Goal: Information Seeking & Learning: Understand process/instructions

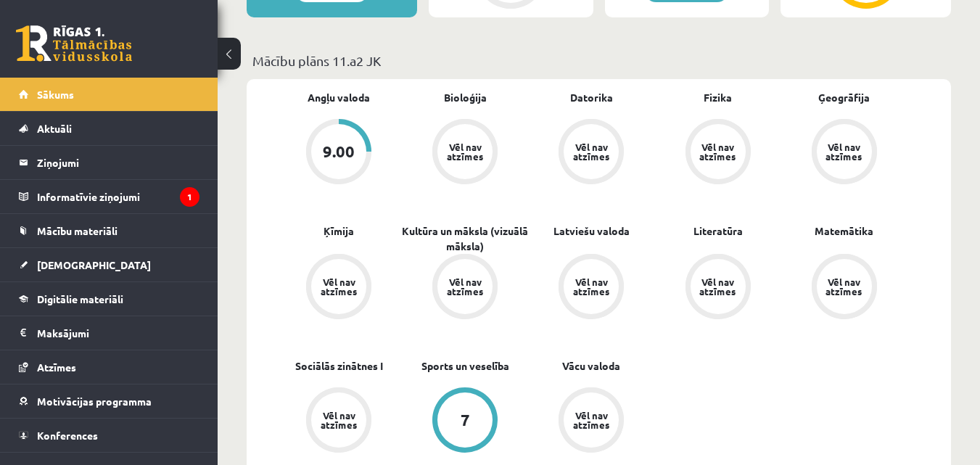
scroll to position [508, 0]
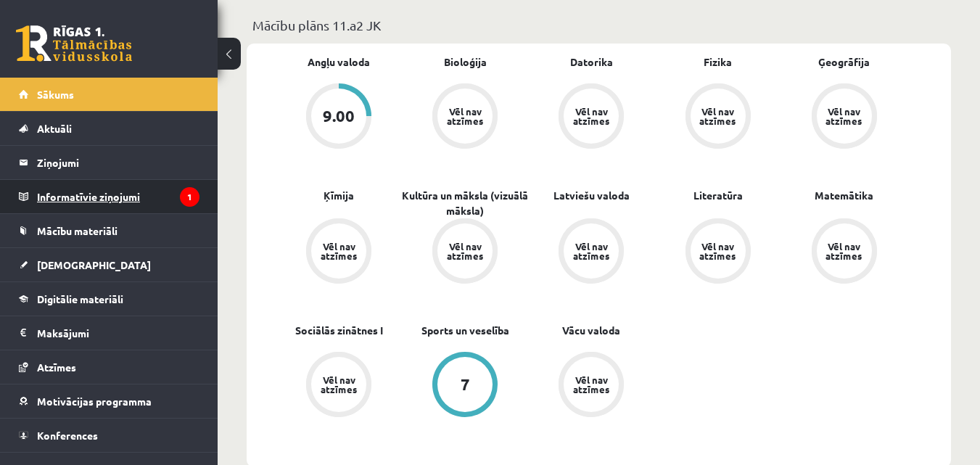
click at [91, 201] on legend "Informatīvie ziņojumi 1" at bounding box center [118, 196] width 163 height 33
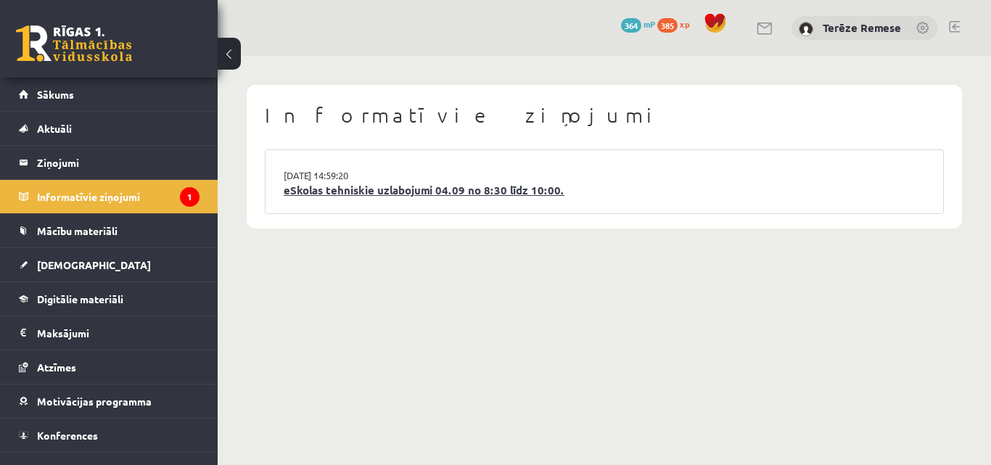
click at [506, 192] on link "eSkolas tehniskie uzlabojumi 04.09 no 8:30 līdz 10:00." at bounding box center [604, 190] width 641 height 17
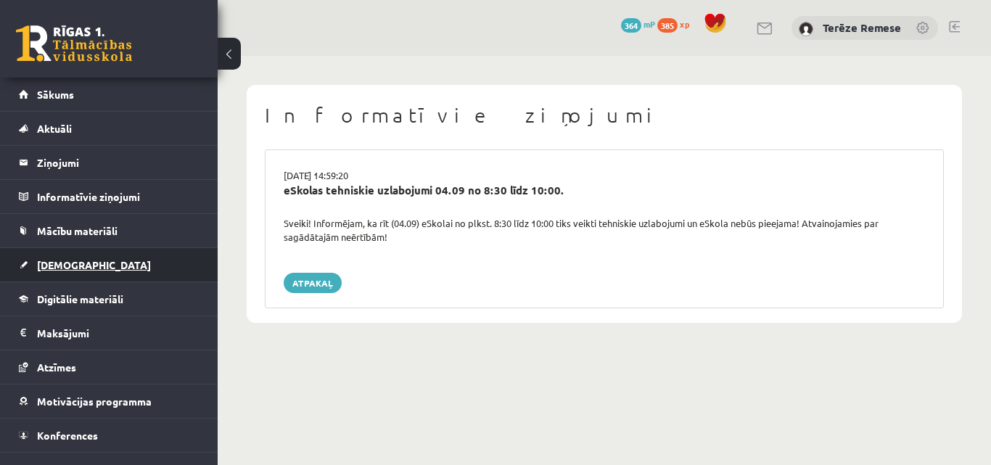
click at [72, 274] on link "[DEMOGRAPHIC_DATA]" at bounding box center [109, 264] width 181 height 33
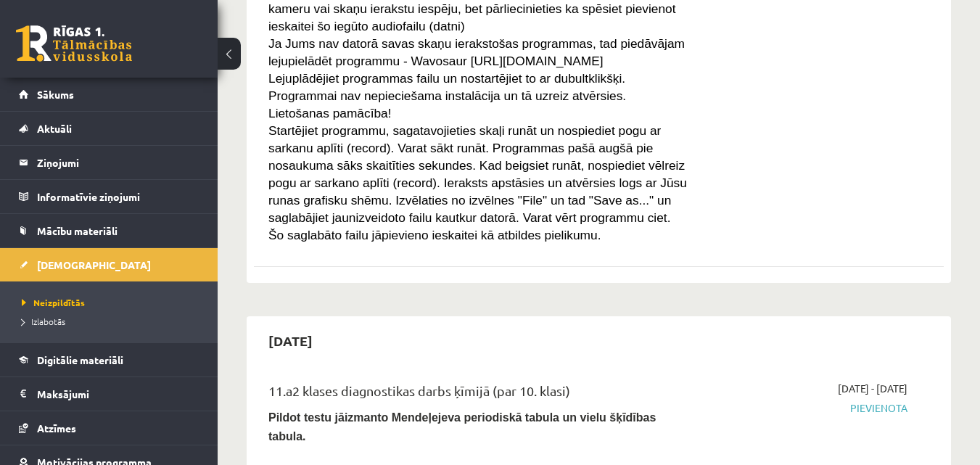
scroll to position [653, 0]
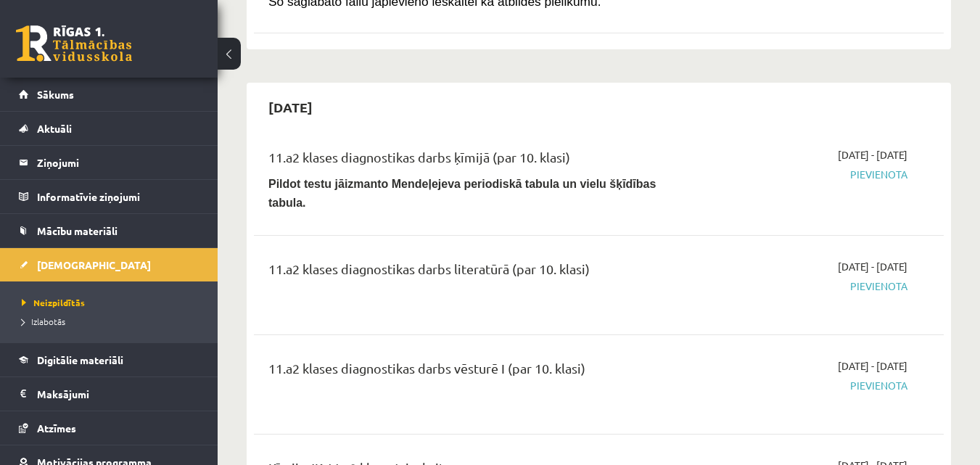
click at [885, 166] on div "2025-09-16 - 2025-09-30 Pievienota" at bounding box center [808, 179] width 221 height 65
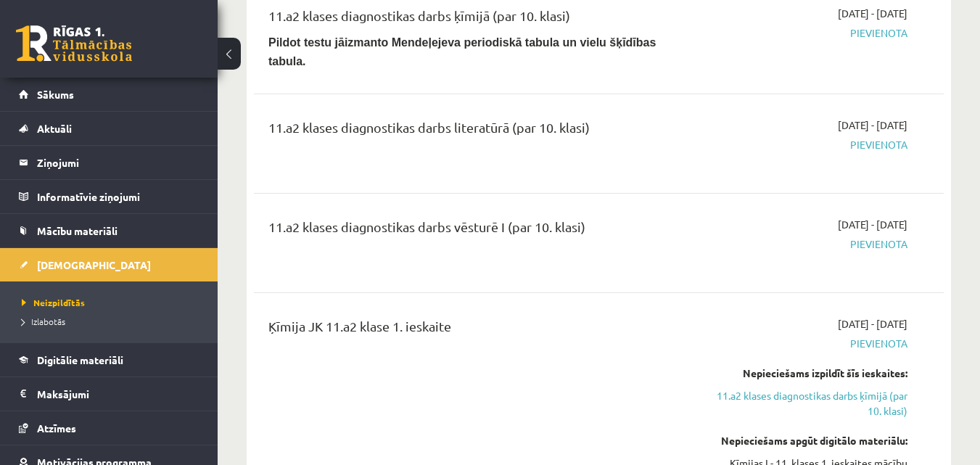
scroll to position [1016, 0]
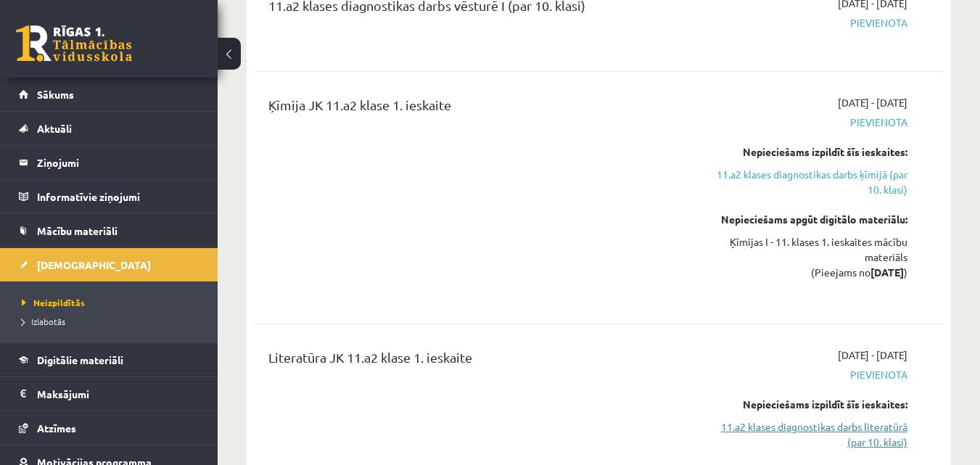
click at [864, 419] on link "11.a2 klases diagnostikas darbs literatūrā (par 10. klasi)" at bounding box center [808, 434] width 199 height 30
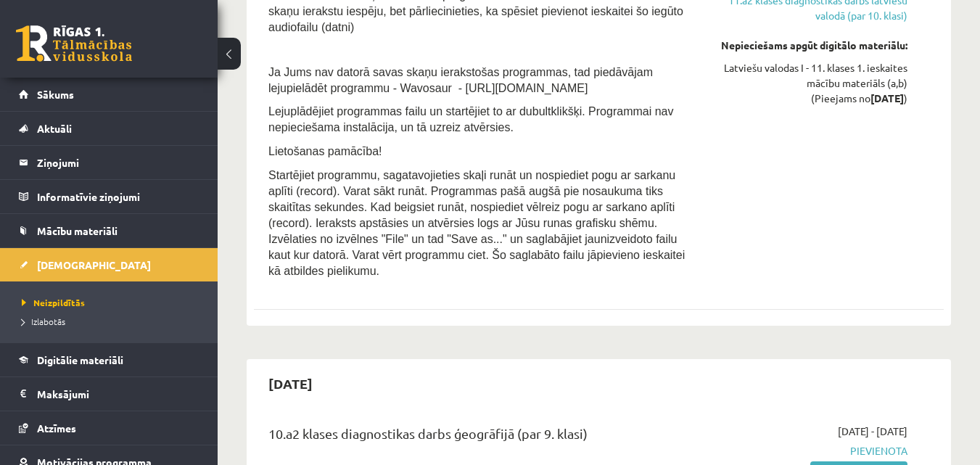
scroll to position [3262, 0]
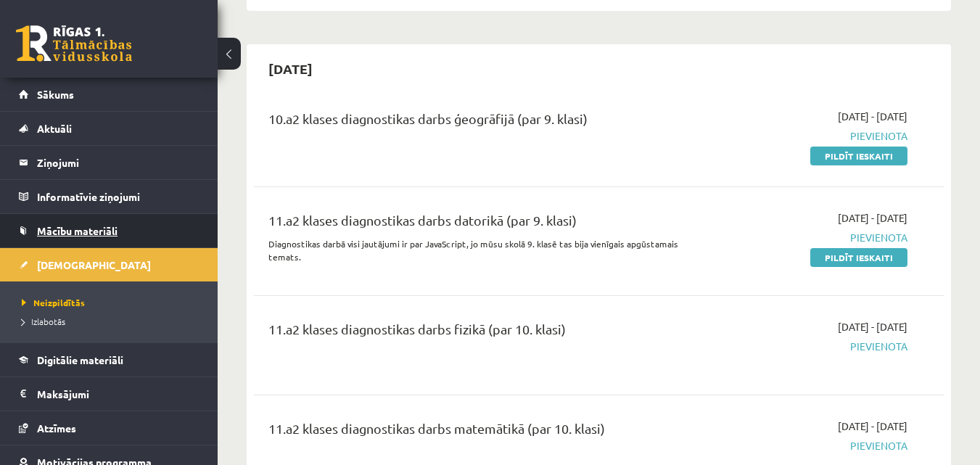
click at [115, 237] on link "Mācību materiāli" at bounding box center [109, 230] width 181 height 33
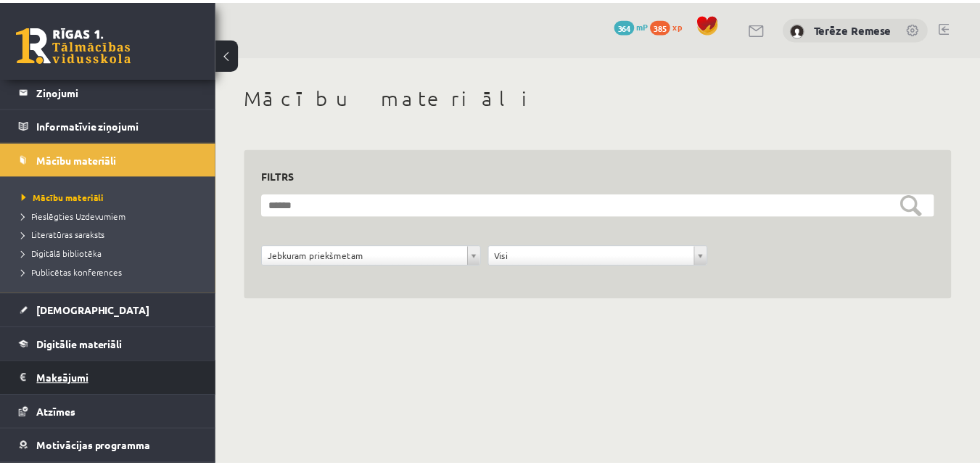
scroll to position [73, 0]
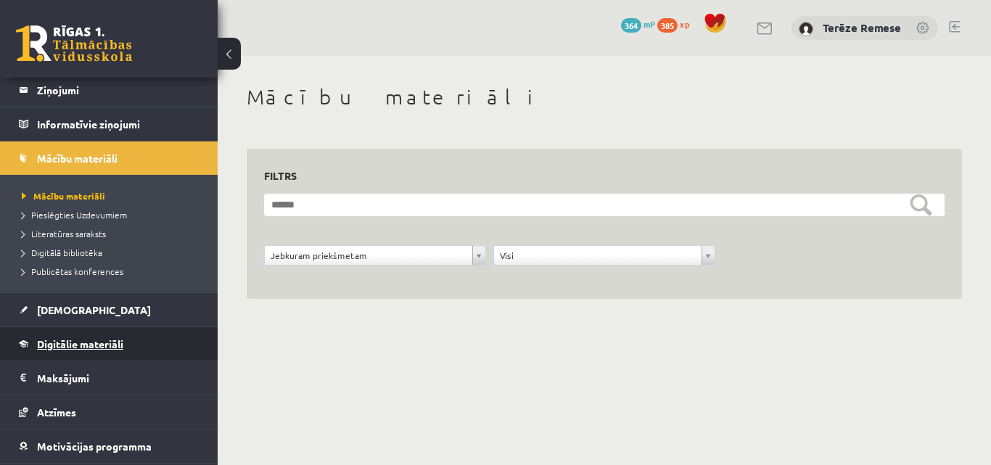
click at [102, 336] on link "Digitālie materiāli" at bounding box center [109, 343] width 181 height 33
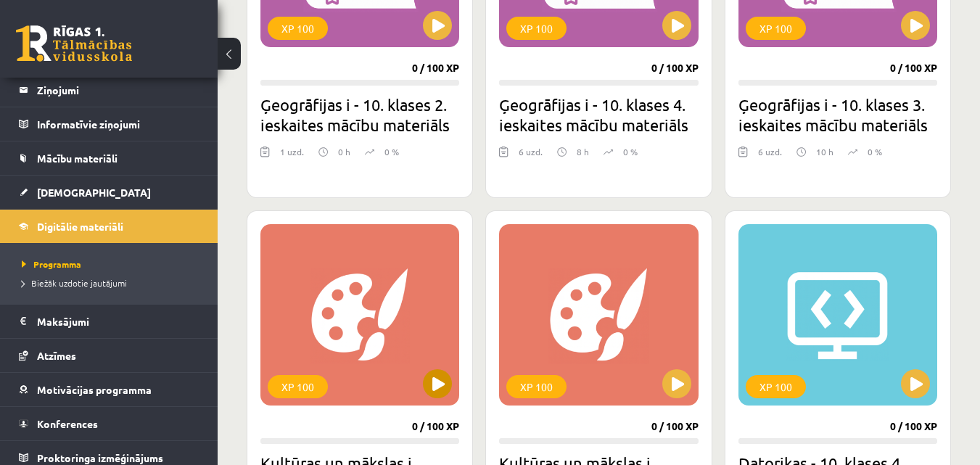
scroll to position [646, 0]
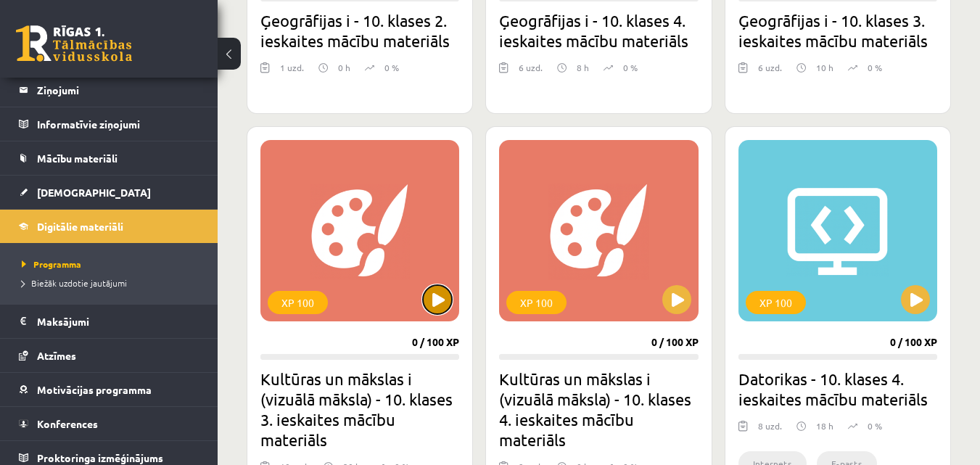
drag, startPoint x: 439, startPoint y: 306, endPoint x: 443, endPoint y: 316, distance: 10.4
click at [443, 316] on div "XP 100" at bounding box center [359, 230] width 199 height 181
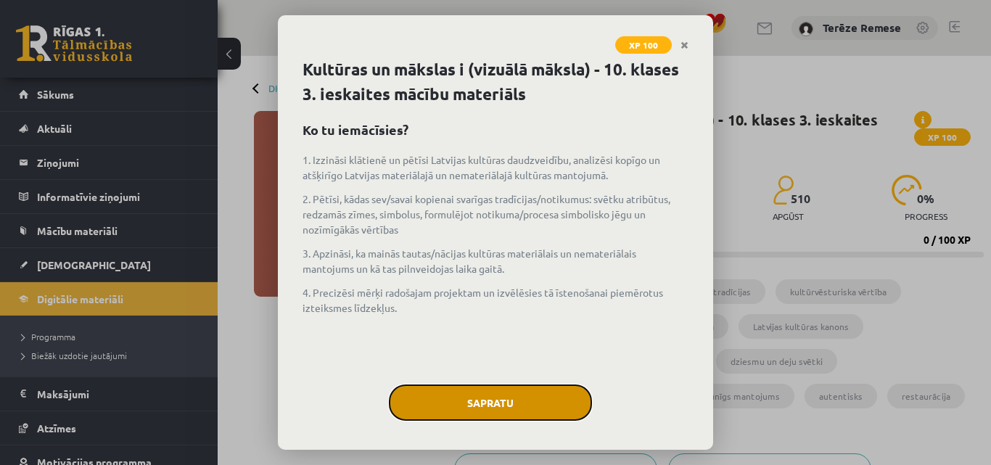
click at [512, 408] on button "Sapratu" at bounding box center [490, 403] width 203 height 36
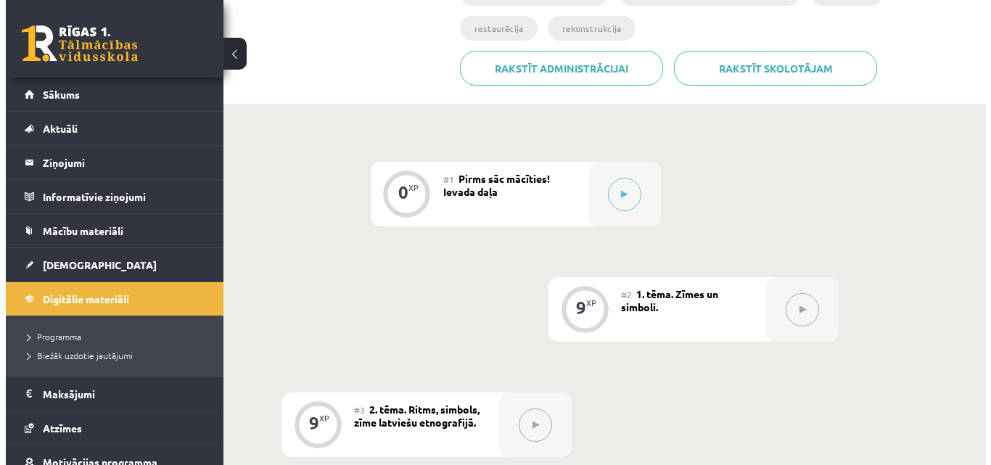
scroll to position [363, 0]
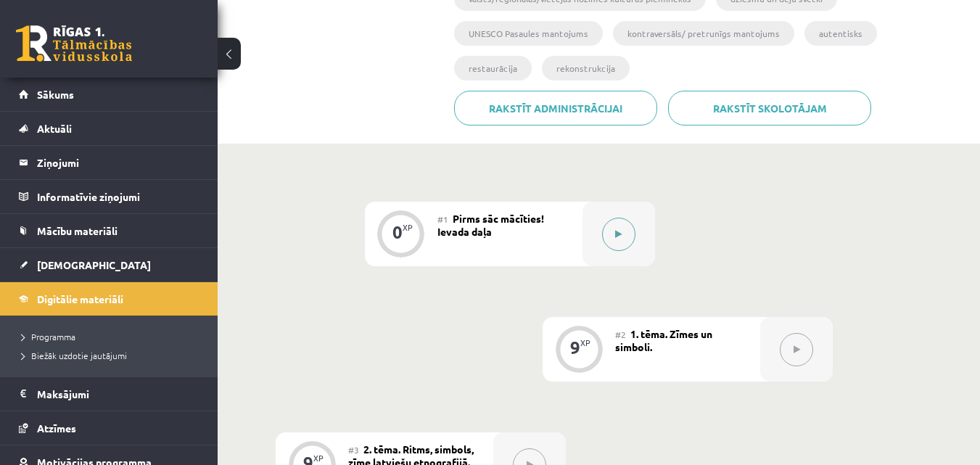
click at [628, 239] on button at bounding box center [618, 234] width 33 height 33
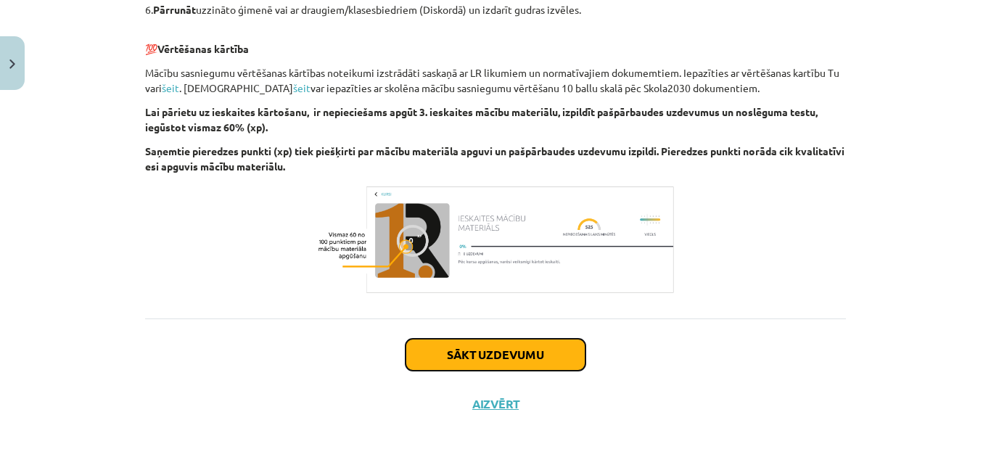
click at [538, 359] on button "Sākt uzdevumu" at bounding box center [496, 355] width 180 height 32
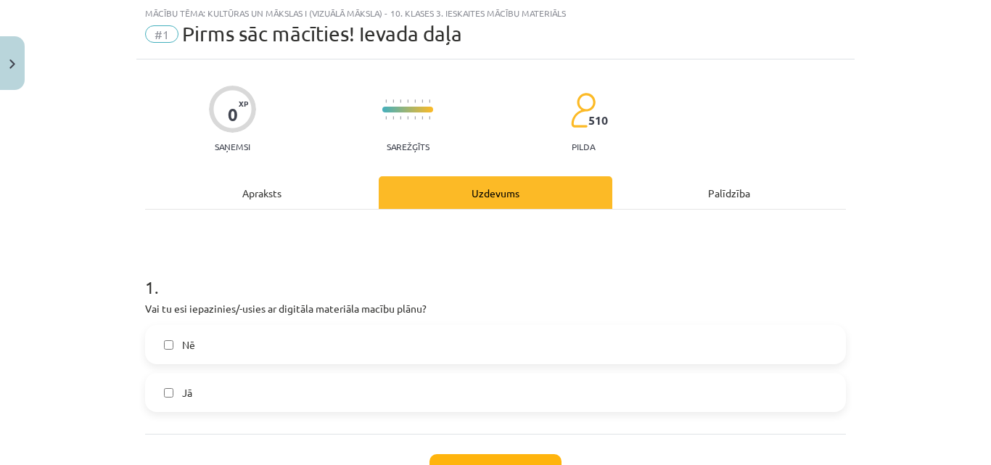
scroll to position [36, 0]
click at [372, 381] on label "Jā" at bounding box center [496, 393] width 698 height 36
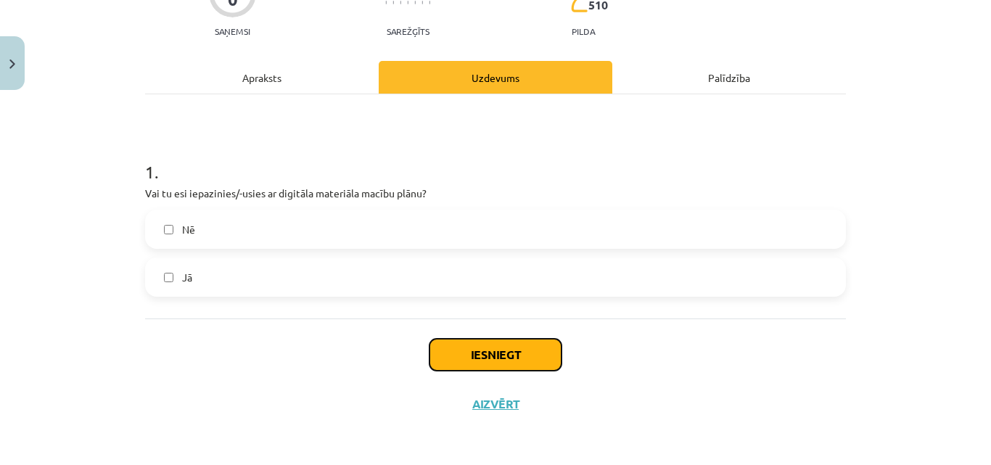
click at [492, 378] on div "Iesniegt Aizvērt" at bounding box center [495, 370] width 701 height 102
click at [483, 358] on button "Iesniegt" at bounding box center [496, 355] width 132 height 32
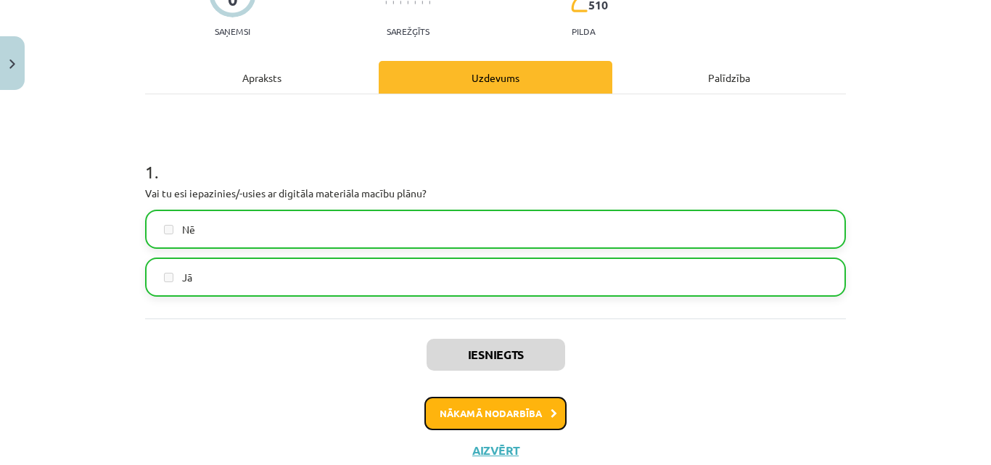
click at [512, 417] on button "Nākamā nodarbība" at bounding box center [495, 413] width 142 height 33
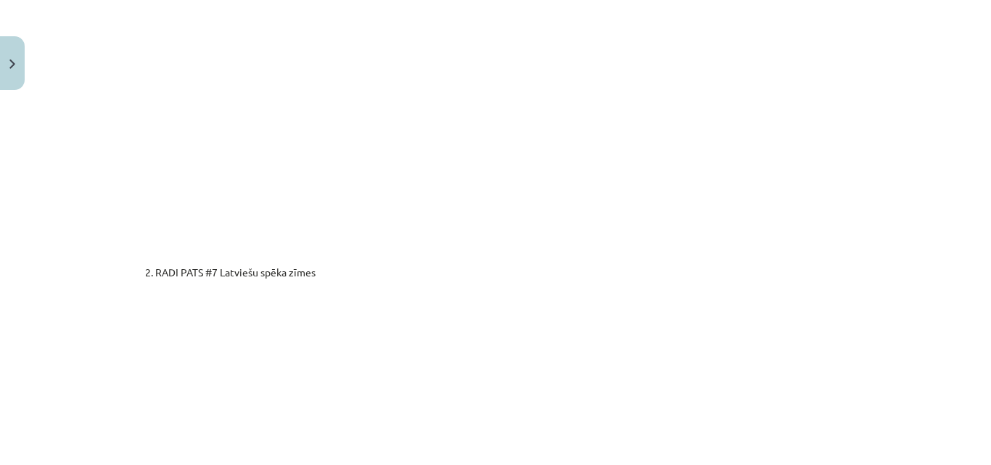
scroll to position [2596, 0]
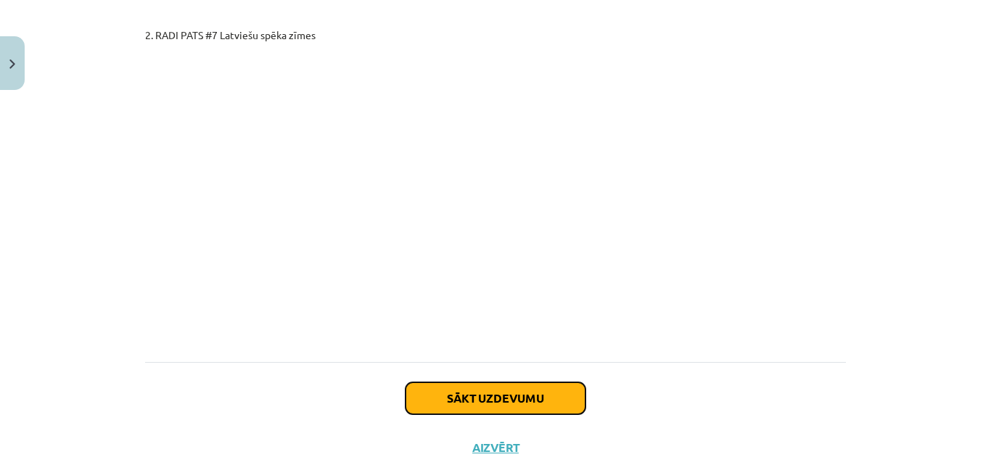
click at [533, 382] on button "Sākt uzdevumu" at bounding box center [496, 398] width 180 height 32
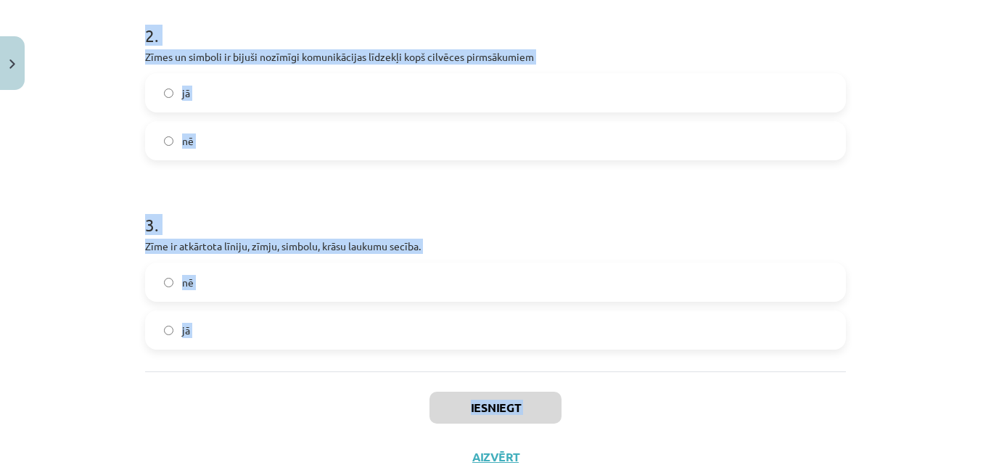
scroll to position [531, 0]
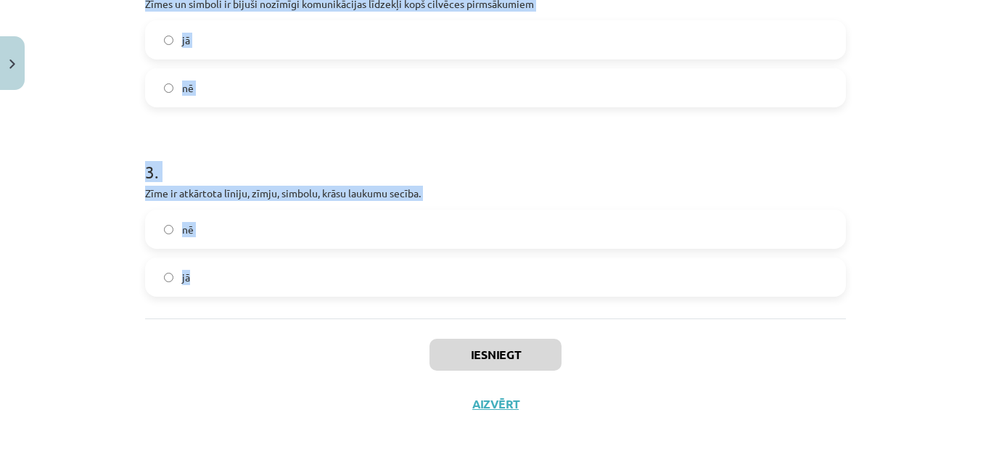
drag, startPoint x: 143, startPoint y: 90, endPoint x: 299, endPoint y: 292, distance: 255.0
click at [299, 292] on form "1 . Mūsdienās simbolu nozīme nav izplatījusies digitālajā vidē jā nē 2 . Zīmes …" at bounding box center [495, 27] width 701 height 539
copy form "Mūsdienās simbolu nozīme nav izplatījusies digitālajā vidē jā nē 2 . Zīmes un s…"
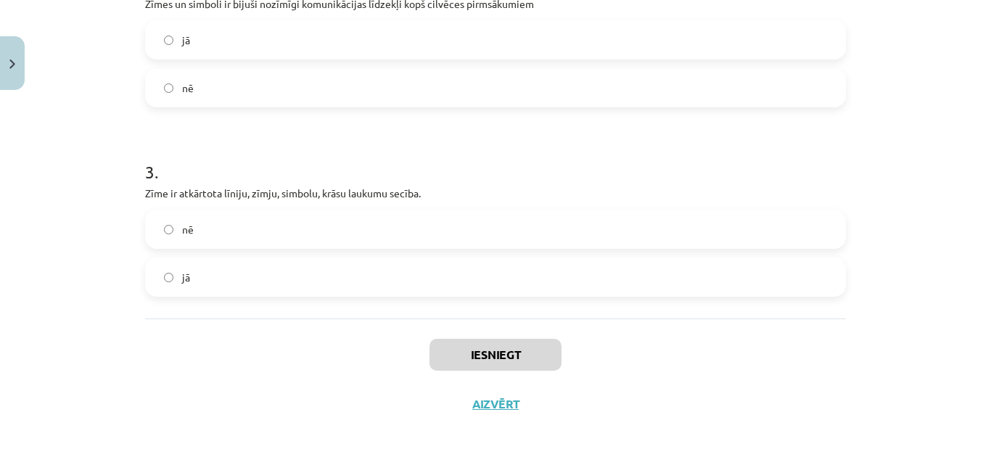
drag, startPoint x: 327, startPoint y: 332, endPoint x: 328, endPoint y: 340, distance: 8.0
click at [328, 350] on div "Iesniegt Aizvērt" at bounding box center [495, 370] width 701 height 102
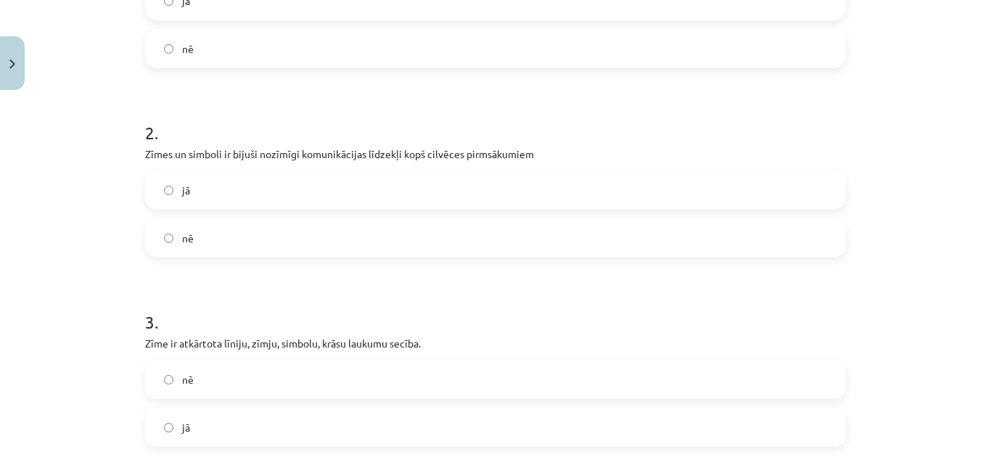
scroll to position [168, 0]
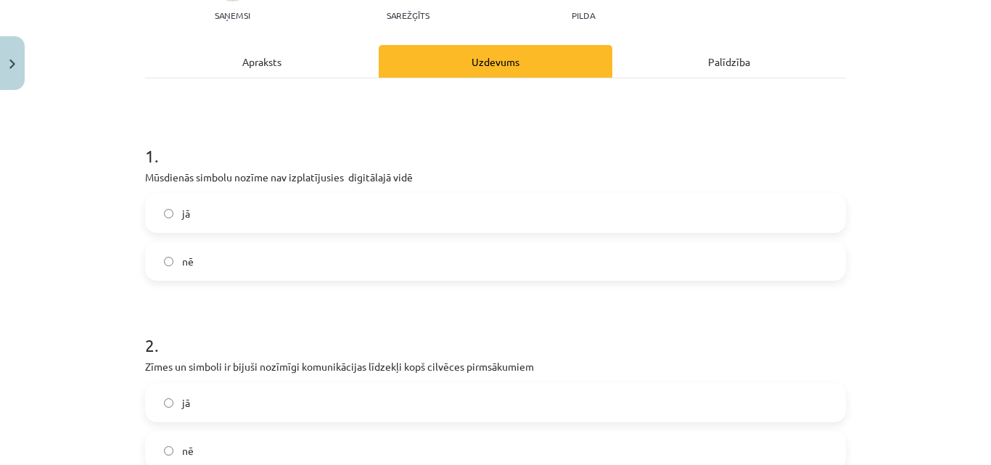
click at [197, 266] on label "nē" at bounding box center [496, 261] width 698 height 36
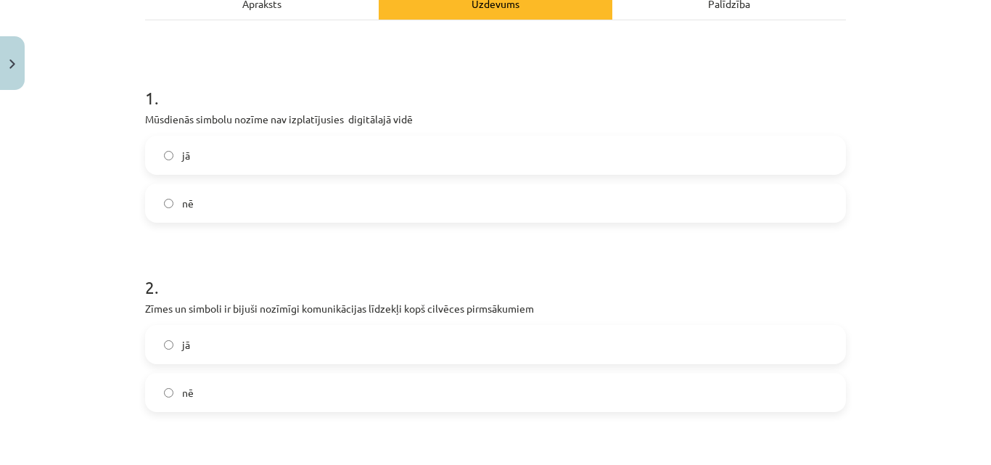
scroll to position [313, 0]
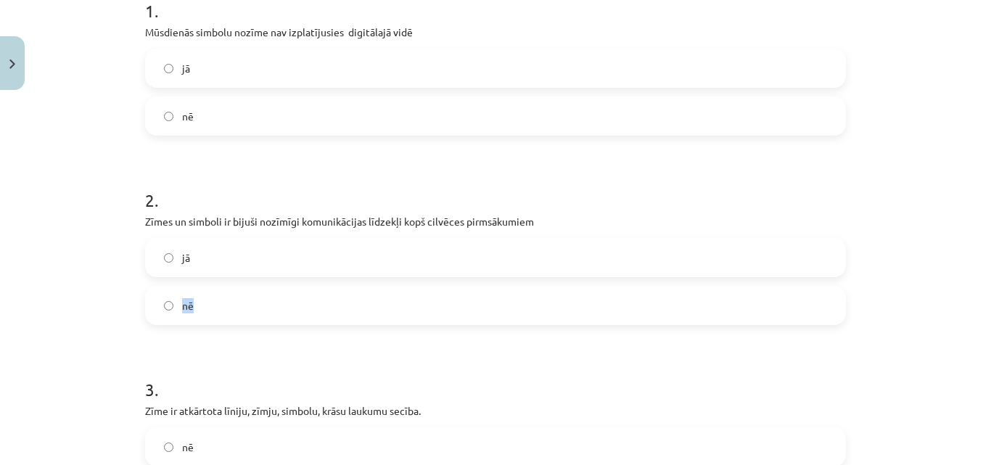
drag, startPoint x: 231, startPoint y: 269, endPoint x: 231, endPoint y: 282, distance: 12.3
click at [231, 282] on div "jā nē" at bounding box center [495, 281] width 701 height 87
click at [237, 255] on label "jā" at bounding box center [496, 257] width 698 height 36
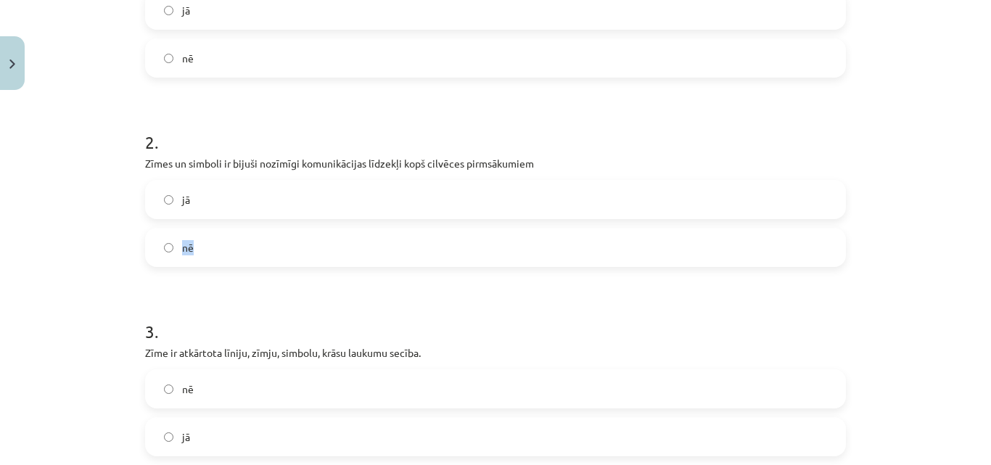
scroll to position [459, 0]
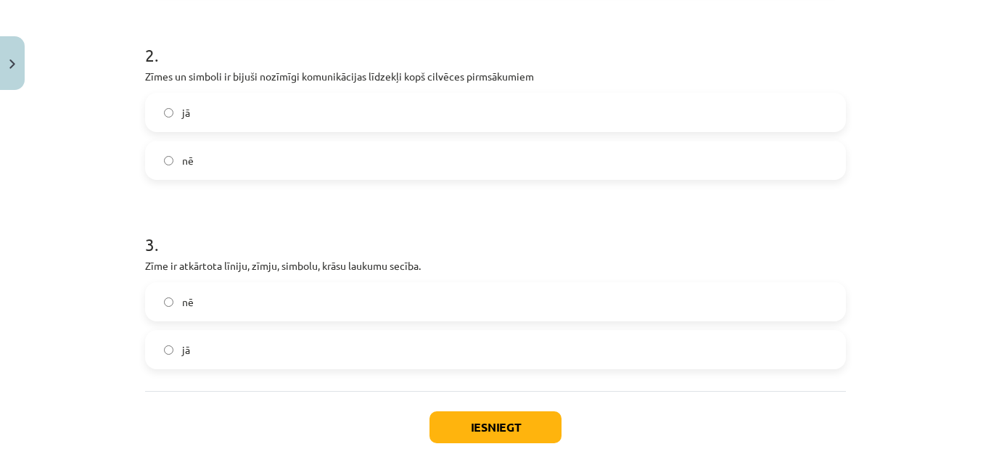
click at [247, 305] on label "nē" at bounding box center [496, 302] width 698 height 36
drag, startPoint x: 503, startPoint y: 434, endPoint x: 499, endPoint y: 440, distance: 7.5
click at [499, 440] on button "Iesniegt" at bounding box center [496, 427] width 132 height 32
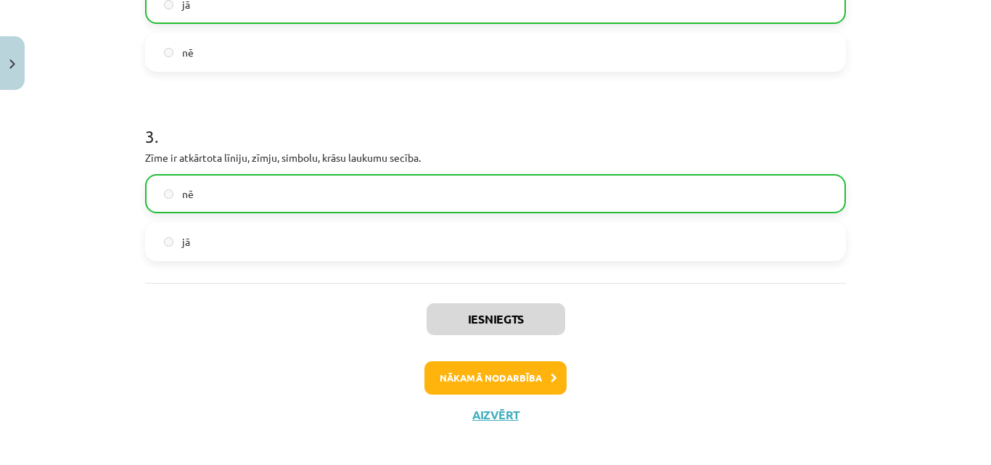
scroll to position [578, 0]
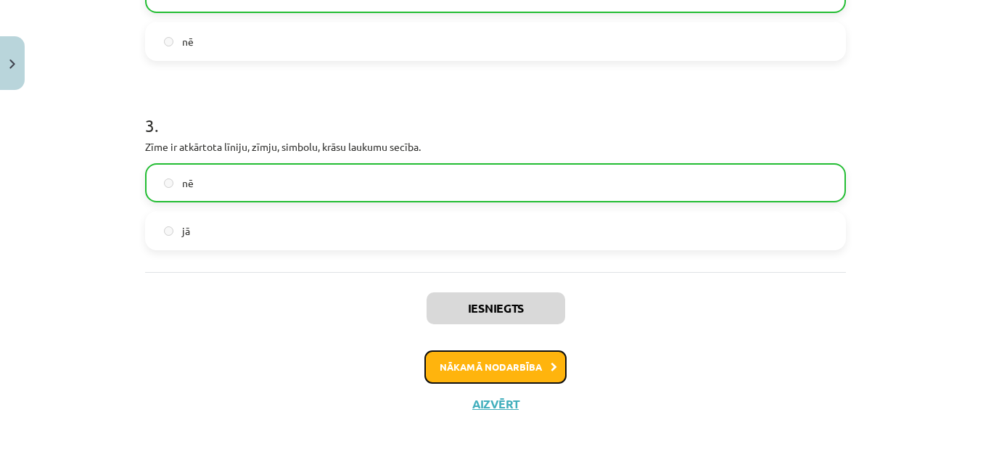
click at [511, 370] on button "Nākamā nodarbība" at bounding box center [495, 366] width 142 height 33
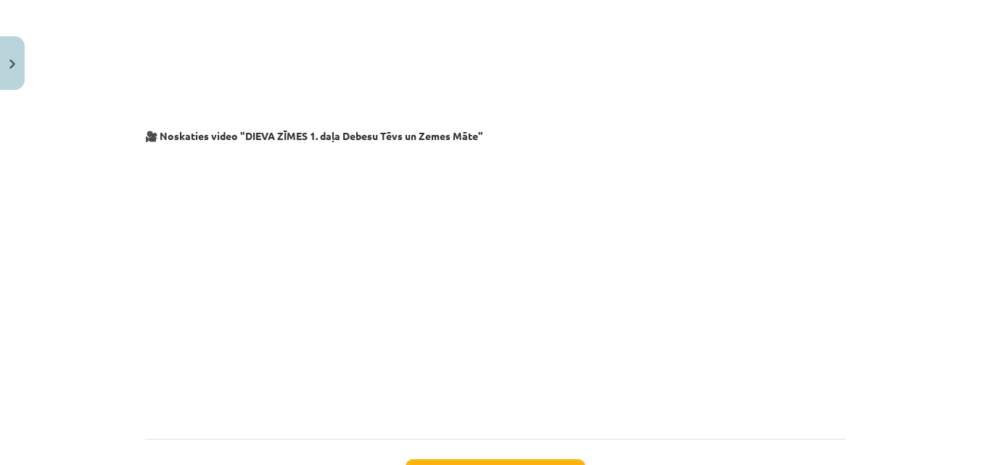
scroll to position [2506, 0]
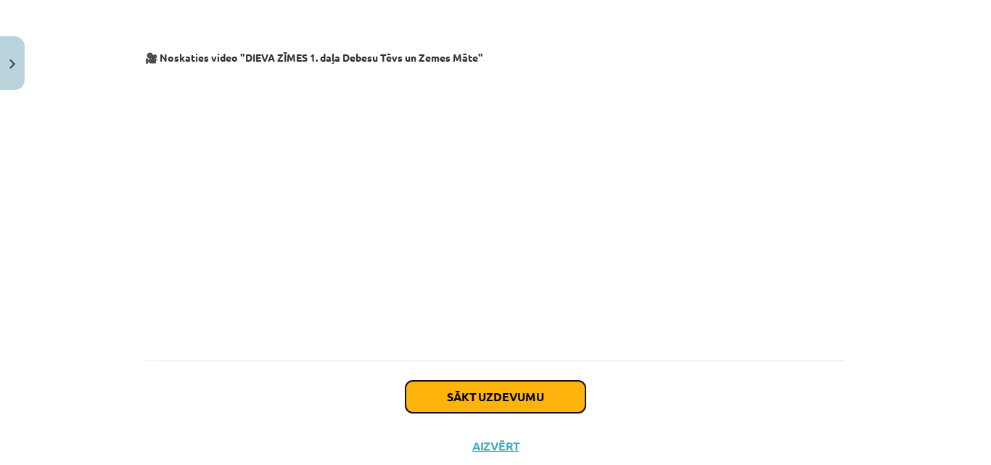
click at [510, 381] on button "Sākt uzdevumu" at bounding box center [496, 397] width 180 height 32
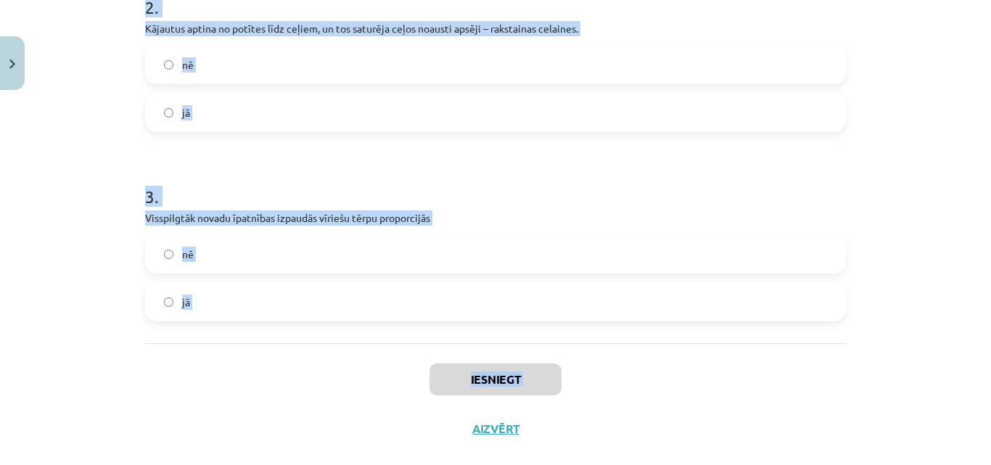
scroll to position [546, 0]
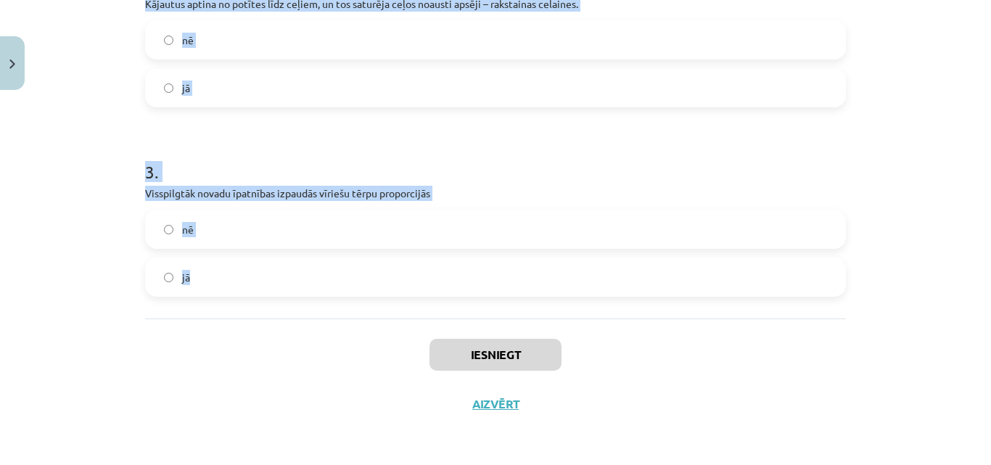
drag, startPoint x: 144, startPoint y: 312, endPoint x: 186, endPoint y: 298, distance: 44.3
click at [186, 298] on div "1 . Latviešu tautastērpi veidojās kā lauku ļaužu apģērbs, kas piemērots attiecī…" at bounding box center [495, 9] width 701 height 618
copy form "atviešu tautastērpi veidojās kā lauku ļaužu apģērbs, kas piemērots attiecīgajam…"
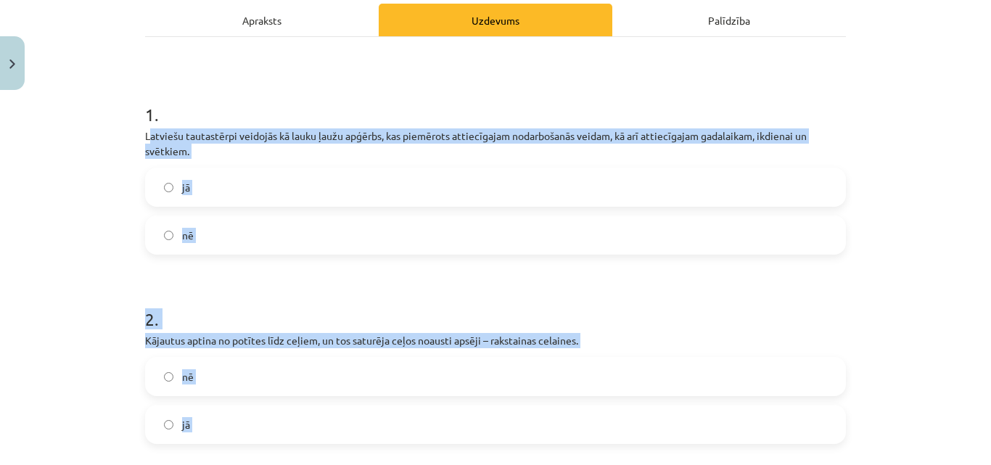
scroll to position [184, 0]
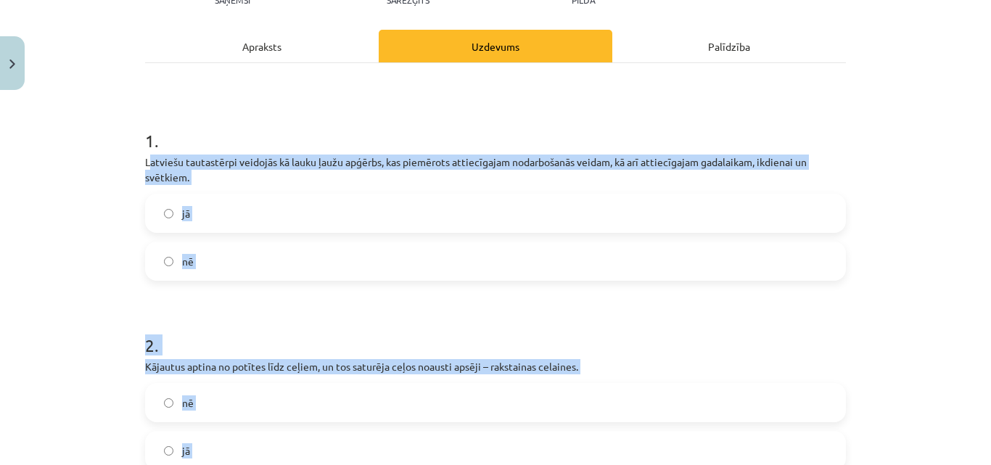
click at [47, 195] on div "Mācību tēma: Kultūras un mākslas i (vizuālā māksla) - 10. klases 3. ieskaites m…" at bounding box center [495, 232] width 991 height 465
click at [246, 200] on label "jā" at bounding box center [496, 213] width 698 height 36
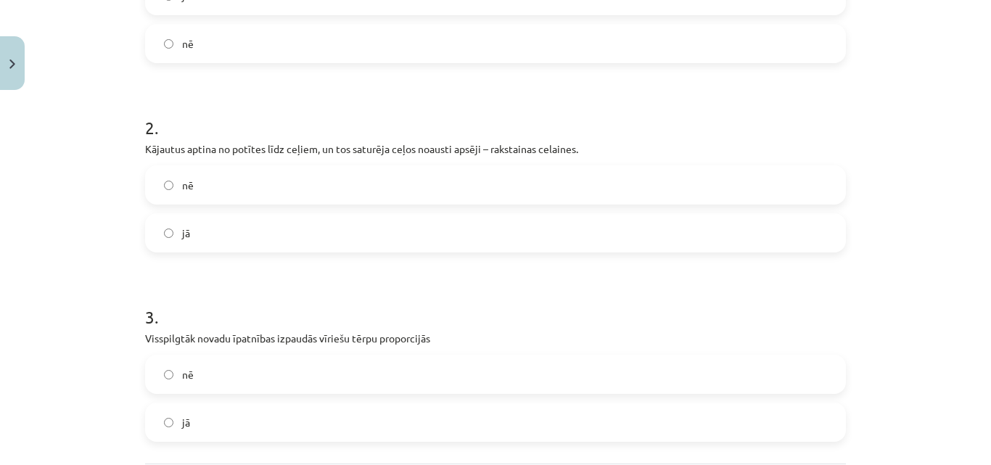
click at [264, 237] on label "jā" at bounding box center [496, 233] width 698 height 36
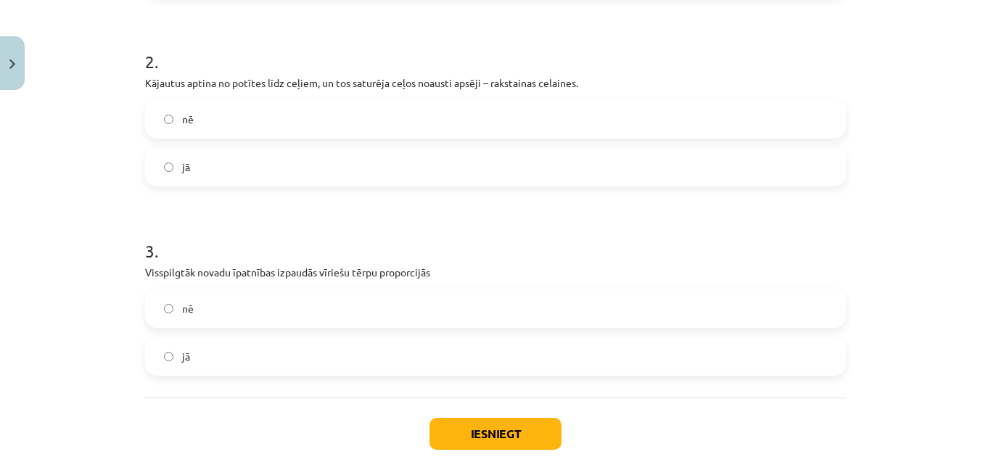
scroll to position [546, 0]
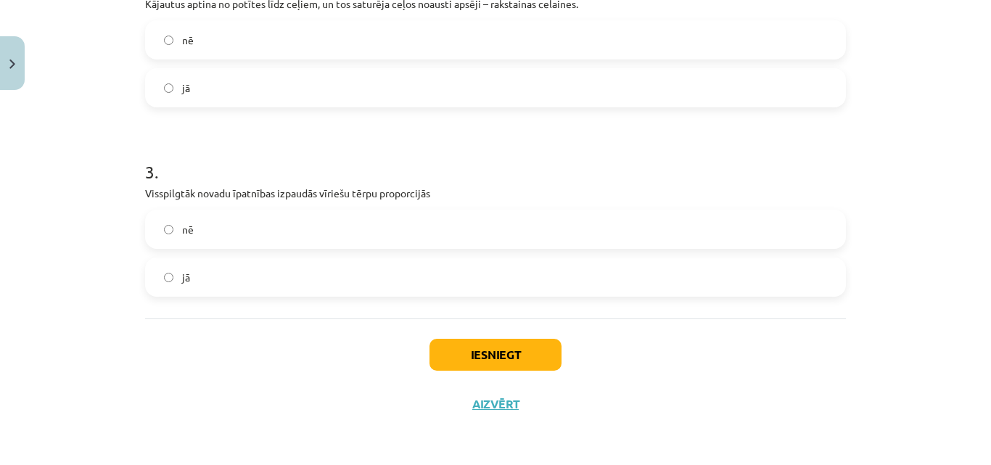
click at [273, 226] on label "nē" at bounding box center [496, 229] width 698 height 36
click at [472, 359] on button "Iesniegt" at bounding box center [496, 355] width 132 height 32
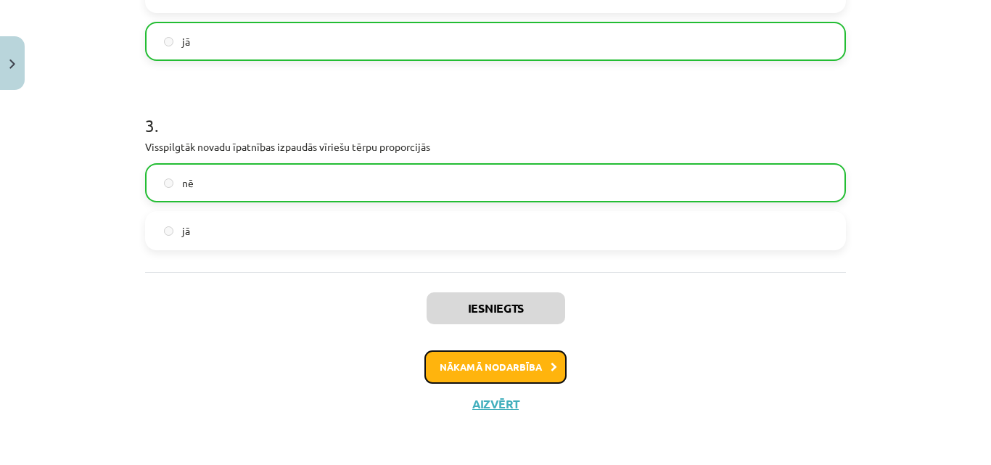
click at [506, 368] on button "Nākamā nodarbība" at bounding box center [495, 366] width 142 height 33
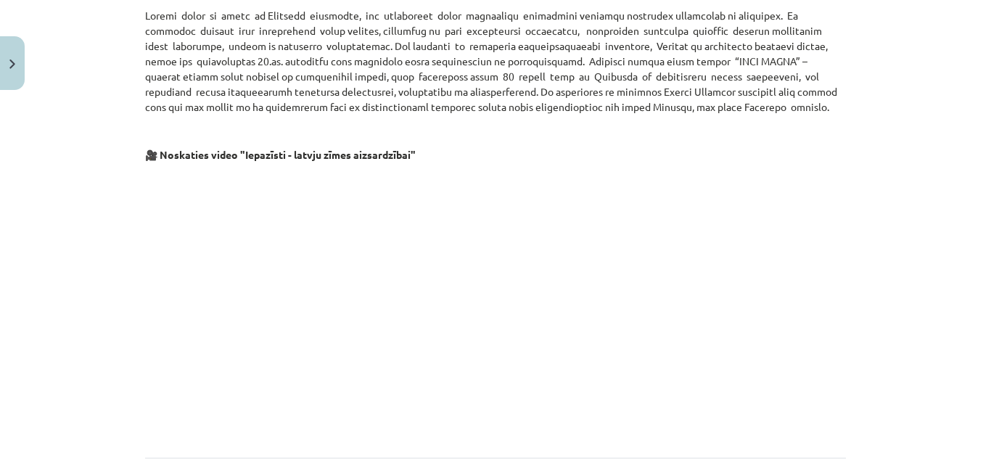
scroll to position [902, 0]
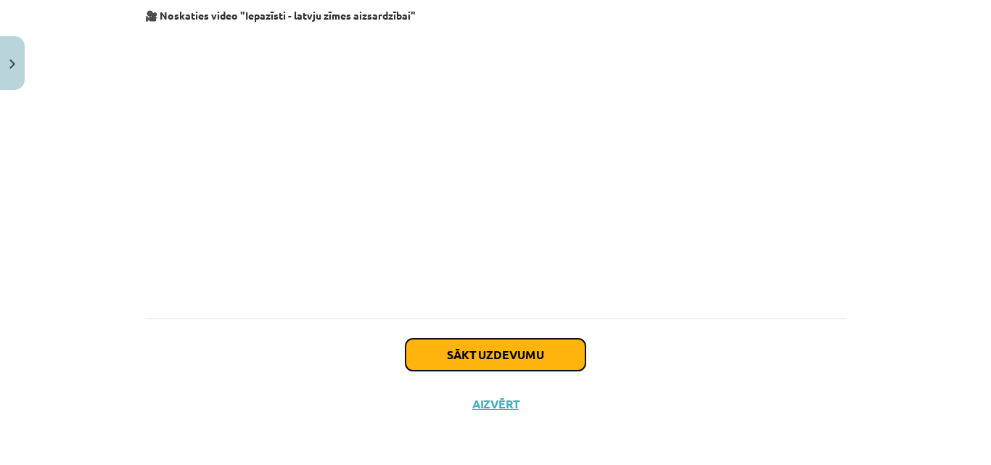
click at [468, 348] on button "Sākt uzdevumu" at bounding box center [496, 355] width 180 height 32
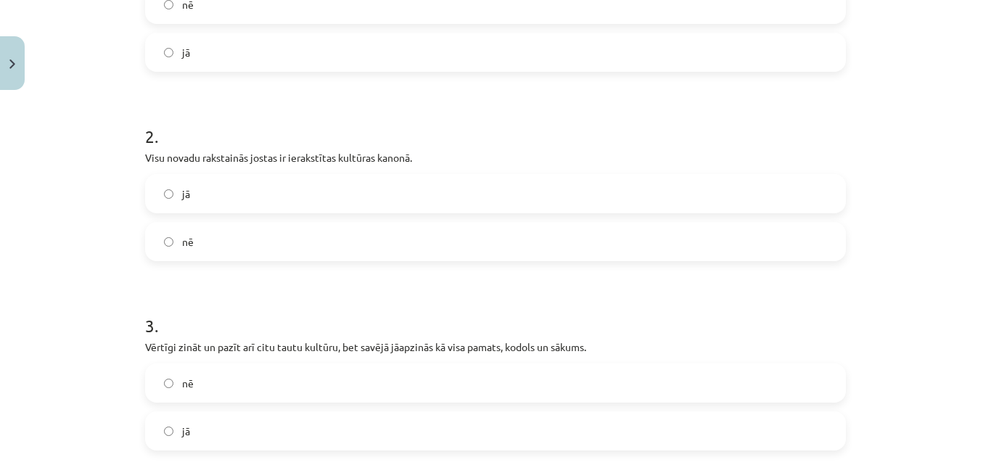
scroll to position [554, 0]
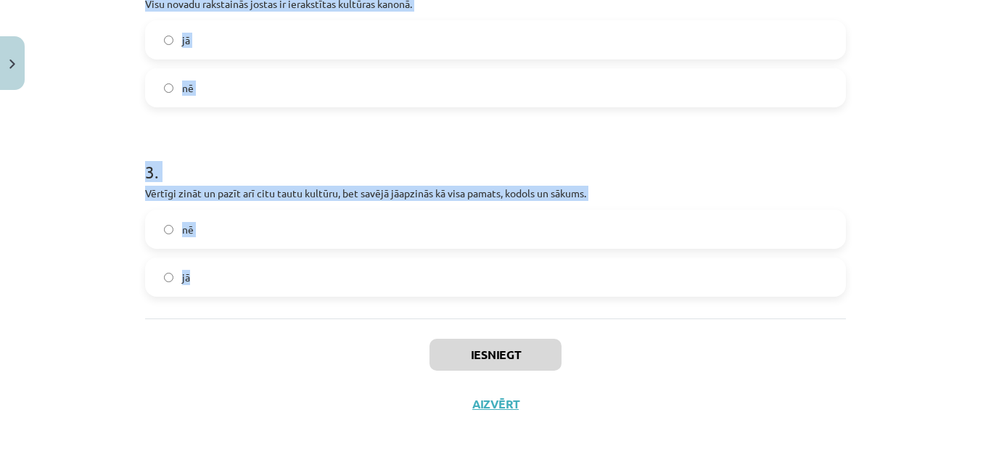
drag, startPoint x: 140, startPoint y: 329, endPoint x: 202, endPoint y: 310, distance: 64.7
click at [202, 310] on div "1 . “SENĀ KLĒTS” – privāts tautas tērpu izpētes un darināšanas centrs nē jā 2 .…" at bounding box center [495, 17] width 701 height 603
copy form "“SENĀ KLĒTS” – privāts tautas tērpu izpētes un darināšanas centrs nē jā 2 . Vis…"
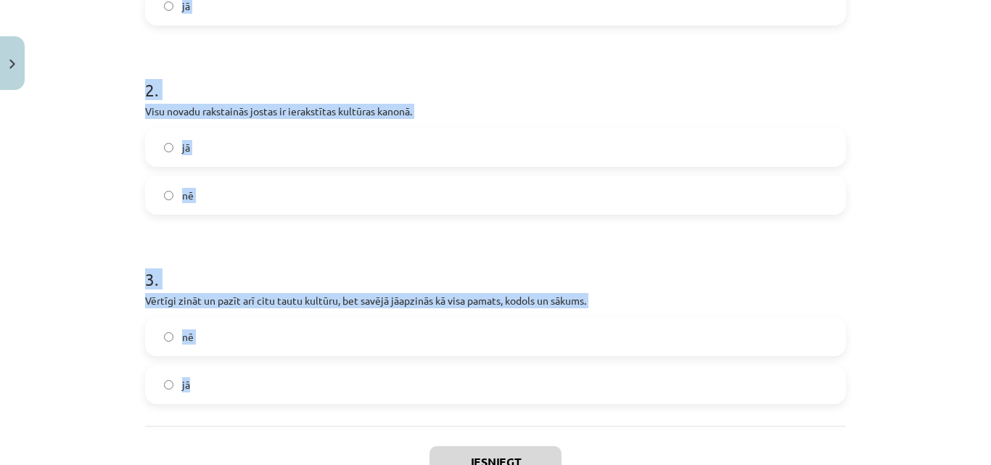
scroll to position [337, 0]
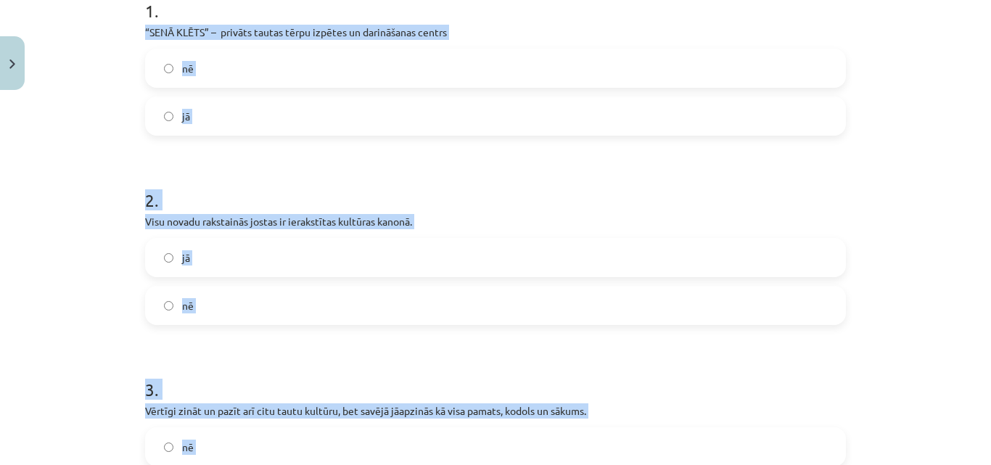
click at [203, 122] on label "jā" at bounding box center [496, 116] width 698 height 36
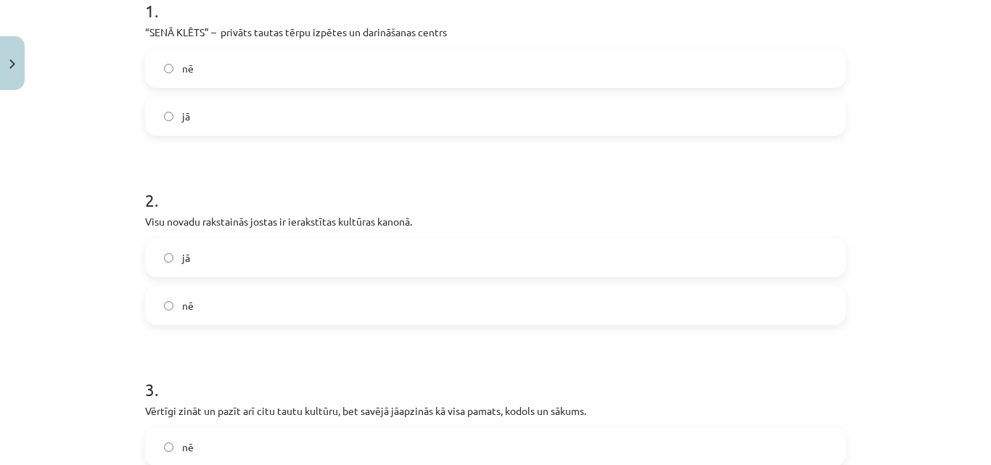
click at [230, 294] on label "nē" at bounding box center [496, 305] width 698 height 36
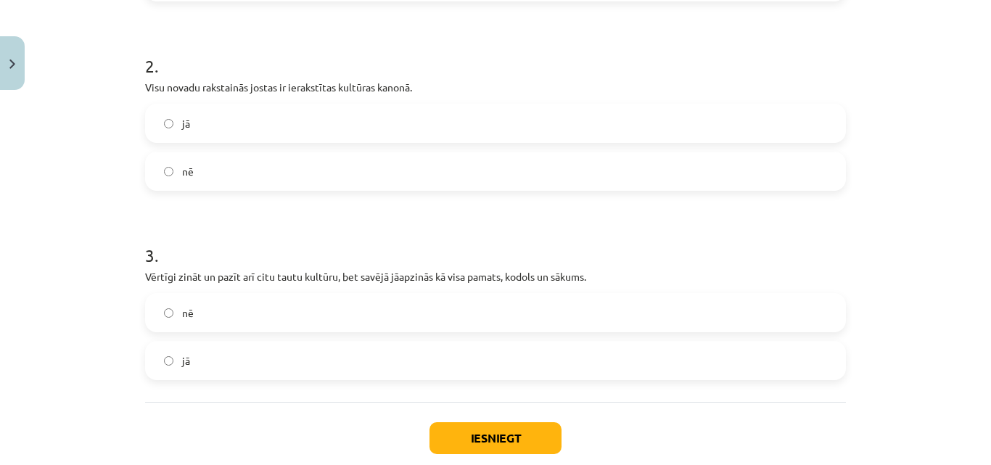
scroll to position [482, 0]
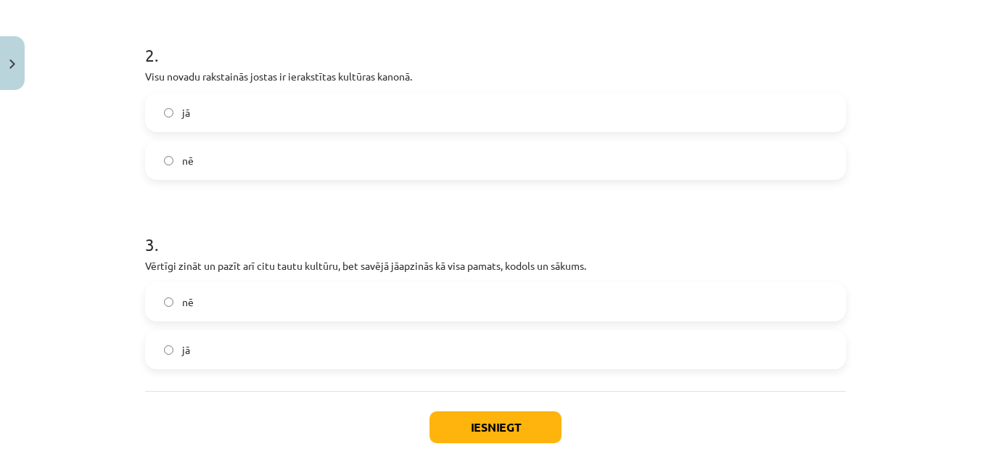
click at [237, 340] on label "jā" at bounding box center [496, 350] width 698 height 36
drag, startPoint x: 488, startPoint y: 422, endPoint x: 480, endPoint y: 416, distance: 10.3
click at [480, 416] on button "Iesniegt" at bounding box center [496, 427] width 132 height 32
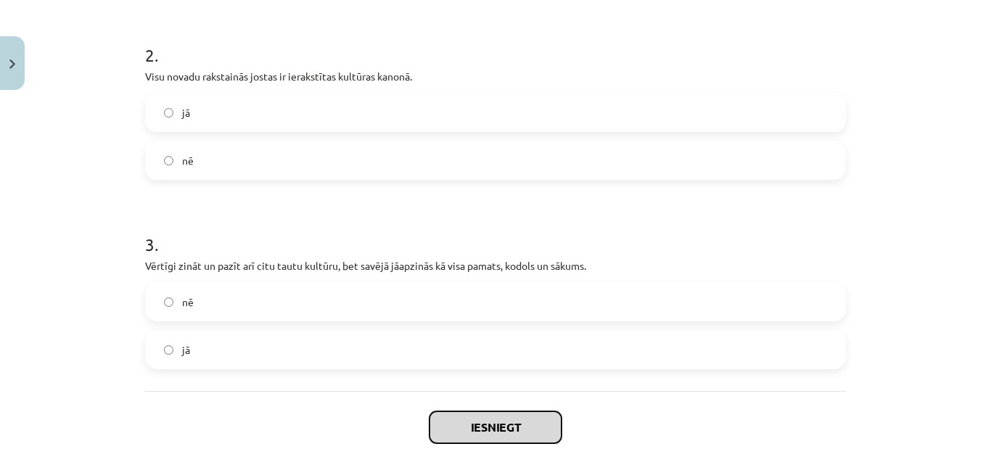
scroll to position [409, 0]
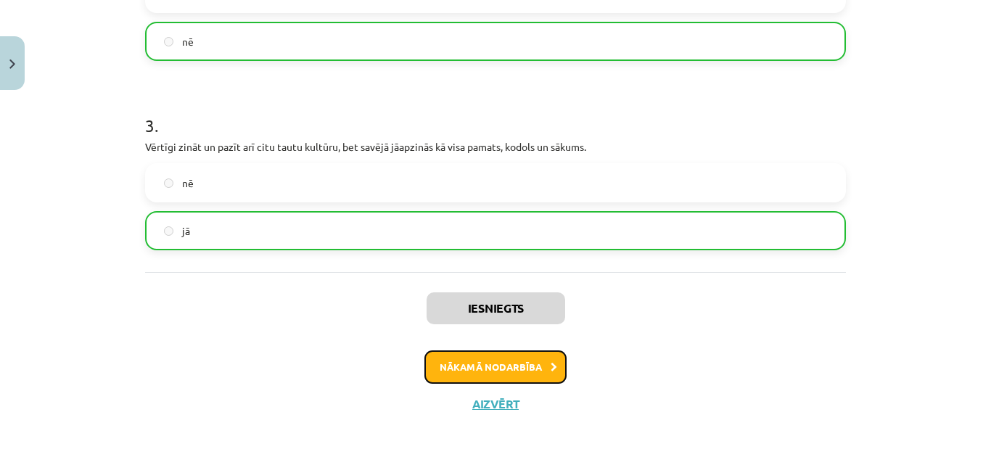
click at [525, 372] on button "Nākamā nodarbība" at bounding box center [495, 366] width 142 height 33
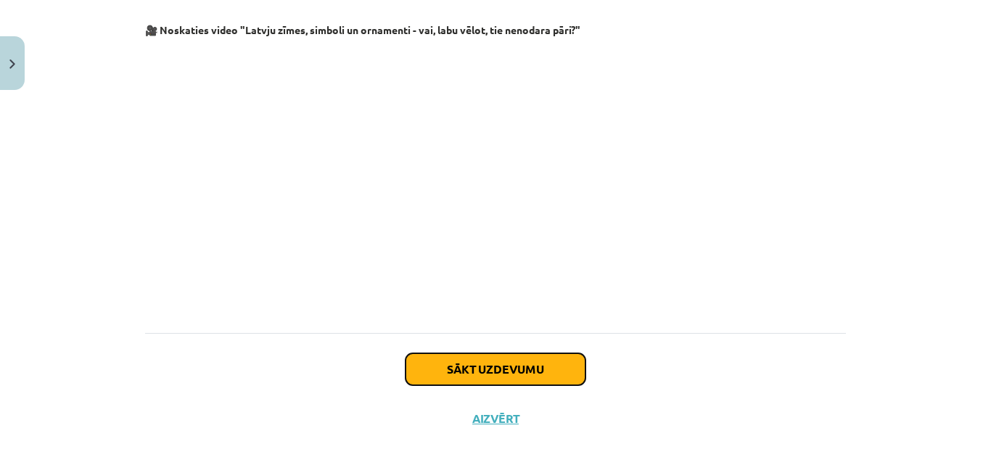
click at [511, 354] on button "Sākt uzdevumu" at bounding box center [496, 369] width 180 height 32
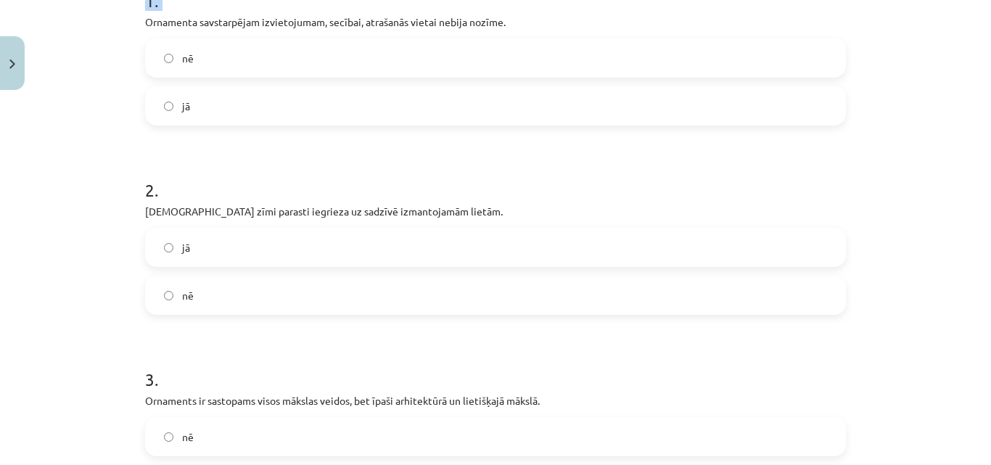
scroll to position [531, 0]
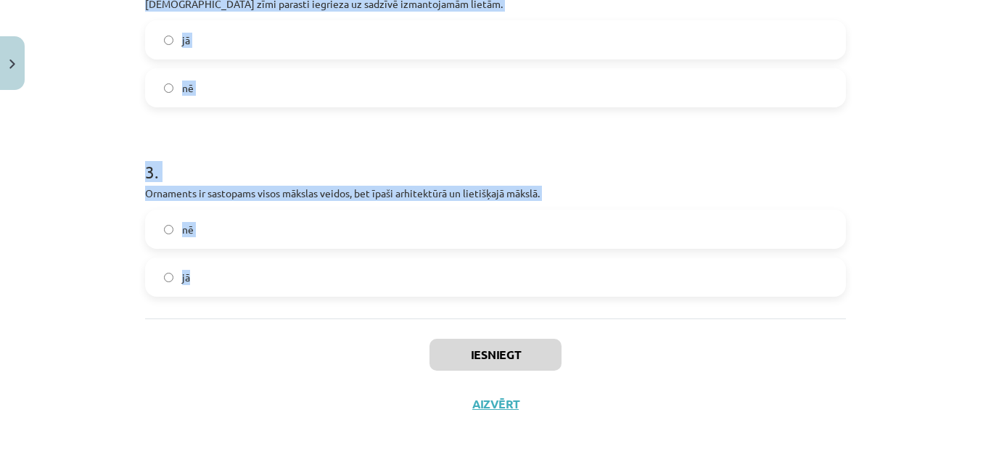
drag, startPoint x: 141, startPoint y: 307, endPoint x: 200, endPoint y: 309, distance: 58.8
click at [200, 312] on div "1 . Ornamenta savstarpējam izvietojumam, secībai, atrašanās vietai nebija nozīm…" at bounding box center [495, 17] width 701 height 603
copy form "Ornamenta savstarpējam izvietojumam, secībai, atrašanās vietai nebija nozīme. n…"
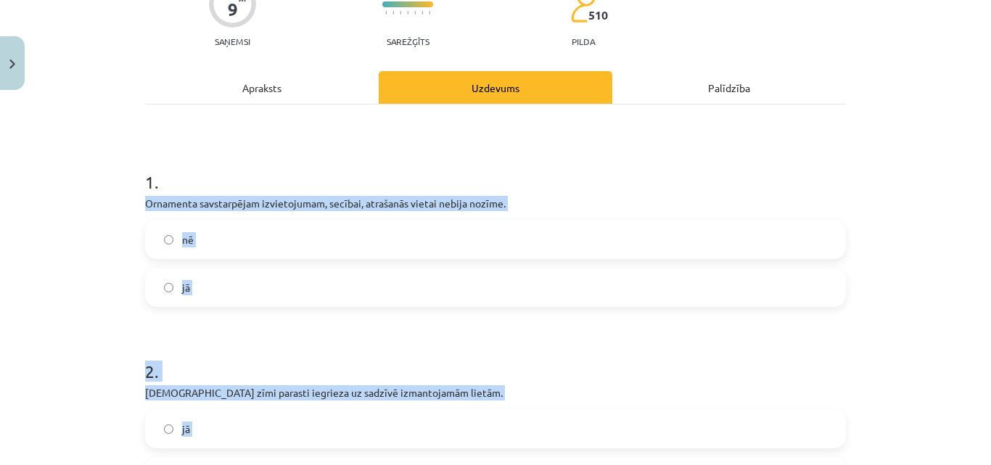
scroll to position [96, 0]
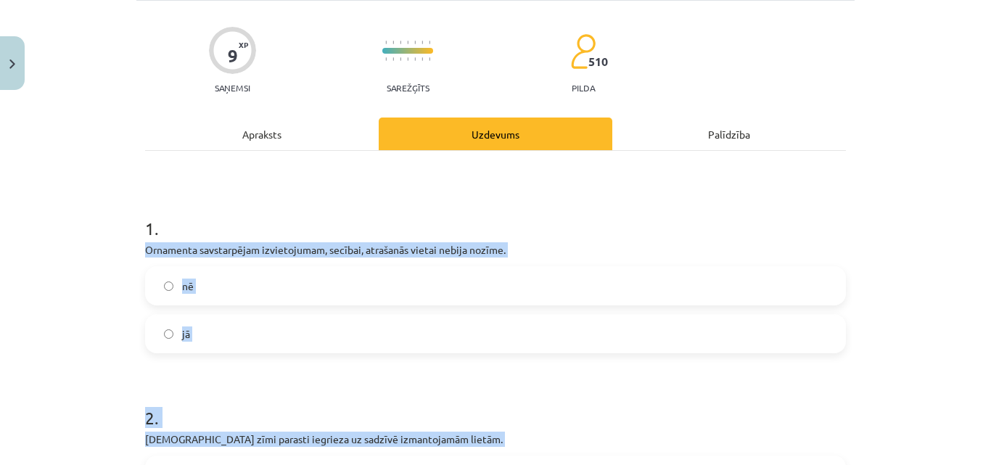
click at [213, 283] on label "nē" at bounding box center [496, 286] width 698 height 36
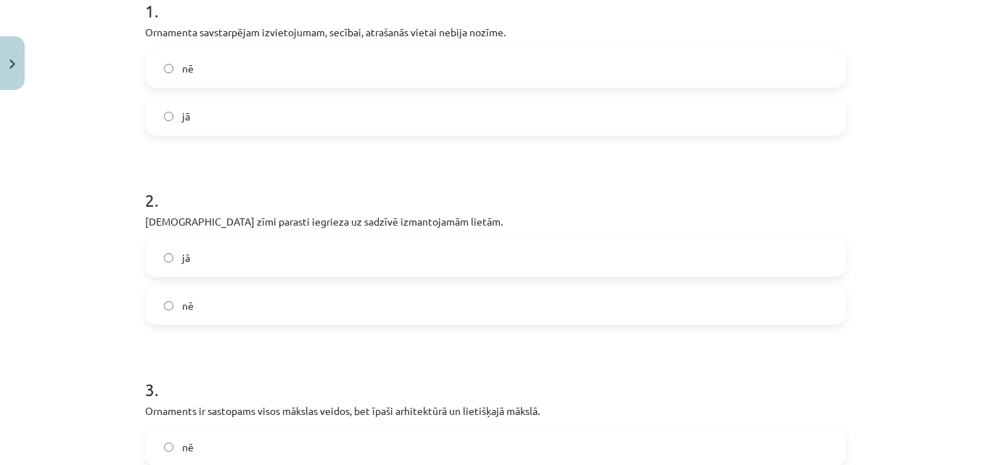
click at [233, 257] on label "jā" at bounding box center [496, 257] width 698 height 36
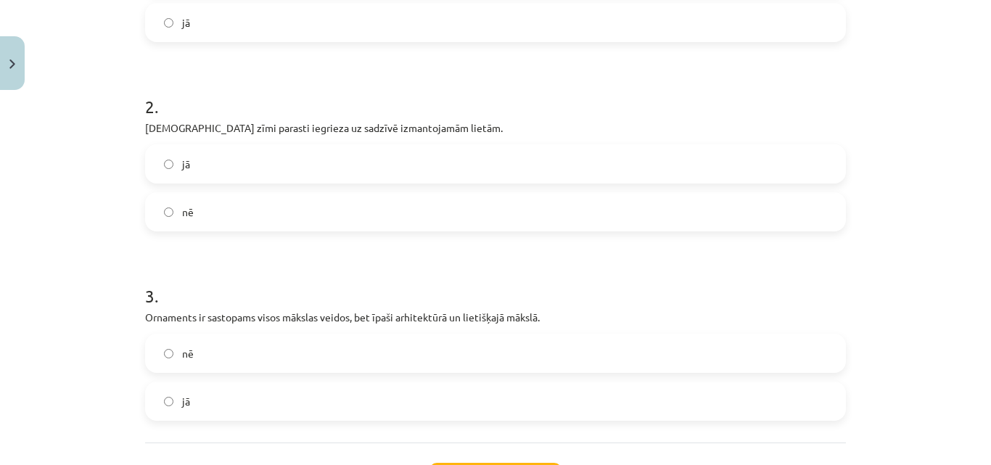
scroll to position [531, 0]
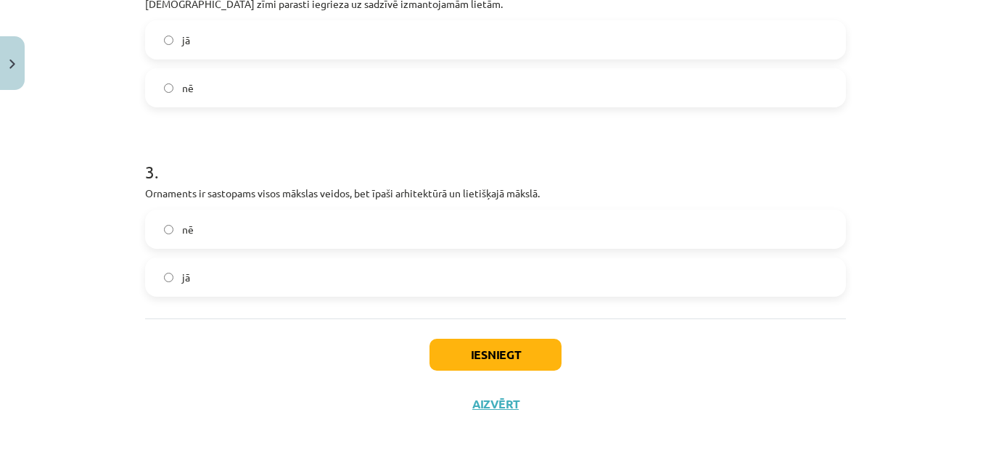
click at [254, 287] on label "jā" at bounding box center [496, 277] width 698 height 36
click at [454, 362] on button "Iesniegt" at bounding box center [496, 355] width 132 height 32
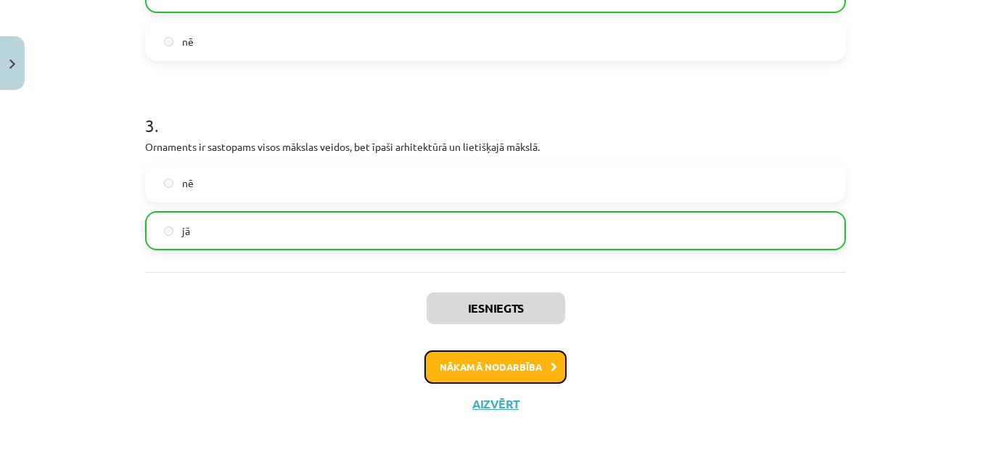
click at [523, 367] on button "Nākamā nodarbība" at bounding box center [495, 366] width 142 height 33
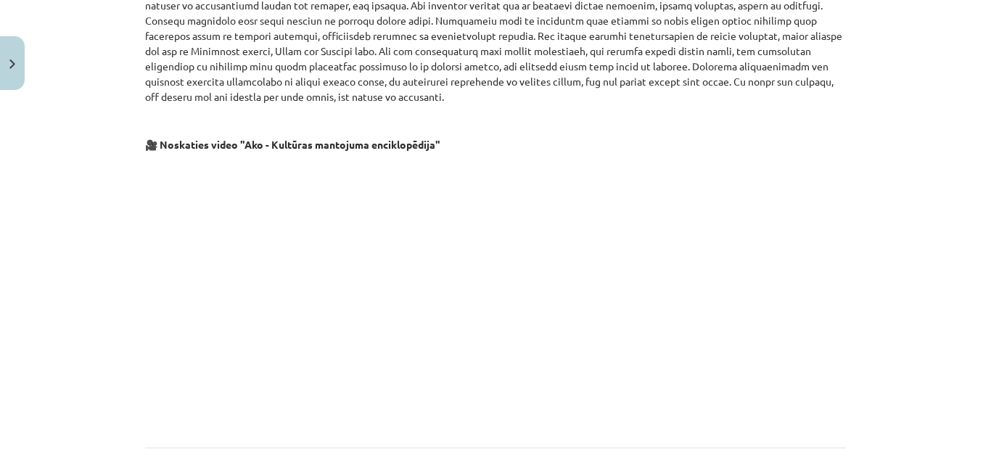
scroll to position [2924, 0]
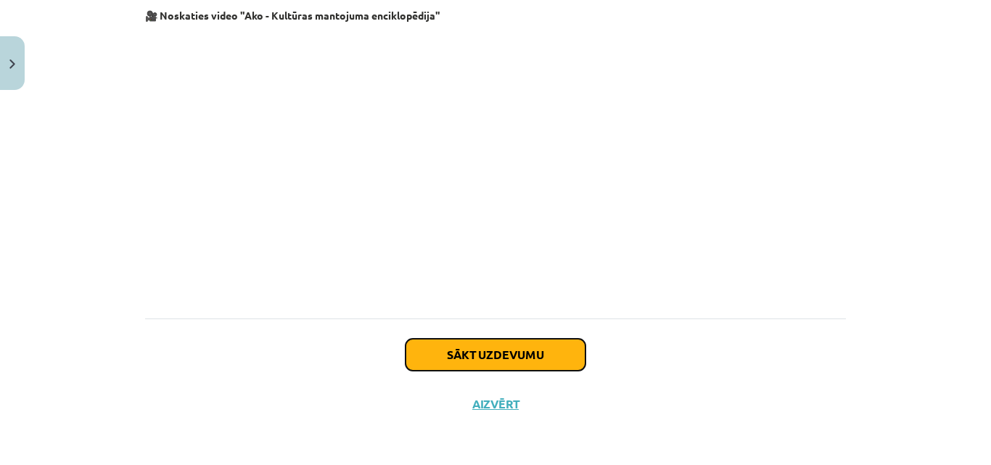
click at [511, 357] on button "Sākt uzdevumu" at bounding box center [496, 355] width 180 height 32
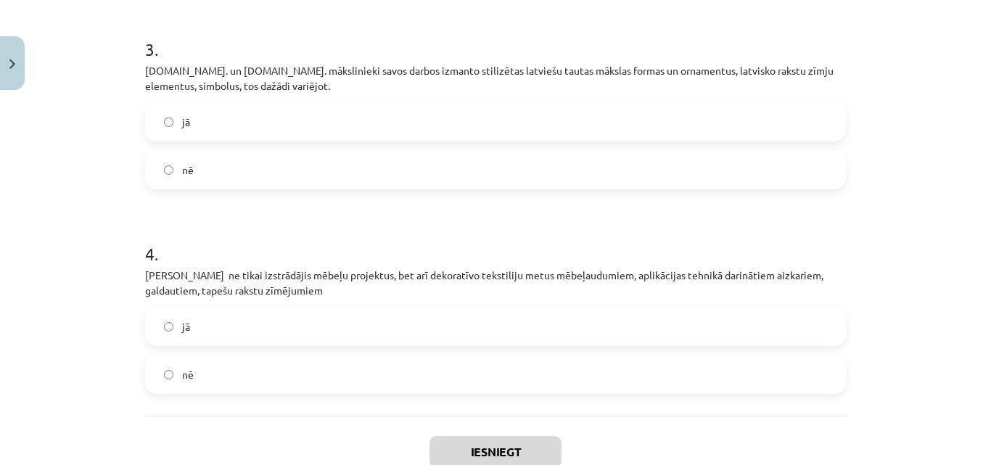
scroll to position [789, 0]
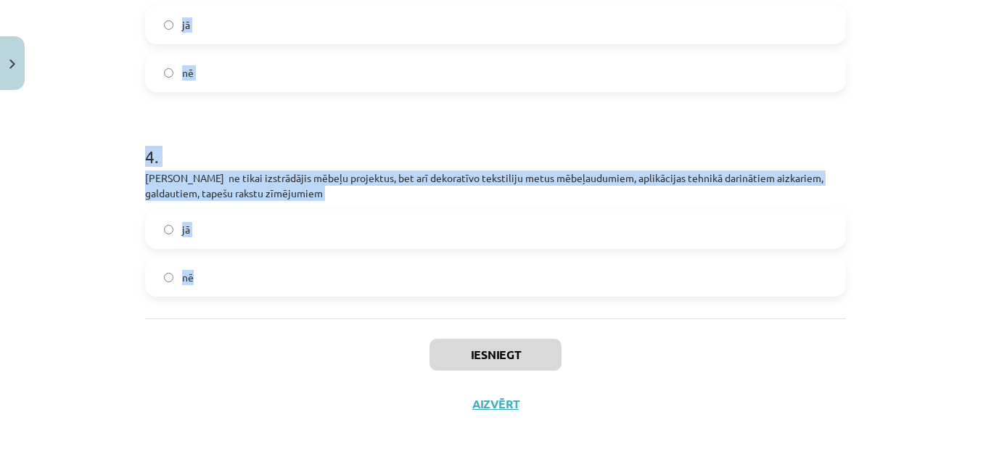
drag, startPoint x: 139, startPoint y: 109, endPoint x: 313, endPoint y: 248, distance: 222.5
copy form "20.gs. vidū Rīgā ieradās Krievijā pazīstamās Kuzņecovu ģimenes pārstāvis Sidors…"
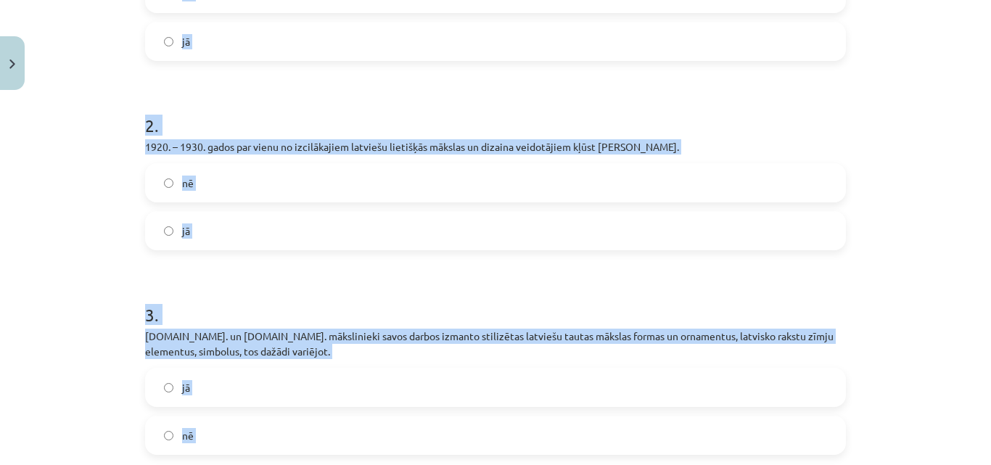
click at [55, 244] on div "Mācību tēma: Kultūras un mākslas i (vizuālā māksla) - 10. klases 3. ieskaites m…" at bounding box center [495, 232] width 991 height 465
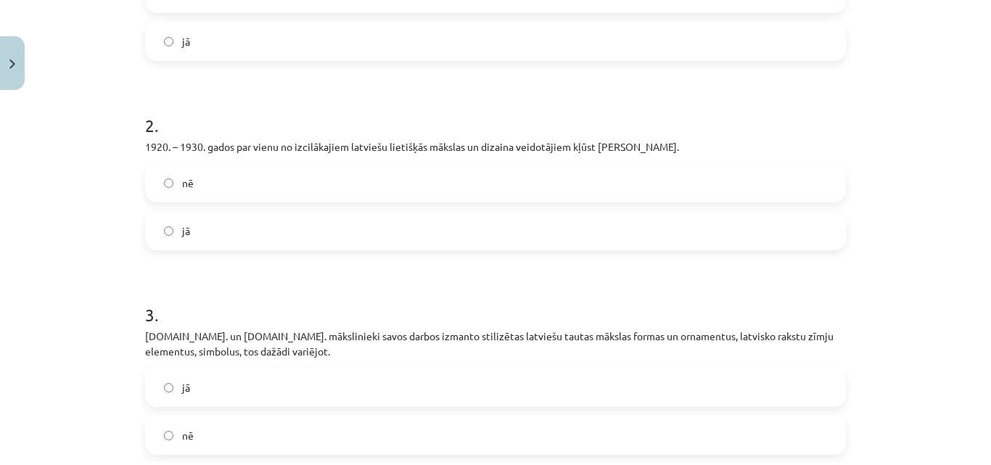
scroll to position [209, 0]
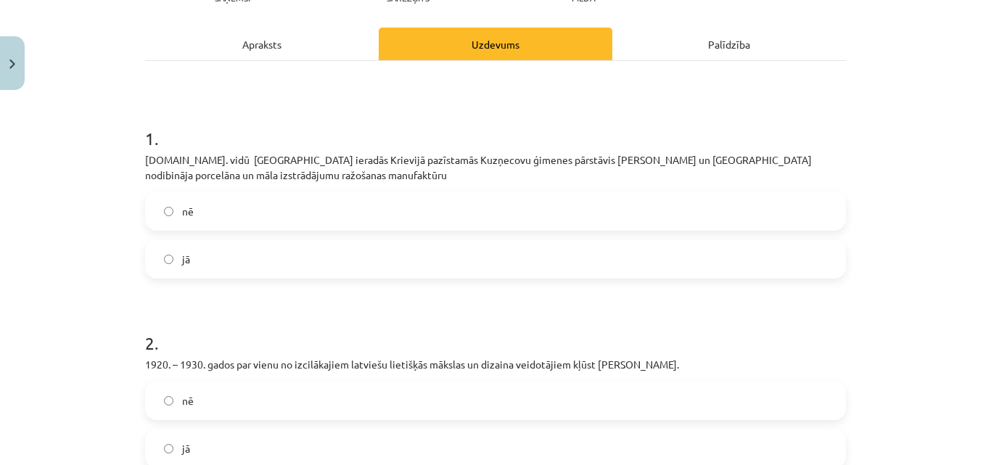
click at [217, 227] on label "nē" at bounding box center [496, 211] width 698 height 36
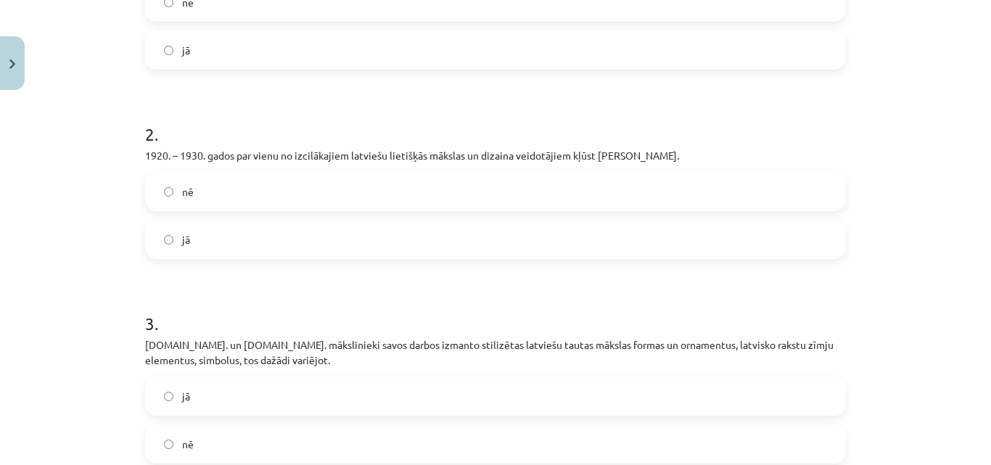
scroll to position [427, 0]
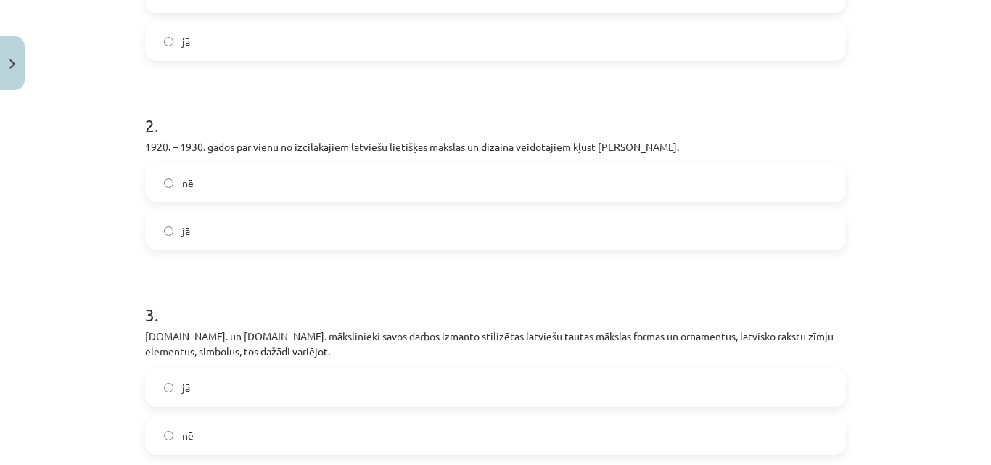
click at [210, 224] on label "jā" at bounding box center [496, 231] width 698 height 36
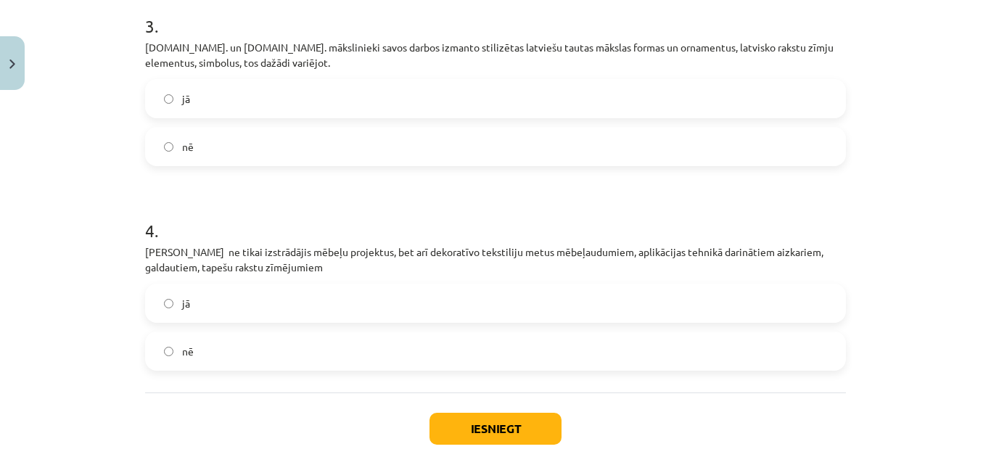
scroll to position [717, 0]
click at [250, 97] on label "jā" at bounding box center [496, 97] width 698 height 36
click at [237, 301] on label "jā" at bounding box center [496, 302] width 698 height 36
click at [463, 420] on button "Iesniegt" at bounding box center [496, 427] width 132 height 32
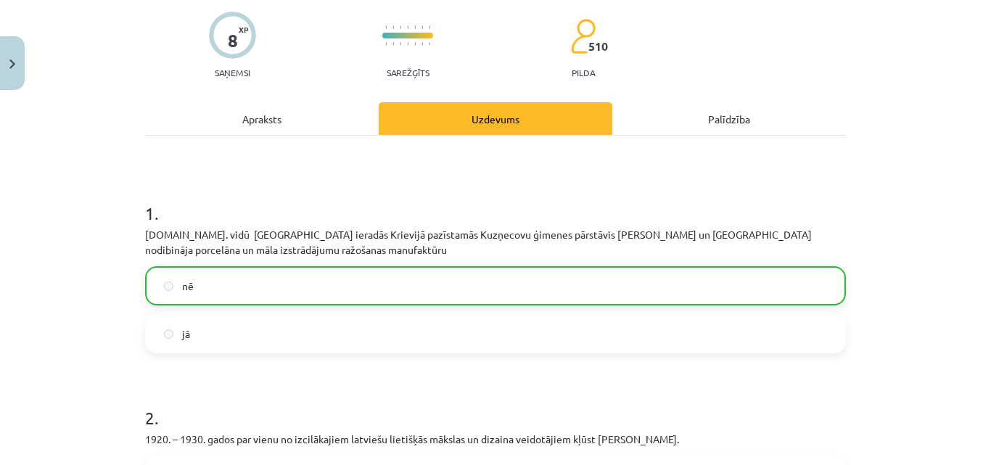
scroll to position [0, 0]
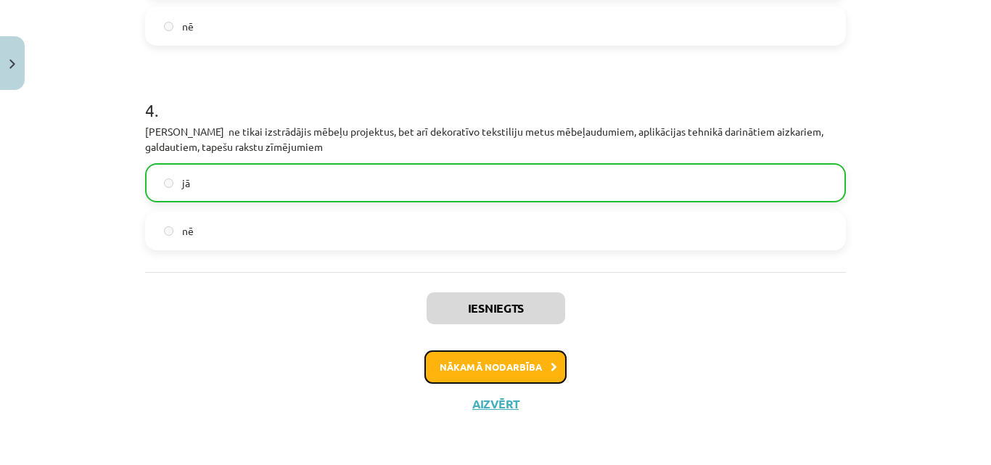
click at [515, 369] on button "Nākamā nodarbība" at bounding box center [495, 366] width 142 height 33
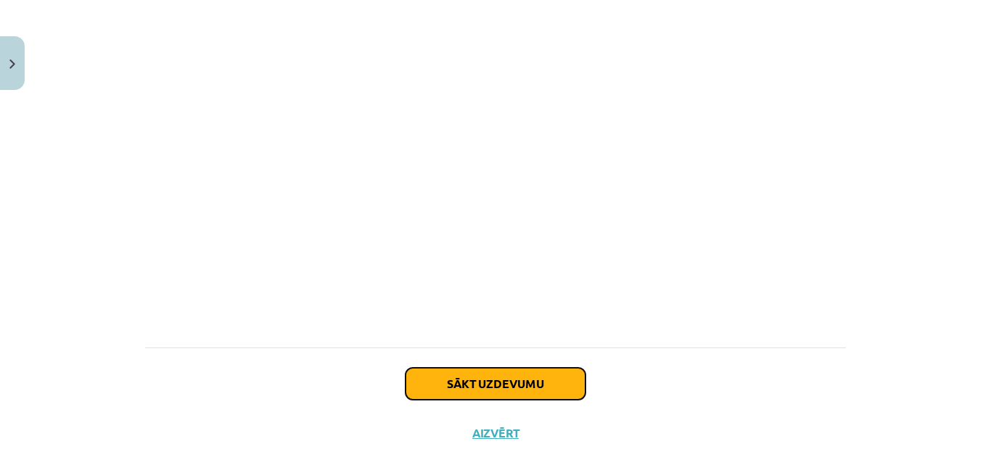
click at [514, 368] on button "Sākt uzdevumu" at bounding box center [496, 384] width 180 height 32
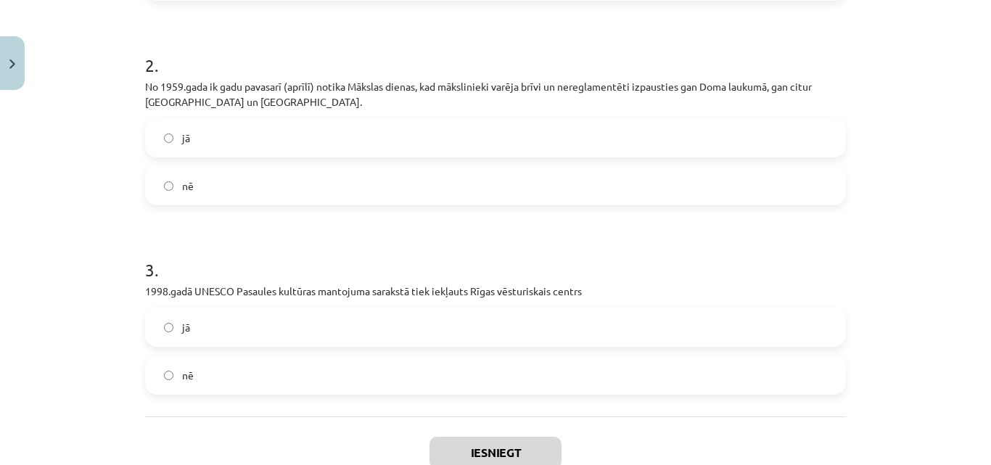
scroll to position [546, 0]
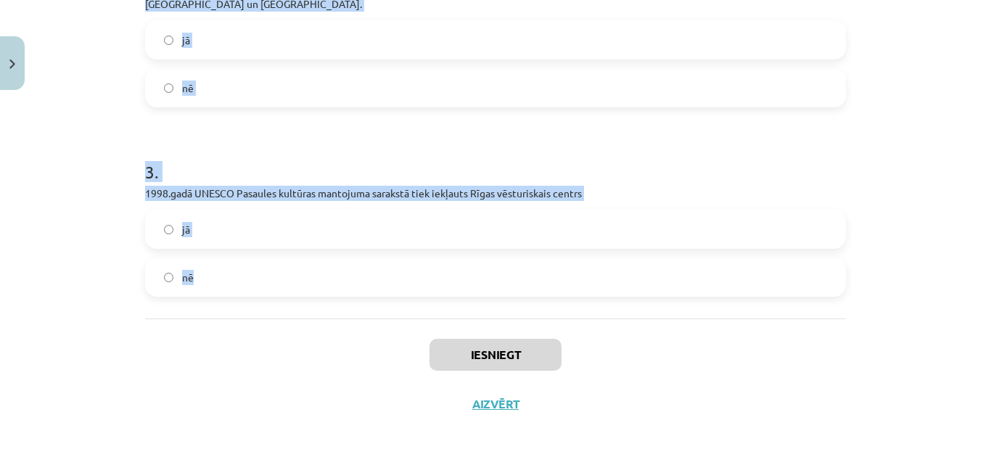
drag, startPoint x: 139, startPoint y: 307, endPoint x: 276, endPoint y: 286, distance: 138.7
click at [276, 286] on form "1 . Tēlnieks Gints Gabrāns izveido laikmetīgās mākslas ekspozīciju brīvā dabā P…" at bounding box center [495, 19] width 701 height 554
copy form "Tēlnieks Gints Gabrāns izveido laikmetīgās mākslas ekspozīciju brīvā dabā Pedvā…"
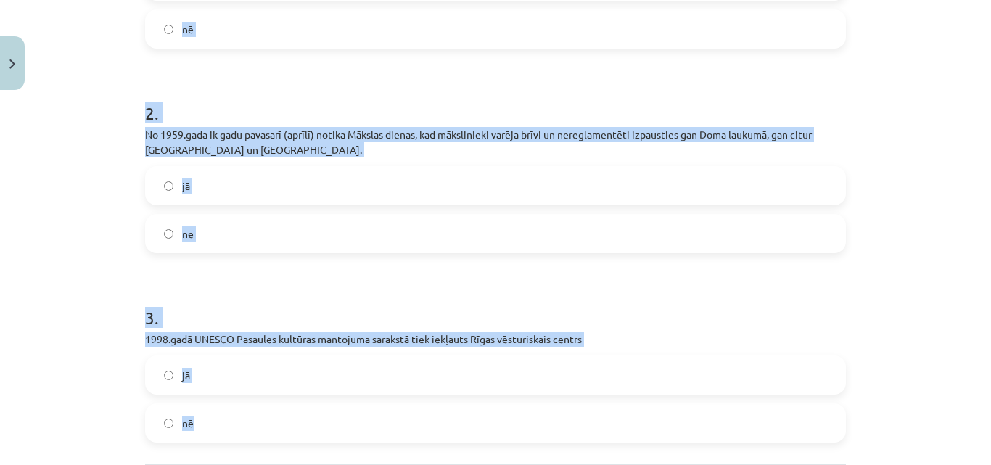
scroll to position [184, 0]
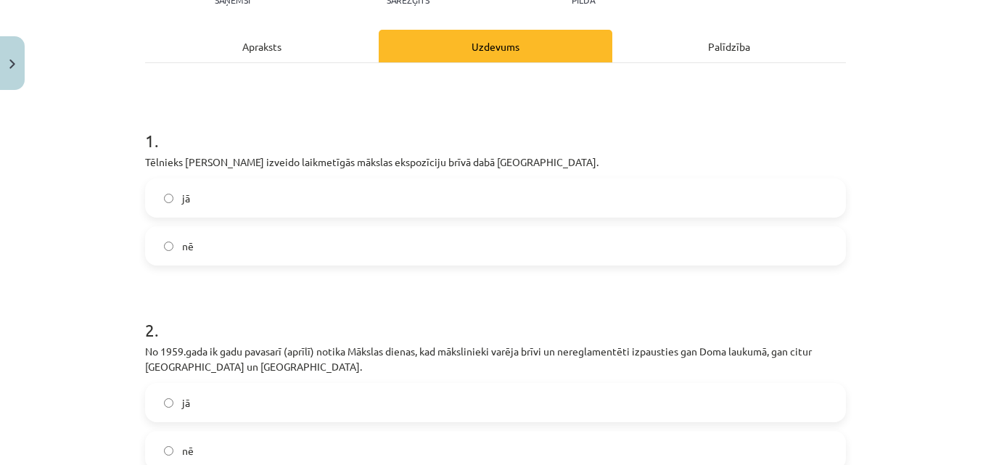
drag, startPoint x: 730, startPoint y: 137, endPoint x: 641, endPoint y: 190, distance: 103.8
click at [730, 136] on h1 "1 ." at bounding box center [495, 127] width 701 height 45
click at [543, 239] on label "nē" at bounding box center [496, 246] width 698 height 36
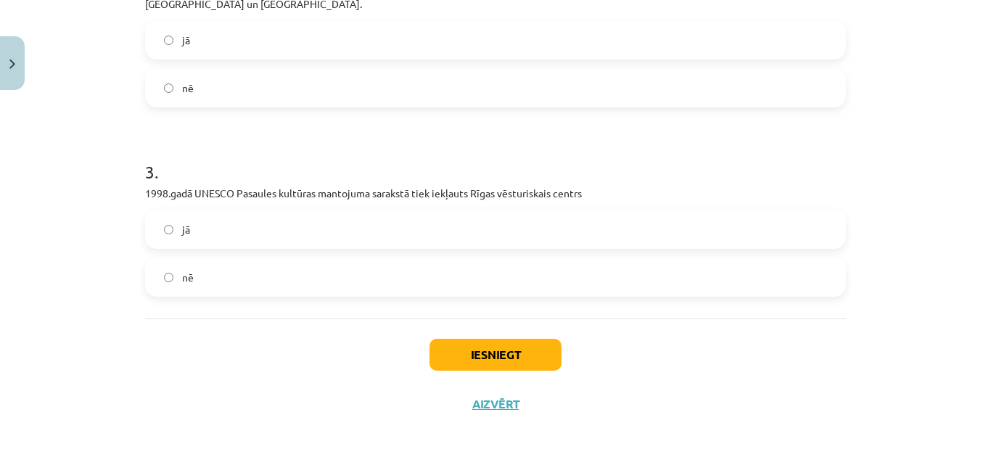
click at [427, 98] on label "nē" at bounding box center [496, 88] width 698 height 36
click at [427, 219] on label "jā" at bounding box center [496, 229] width 698 height 36
click at [496, 347] on button "Iesniegt" at bounding box center [496, 355] width 132 height 32
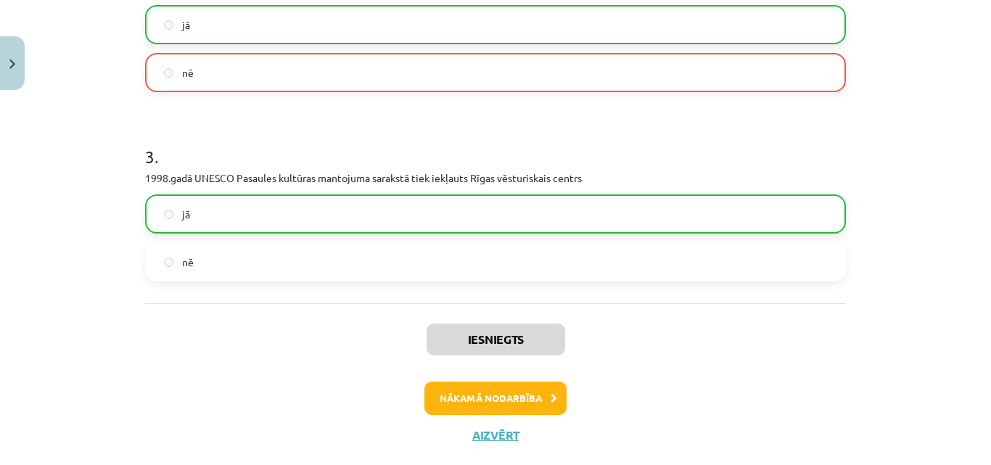
scroll to position [593, 0]
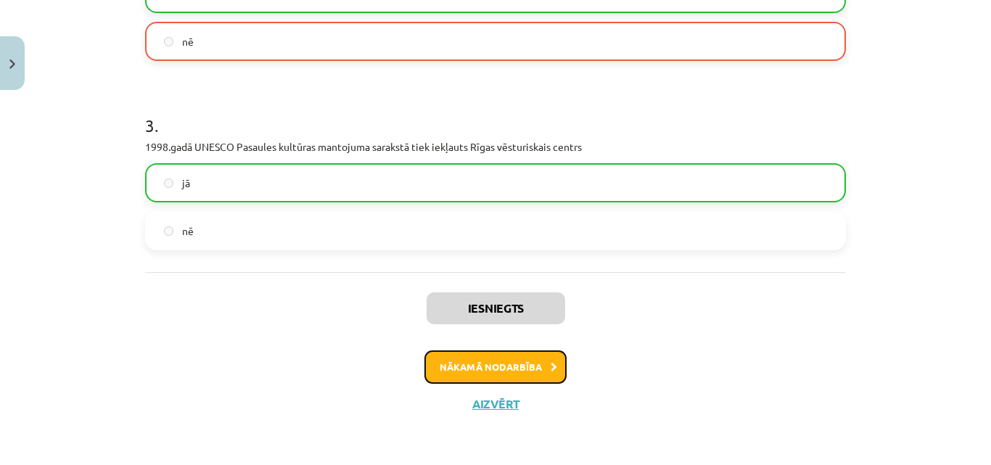
click at [511, 369] on button "Nākamā nodarbība" at bounding box center [495, 366] width 142 height 33
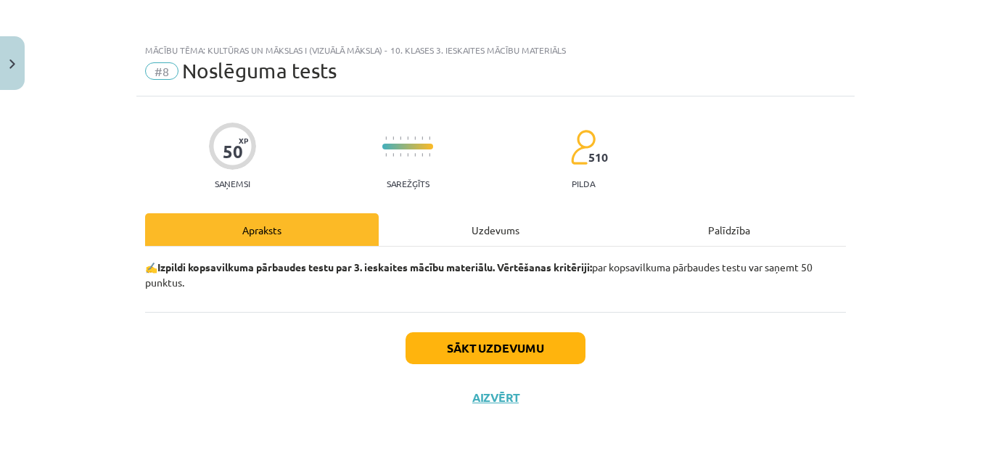
scroll to position [0, 0]
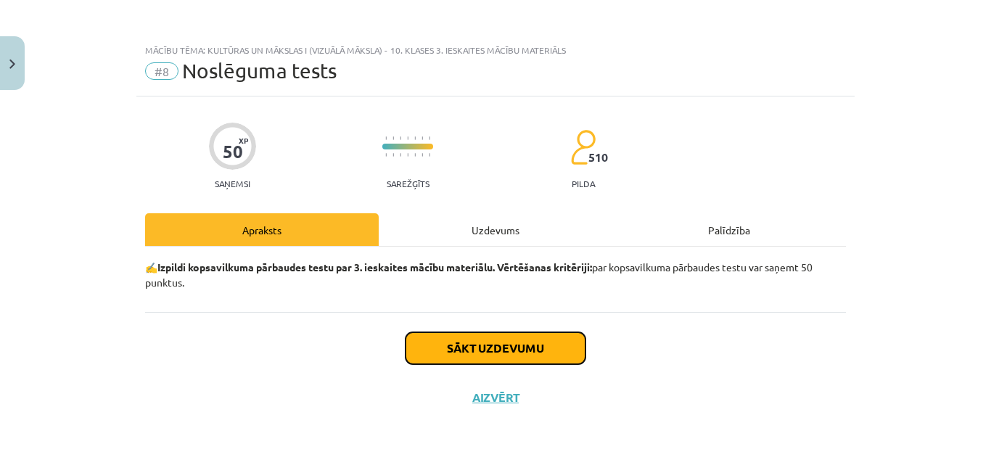
click at [515, 345] on button "Sākt uzdevumu" at bounding box center [496, 348] width 180 height 32
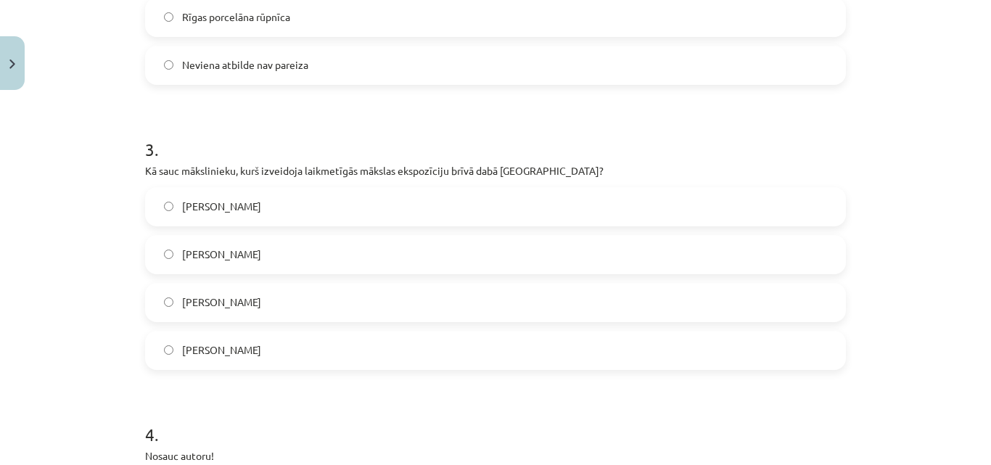
scroll to position [1174, 0]
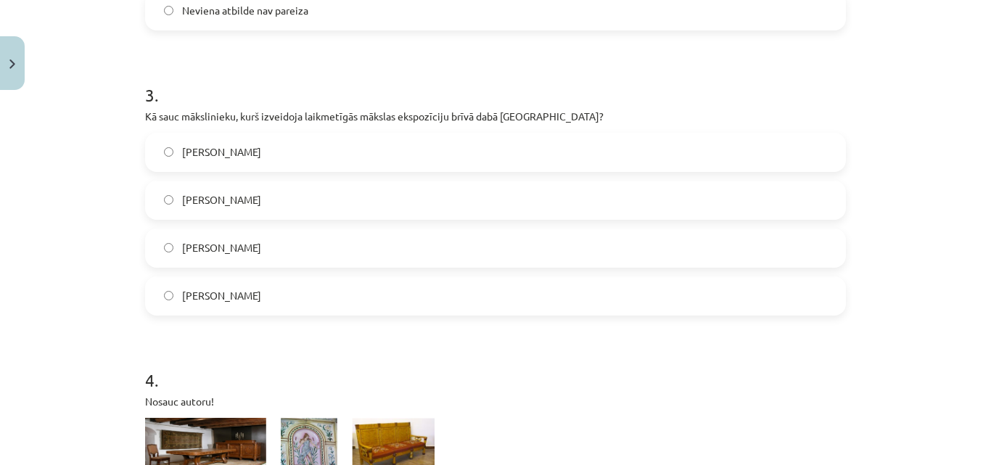
drag, startPoint x: 142, startPoint y: 119, endPoint x: 348, endPoint y: 280, distance: 261.0
click at [348, 280] on div "3 . Kā sauc mākslinieku, kurš izveidoja laikmetīgās mākslas ekspozīciju brīvā d…" at bounding box center [495, 188] width 701 height 256
copy div "Kā sauc mākslinieku, kurš izveidoja laikmetīgās mākslas ekspozīciju brīvā dabā …"
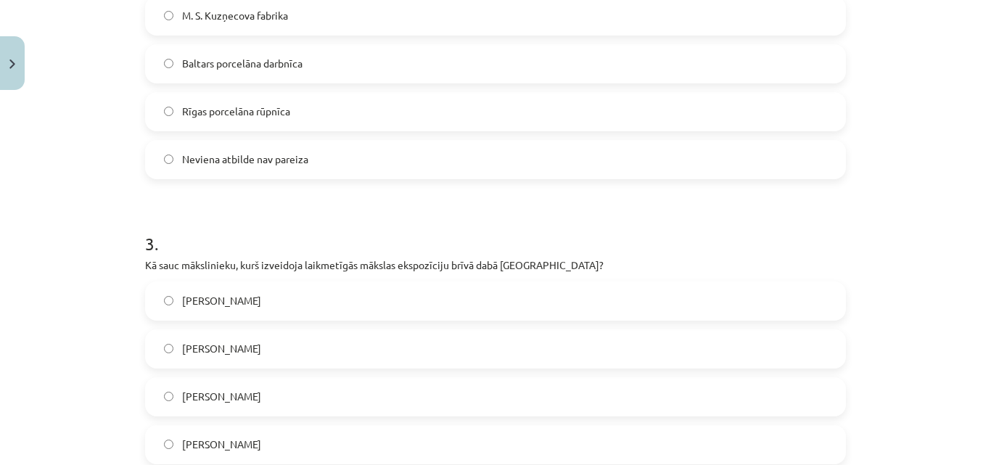
scroll to position [1029, 0]
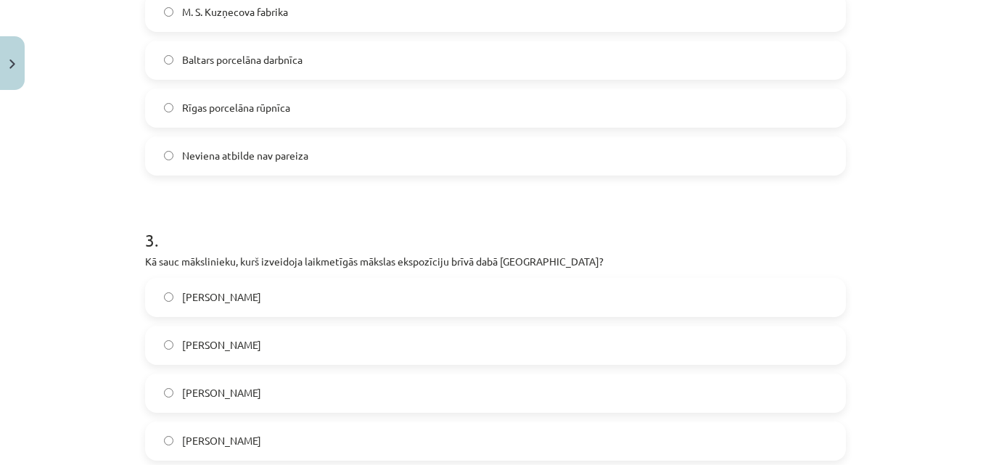
click at [242, 348] on span "Ojārs Pētersons" at bounding box center [221, 344] width 79 height 15
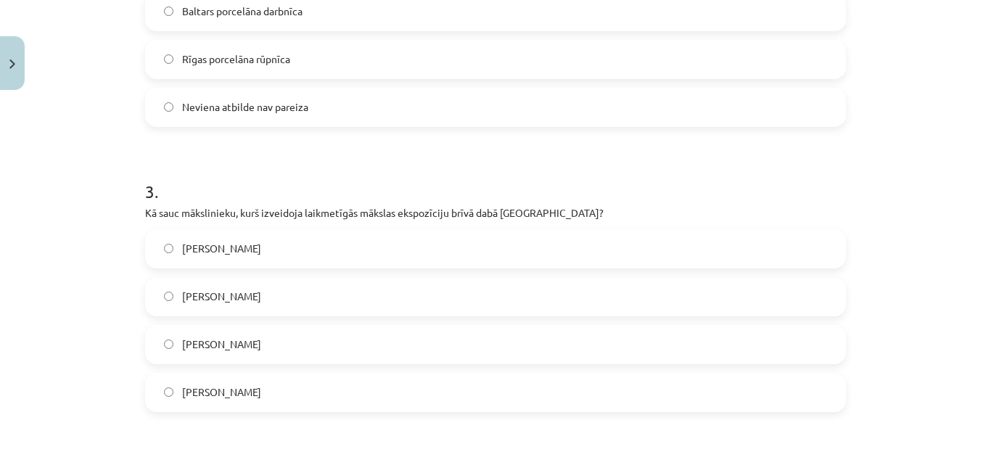
scroll to position [1101, 0]
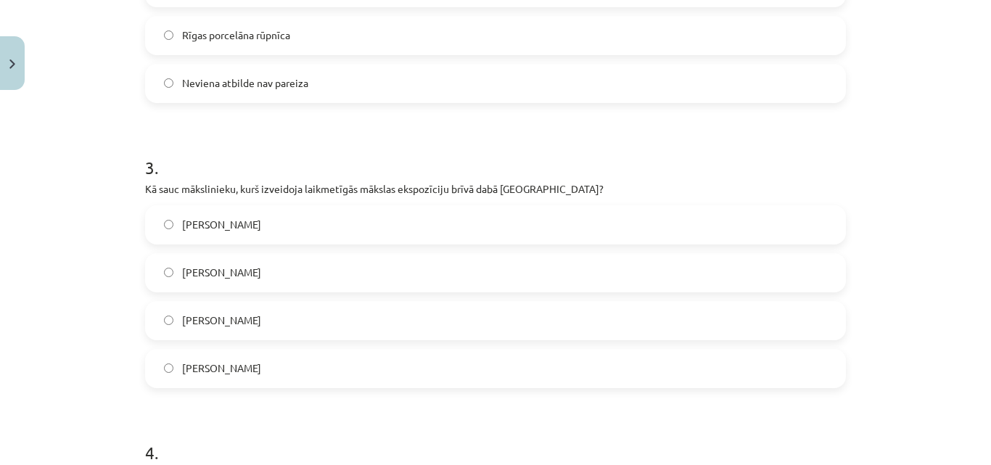
click at [250, 366] on label "Ojārs Feldbergs" at bounding box center [496, 368] width 698 height 36
click at [52, 349] on div "Mācību tēma: Kultūras un mākslas i (vizuālā māksla) - 10. klases 3. ieskaites m…" at bounding box center [495, 232] width 991 height 465
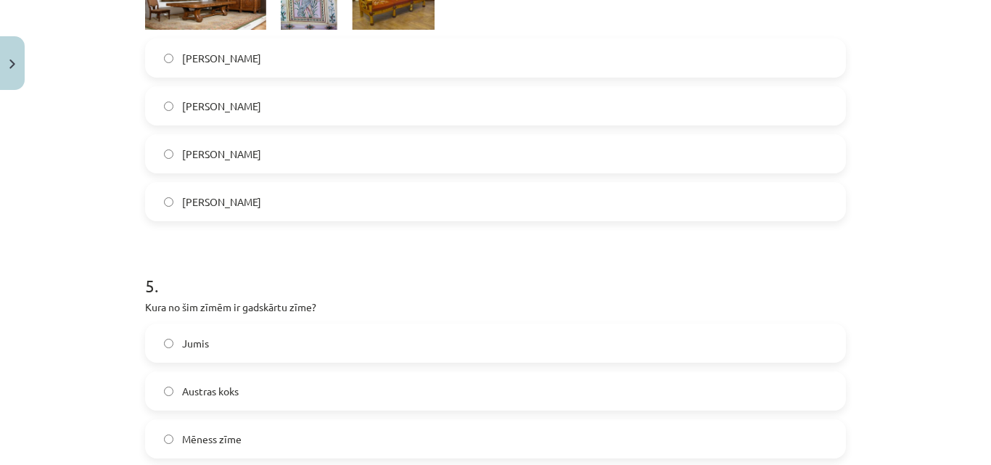
scroll to position [1755, 0]
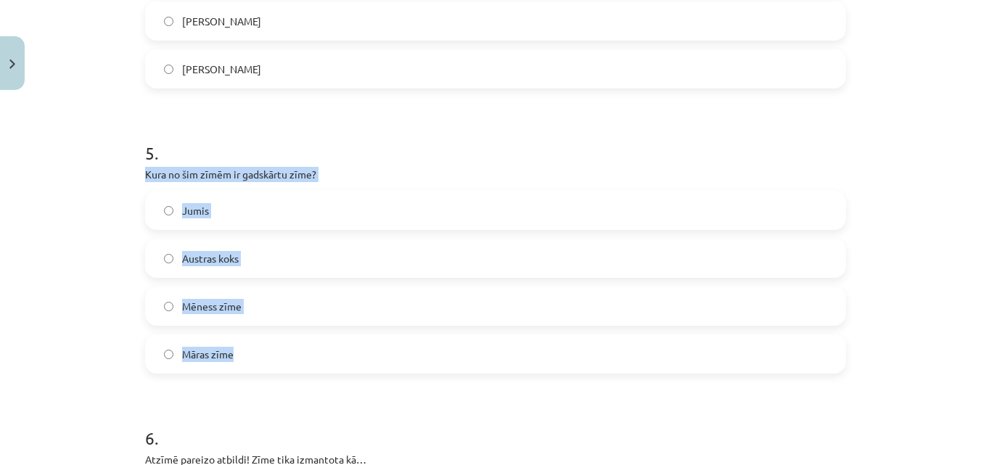
drag, startPoint x: 141, startPoint y: 173, endPoint x: 293, endPoint y: 316, distance: 209.4
click at [296, 353] on div "5 . Kura no šim zīmēm ir gadskārtu zīme? Jumis Austras koks Mēness zīme Māras z…" at bounding box center [495, 246] width 701 height 256
copy div "Kura no šim zīmēm ir gadskārtu zīme? Jumis Austras koks Mēness zīme Māras zīme"
click at [253, 210] on label "Jumis" at bounding box center [496, 210] width 698 height 36
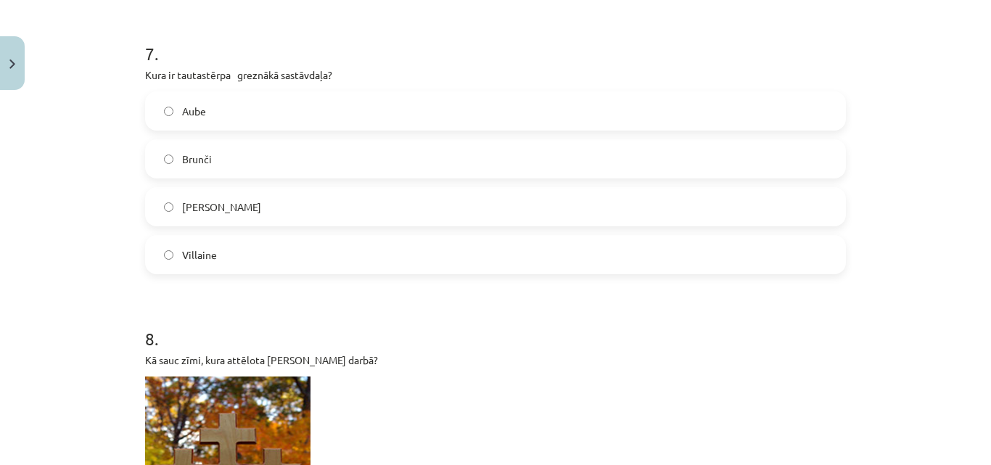
scroll to position [2521, 0]
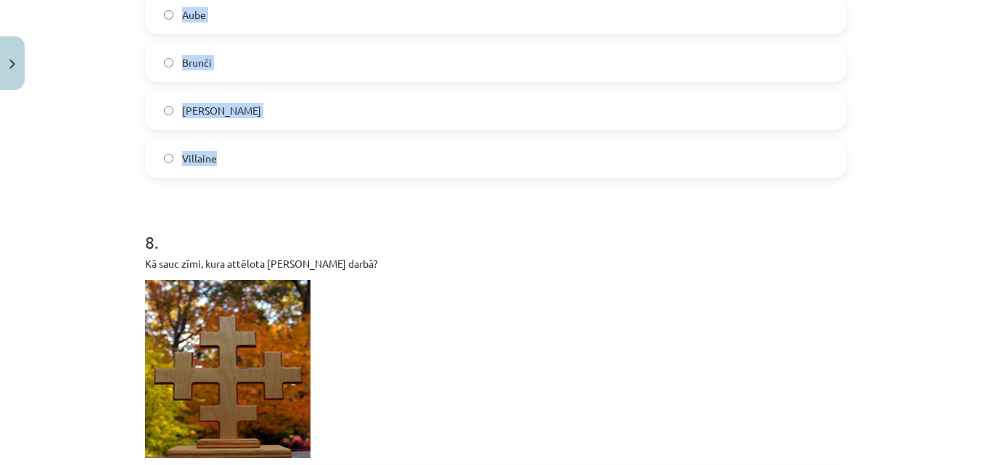
drag, startPoint x: 139, startPoint y: 95, endPoint x: 250, endPoint y: 144, distance: 121.5
copy form "Atzīmē pareizo atbildi! Zīme tika izmantota kā… kā informācijas nesēju kā ornam…"
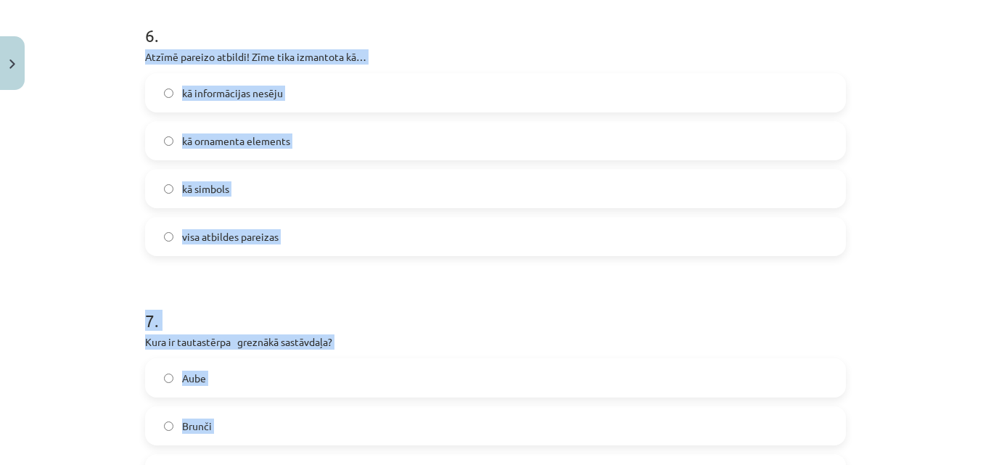
scroll to position [2151, 0]
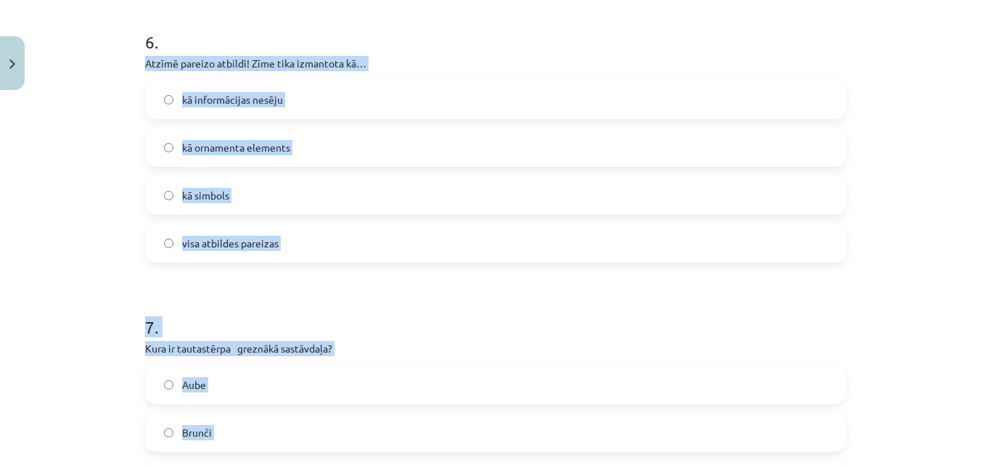
click at [622, 257] on label "visa atbildes pareizas" at bounding box center [496, 243] width 698 height 36
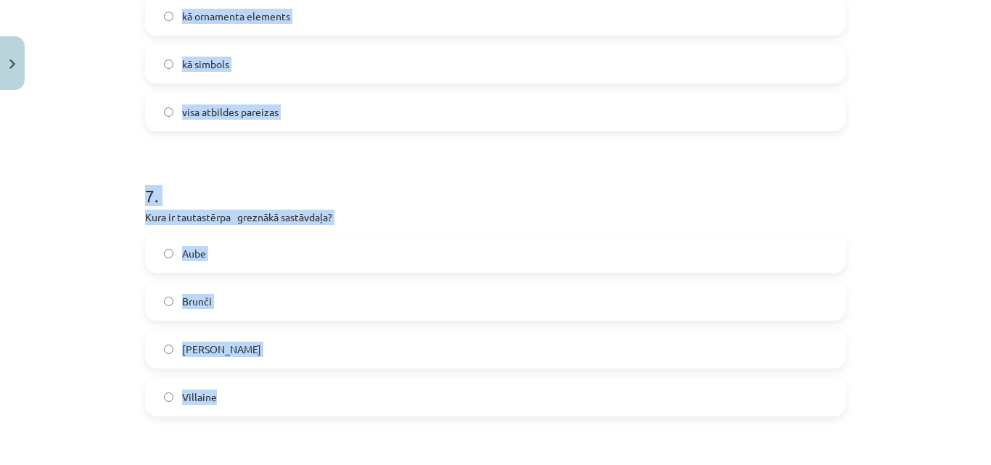
scroll to position [2296, 0]
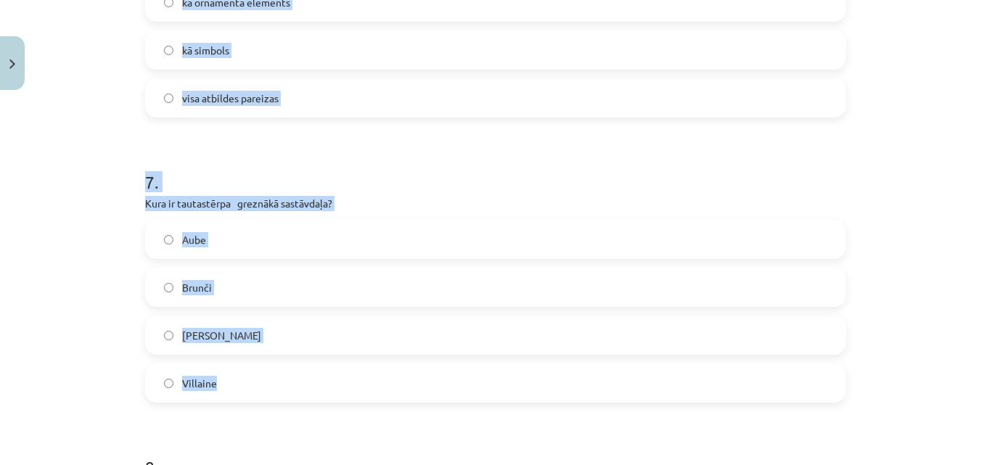
click at [292, 375] on label "Villaine" at bounding box center [496, 383] width 698 height 36
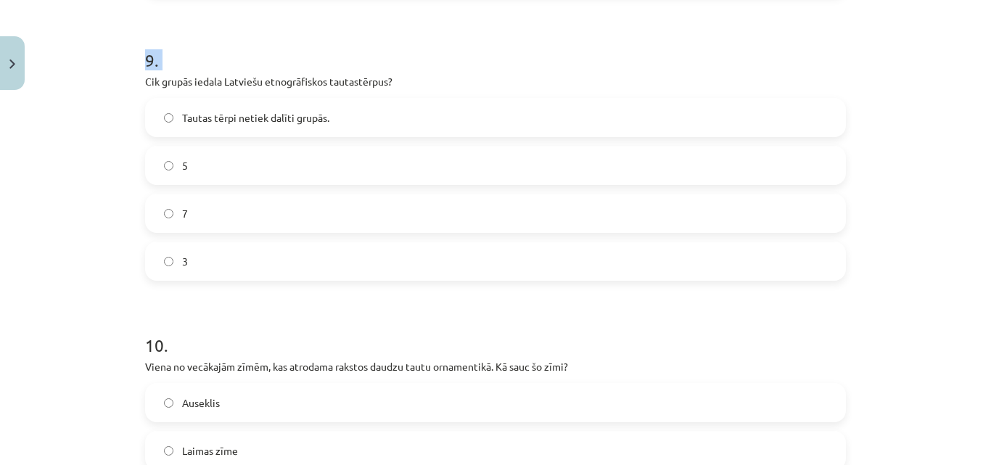
scroll to position [3444, 0]
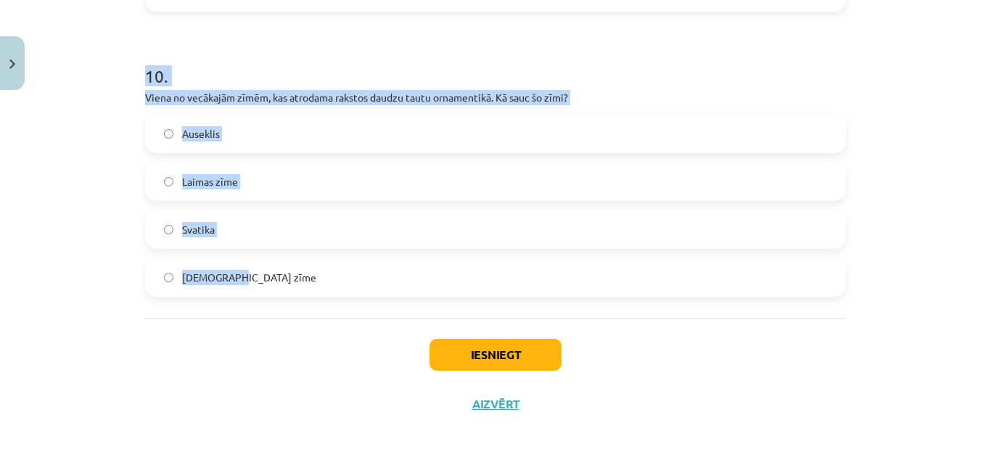
drag, startPoint x: 141, startPoint y: 137, endPoint x: 260, endPoint y: 268, distance: 177.2
copy form "Cik grupās iedala Latviešu etnogrāfiskos tautastērpus? Tautas tērpi netiek dalī…"
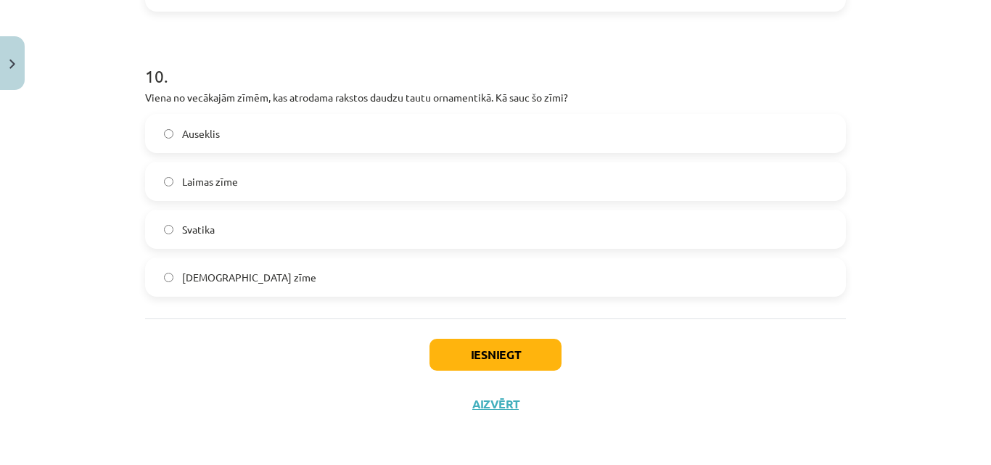
drag, startPoint x: 193, startPoint y: 335, endPoint x: 173, endPoint y: 324, distance: 22.8
click at [191, 350] on div "Iesniegt Aizvērt" at bounding box center [495, 370] width 701 height 102
click at [199, 235] on span "Svatika" at bounding box center [198, 229] width 33 height 15
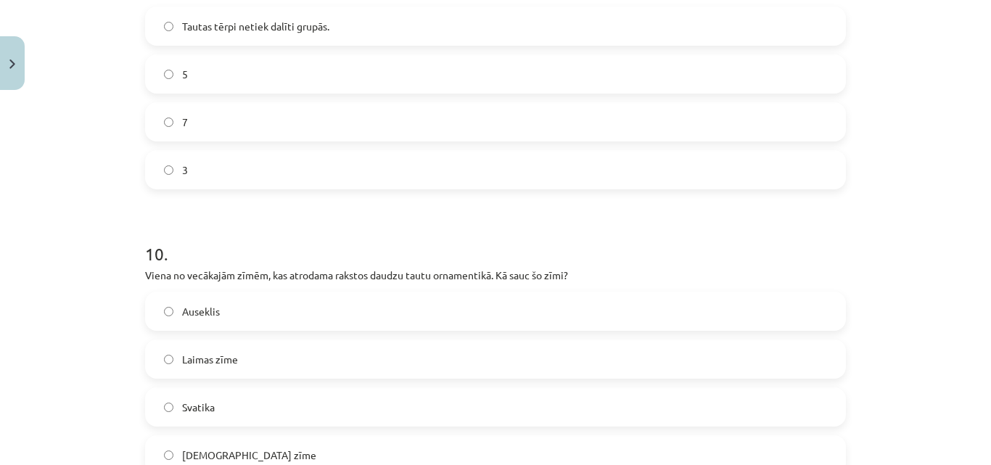
scroll to position [3226, 0]
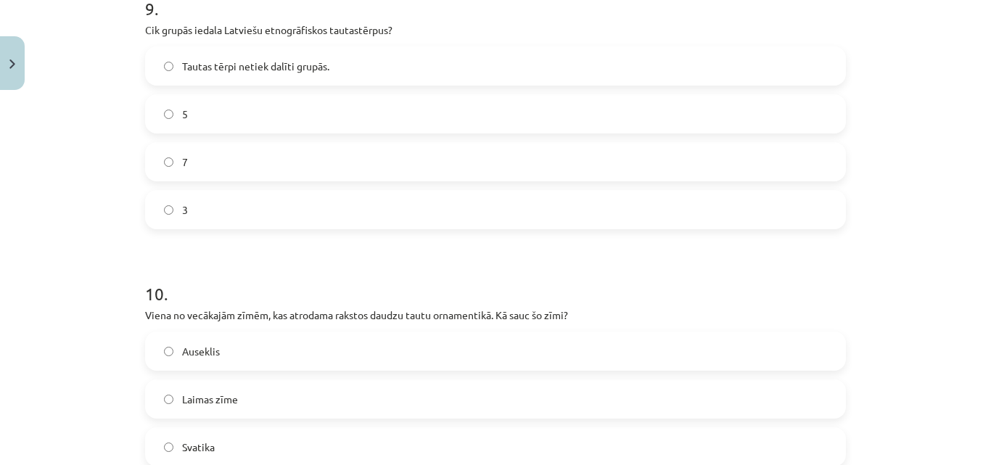
click at [259, 110] on label "5" at bounding box center [496, 114] width 698 height 36
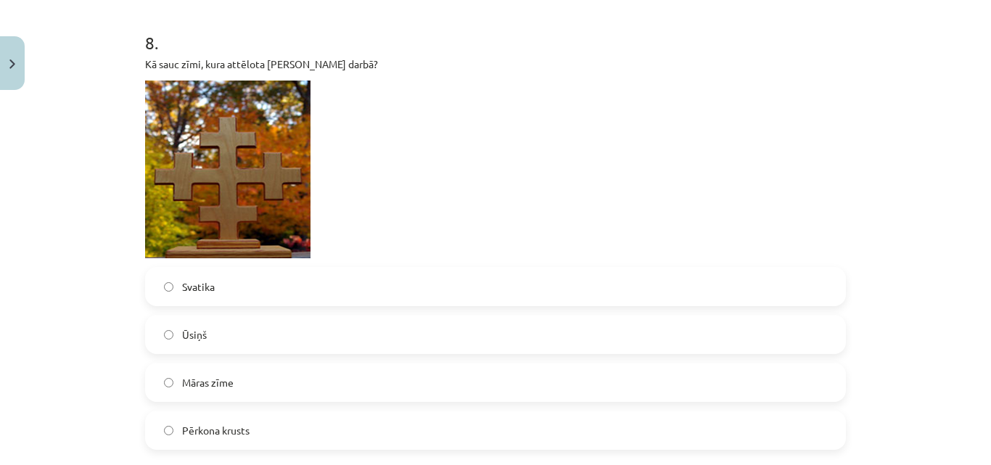
scroll to position [2791, 0]
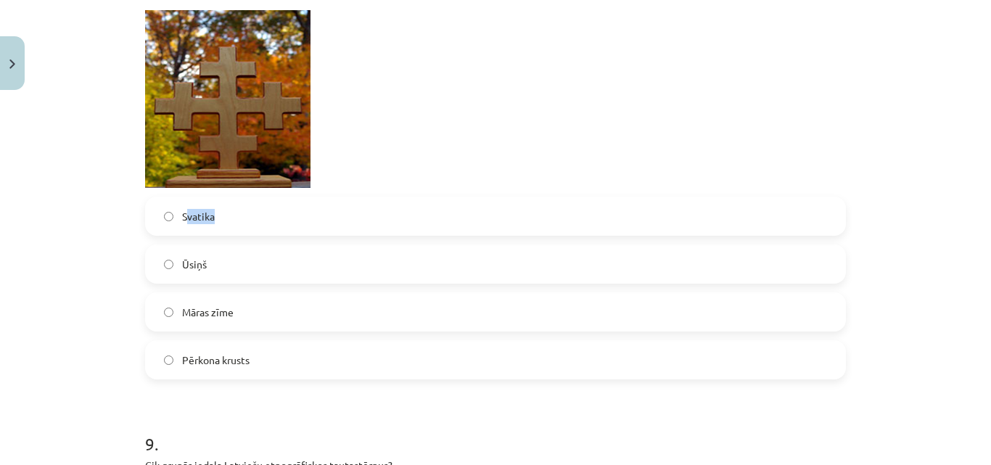
drag, startPoint x: 181, startPoint y: 216, endPoint x: 229, endPoint y: 237, distance: 52.0
click at [231, 237] on div "Svatika Ūsiņš Māras zīme Pērkona krusts" at bounding box center [495, 288] width 701 height 183
click at [431, 127] on p at bounding box center [495, 99] width 701 height 178
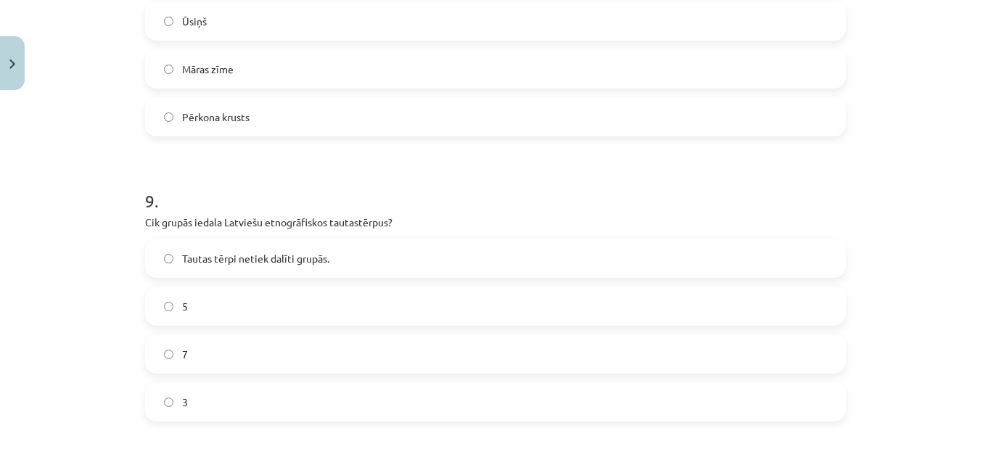
scroll to position [3138, 0]
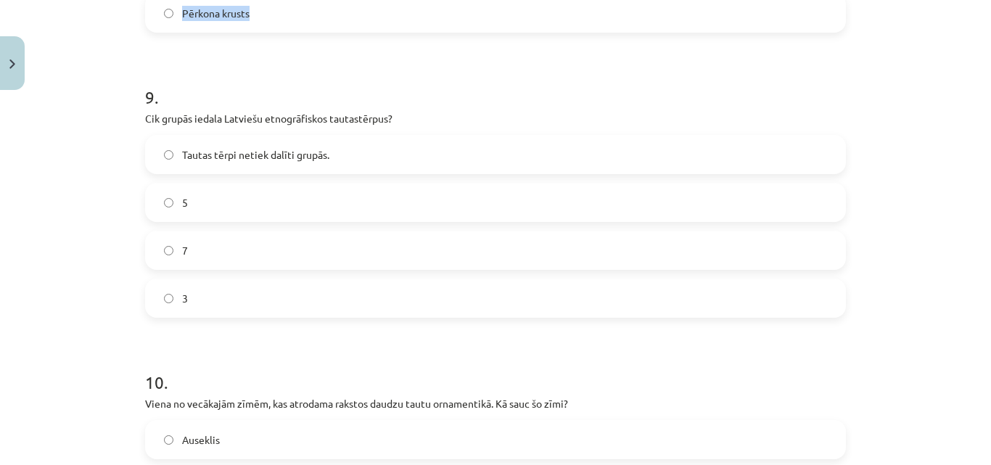
drag, startPoint x: 131, startPoint y: 134, endPoint x: 249, endPoint y: 23, distance: 161.7
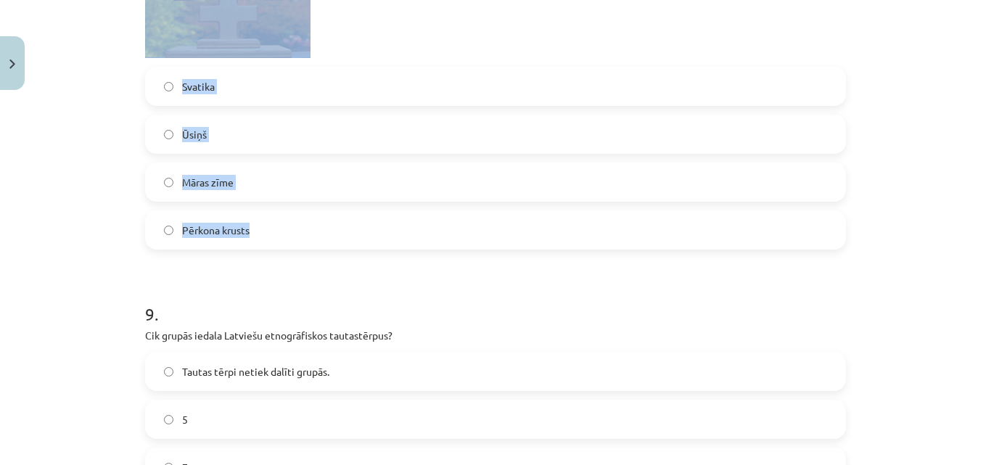
scroll to position [2920, 0]
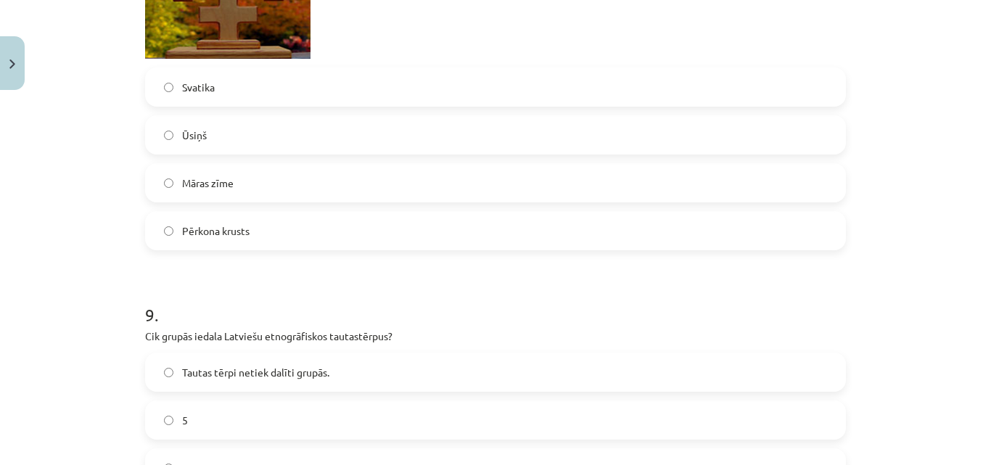
drag, startPoint x: 345, startPoint y: 270, endPoint x: 341, endPoint y: 253, distance: 18.0
click at [329, 234] on label "Pērkona krusts" at bounding box center [496, 231] width 698 height 36
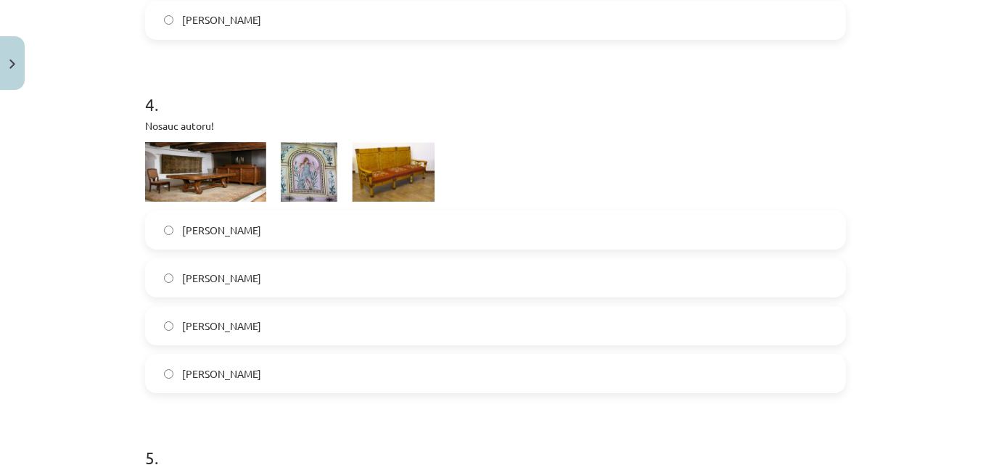
scroll to position [1469, 0]
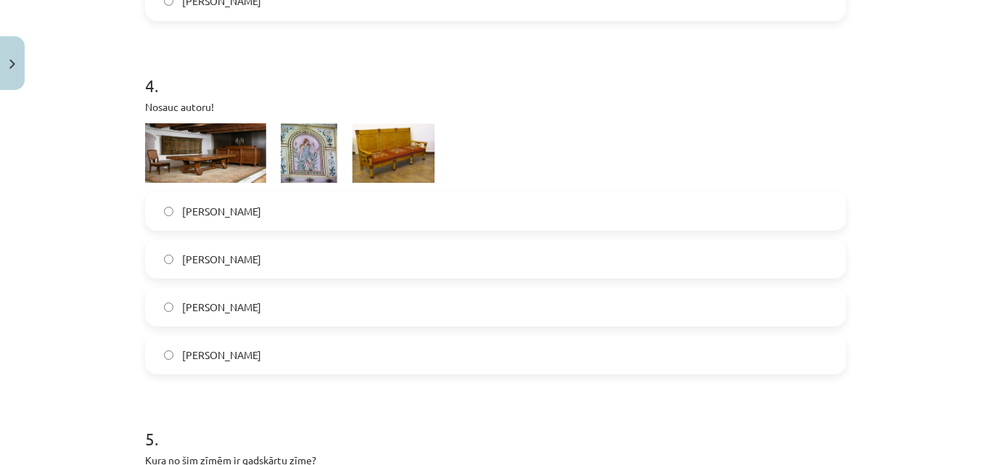
drag, startPoint x: 361, startPoint y: 144, endPoint x: 368, endPoint y: 151, distance: 10.3
drag, startPoint x: 368, startPoint y: 151, endPoint x: 399, endPoint y: 155, distance: 31.4
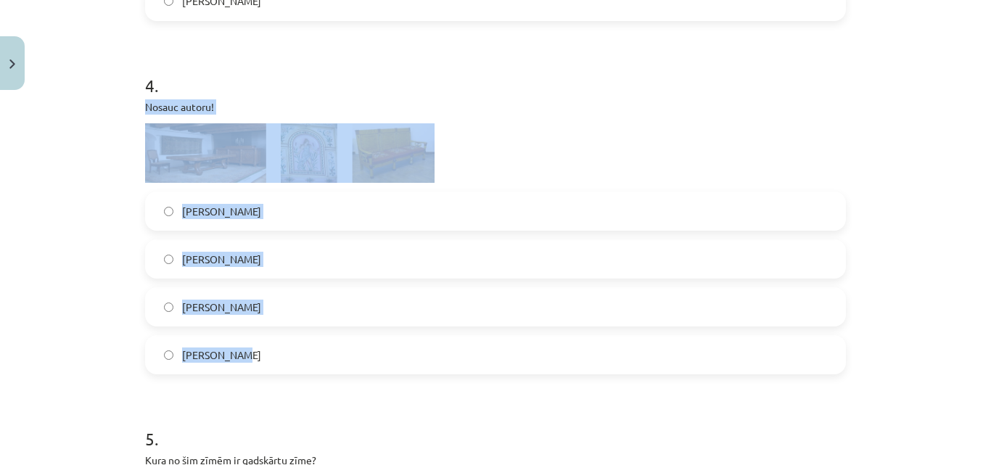
drag, startPoint x: 141, startPoint y: 103, endPoint x: 247, endPoint y: 345, distance: 263.8
click at [247, 345] on div "4 . Nosauc autoru! Jūlijs Madernieks Niklāvs Strunke Ansis Cīrulis Romāns Suta" at bounding box center [495, 212] width 701 height 325
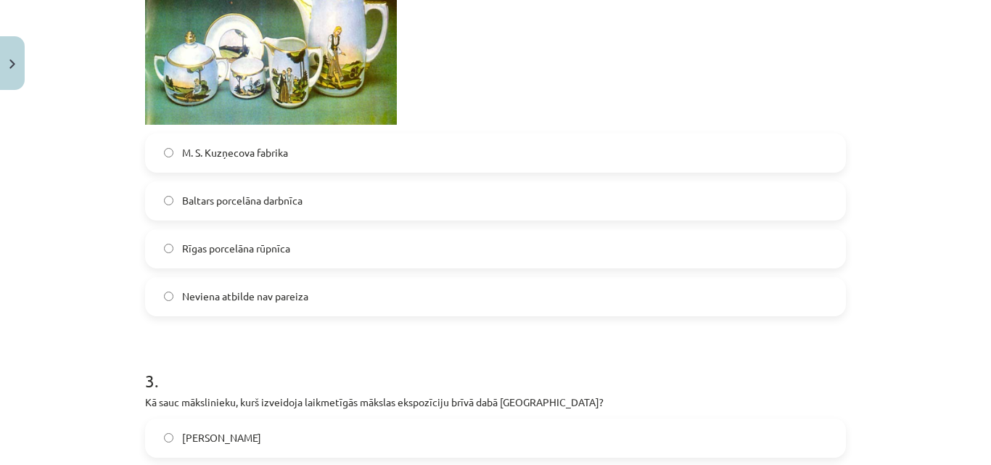
scroll to position [1106, 0]
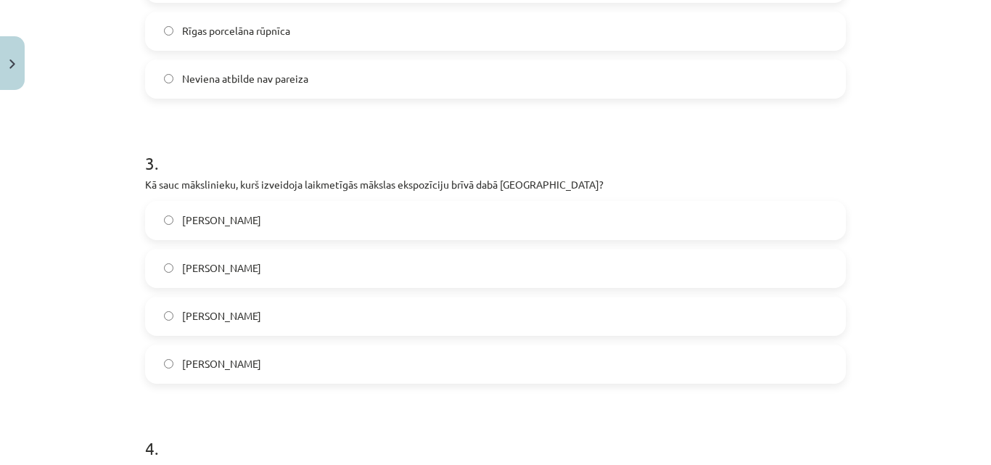
click at [934, 173] on div "Mācību tēma: Kultūras un mākslas i (vizuālā māksla) - 10. klases 3. ieskaites m…" at bounding box center [495, 232] width 991 height 465
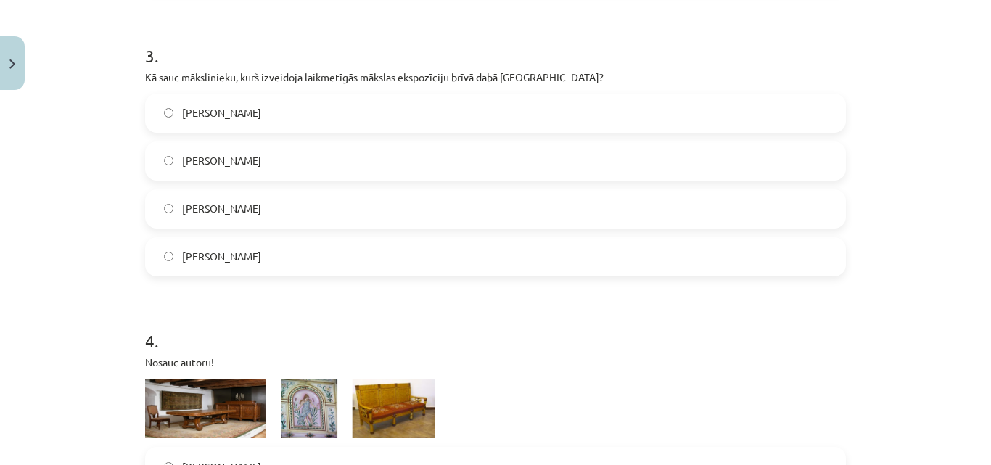
scroll to position [1396, 0]
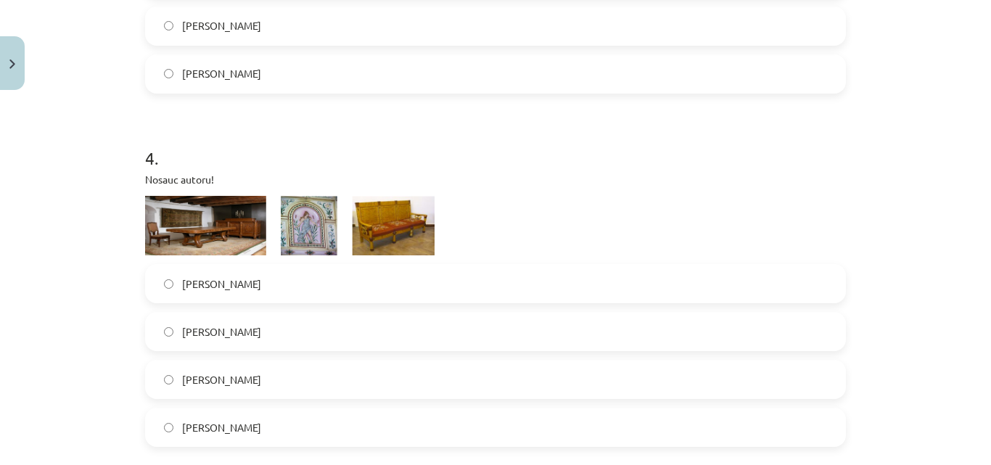
click at [244, 384] on label "Ansis Cīrulis" at bounding box center [496, 379] width 698 height 36
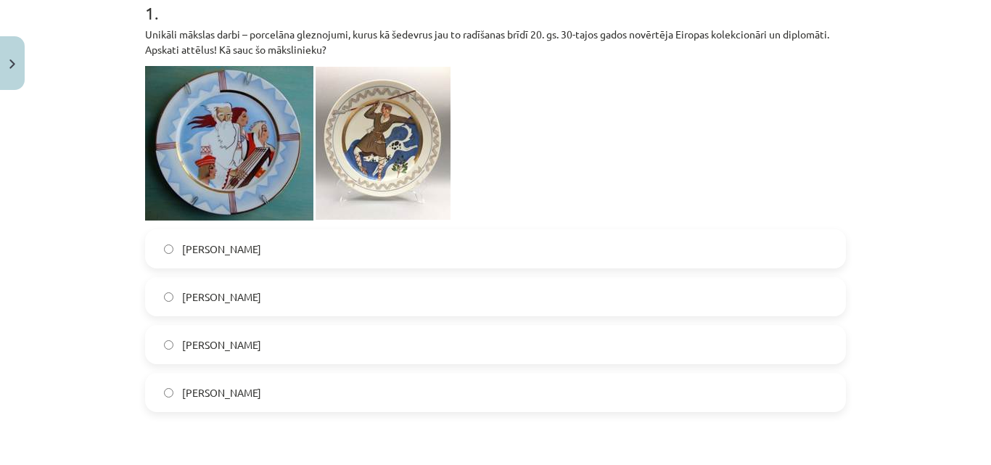
scroll to position [308, 0]
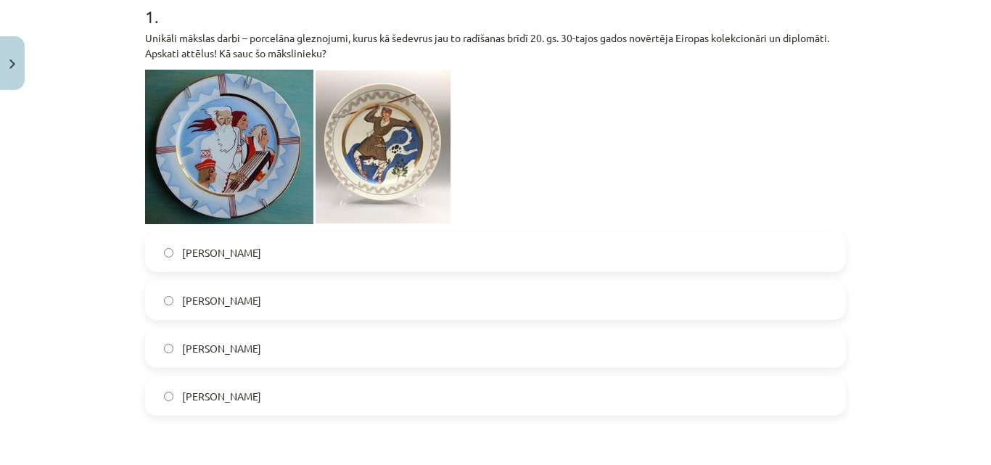
drag, startPoint x: 142, startPoint y: 33, endPoint x: 320, endPoint y: 390, distance: 399.5
click at [320, 390] on div "1 . Unikāli mākslas darbi – porcelāna gleznojumi, kurus kā šedevrus jau to radī…" at bounding box center [495, 198] width 701 height 435
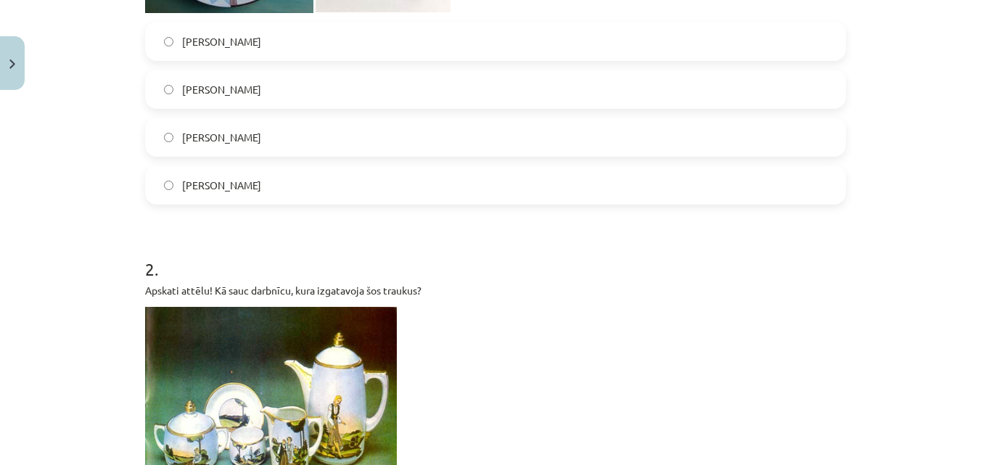
scroll to position [670, 0]
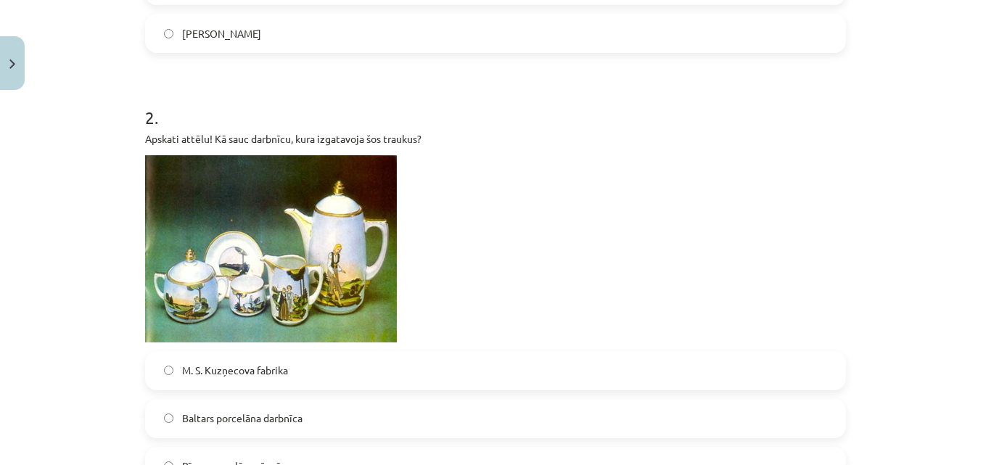
drag, startPoint x: 562, startPoint y: 257, endPoint x: 570, endPoint y: 268, distance: 13.5
click at [571, 271] on p at bounding box center [495, 248] width 701 height 187
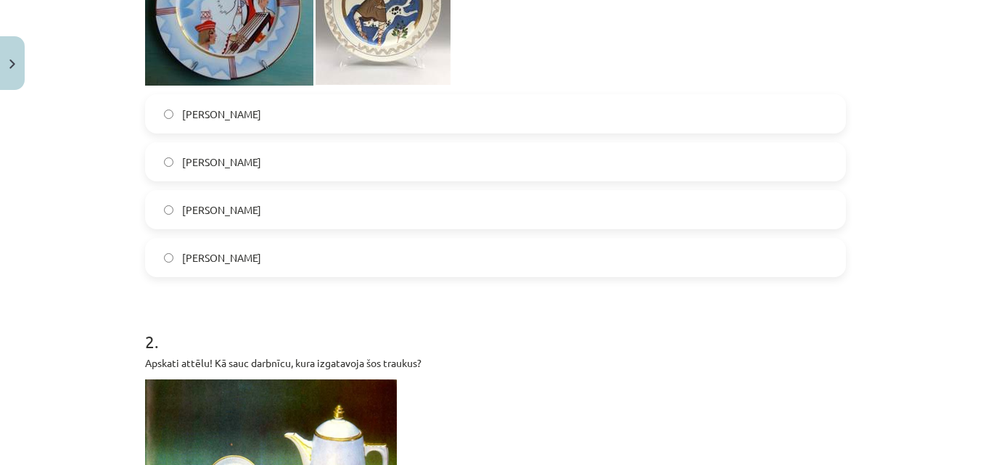
scroll to position [380, 0]
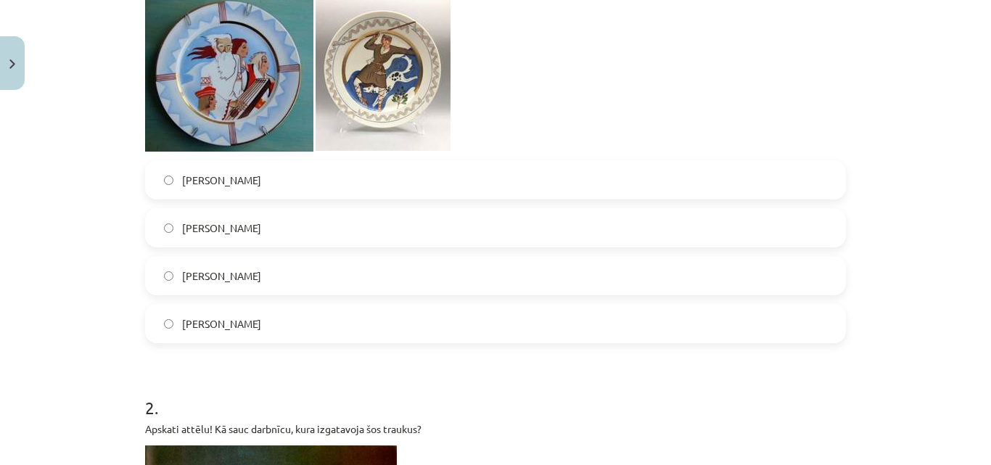
click at [296, 233] on label "Romāns Suta" at bounding box center [496, 228] width 698 height 36
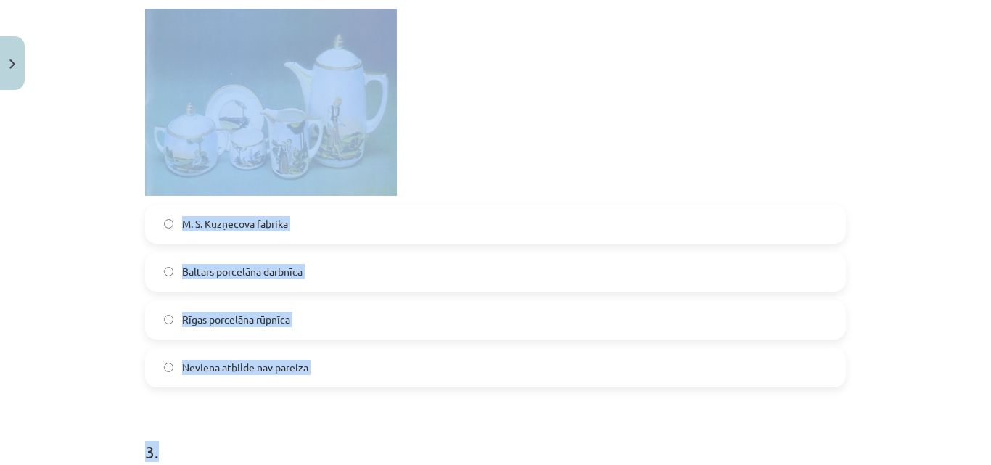
scroll to position [835, 0]
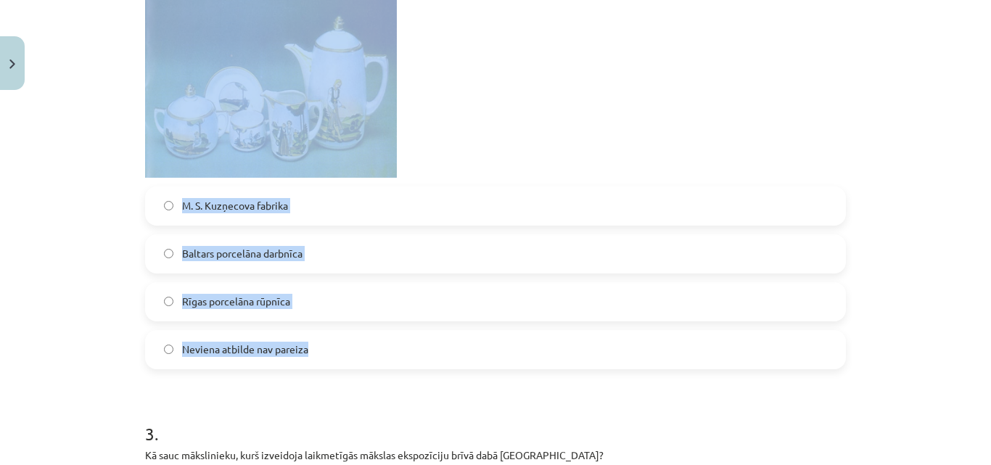
drag, startPoint x: 140, startPoint y: 63, endPoint x: 310, endPoint y: 348, distance: 331.9
click at [310, 348] on div "2 . Apskati attēlu! Kā sauc darbnīcu, kura izgatavoja šos traukus? M. S. Kuzņec…" at bounding box center [495, 143] width 701 height 452
drag, startPoint x: 337, startPoint y: 118, endPoint x: 503, endPoint y: 70, distance: 172.2
click at [503, 70] on p at bounding box center [495, 84] width 701 height 187
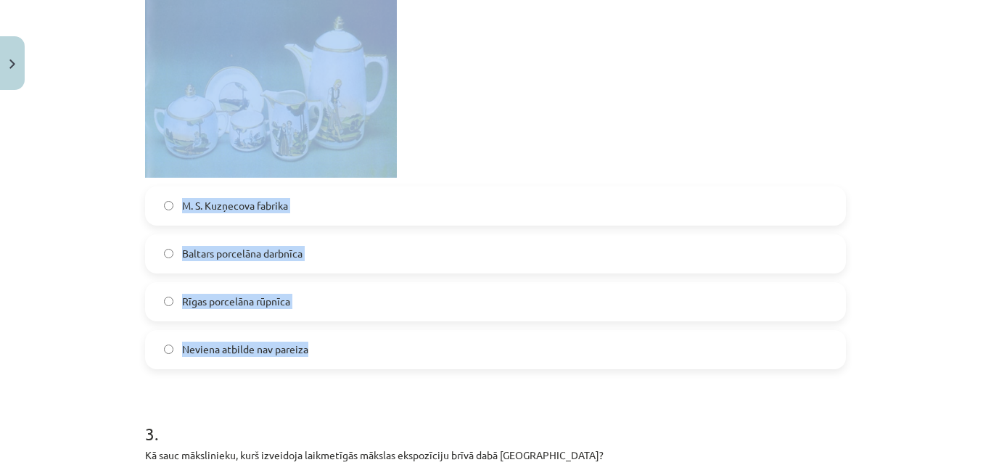
click at [420, 158] on p at bounding box center [495, 84] width 701 height 187
click at [307, 200] on label "M. S. Kuzņecova fabrika" at bounding box center [496, 206] width 698 height 36
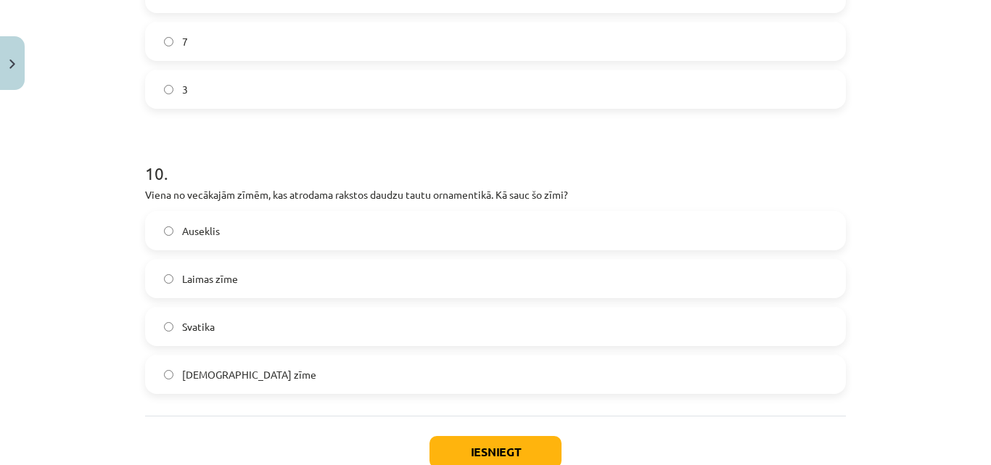
scroll to position [3444, 0]
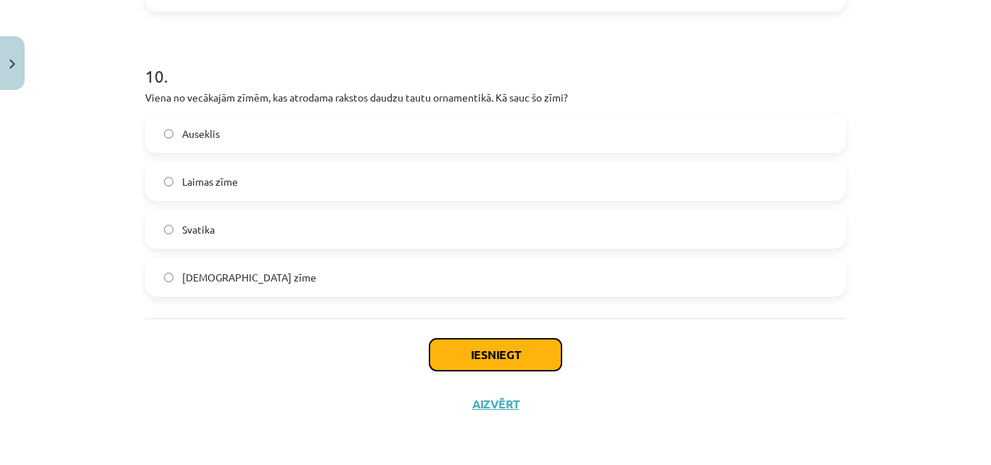
click at [516, 366] on button "Iesniegt" at bounding box center [496, 355] width 132 height 32
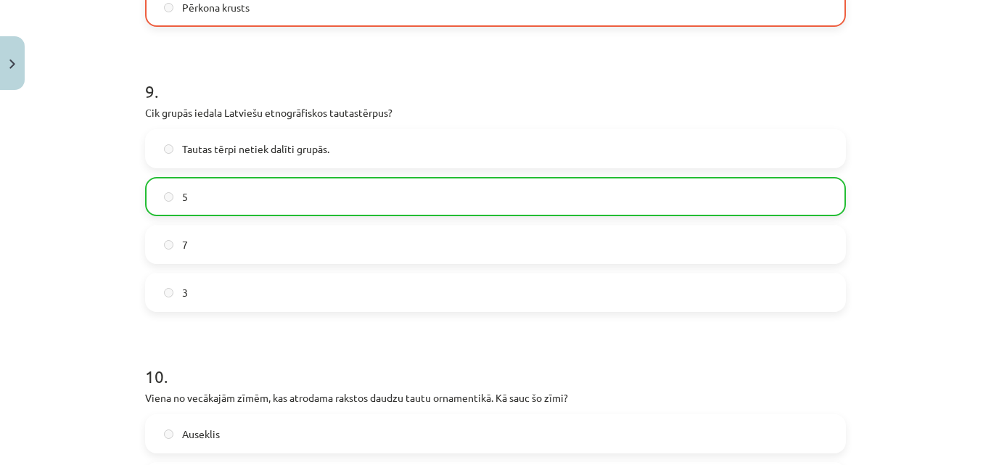
scroll to position [3490, 0]
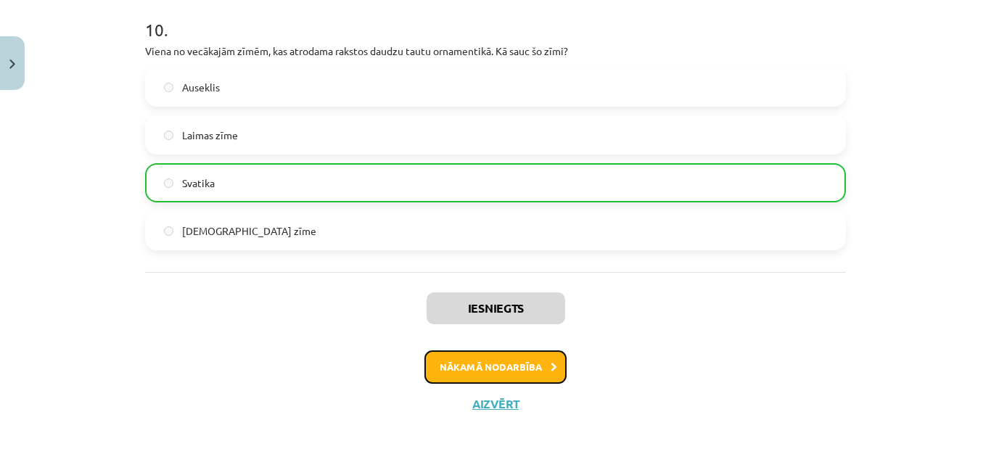
click at [527, 374] on button "Nākamā nodarbība" at bounding box center [495, 366] width 142 height 33
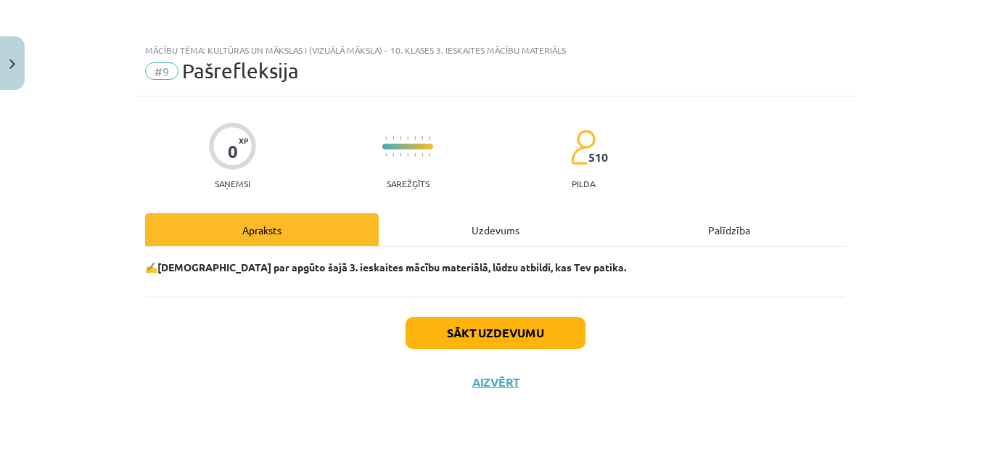
scroll to position [0, 0]
click at [518, 332] on button "Sākt uzdevumu" at bounding box center [496, 333] width 180 height 32
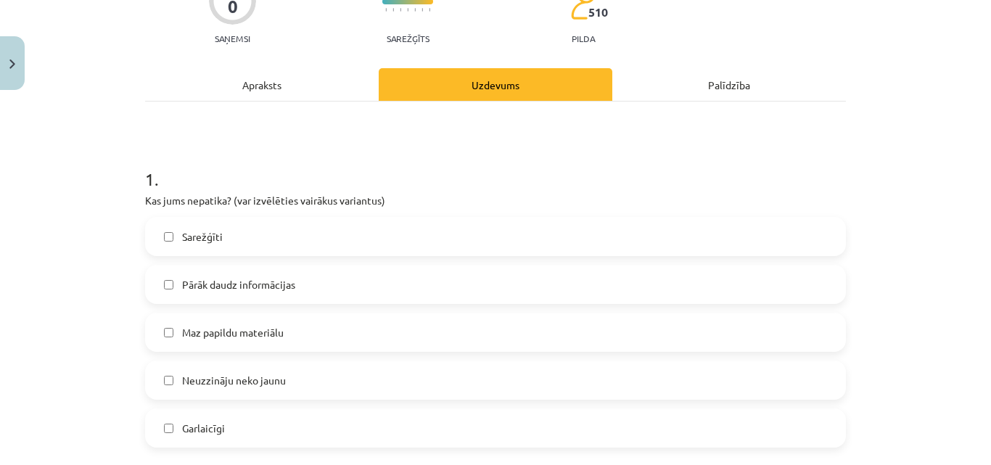
scroll to position [218, 0]
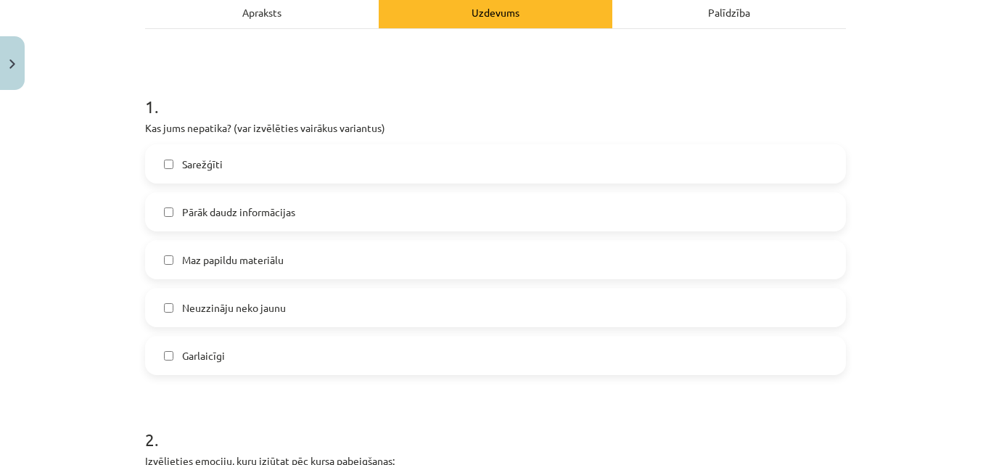
click at [321, 214] on label "Pārāk daudz informācijas" at bounding box center [496, 212] width 698 height 36
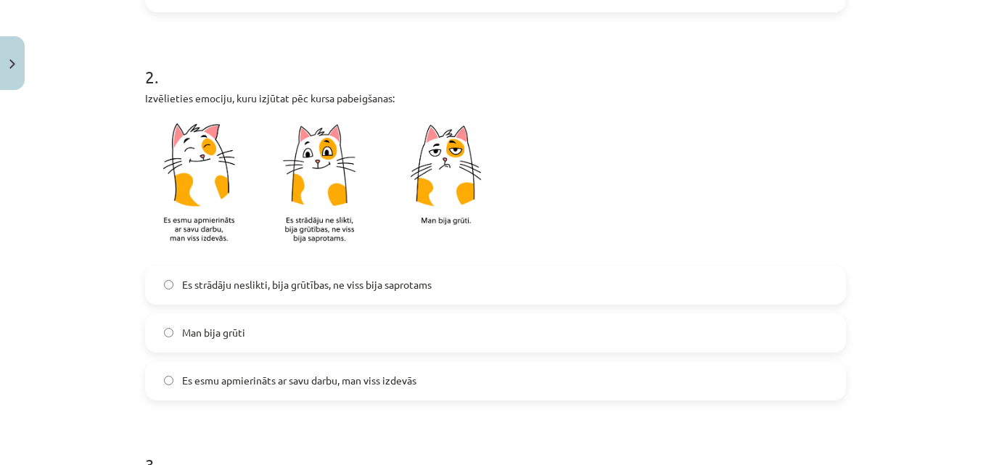
scroll to position [653, 0]
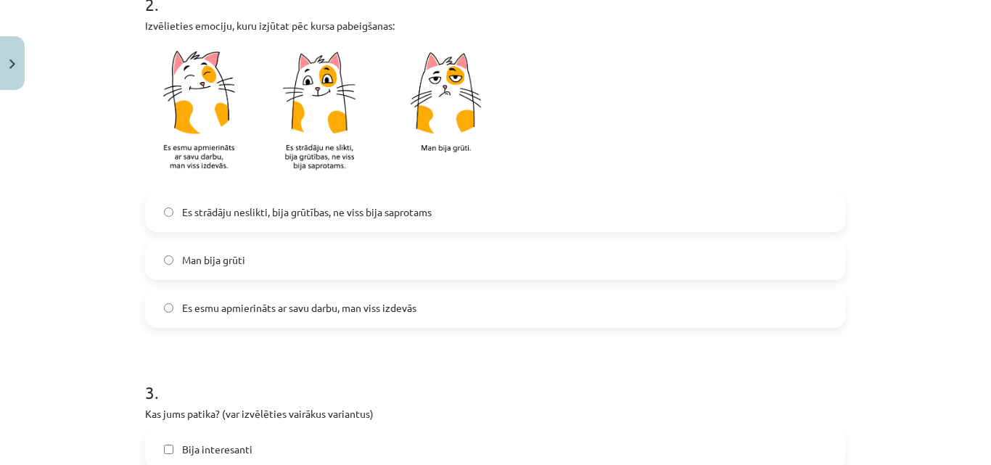
click at [327, 312] on span "Es esmu apmierināts ar savu darbu, man viss izdevās" at bounding box center [299, 307] width 234 height 15
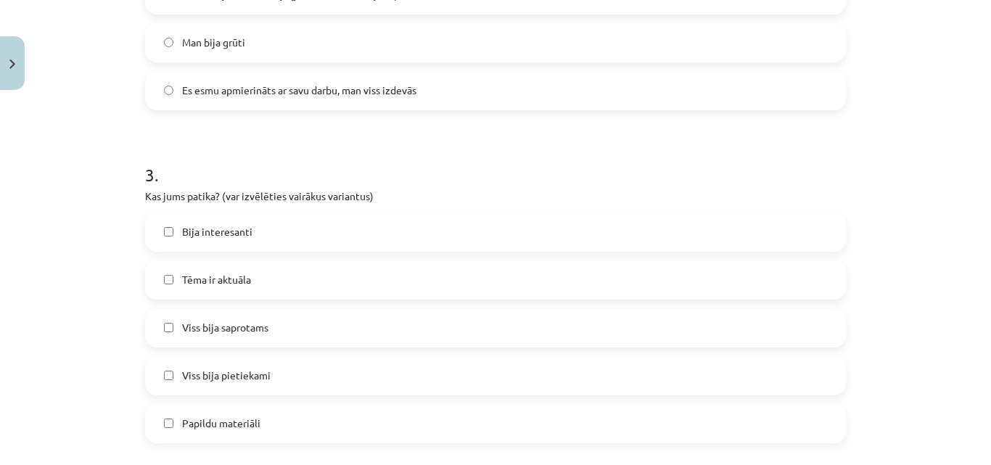
click at [299, 374] on label "Viss bija pietiekami" at bounding box center [496, 376] width 698 height 36
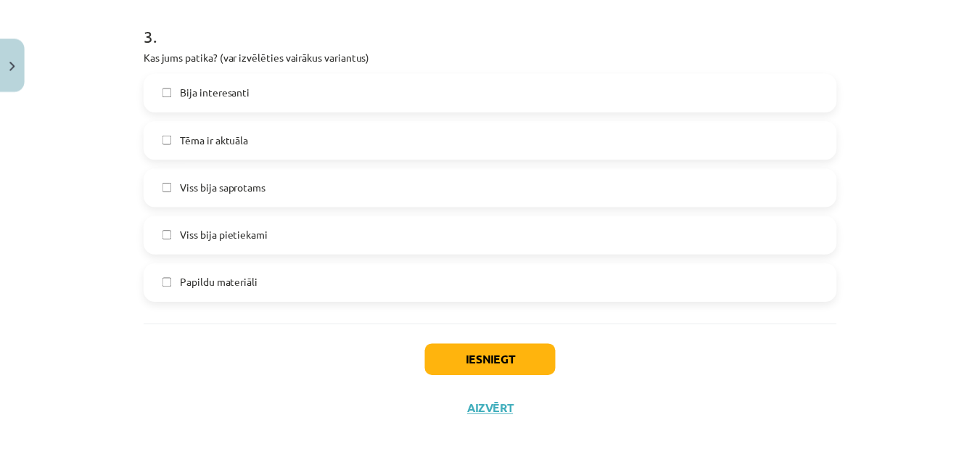
scroll to position [1017, 0]
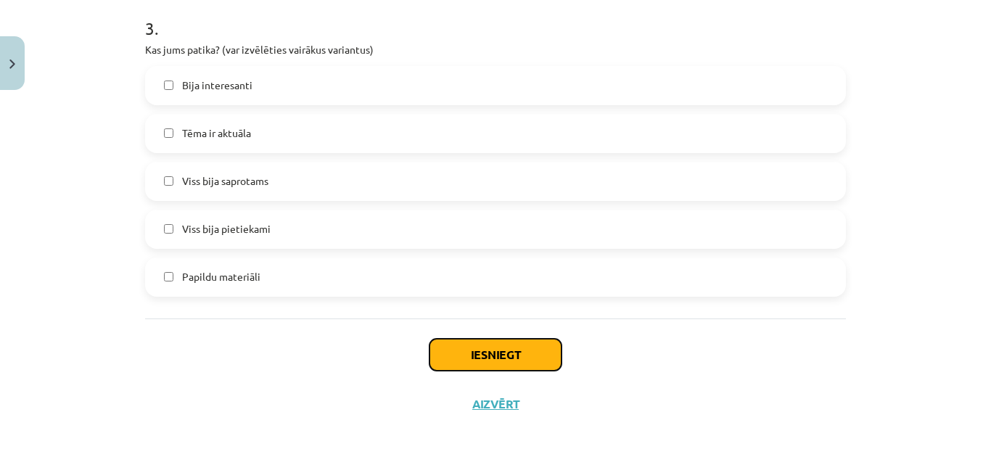
click at [499, 350] on button "Iesniegt" at bounding box center [496, 355] width 132 height 32
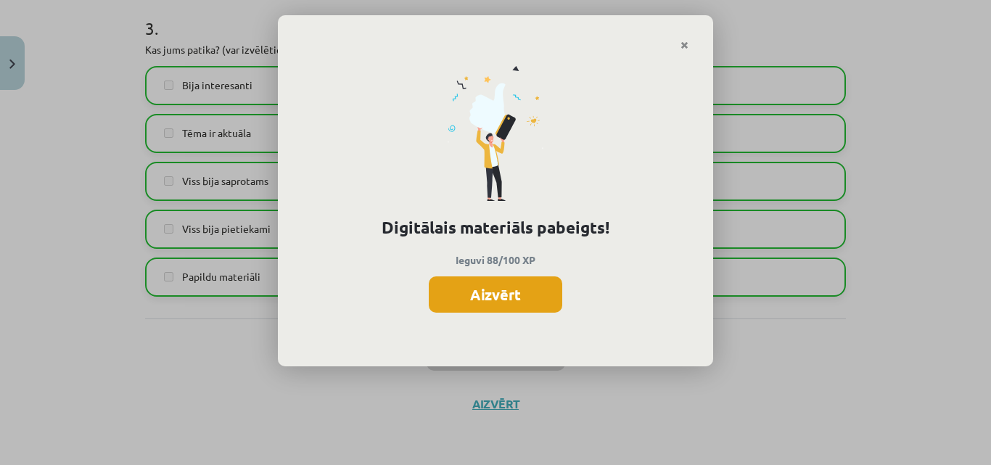
click at [521, 303] on button "Aizvērt" at bounding box center [496, 294] width 134 height 36
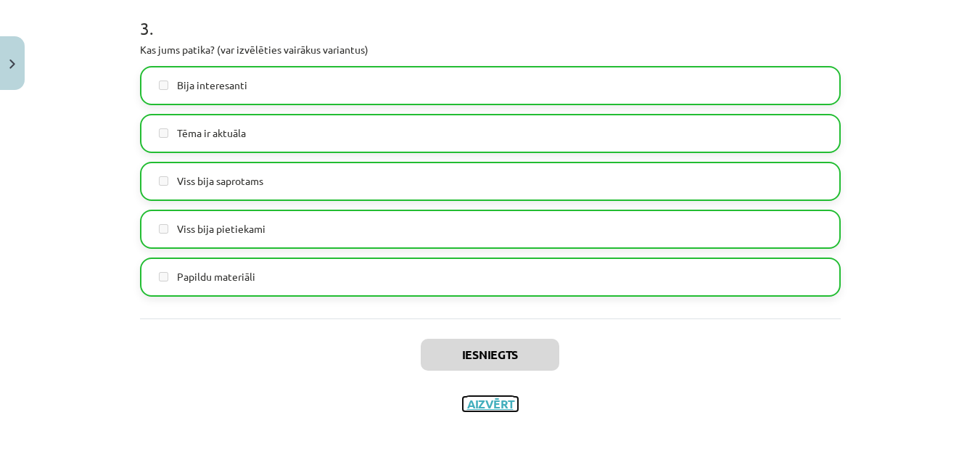
click at [505, 401] on button "Aizvērt" at bounding box center [490, 404] width 55 height 15
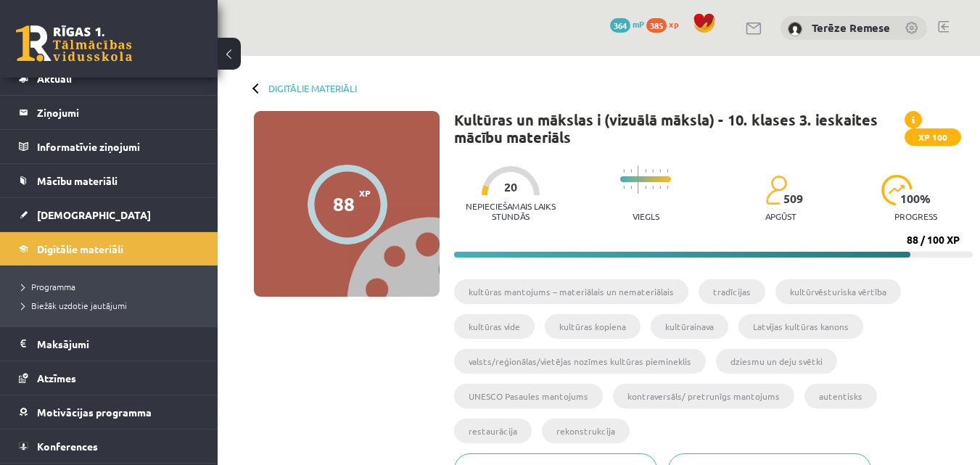
scroll to position [73, 0]
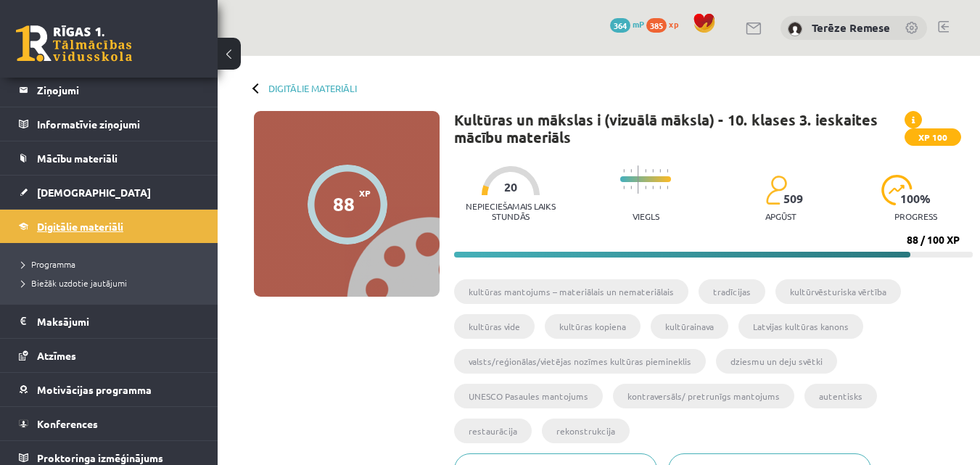
click at [111, 223] on span "Digitālie materiāli" at bounding box center [80, 226] width 86 height 13
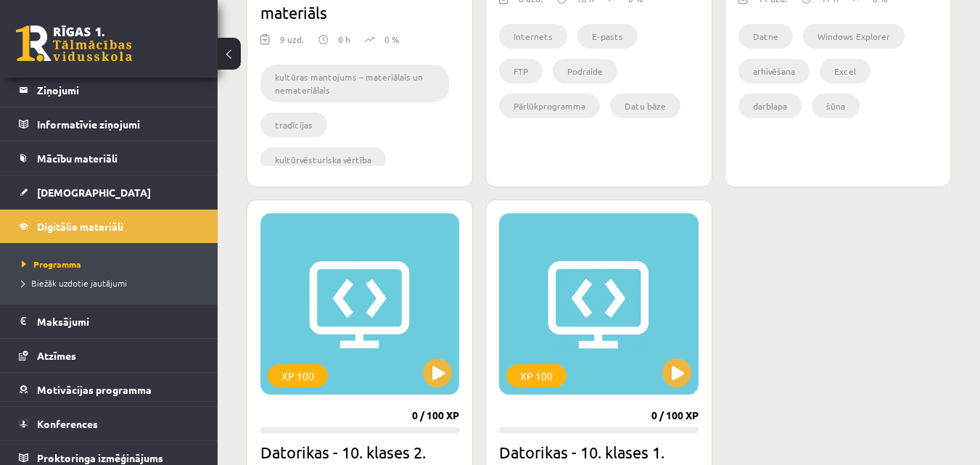
scroll to position [1306, 0]
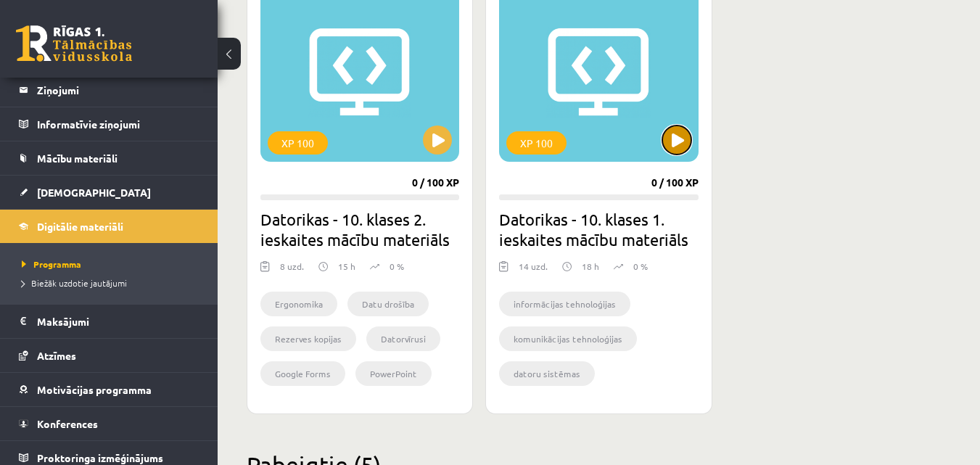
click at [677, 144] on button at bounding box center [676, 140] width 29 height 29
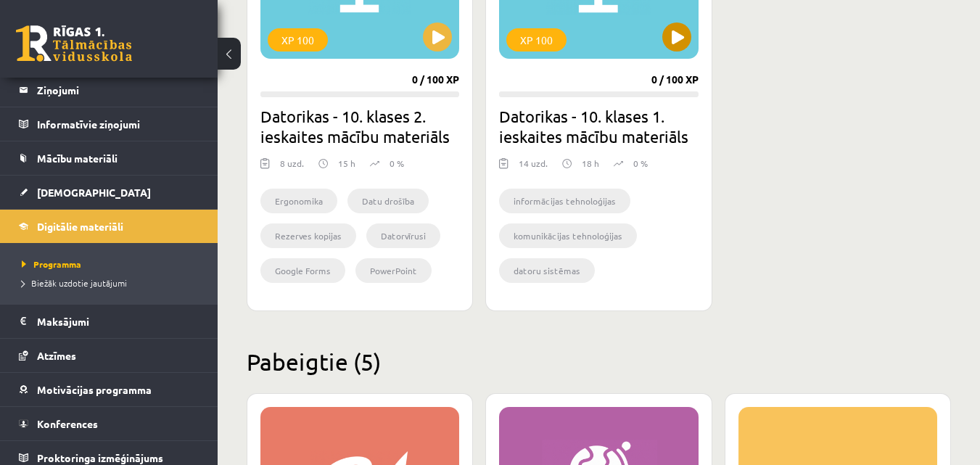
scroll to position [1234, 0]
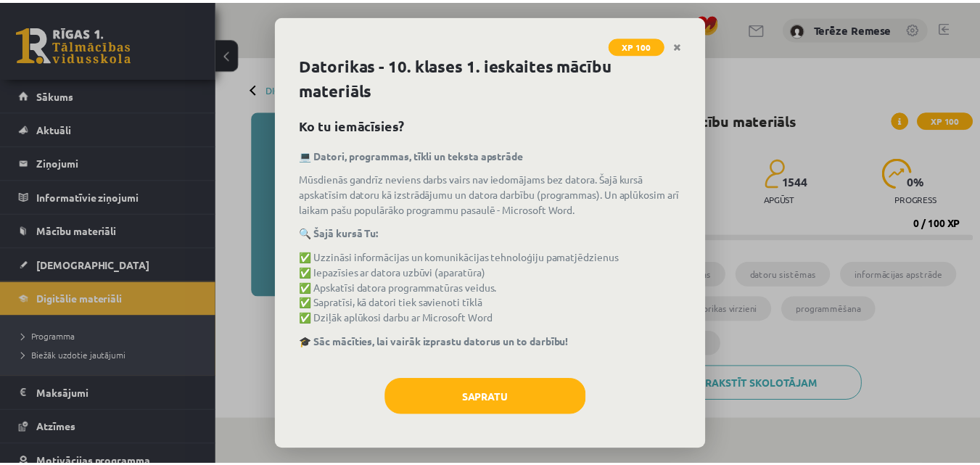
scroll to position [7, 0]
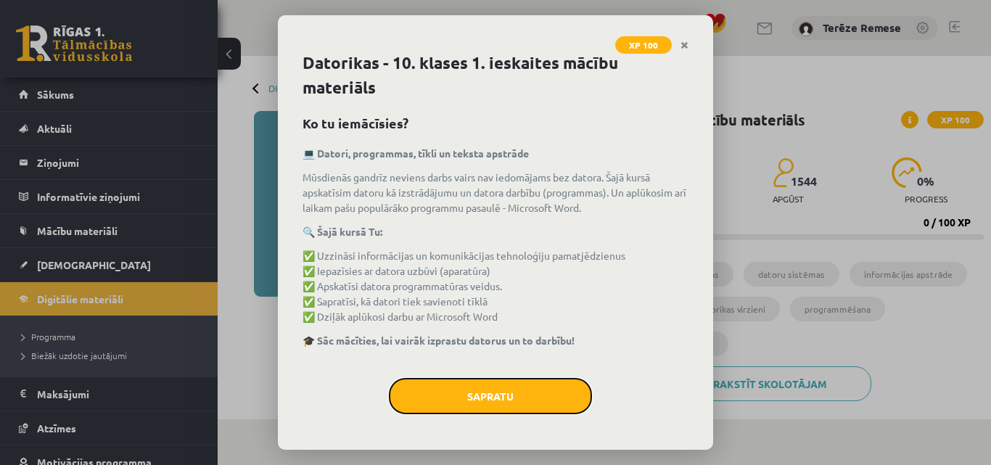
drag, startPoint x: 506, startPoint y: 389, endPoint x: 499, endPoint y: 379, distance: 12.9
click at [500, 380] on button "Sapratu" at bounding box center [490, 396] width 203 height 36
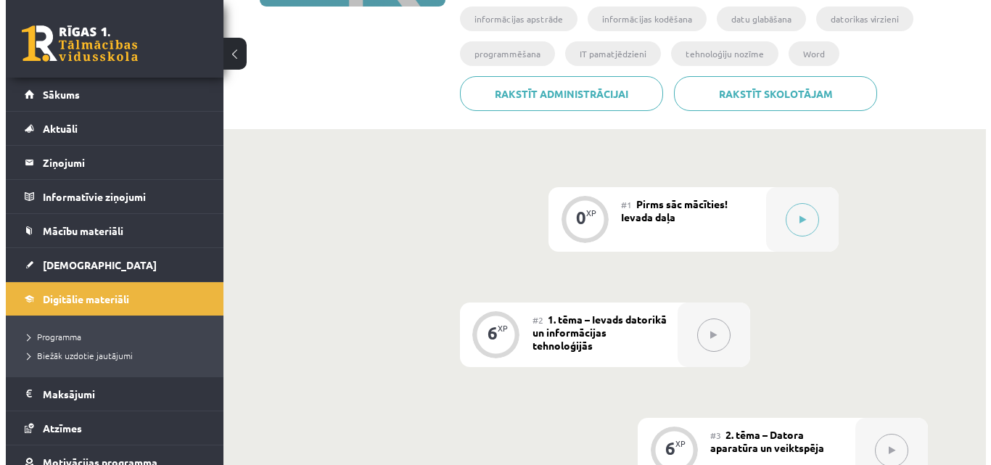
scroll to position [363, 0]
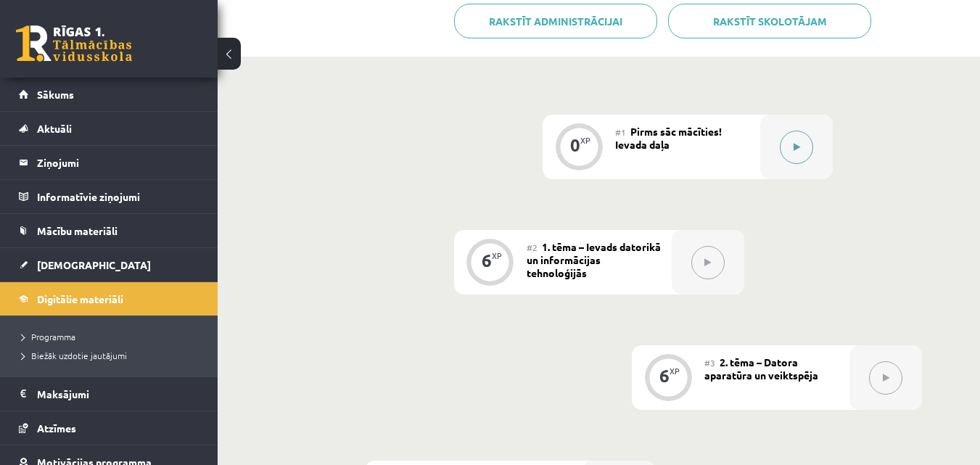
click at [800, 159] on button at bounding box center [796, 147] width 33 height 33
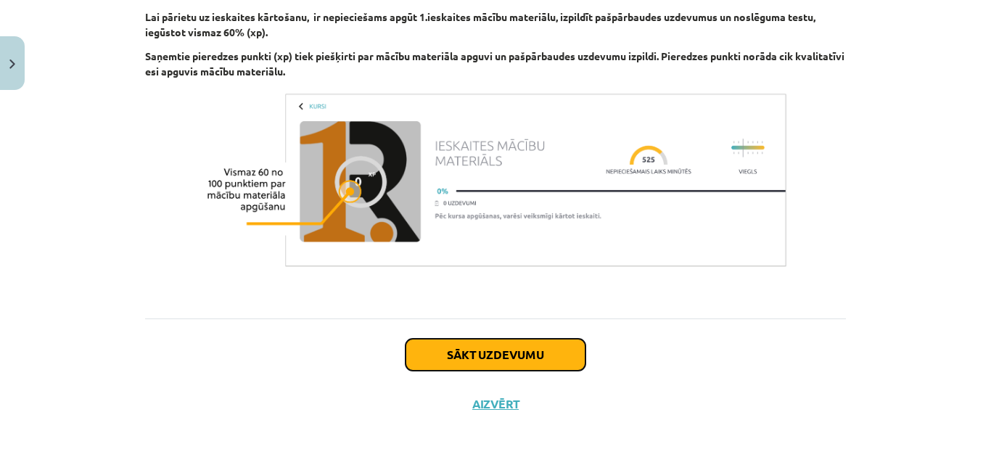
click at [538, 355] on button "Sākt uzdevumu" at bounding box center [496, 355] width 180 height 32
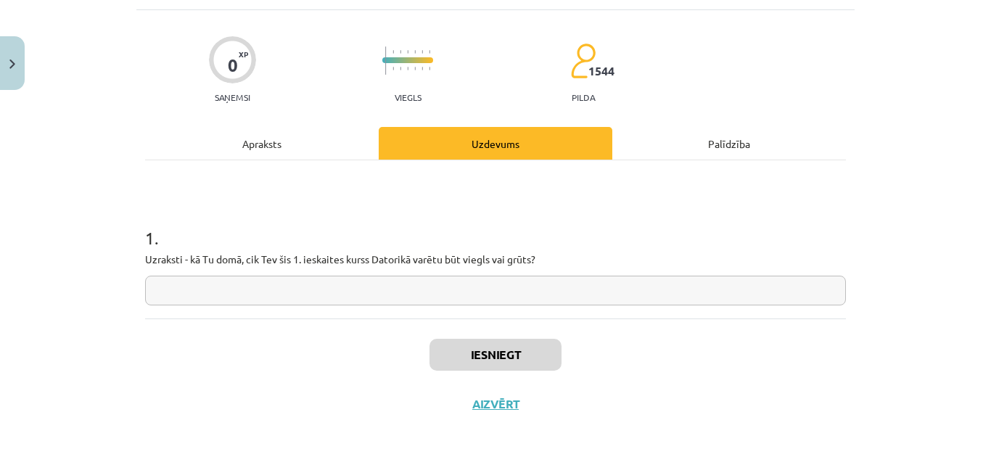
scroll to position [36, 0]
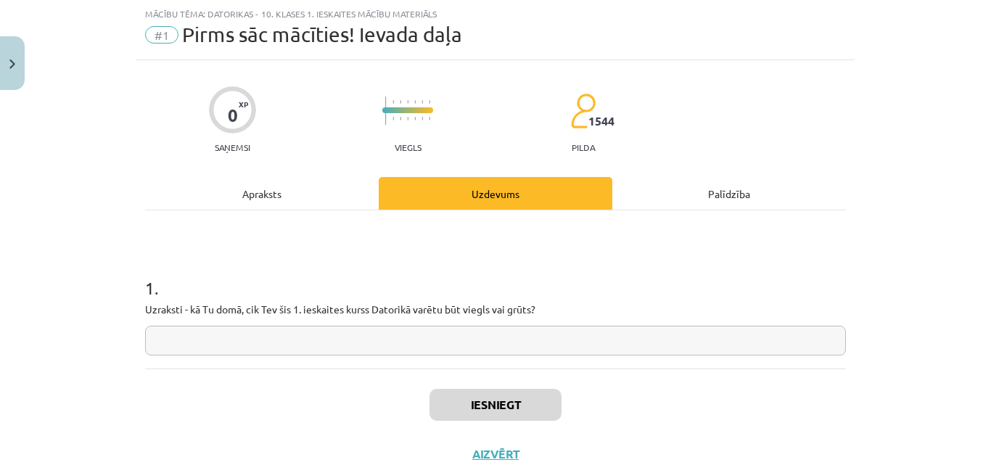
click at [301, 337] on input "text" at bounding box center [495, 341] width 701 height 30
click at [151, 337] on input "******" at bounding box center [495, 341] width 701 height 30
type input "******"
click at [522, 412] on button "Iesniegt" at bounding box center [496, 405] width 132 height 32
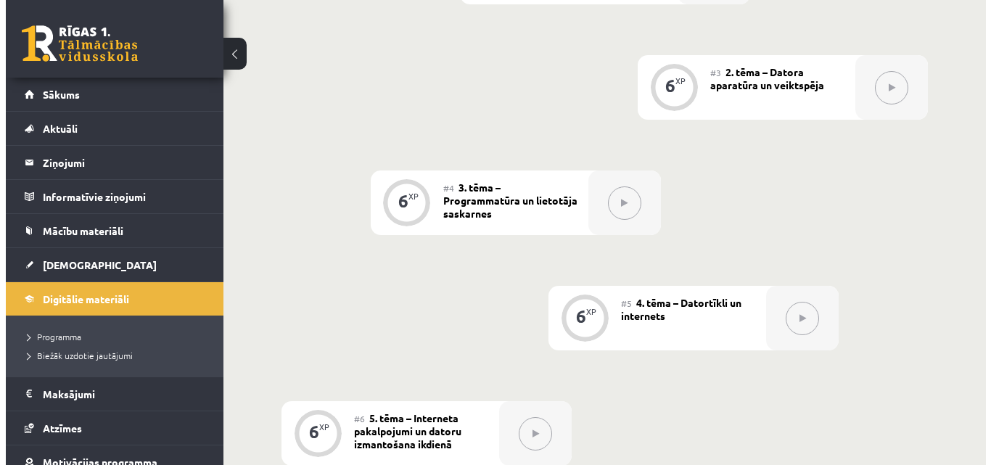
scroll to position [363, 0]
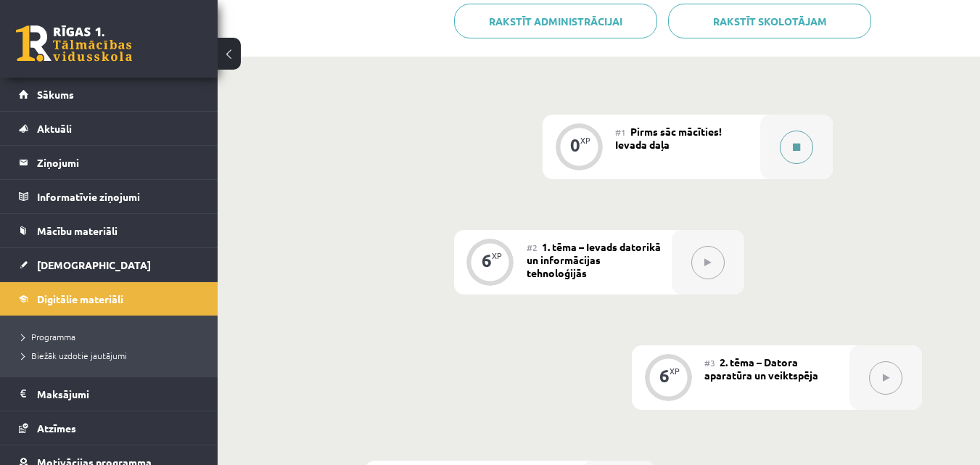
click at [800, 147] on icon at bounding box center [796, 147] width 7 height 9
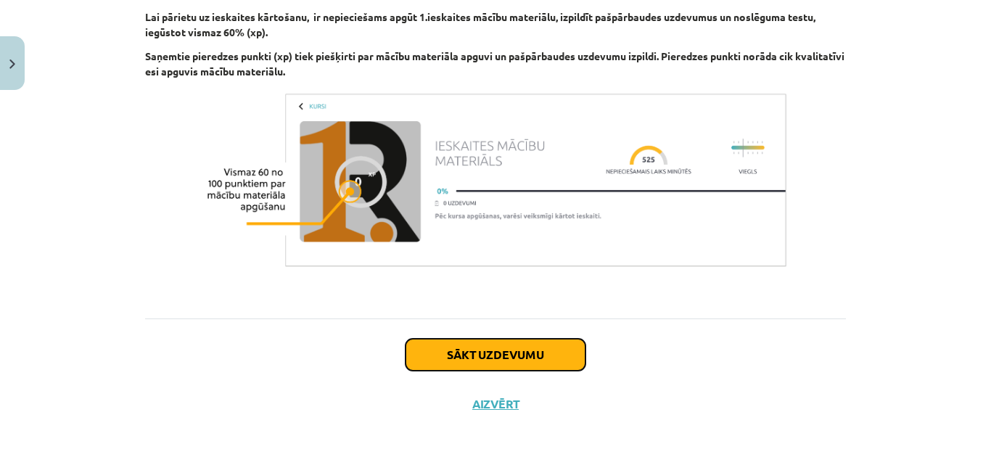
click at [518, 349] on button "Sākt uzdevumu" at bounding box center [496, 355] width 180 height 32
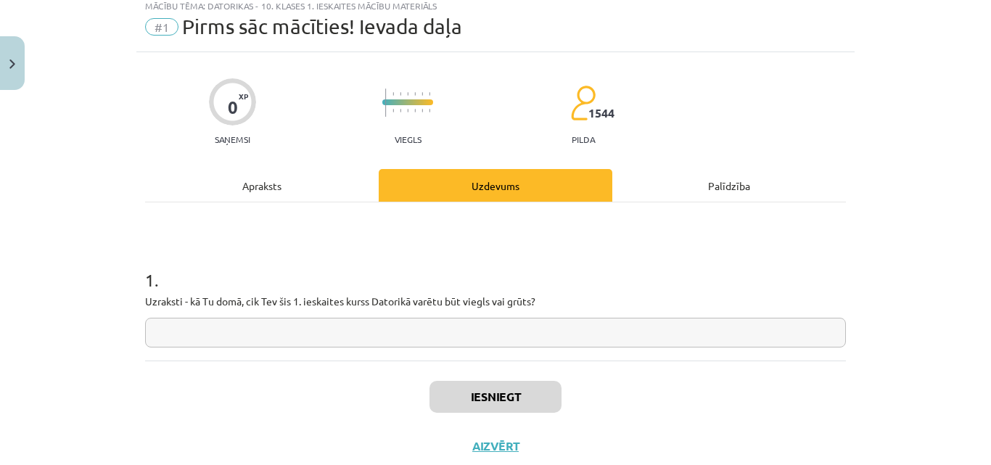
scroll to position [36, 0]
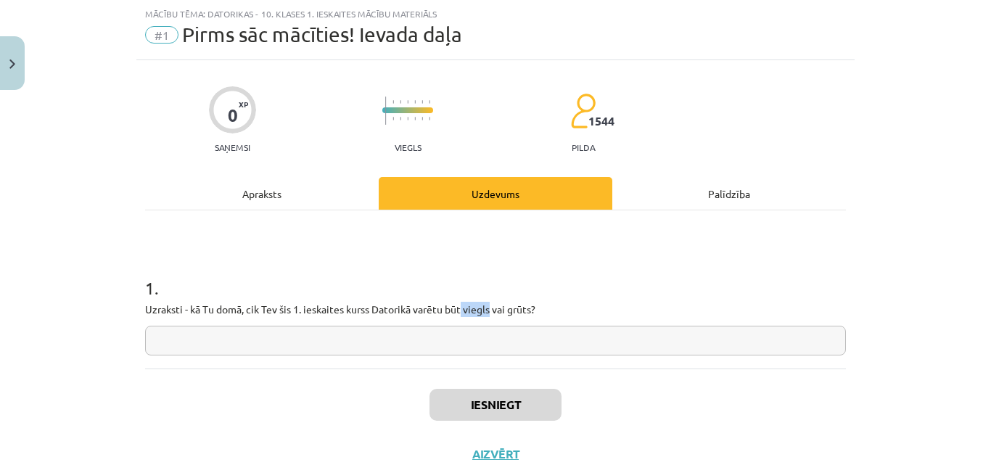
drag, startPoint x: 458, startPoint y: 308, endPoint x: 486, endPoint y: 305, distance: 28.4
click at [486, 305] on p "Uzraksti - kā Tu domā, cik Tev šis 1. ieskaites kurss Datorikā varētu būt viegl…" at bounding box center [495, 309] width 701 height 15
copy p "viegls"
paste input "******"
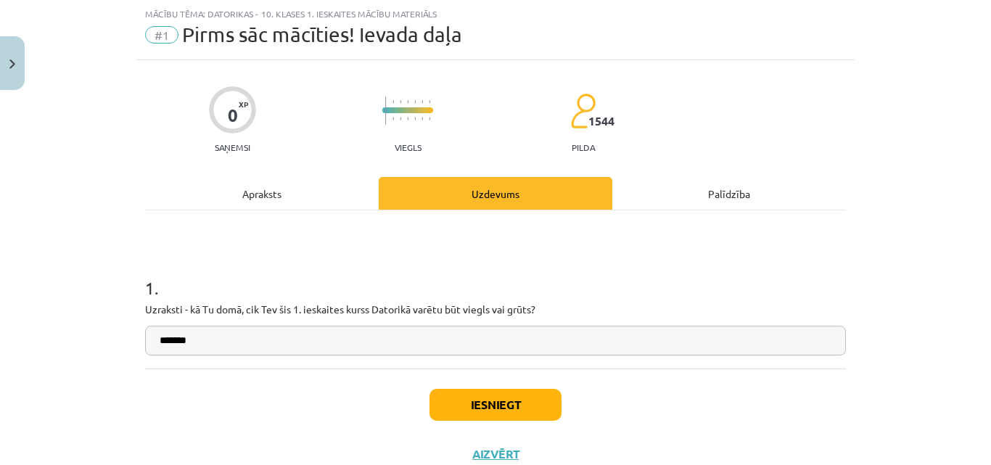
type input "******"
click at [541, 401] on button "Iesniegt" at bounding box center [496, 405] width 132 height 32
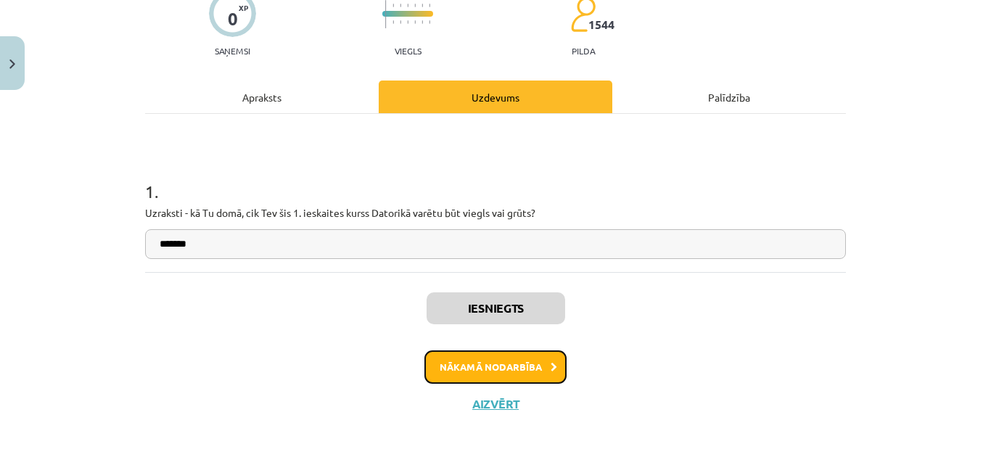
click at [534, 371] on button "Nākamā nodarbība" at bounding box center [495, 366] width 142 height 33
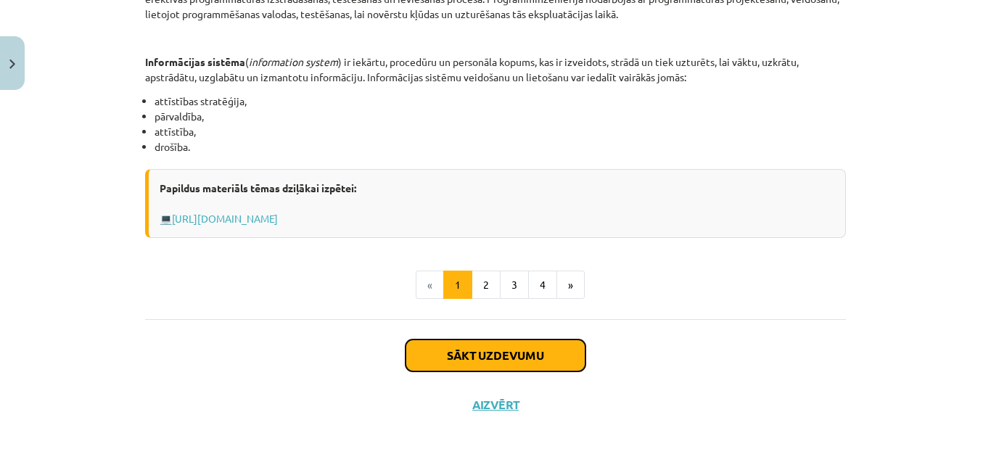
click at [499, 354] on button "Sākt uzdevumu" at bounding box center [496, 356] width 180 height 32
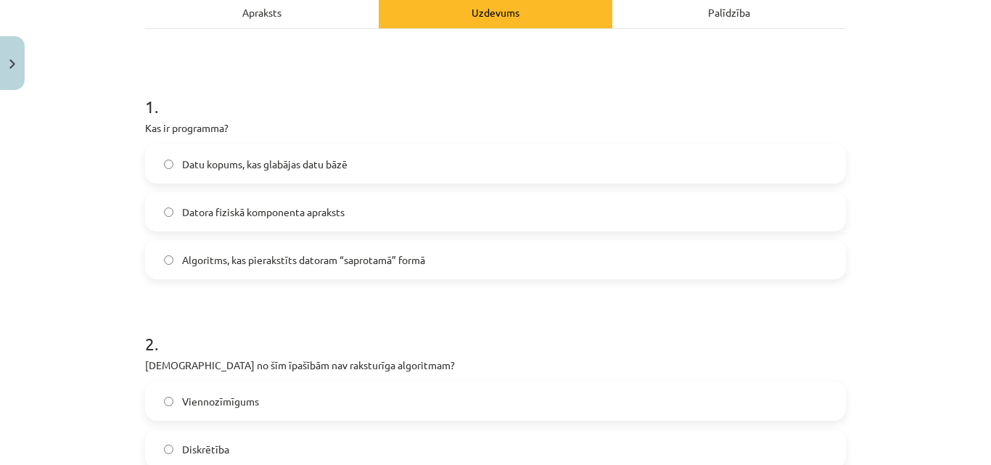
scroll to position [59, 0]
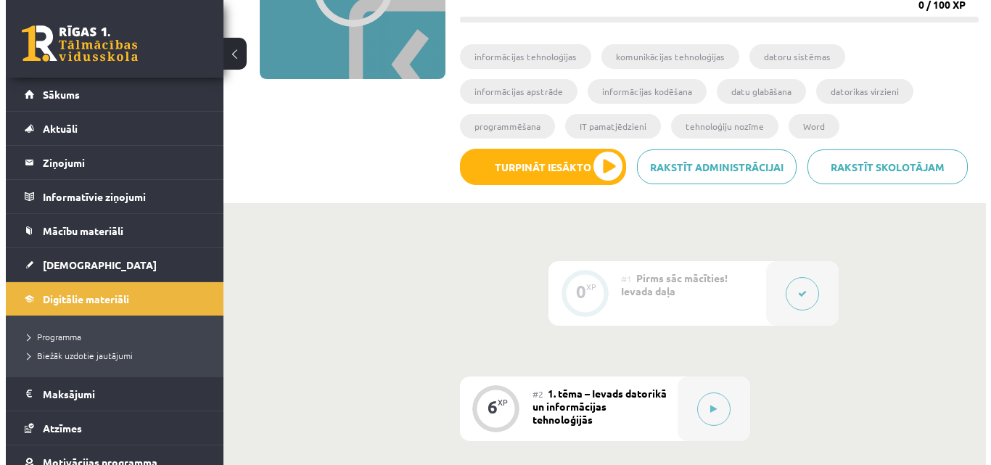
scroll to position [435, 0]
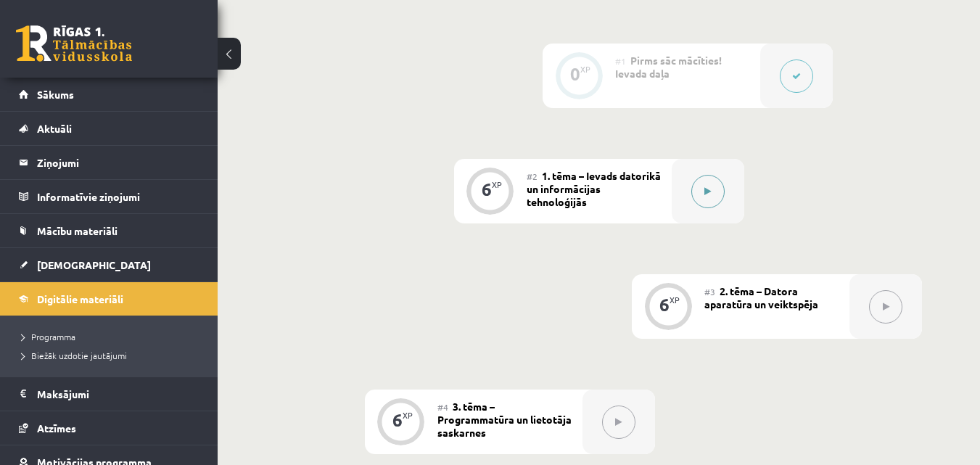
click at [718, 188] on button at bounding box center [708, 191] width 33 height 33
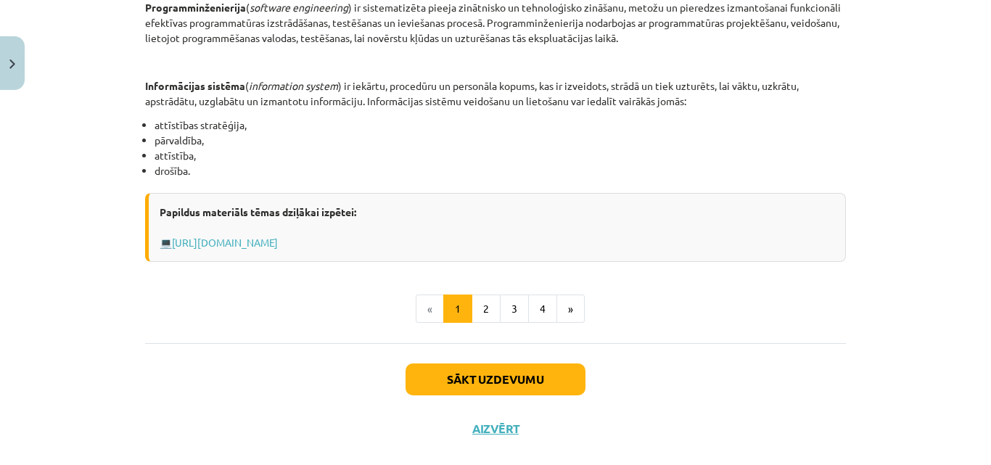
scroll to position [776, 0]
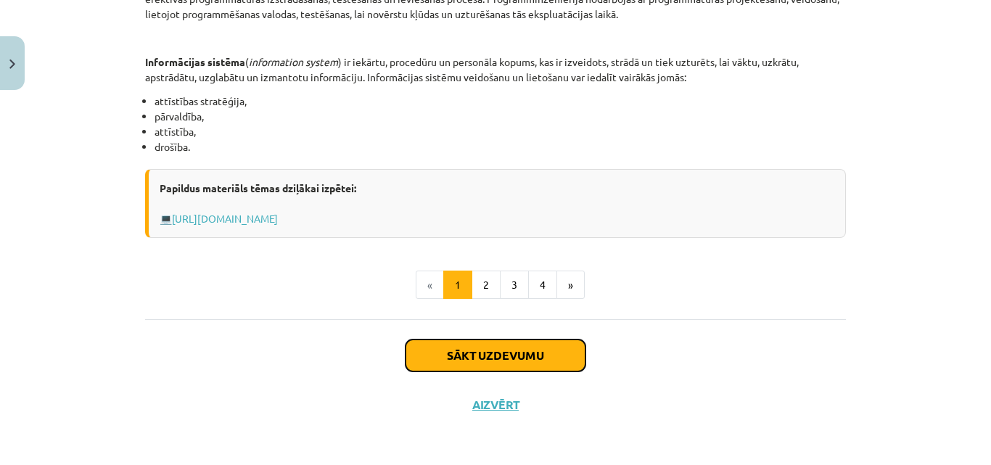
click at [525, 361] on button "Sākt uzdevumu" at bounding box center [496, 356] width 180 height 32
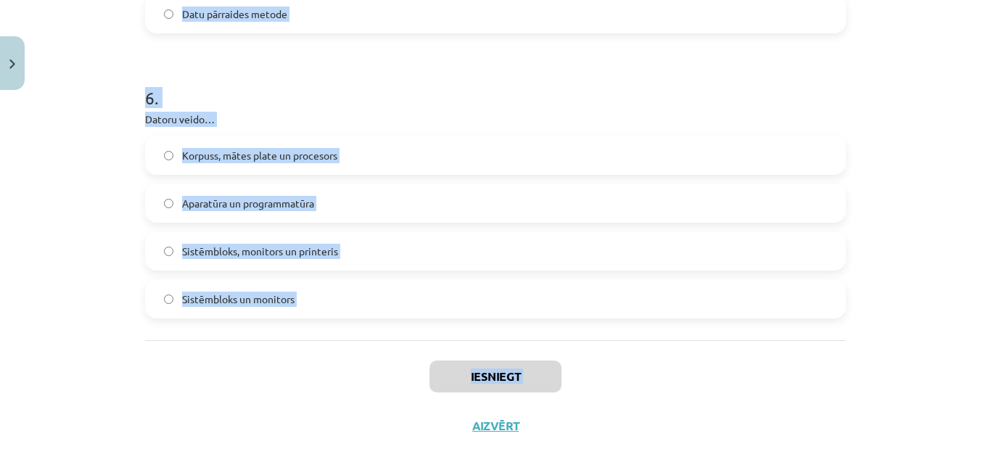
scroll to position [1482, 0]
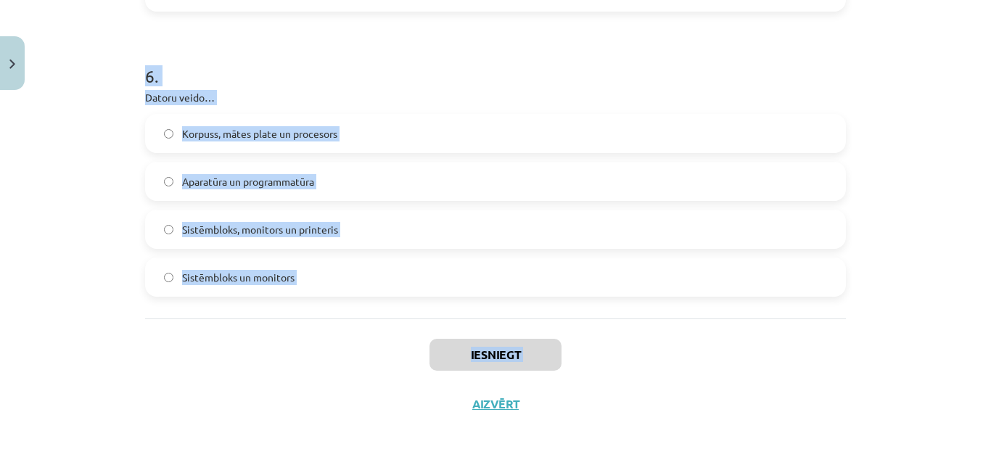
drag, startPoint x: 140, startPoint y: 310, endPoint x: 299, endPoint y: 284, distance: 161.0
copy form "Kas ir programma? Datu kopums, kas glabājas datu bāzē Datora fiziskā komponenta…"
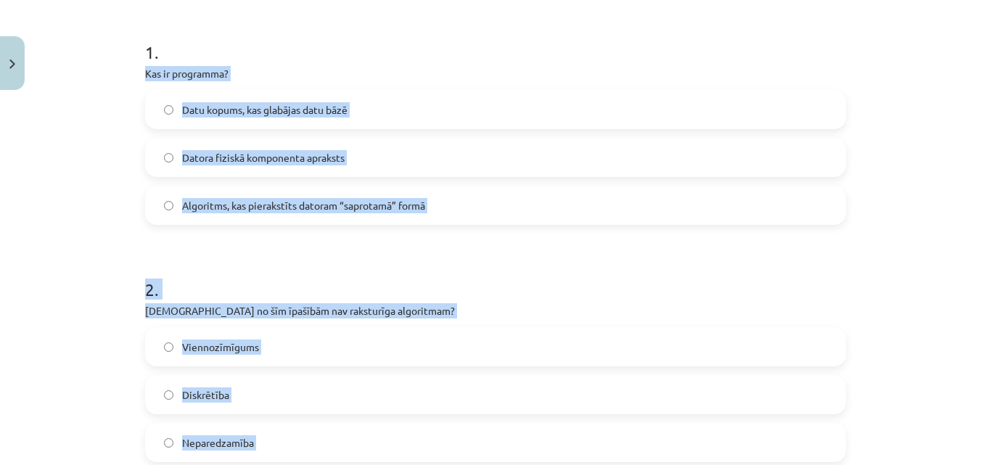
scroll to position [249, 0]
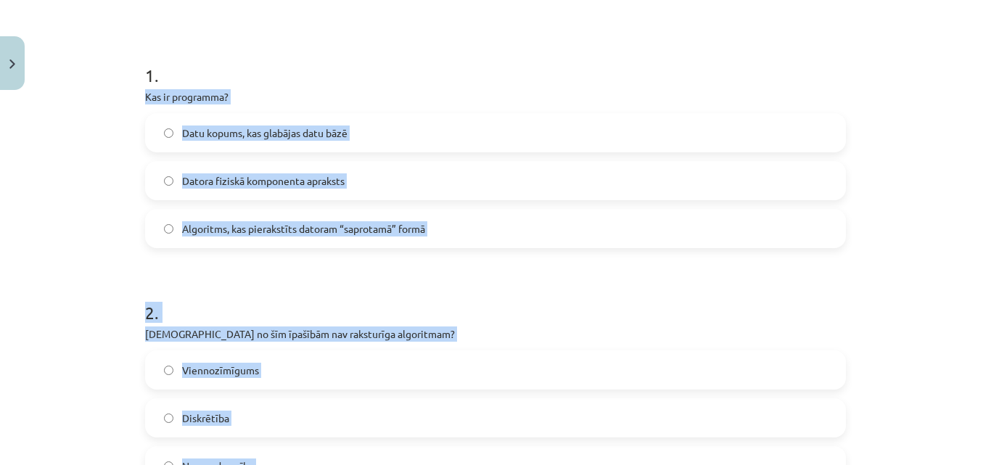
click at [172, 233] on label "Algoritms, kas pierakstīts datoram “saprotamā” formā" at bounding box center [496, 228] width 698 height 36
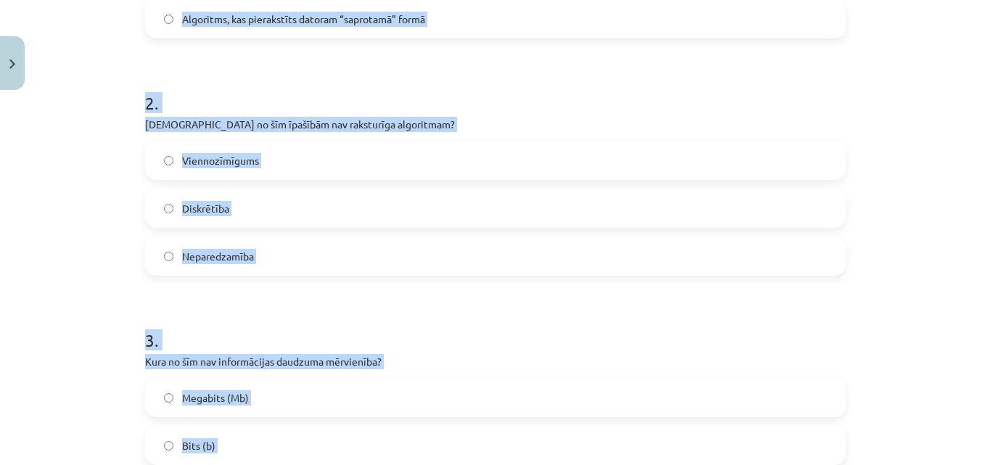
scroll to position [467, 0]
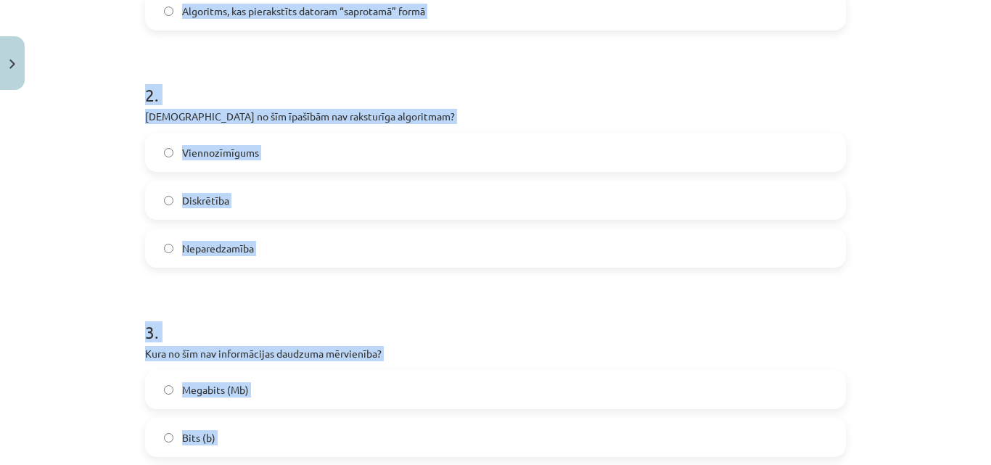
click at [253, 250] on label "Neparedzamība" at bounding box center [496, 248] width 698 height 36
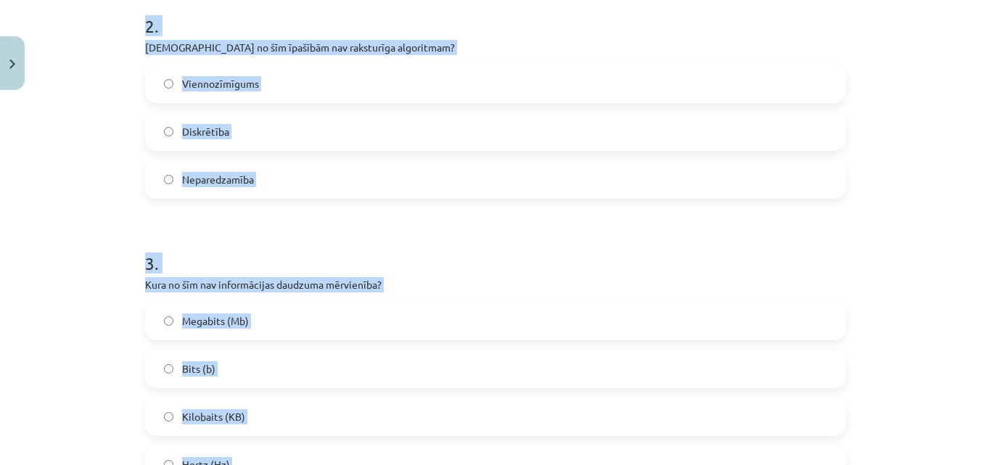
scroll to position [684, 0]
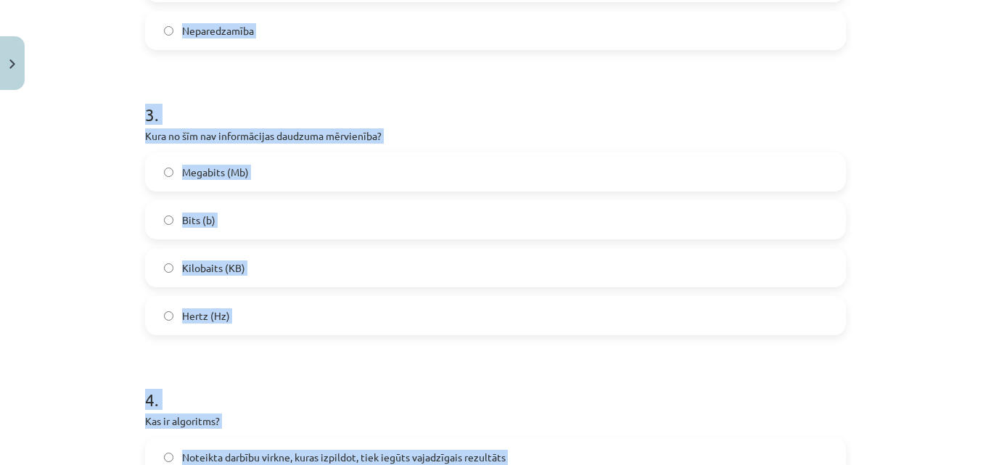
click at [223, 317] on label "Hertz (Hz)" at bounding box center [496, 316] width 698 height 36
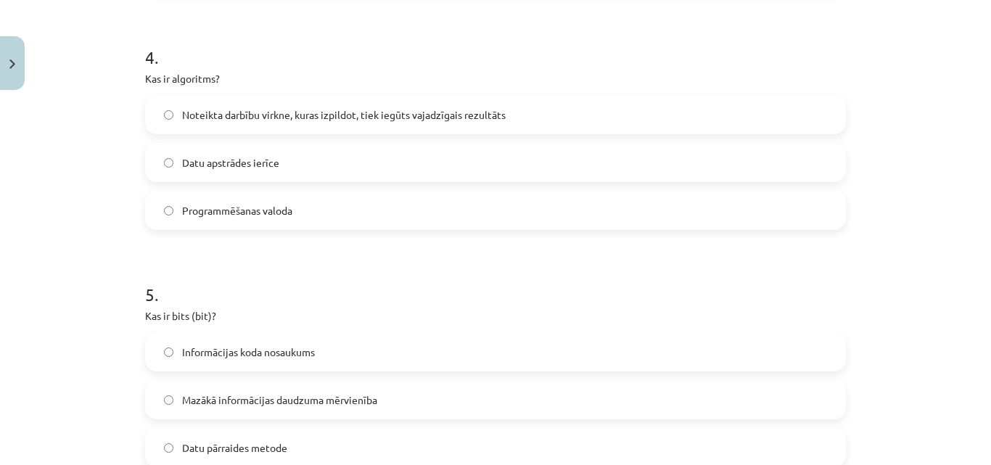
scroll to position [1047, 0]
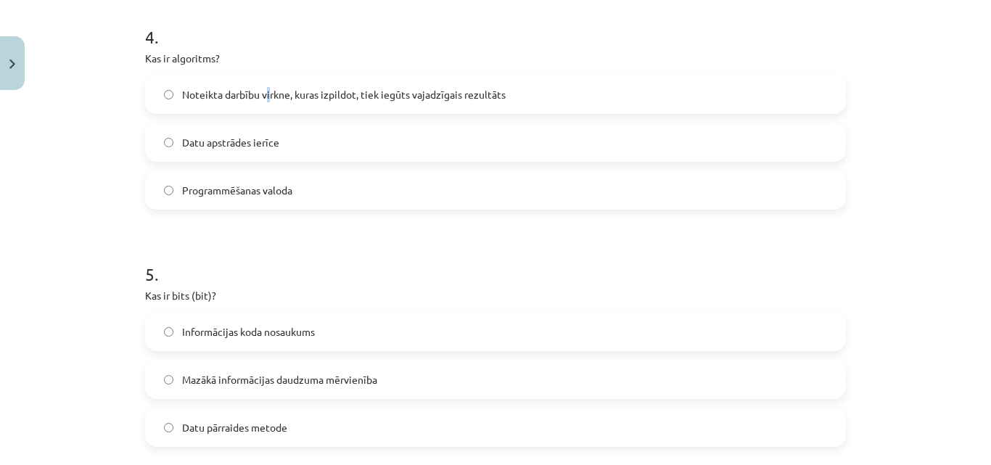
click at [267, 96] on span "Noteikta darbību virkne, kuras izpildot, tiek iegūts vajadzīgais rezultāts" at bounding box center [344, 94] width 324 height 15
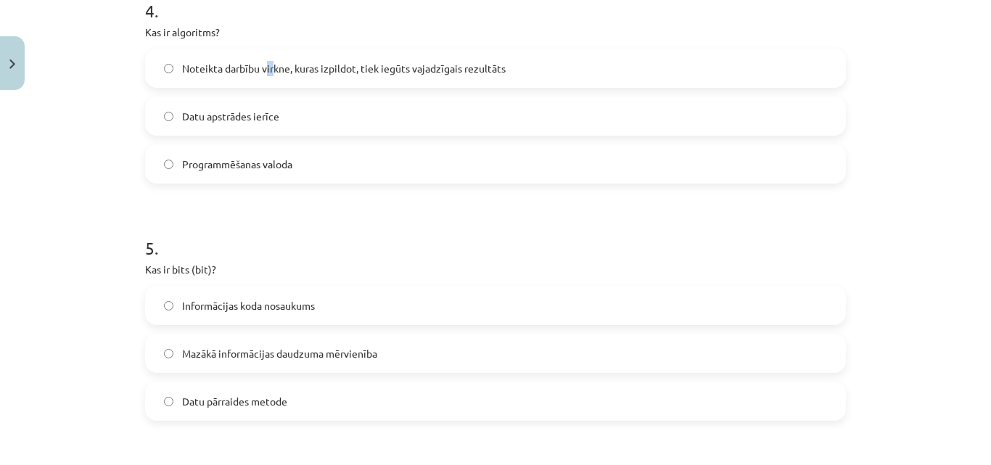
scroll to position [1120, 0]
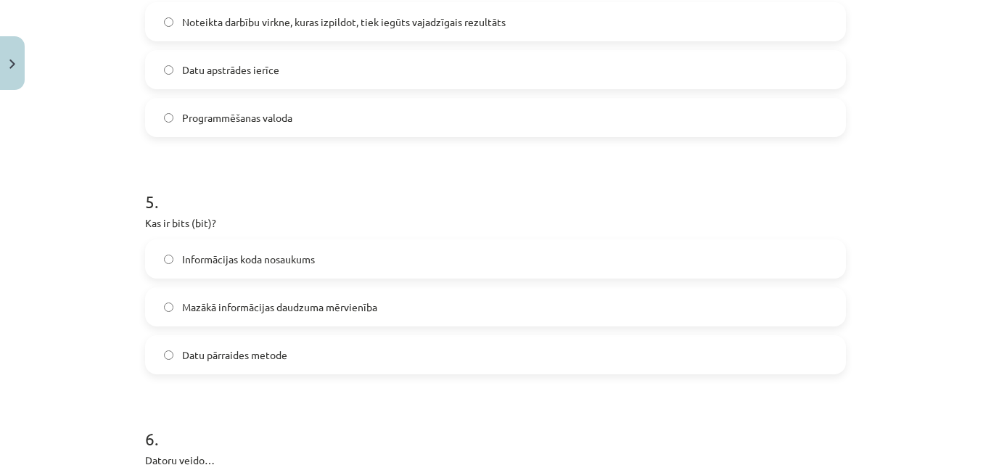
click at [157, 24] on label "Noteikta darbību virkne, kuras izpildot, tiek iegūts vajadzīgais rezultāts" at bounding box center [496, 22] width 698 height 36
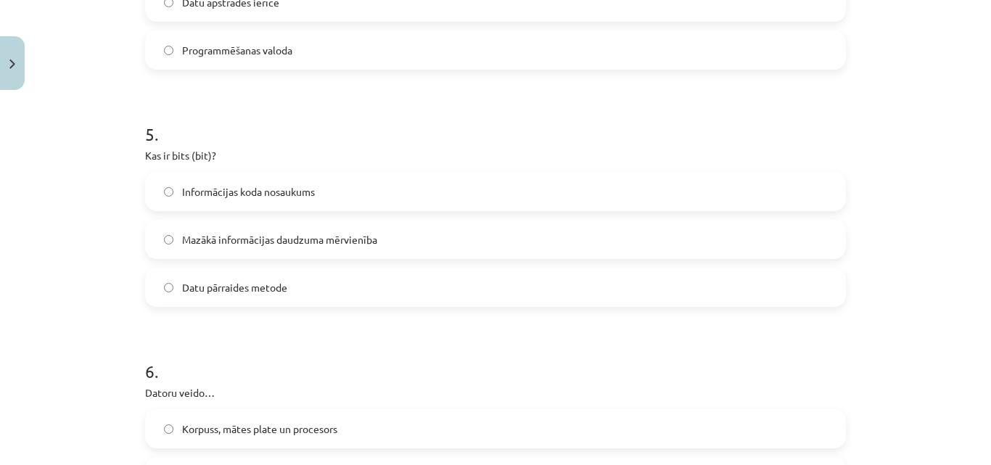
scroll to position [1265, 0]
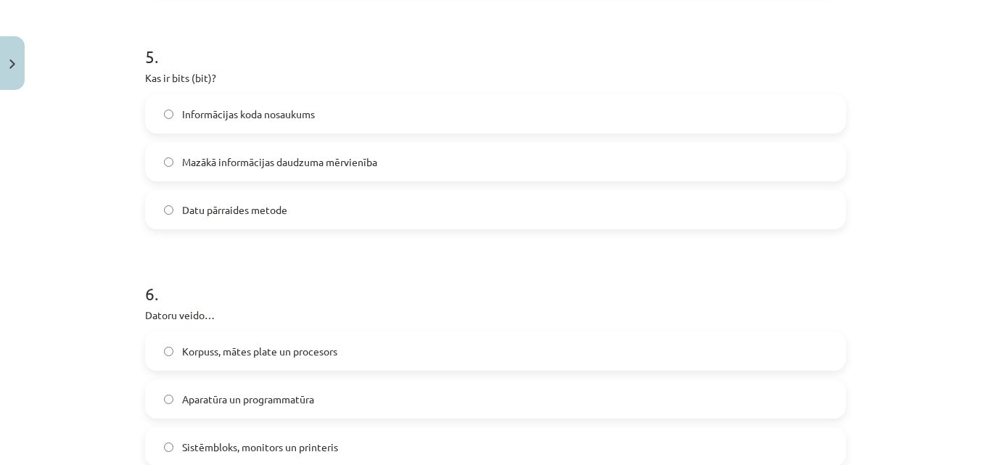
click at [298, 165] on span "Mazākā informācijas daudzuma mērvienība" at bounding box center [279, 162] width 195 height 15
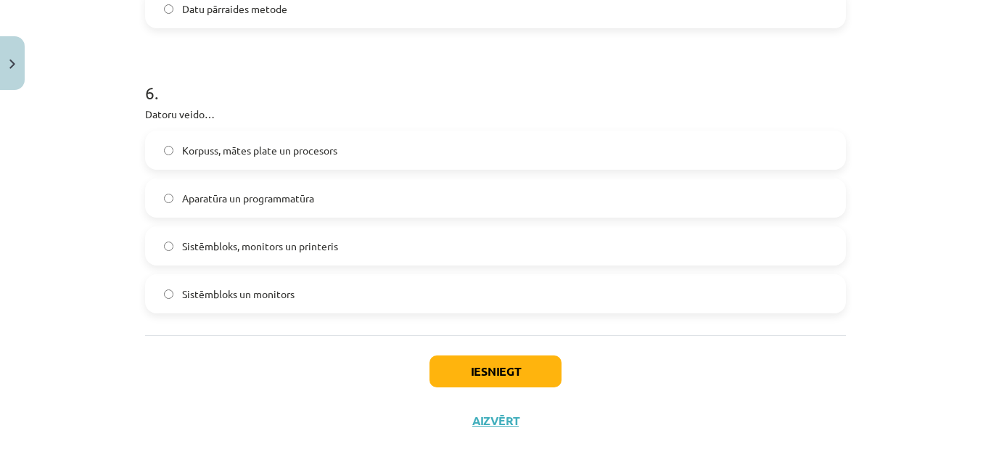
scroll to position [1482, 0]
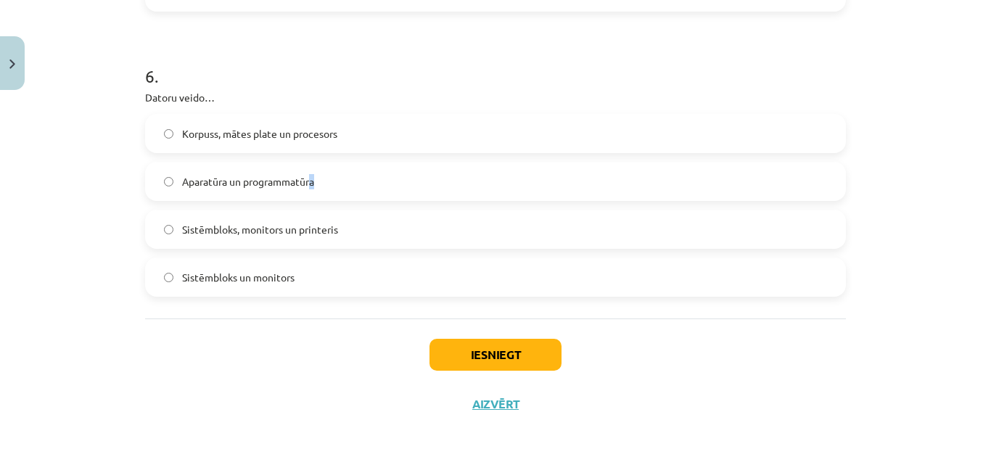
click at [310, 184] on span "Aparatūra un programmatūra" at bounding box center [248, 181] width 132 height 15
click at [290, 181] on span "Aparatūra un programmatūra" at bounding box center [248, 181] width 132 height 15
click at [476, 360] on button "Iesniegt" at bounding box center [496, 355] width 132 height 32
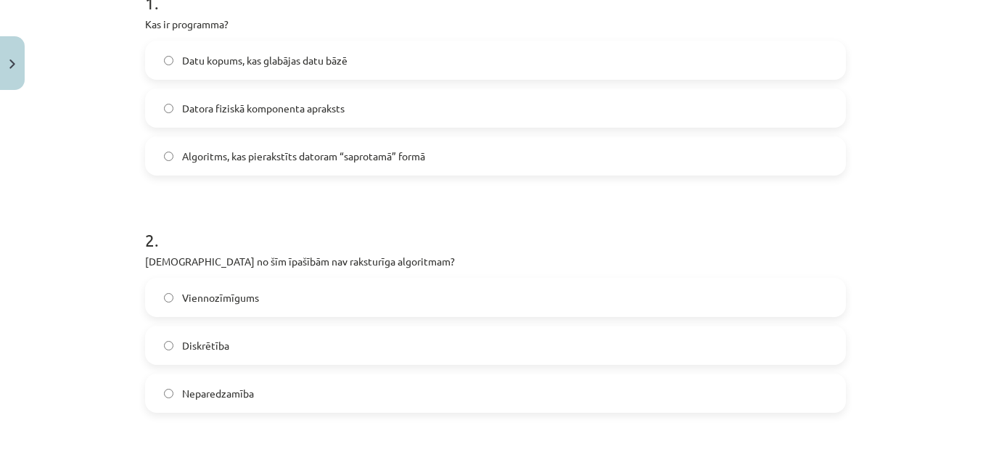
scroll to position [0, 0]
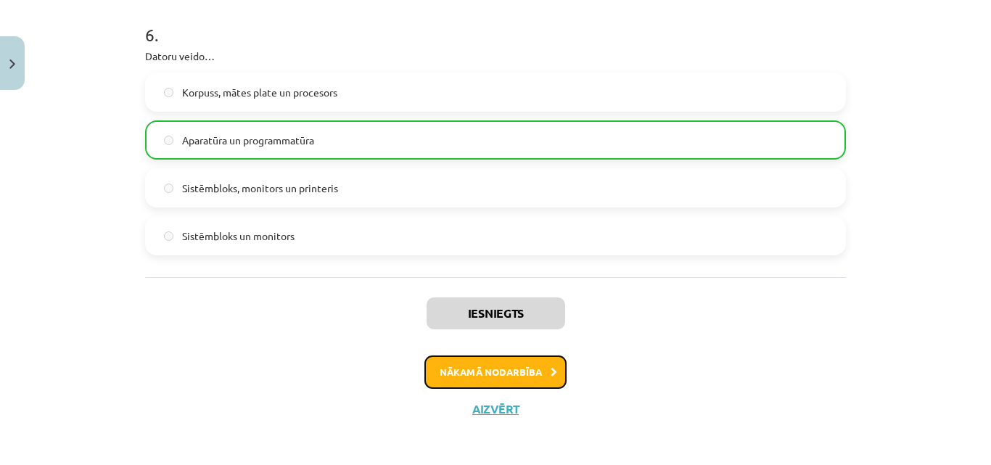
click at [543, 380] on button "Nākamā nodarbība" at bounding box center [495, 372] width 142 height 33
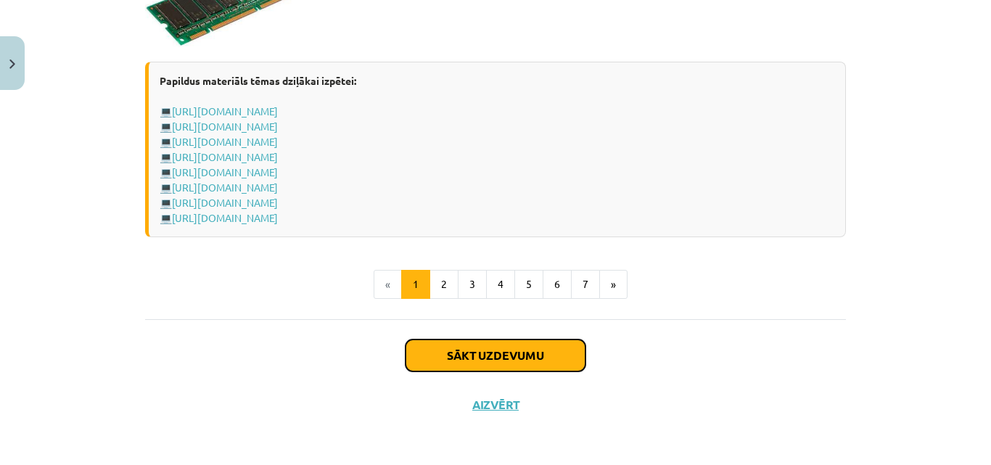
click at [546, 353] on button "Sākt uzdevumu" at bounding box center [496, 356] width 180 height 32
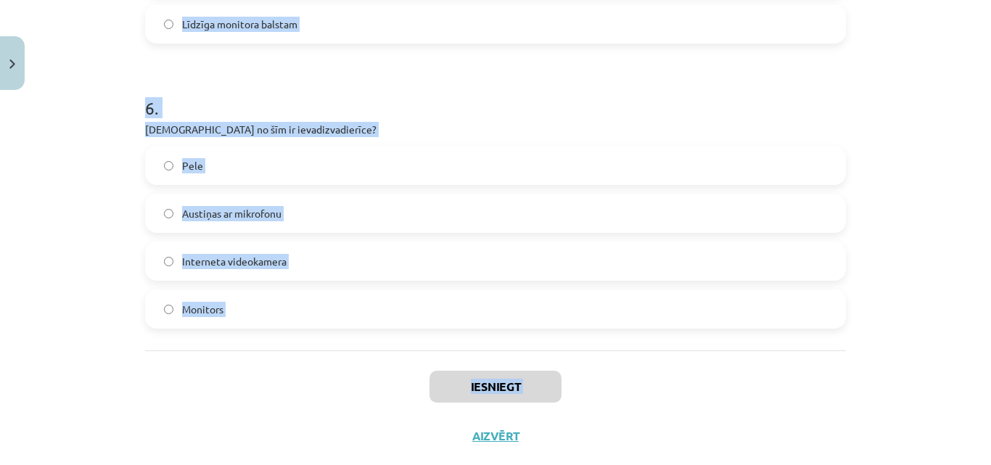
scroll to position [1674, 0]
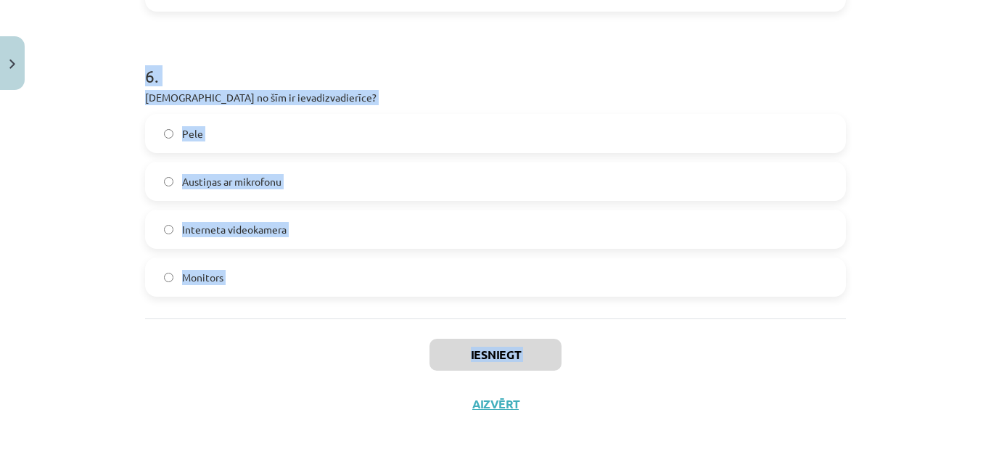
drag, startPoint x: 139, startPoint y: 305, endPoint x: 246, endPoint y: 291, distance: 108.4
copy form "Kurš no šiem datoru tipiem būs visjaudīgākais (spēs apstrādāt visvairāk datus)?…"
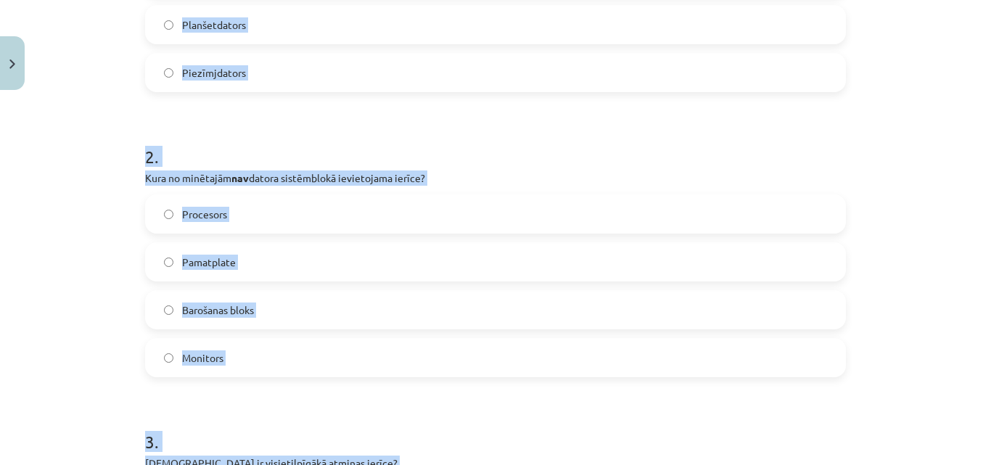
scroll to position [0, 0]
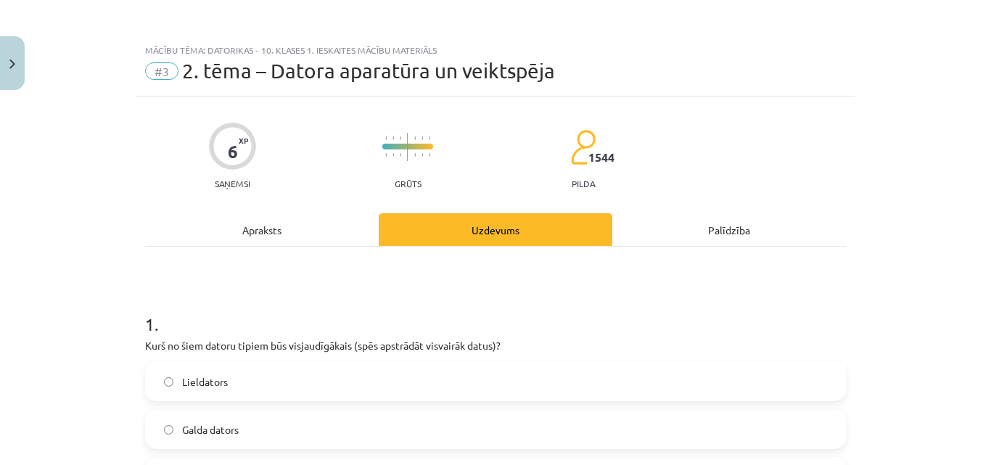
click at [932, 281] on div "Mācību tēma: Datorikas - 10. klases 1. ieskaites mācību materiāls #3 2. tēma – …" at bounding box center [495, 232] width 991 height 465
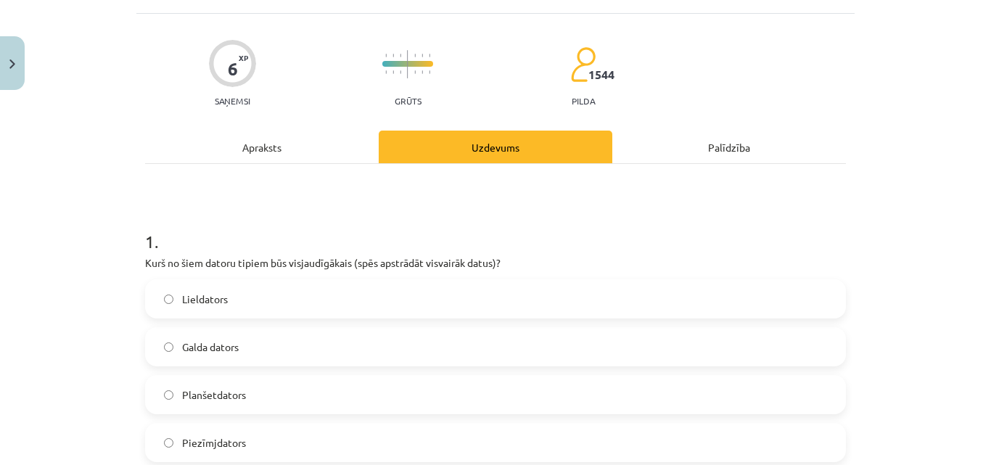
scroll to position [145, 0]
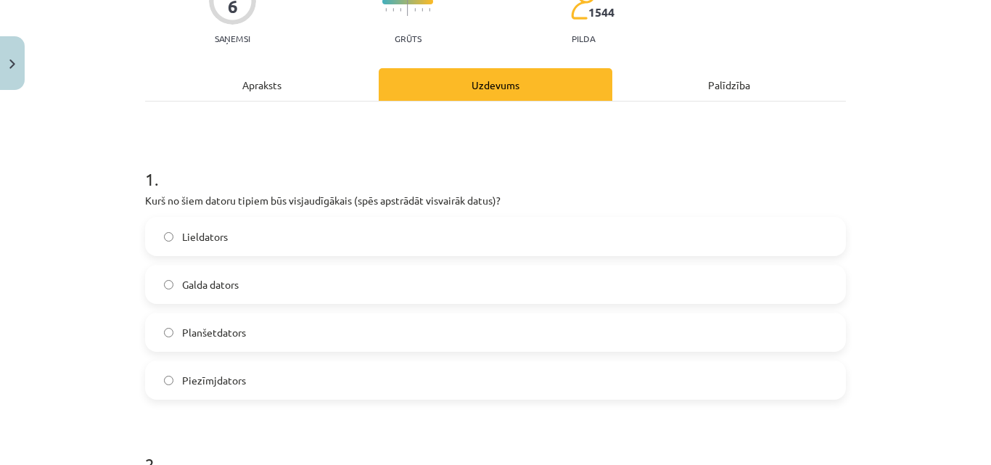
click at [514, 237] on label "Lieldators" at bounding box center [496, 236] width 698 height 36
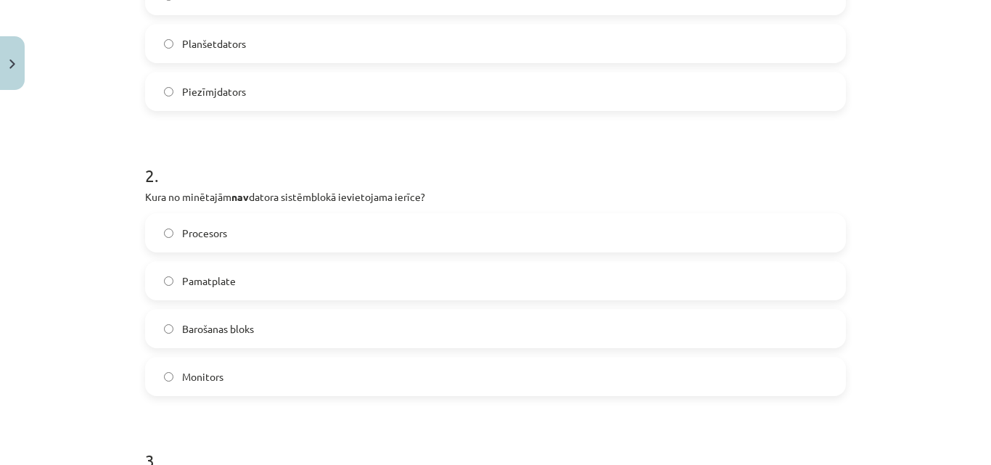
scroll to position [435, 0]
click at [282, 369] on label "Monitors" at bounding box center [496, 375] width 698 height 36
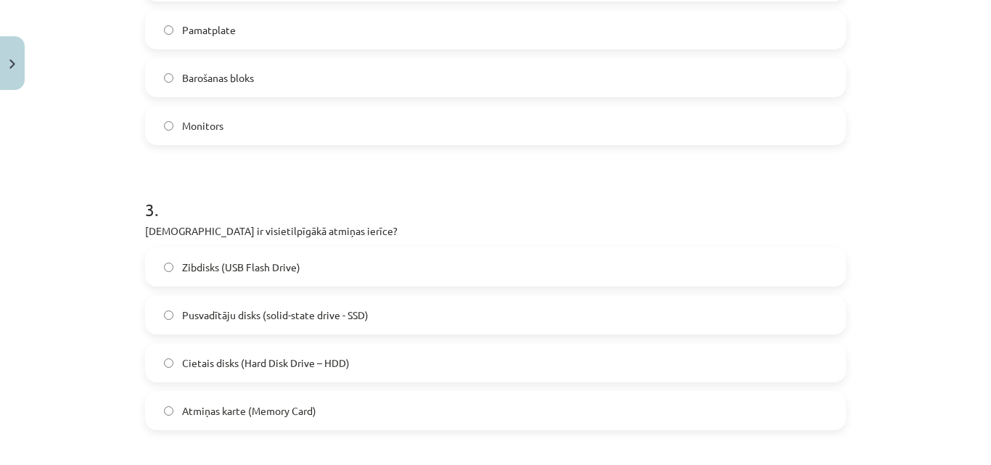
scroll to position [726, 0]
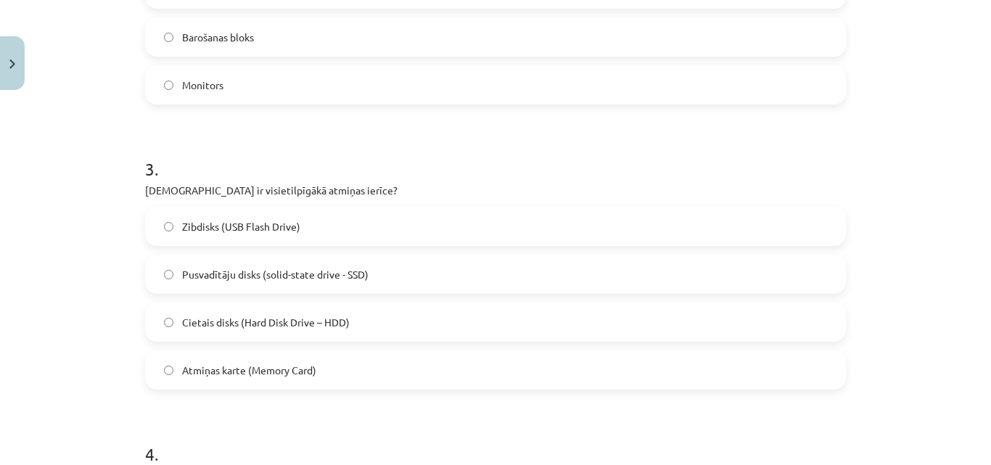
click at [305, 324] on span "Cietais disks (Hard Disk Drive – HDD)" at bounding box center [266, 322] width 168 height 15
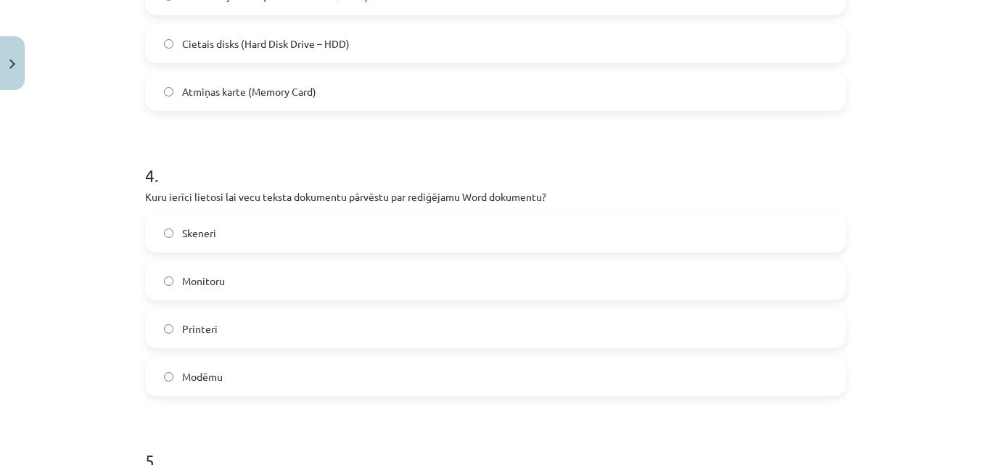
scroll to position [1088, 0]
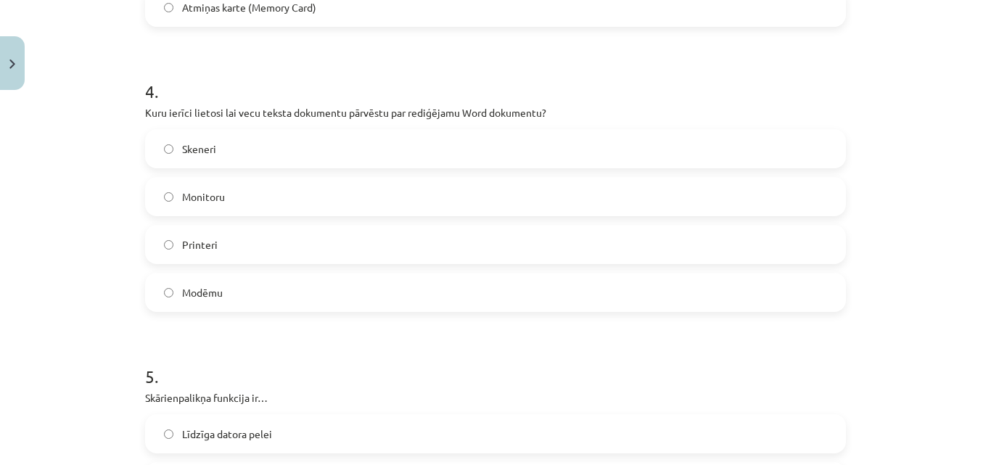
click at [308, 150] on label "Skeneri" at bounding box center [496, 149] width 698 height 36
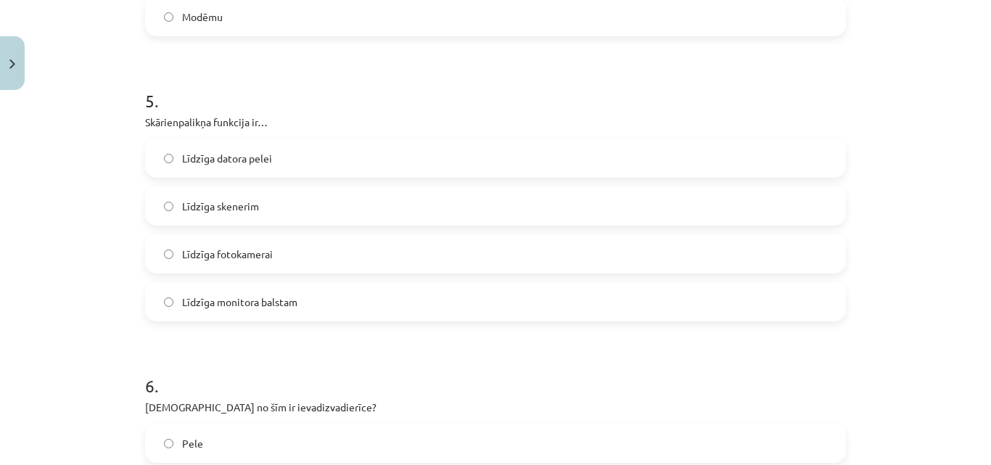
scroll to position [1379, 0]
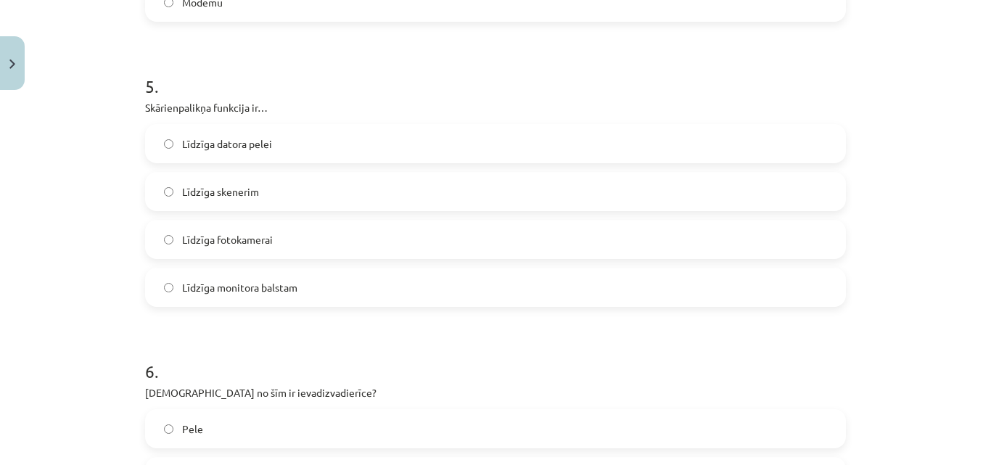
click at [296, 139] on label "Līdzīga datora pelei" at bounding box center [496, 144] width 698 height 36
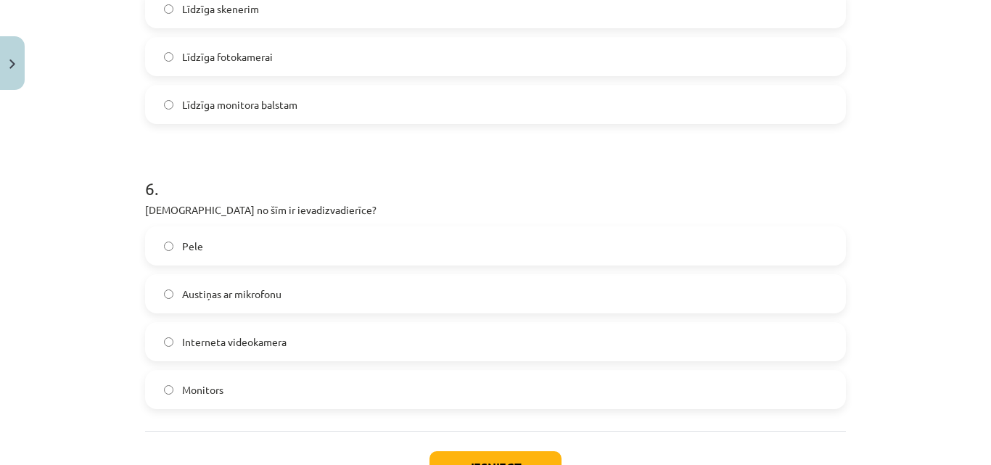
scroll to position [1596, 0]
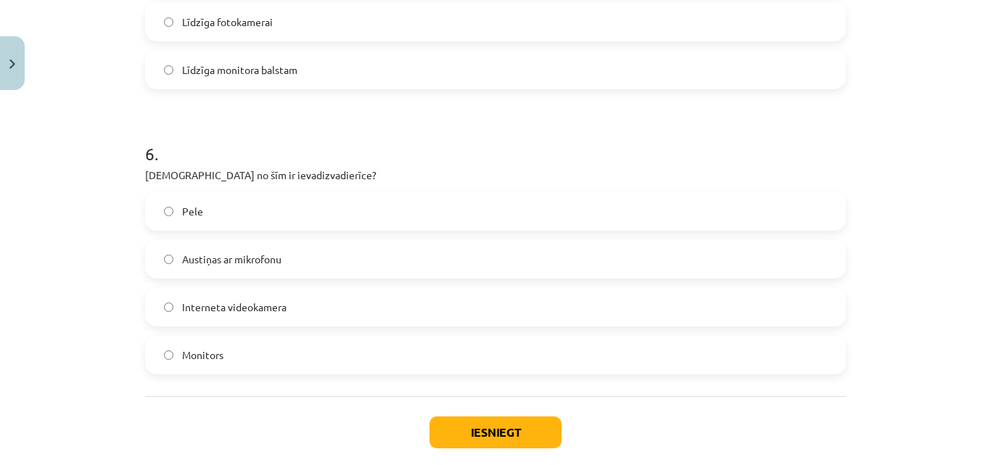
drag, startPoint x: 273, startPoint y: 270, endPoint x: 279, endPoint y: 278, distance: 10.3
click at [279, 278] on div "Austiņas ar mikrofonu" at bounding box center [495, 258] width 701 height 39
click at [288, 255] on label "Austiņas ar mikrofonu" at bounding box center [496, 259] width 698 height 36
click at [488, 445] on button "Iesniegt" at bounding box center [496, 433] width 132 height 32
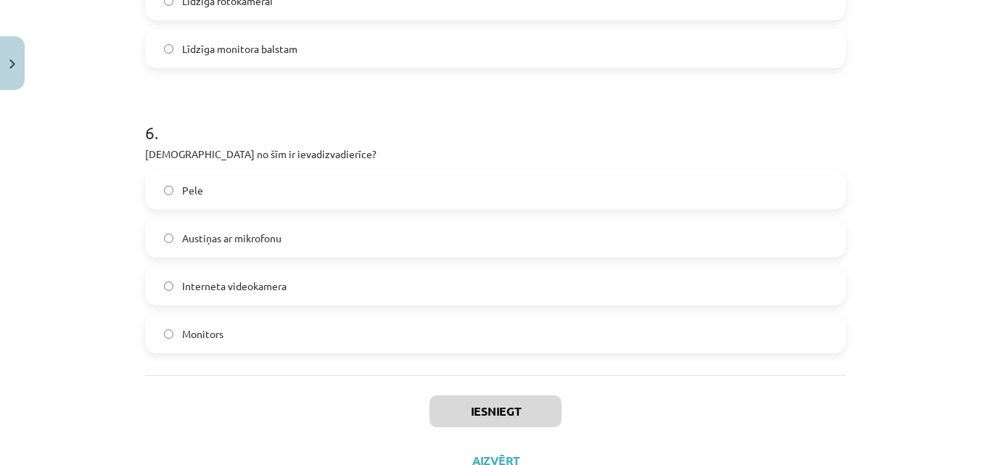
scroll to position [1674, 0]
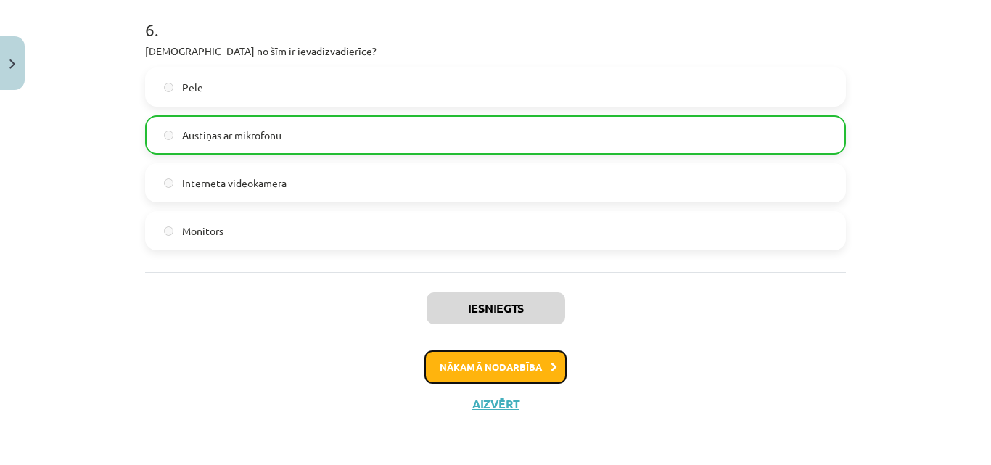
click at [514, 372] on button "Nākamā nodarbība" at bounding box center [495, 366] width 142 height 33
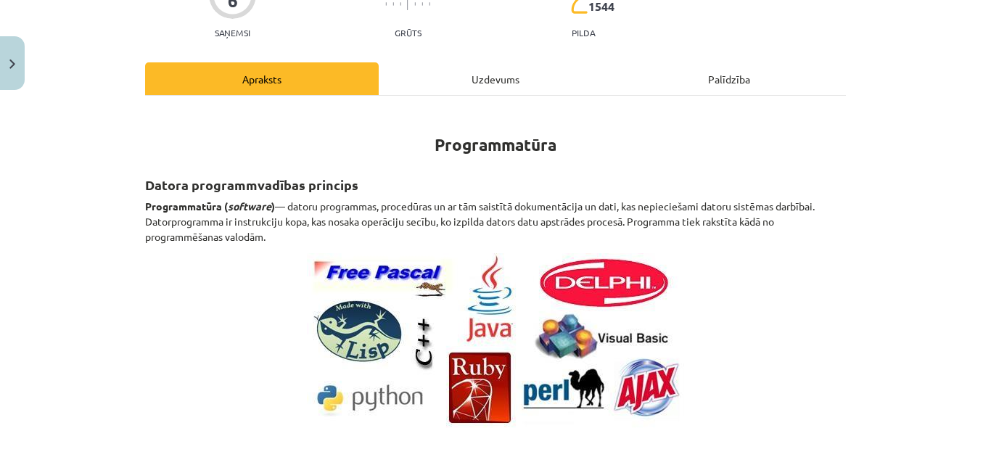
scroll to position [36, 0]
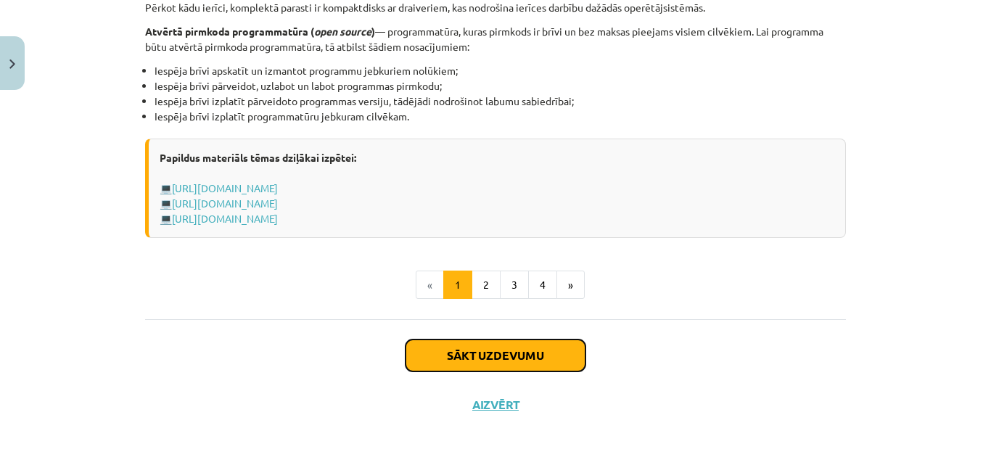
click at [528, 350] on button "Sākt uzdevumu" at bounding box center [496, 356] width 180 height 32
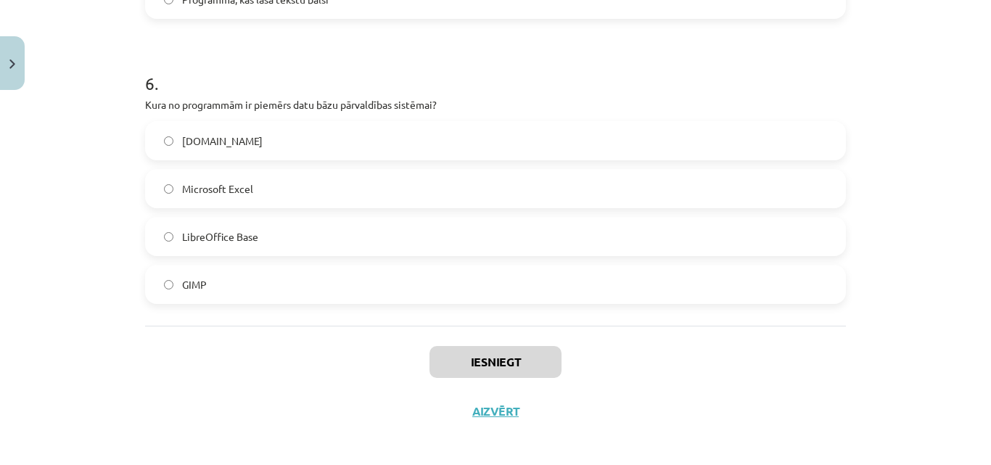
scroll to position [1578, 0]
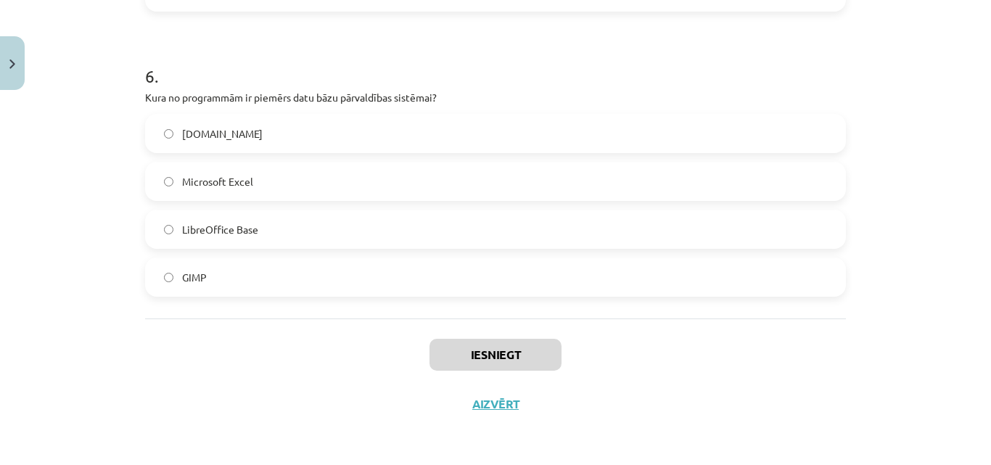
drag, startPoint x: 142, startPoint y: 308, endPoint x: 268, endPoint y: 290, distance: 126.8
drag, startPoint x: 235, startPoint y: 220, endPoint x: 229, endPoint y: 223, distance: 7.5
copy form "Kas raksturo atvērtā pirmkoda programmatūru? Tā ir pieejama tikai par maksu Ies…"
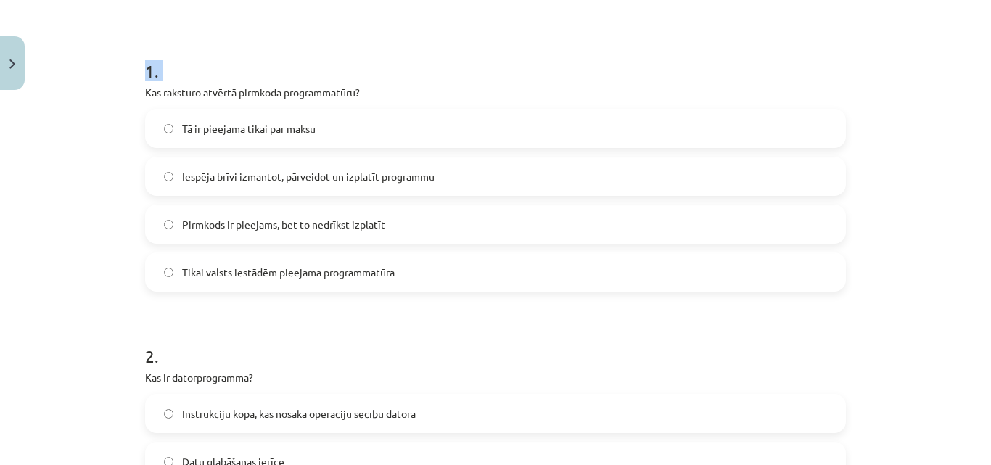
scroll to position [54, 0]
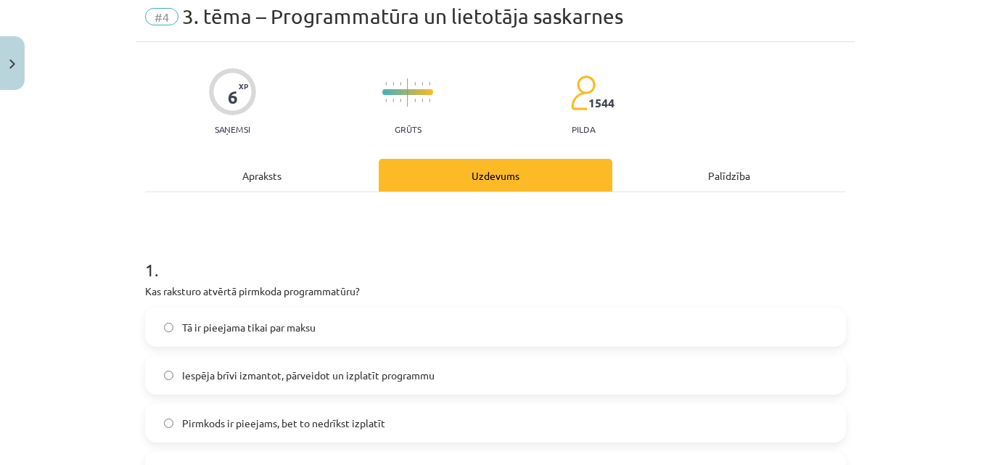
drag, startPoint x: 286, startPoint y: 234, endPoint x: 274, endPoint y: 226, distance: 14.3
click at [331, 376] on span "Iespēja brīvi izmantot, pārveidot un izplatīt programmu" at bounding box center [308, 375] width 253 height 15
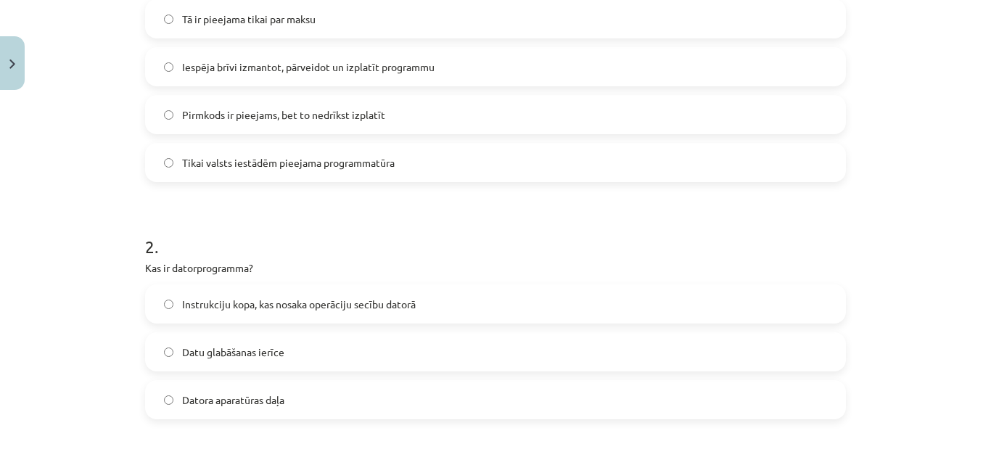
scroll to position [417, 0]
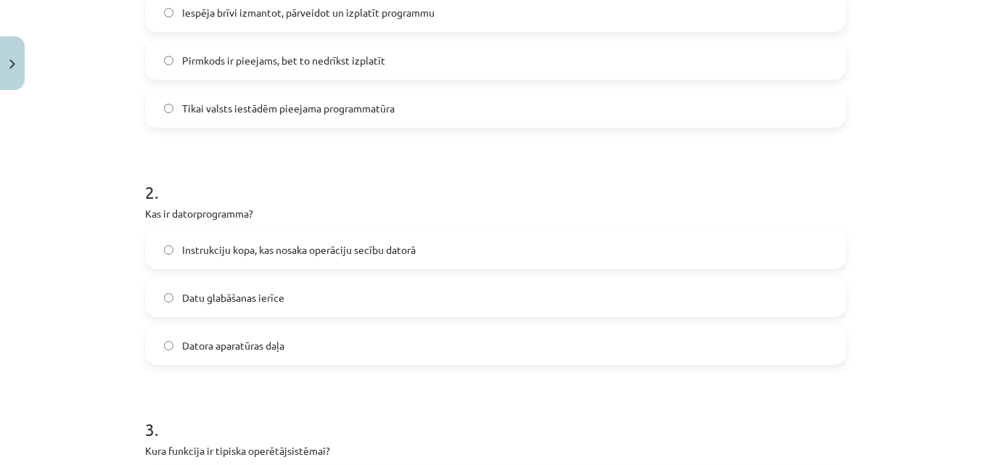
click at [327, 245] on span "Instrukciju kopa, kas nosaka operāciju secību datorā" at bounding box center [299, 249] width 234 height 15
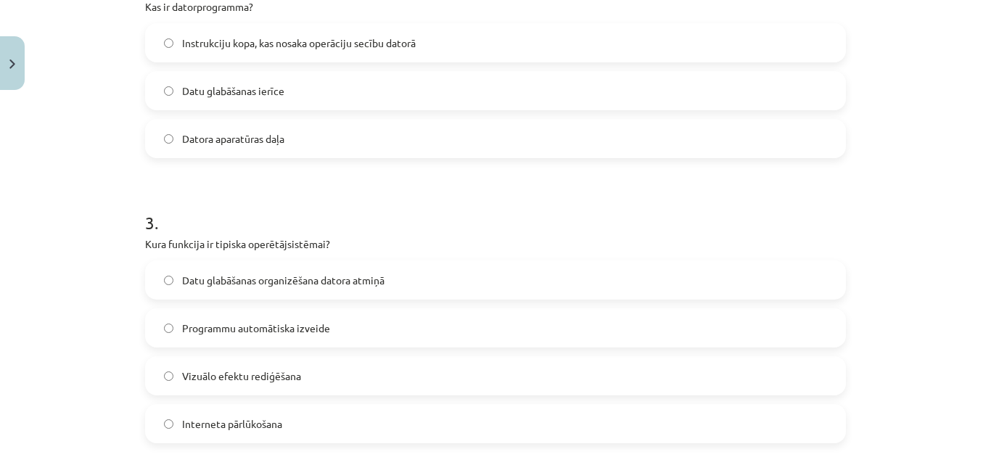
scroll to position [635, 0]
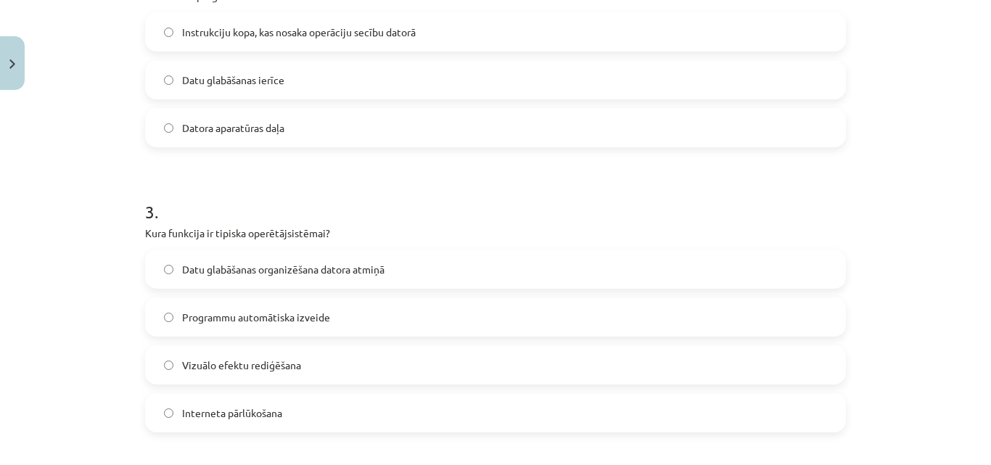
click at [291, 272] on span "Datu glabāšanas organizēšana datora atmiņā" at bounding box center [283, 269] width 202 height 15
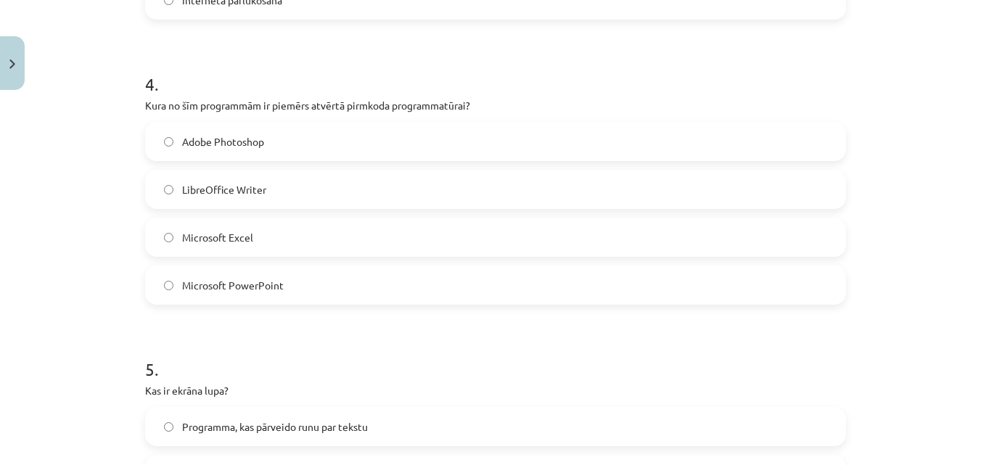
scroll to position [1070, 0]
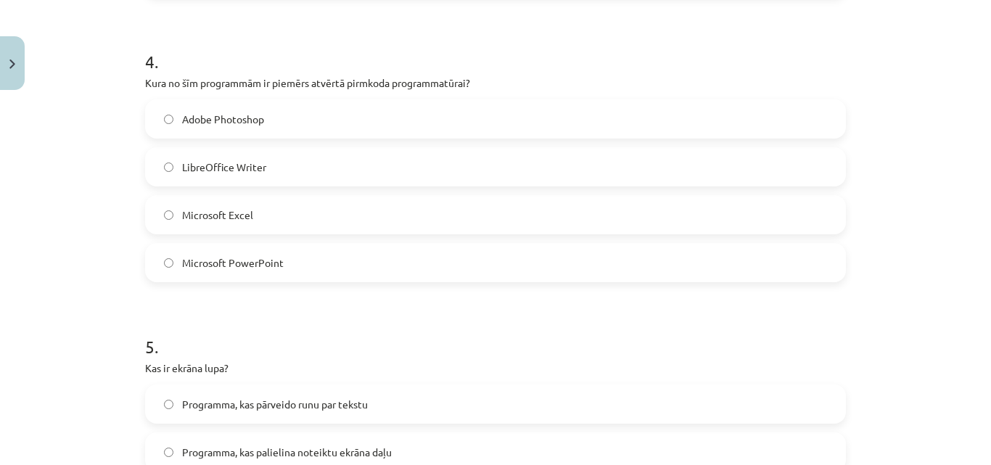
click at [292, 171] on label "LibreOffice Writer" at bounding box center [496, 167] width 698 height 36
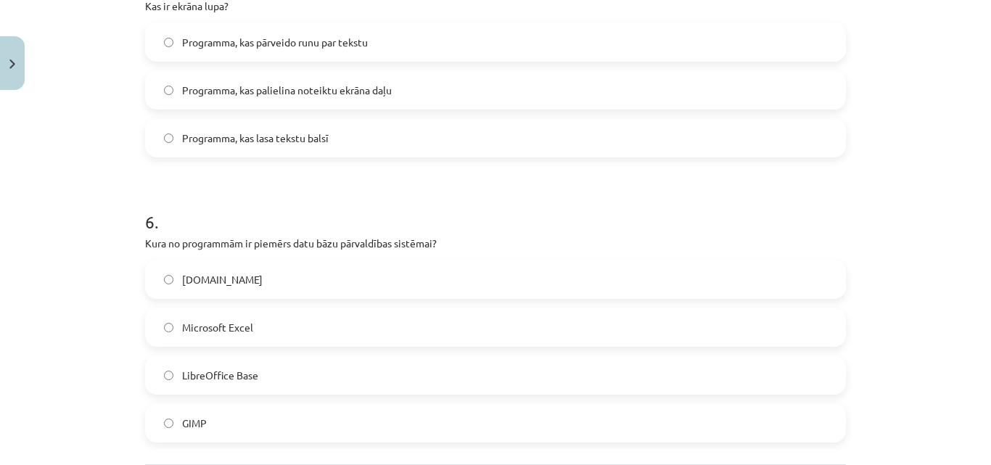
scroll to position [1433, 0]
click at [340, 83] on span "Programma, kas palielina noteiktu ekrāna daļu" at bounding box center [287, 89] width 210 height 15
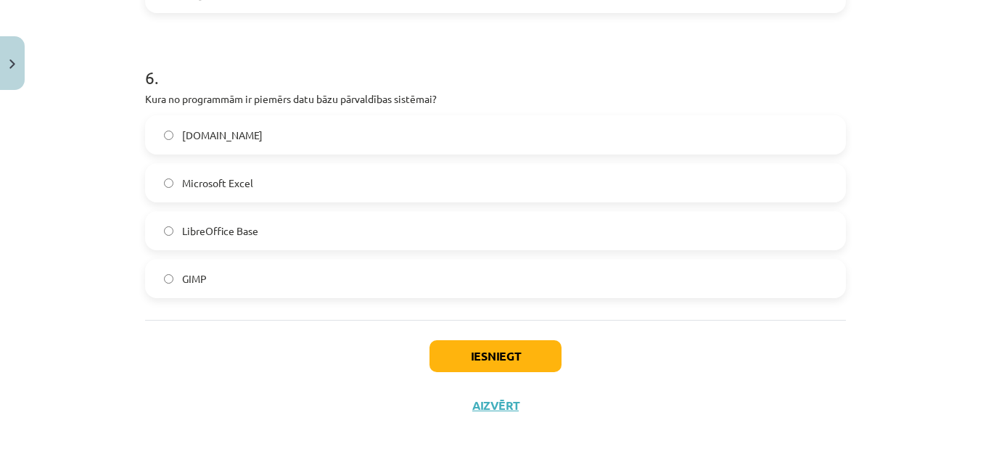
scroll to position [1578, 0]
click at [303, 229] on label "LibreOffice Base" at bounding box center [496, 229] width 698 height 36
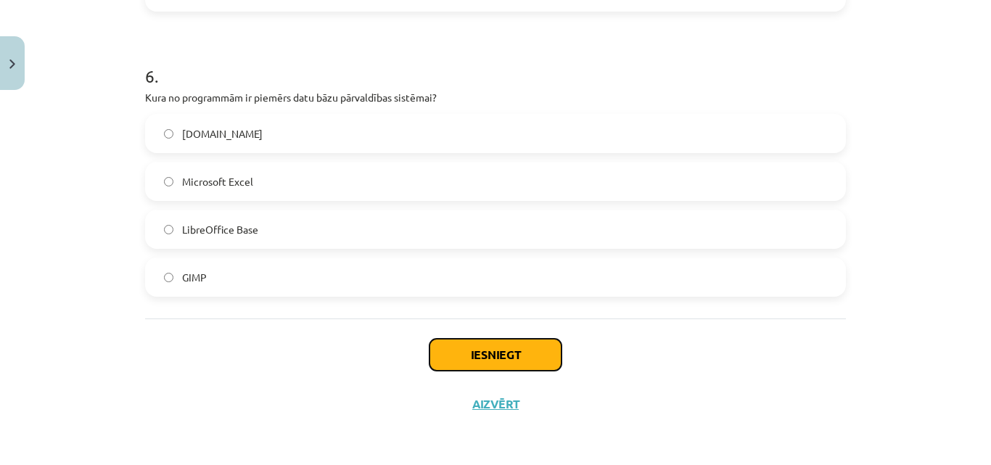
click at [519, 358] on button "Iesniegt" at bounding box center [496, 355] width 132 height 32
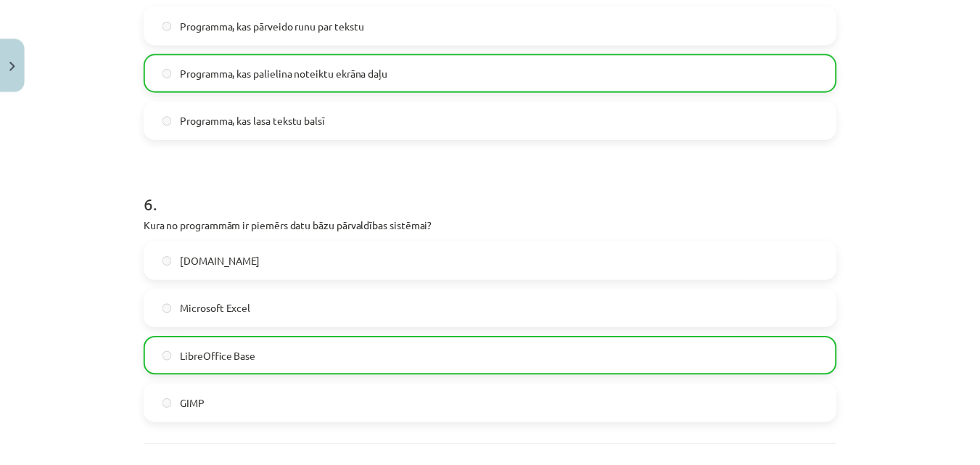
scroll to position [1625, 0]
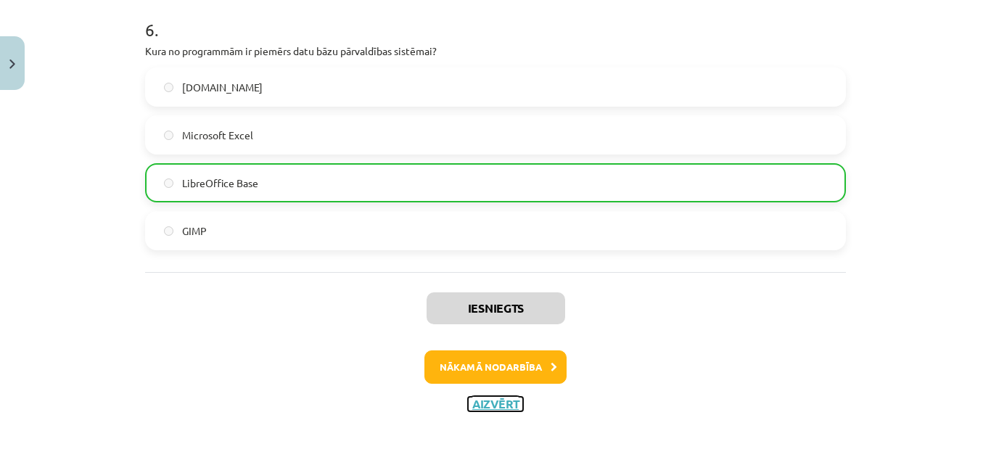
click at [485, 403] on button "Aizvērt" at bounding box center [495, 404] width 55 height 15
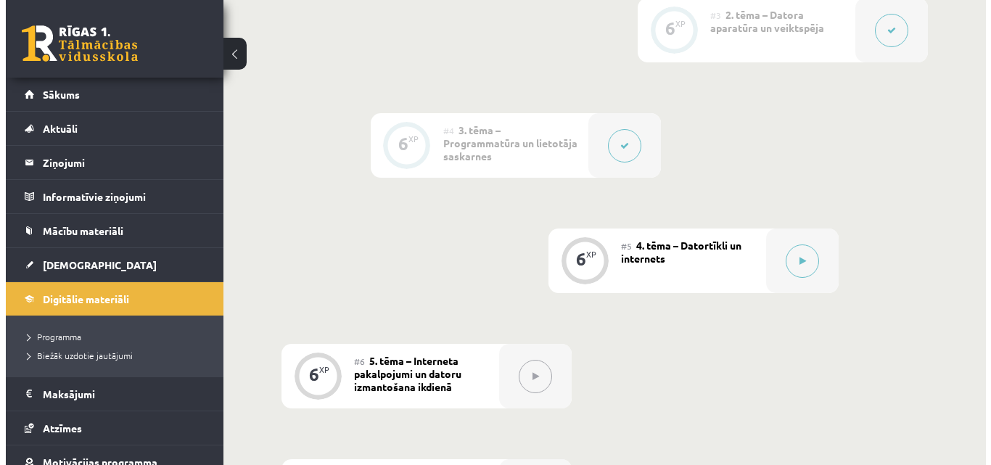
scroll to position [671, 0]
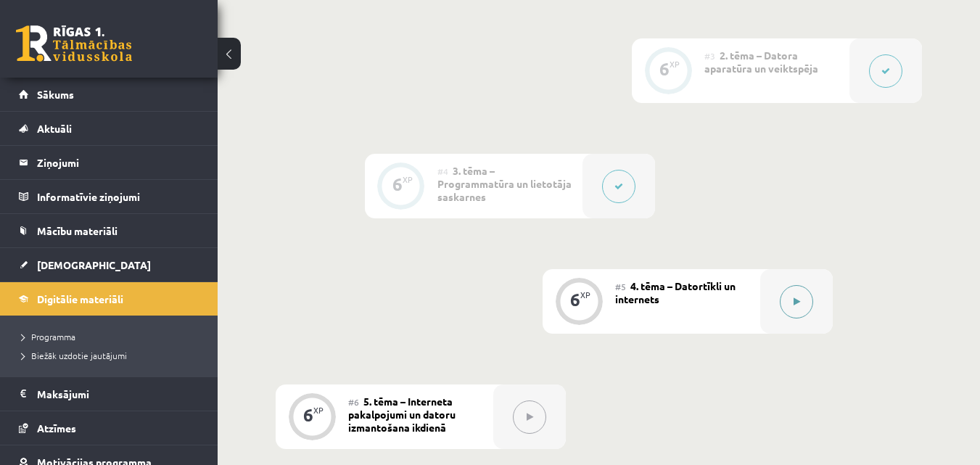
click at [789, 310] on button at bounding box center [796, 301] width 33 height 33
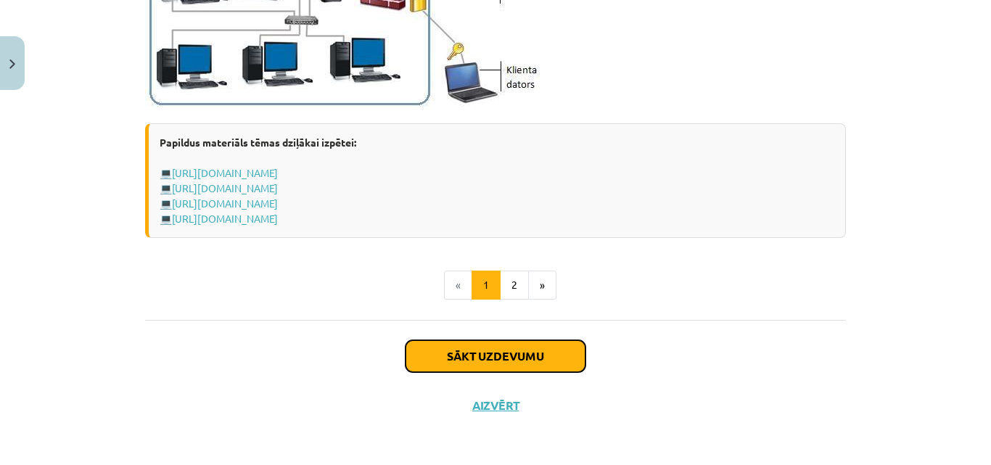
click at [557, 352] on button "Sākt uzdevumu" at bounding box center [496, 356] width 180 height 32
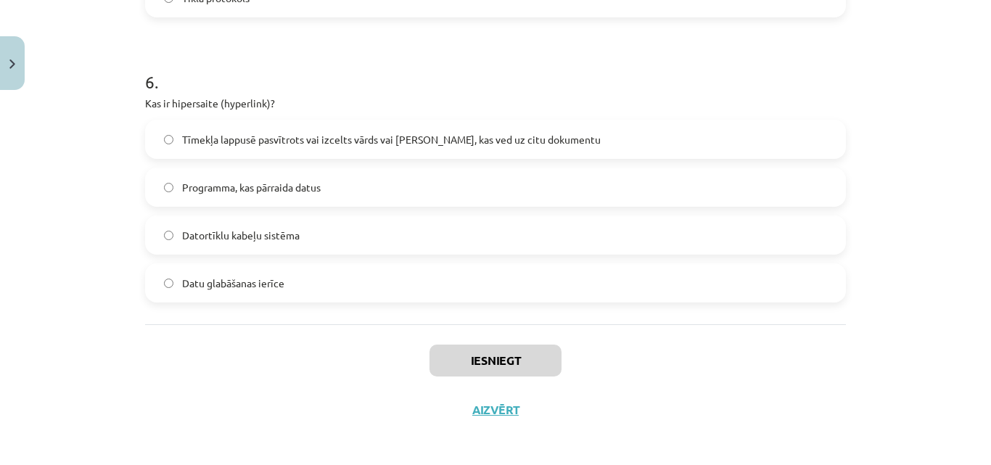
scroll to position [1674, 0]
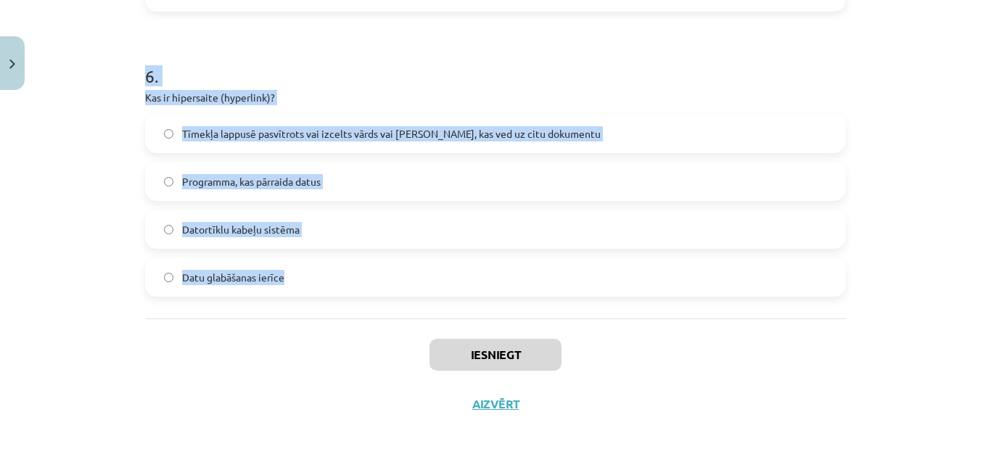
drag, startPoint x: 141, startPoint y: 305, endPoint x: 315, endPoint y: 267, distance: 178.2
copy form "Kas ir lokālais tīkls (LAN)? Tīkls, kas aptver visu pasauli Interneta paveids T…"
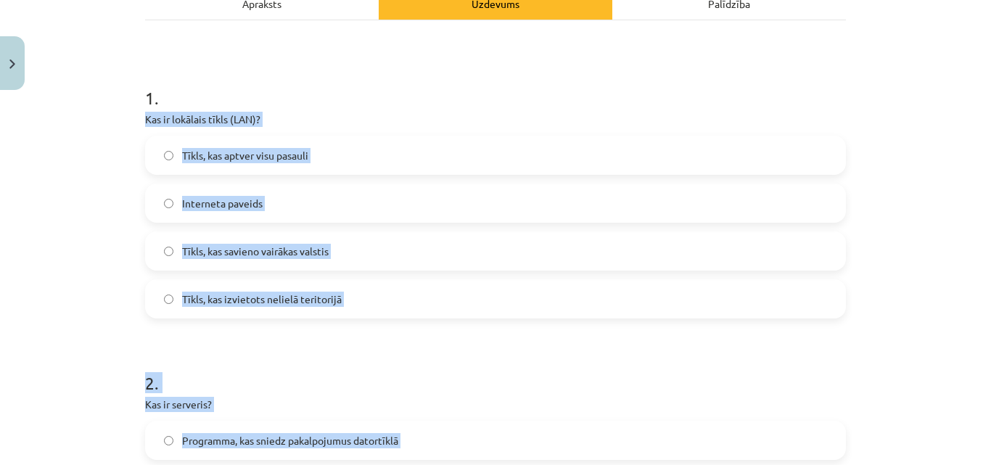
scroll to position [78, 0]
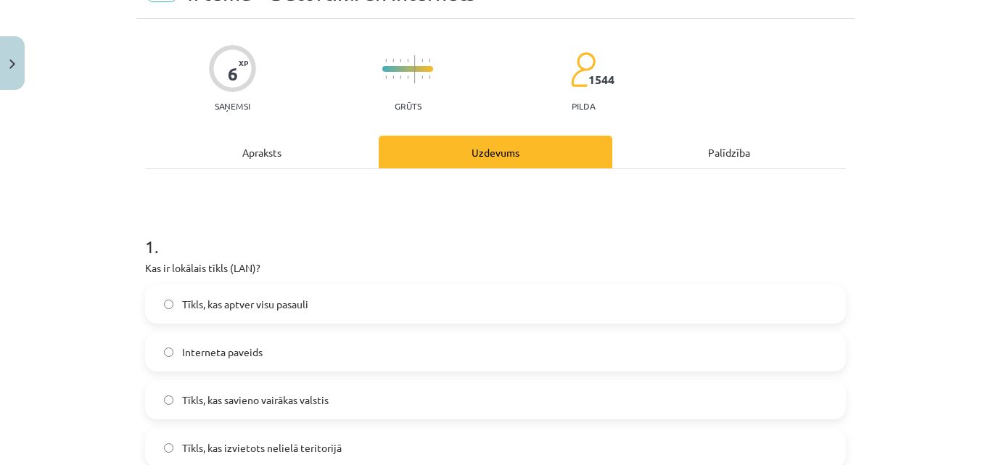
click at [325, 247] on h1 "1 ." at bounding box center [495, 233] width 701 height 45
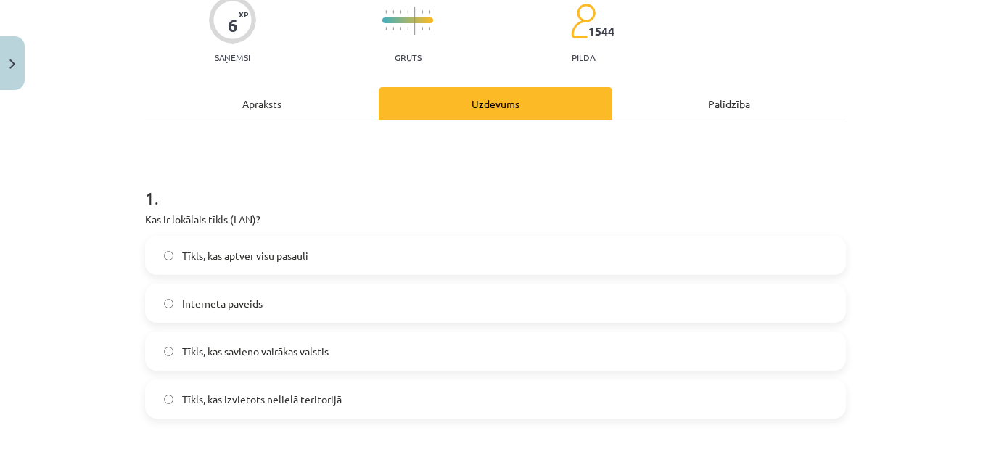
scroll to position [150, 0]
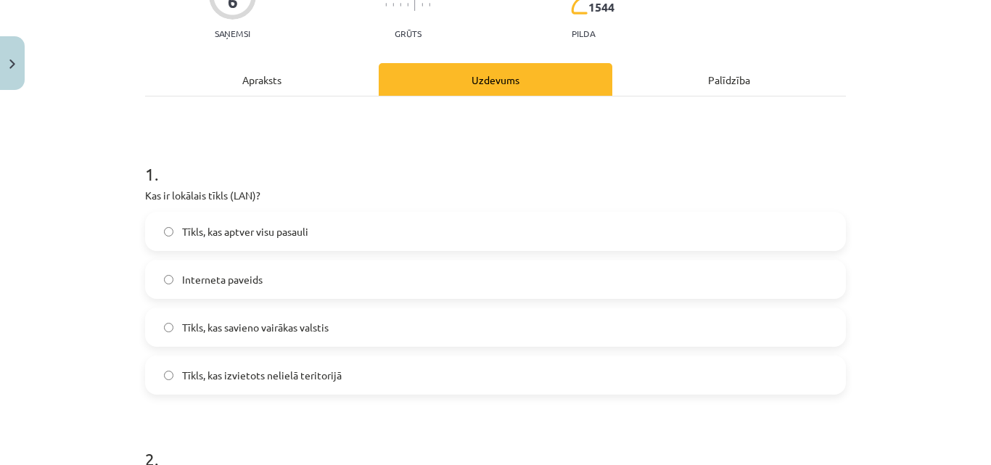
click at [297, 376] on span "Tīkls, kas izvietots nelielā teritorijā" at bounding box center [262, 375] width 160 height 15
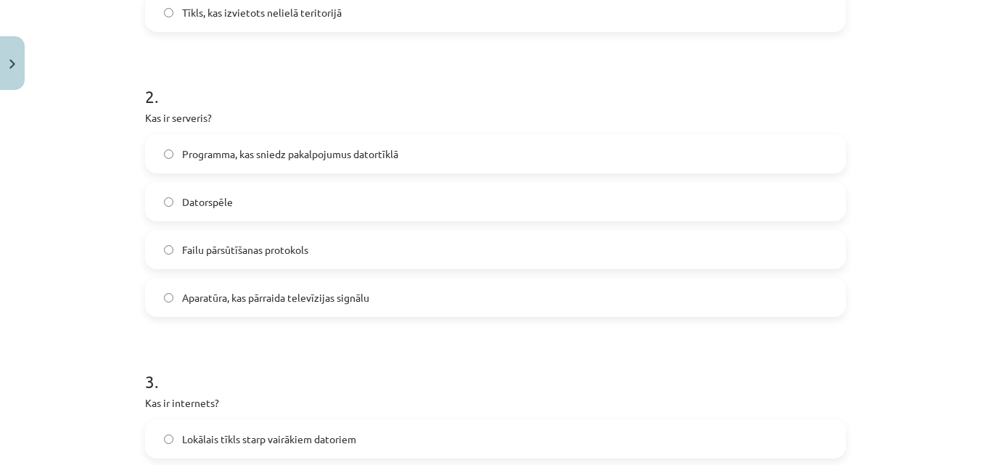
click at [272, 150] on span "Programma, kas sniedz pakalpojumus datortīklā" at bounding box center [290, 154] width 216 height 15
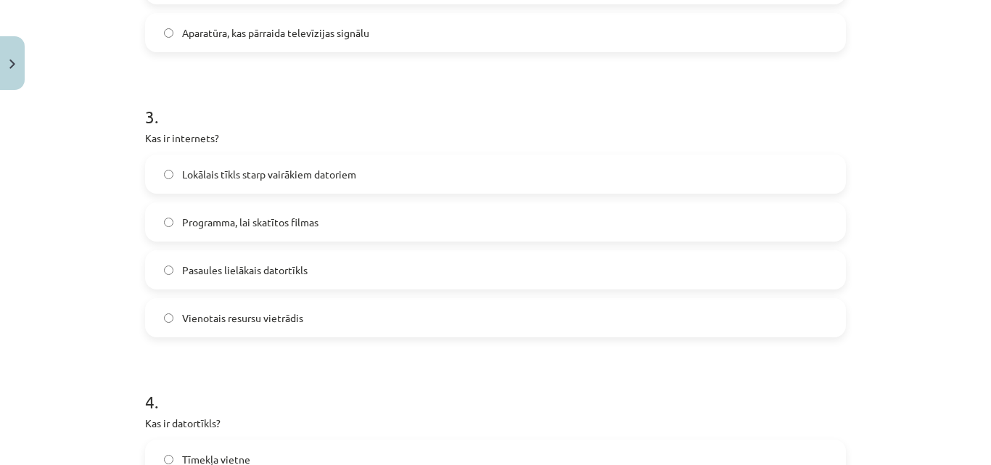
scroll to position [803, 0]
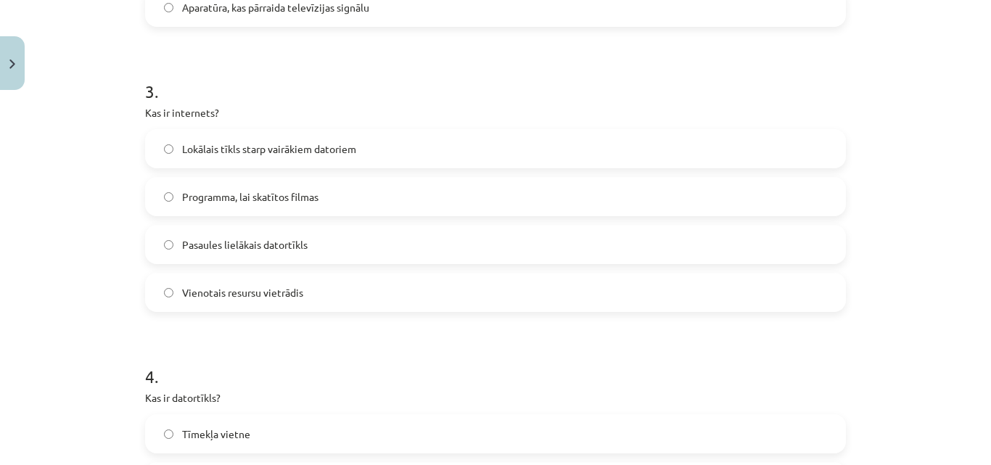
click at [267, 250] on span "Pasaules lielākais datortīkls" at bounding box center [245, 244] width 126 height 15
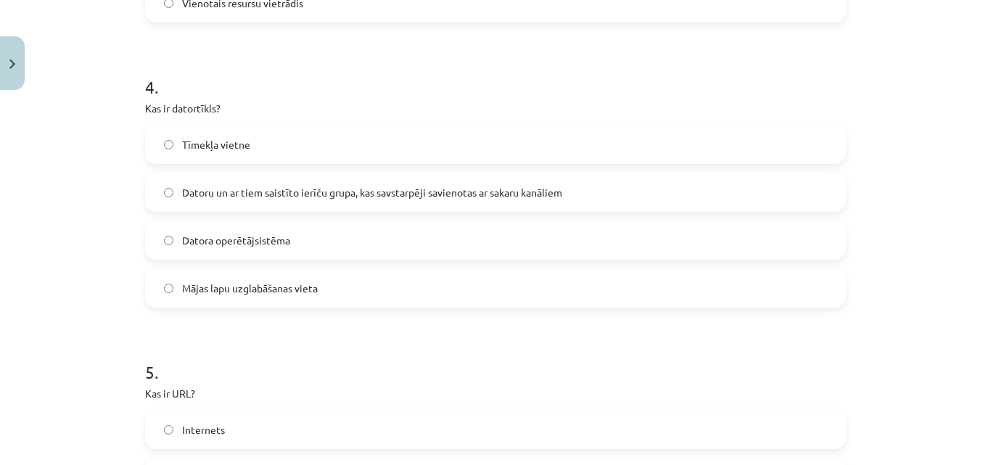
scroll to position [1094, 0]
click at [285, 192] on span "Datoru un ar tiem saistīto ierīču grupa, kas savstarpēji savienotas ar sakaru k…" at bounding box center [372, 191] width 380 height 15
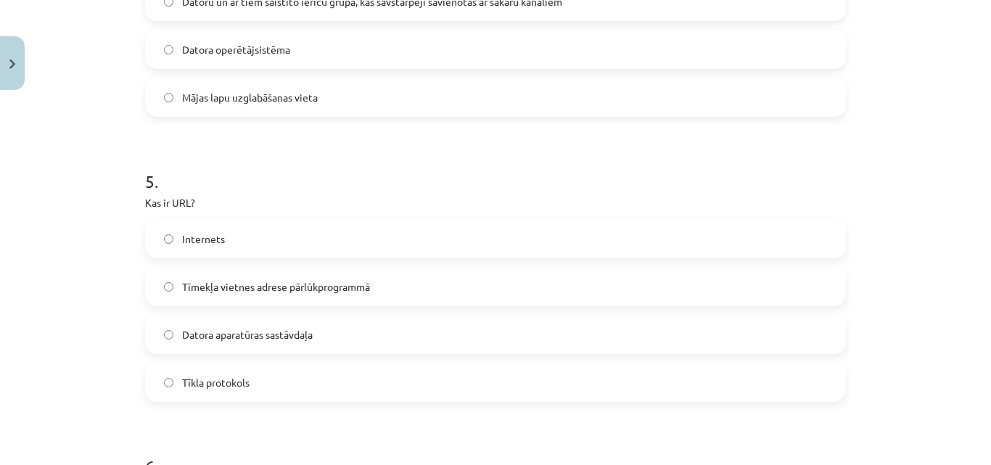
scroll to position [1311, 0]
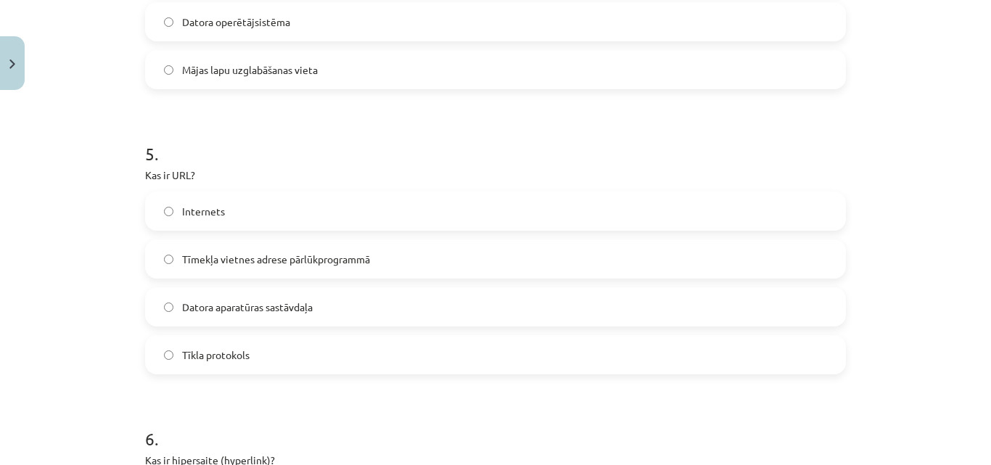
click at [296, 268] on label "Tīmekļa vietnes adrese pārlūkprogrammā" at bounding box center [496, 259] width 698 height 36
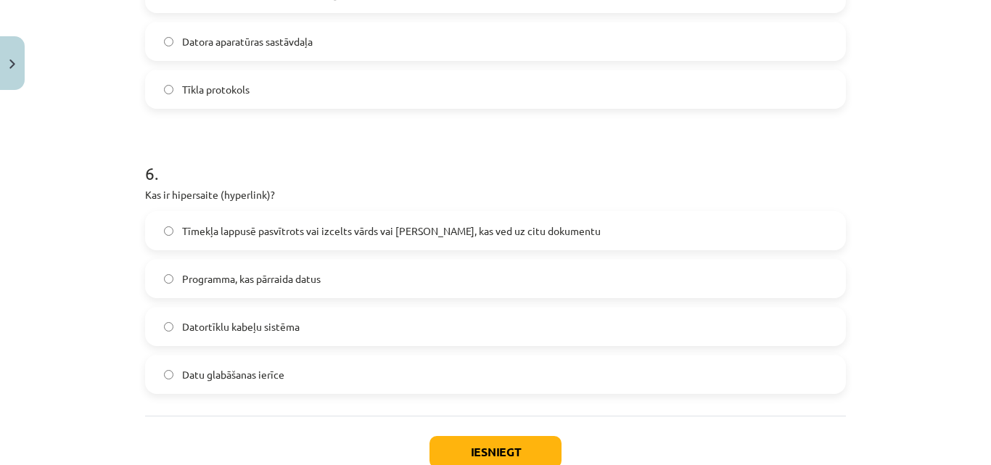
scroll to position [1674, 0]
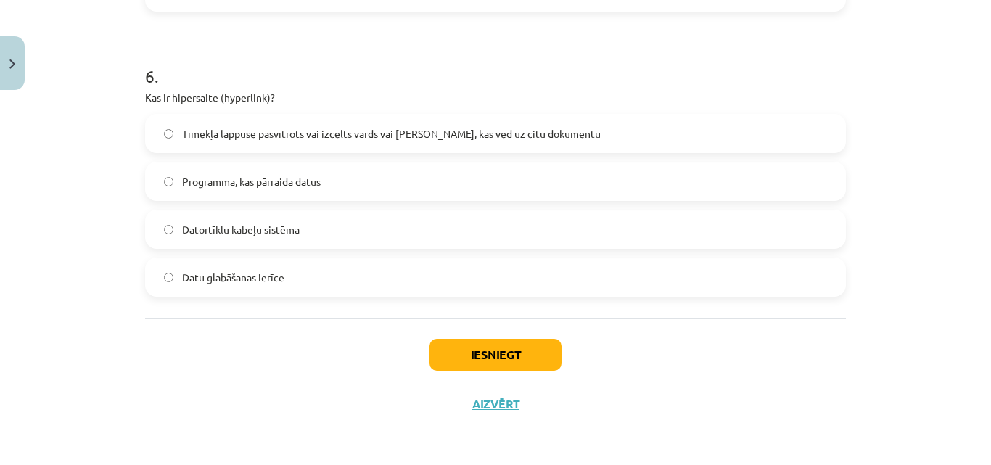
click at [293, 134] on span "Tīmekļa lappusē pasvītrots vai izcelts vārds vai [PERSON_NAME], kas ved uz citu…" at bounding box center [391, 133] width 419 height 15
click at [453, 340] on button "Iesniegt" at bounding box center [496, 355] width 132 height 32
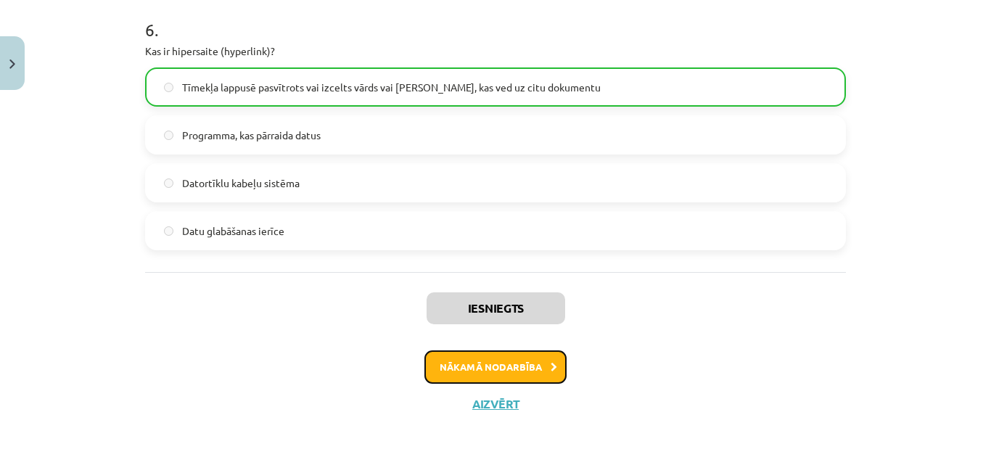
click at [529, 362] on button "Nākamā nodarbība" at bounding box center [495, 366] width 142 height 33
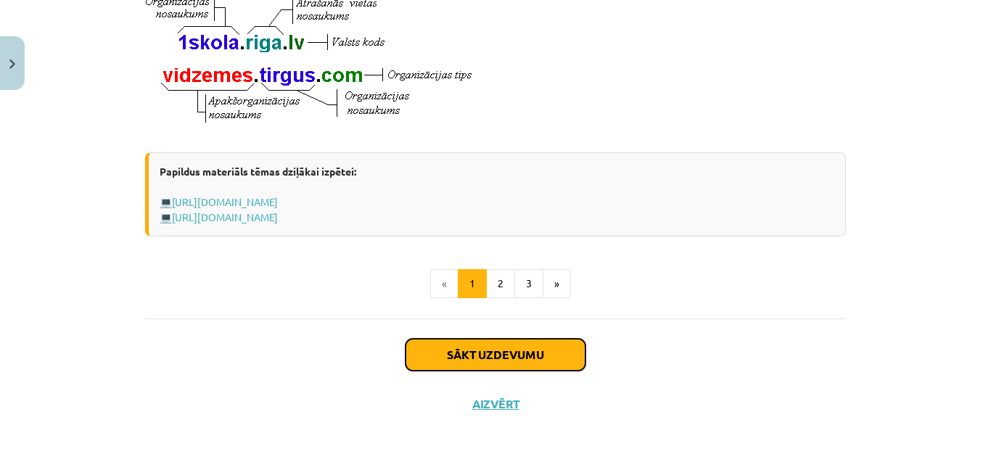
click at [527, 350] on button "Sākt uzdevumu" at bounding box center [496, 355] width 180 height 32
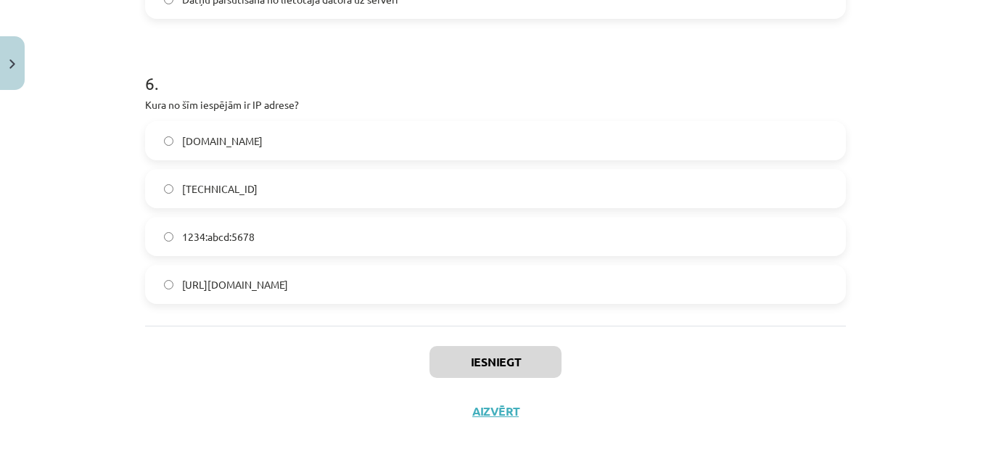
scroll to position [1578, 0]
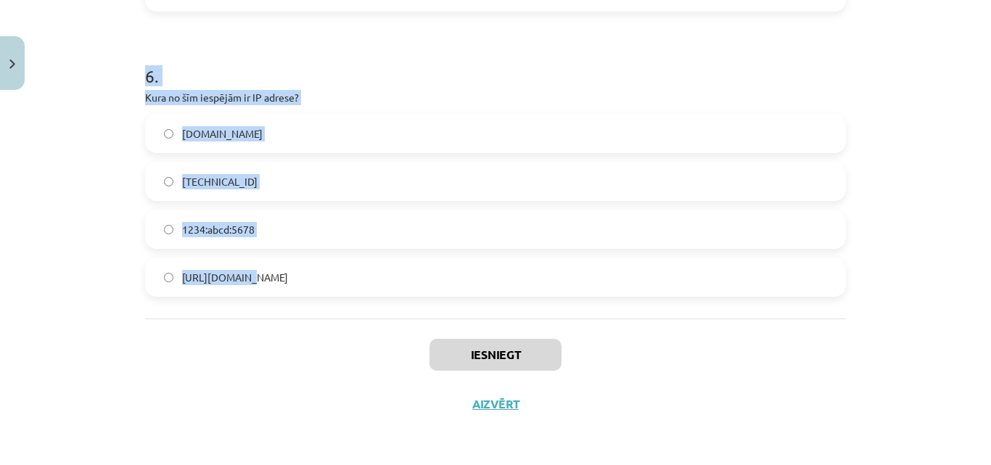
drag, startPoint x: 141, startPoint y: 312, endPoint x: 278, endPoint y: 299, distance: 137.8
copy form "Kas ir domēna vārds? FTP protokols Skaitļu virkne, kas identificē datoru tīklā …"
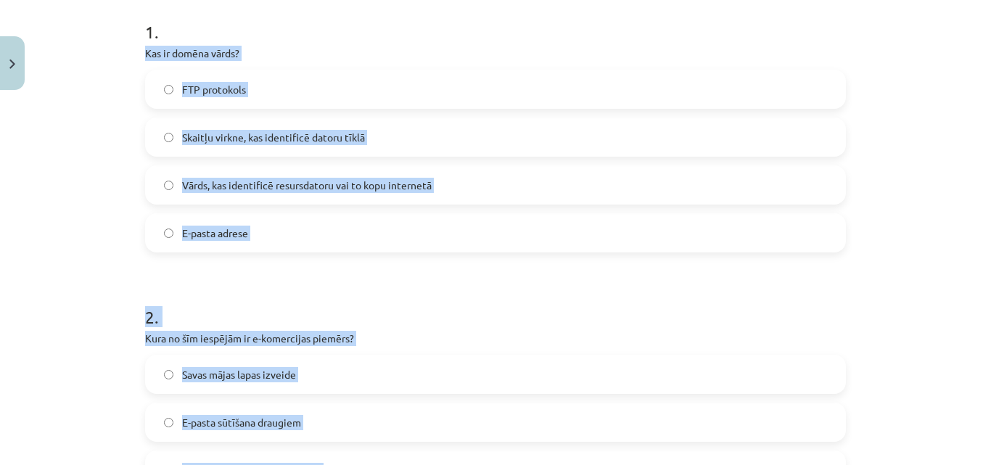
scroll to position [276, 0]
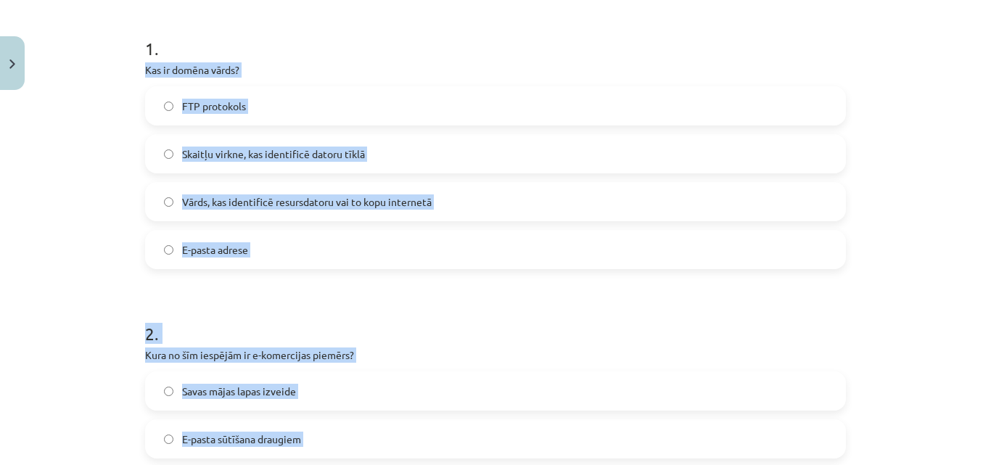
click at [884, 218] on div "Mācību tēma: Datorikas - 10. klases 1. ieskaites mācību materiāls #6 5. tēma – …" at bounding box center [495, 232] width 991 height 465
click at [161, 198] on label "Vārds, kas identificē resursdatoru vai to kopu internetā" at bounding box center [496, 202] width 698 height 36
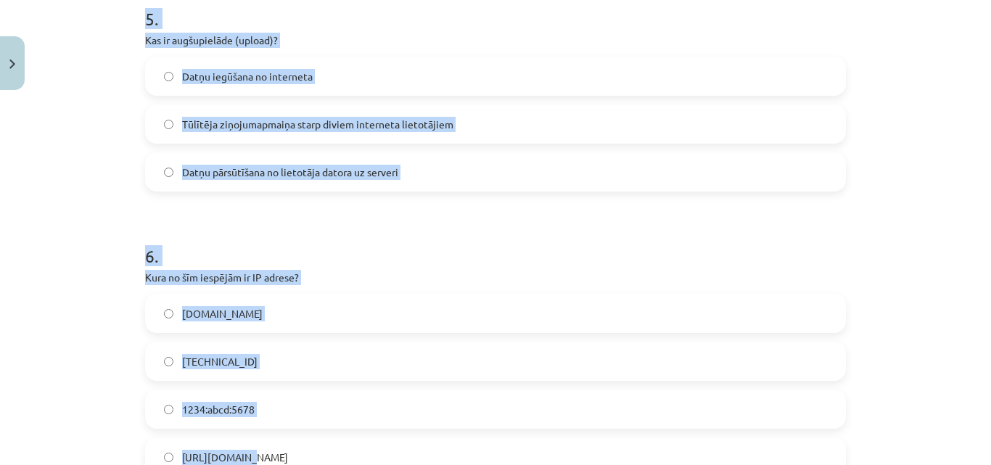
scroll to position [1364, 0]
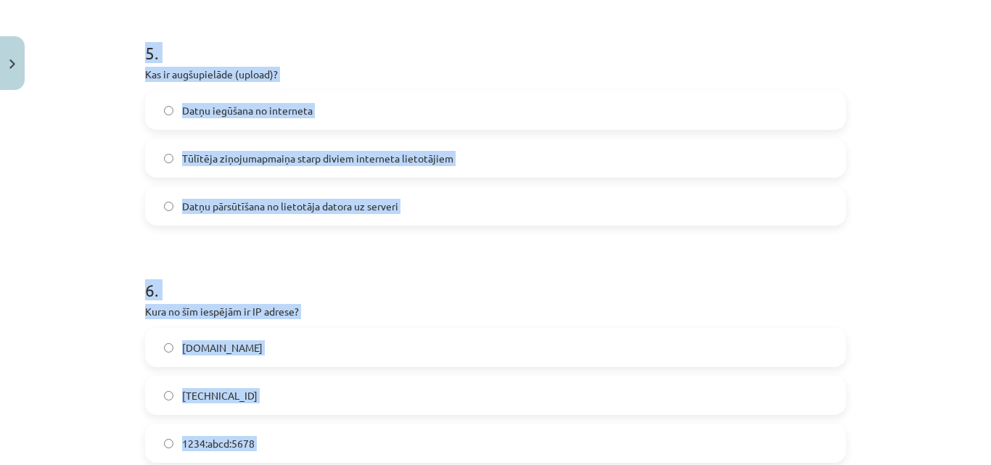
click at [157, 106] on label "Datņu iegūšana no interneta" at bounding box center [496, 110] width 698 height 36
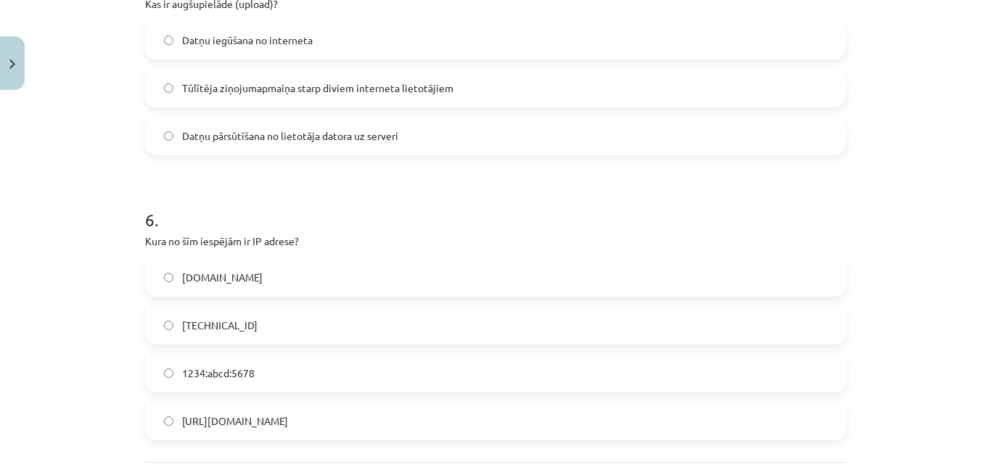
scroll to position [1578, 0]
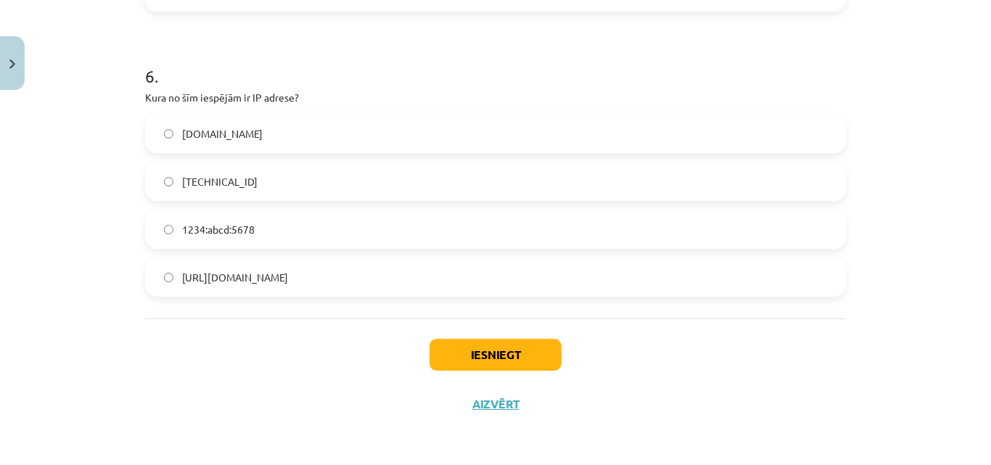
click at [202, 182] on span "[TECHNICAL_ID]" at bounding box center [219, 181] width 75 height 15
click at [485, 364] on button "Iesniegt" at bounding box center [496, 355] width 132 height 32
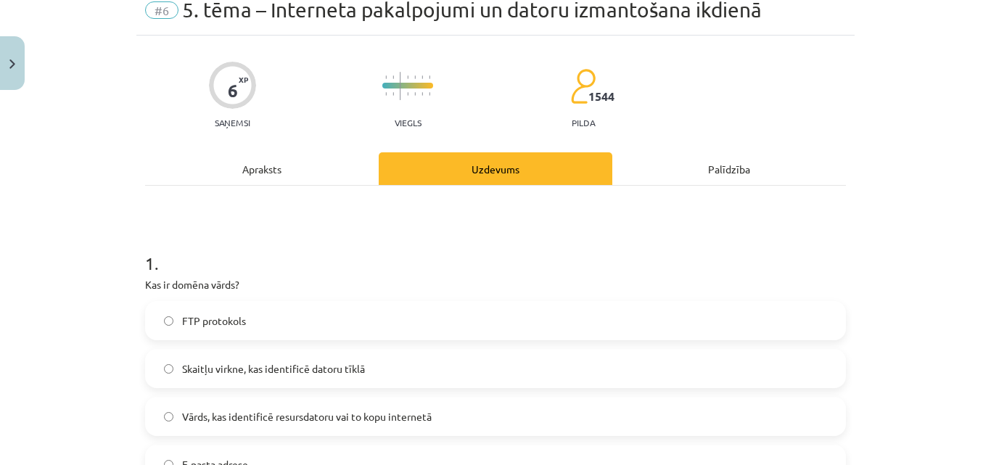
scroll to position [0, 0]
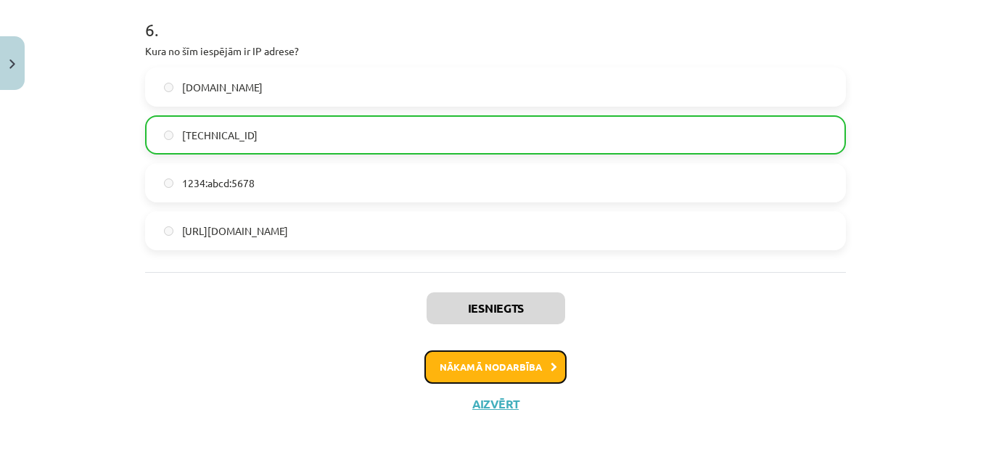
click at [515, 369] on button "Nākamā nodarbība" at bounding box center [495, 366] width 142 height 33
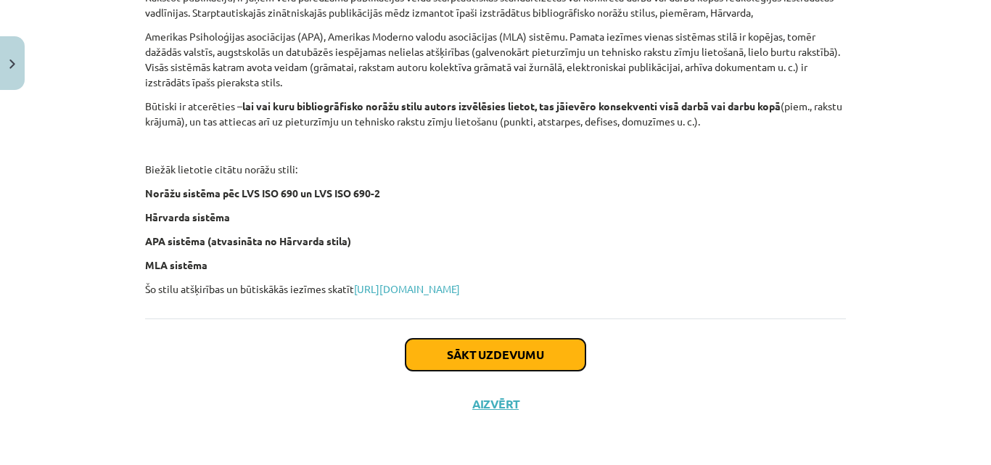
click at [539, 356] on button "Sākt uzdevumu" at bounding box center [496, 355] width 180 height 32
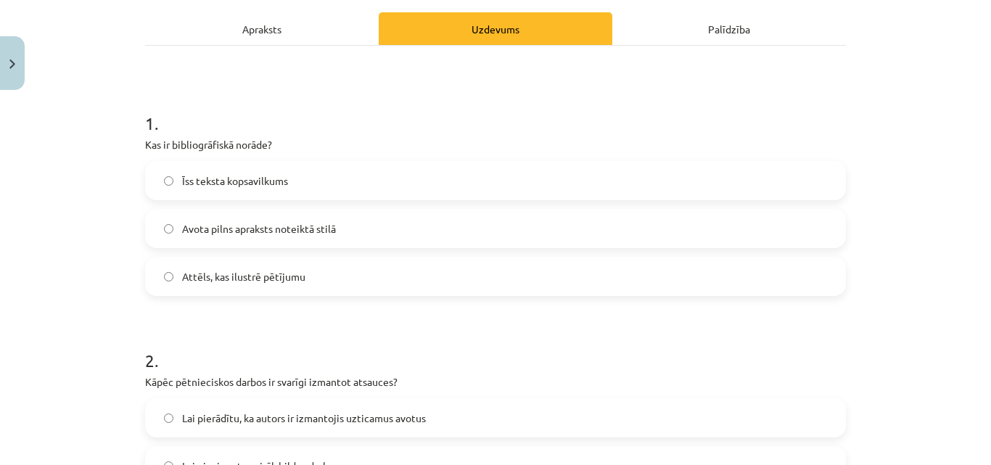
scroll to position [36, 0]
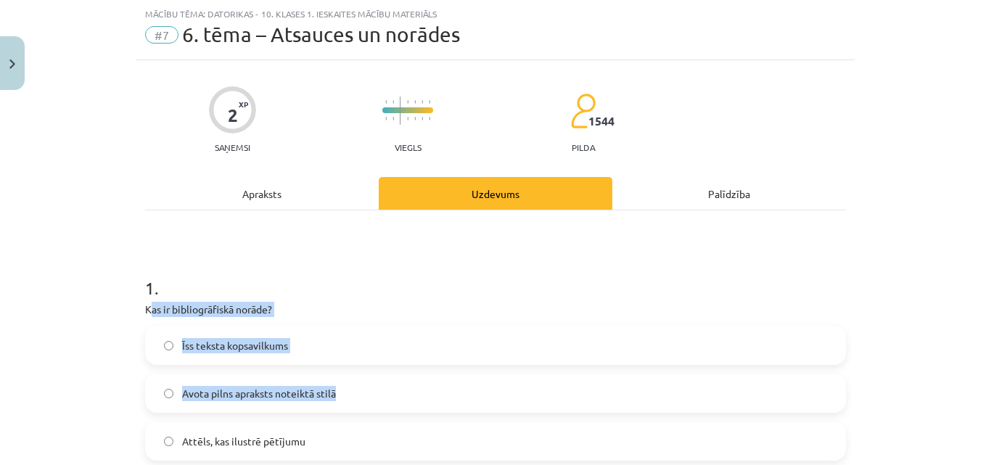
drag, startPoint x: 144, startPoint y: 308, endPoint x: 340, endPoint y: 403, distance: 218.4
click at [340, 403] on div "1 . Kas ir bibliogrāfiskā norāde? Īss teksta kopsavilkums Avota pilns apraksts …" at bounding box center [495, 357] width 701 height 208
click at [349, 329] on label "Īss teksta kopsavilkums" at bounding box center [496, 345] width 698 height 36
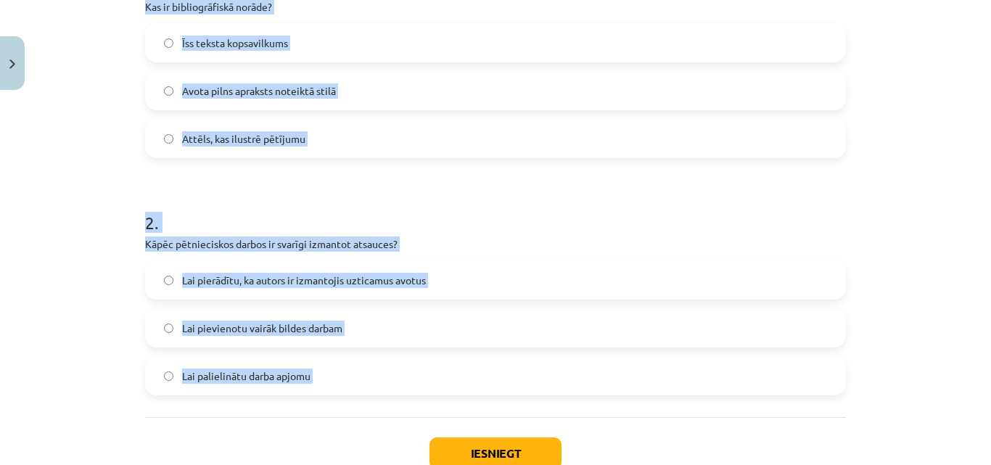
scroll to position [438, 0]
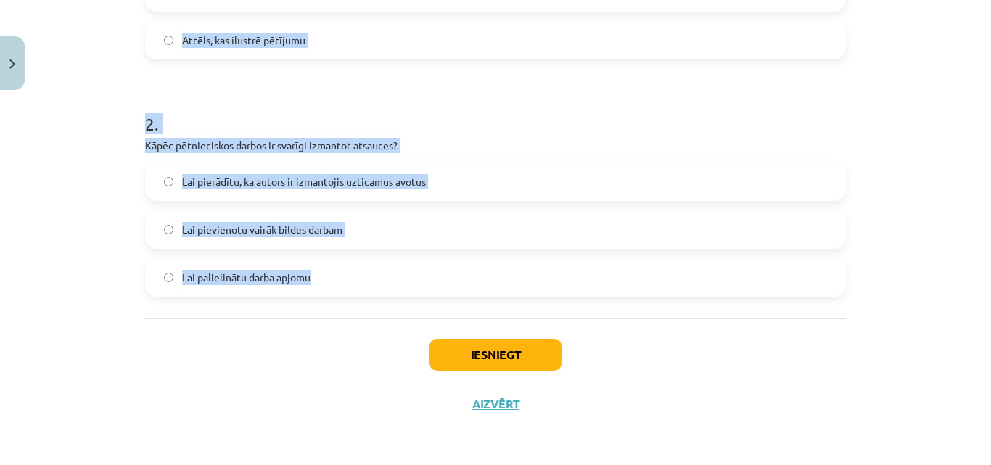
drag, startPoint x: 147, startPoint y: 308, endPoint x: 323, endPoint y: 275, distance: 179.5
click at [323, 275] on form "1 . Kas ir bibliogrāfiskā norāde? Īss teksta kopsavilkums Avota pilns apraksts …" at bounding box center [495, 74] width 701 height 446
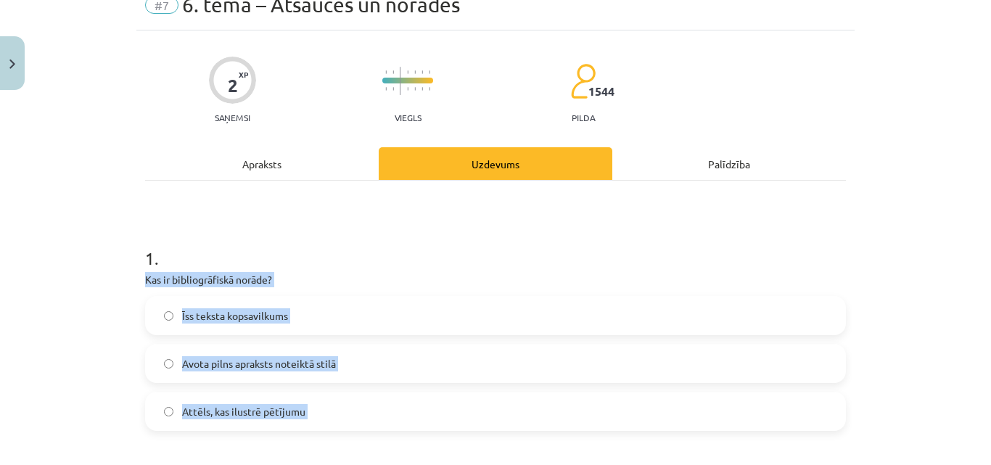
scroll to position [0, 0]
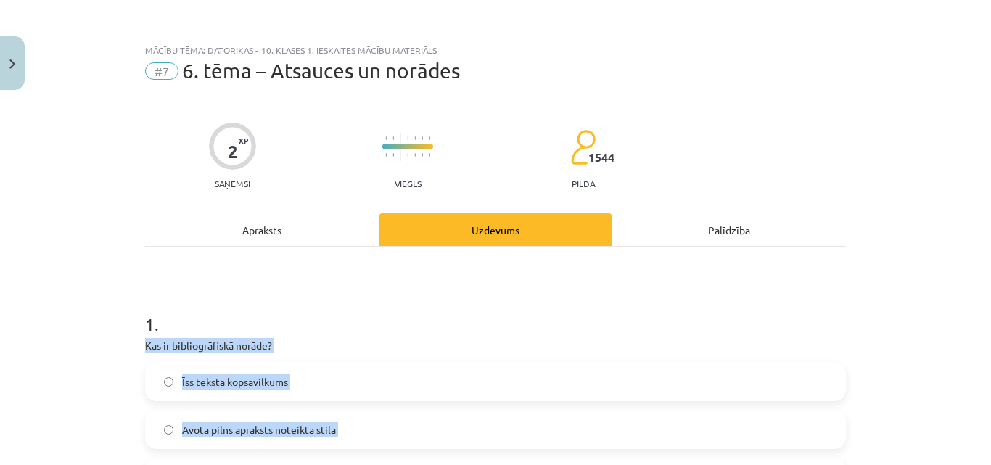
drag, startPoint x: 414, startPoint y: 342, endPoint x: 406, endPoint y: 344, distance: 8.1
click at [416, 344] on p "Kas ir bibliogrāfiskā norāde?" at bounding box center [495, 345] width 701 height 15
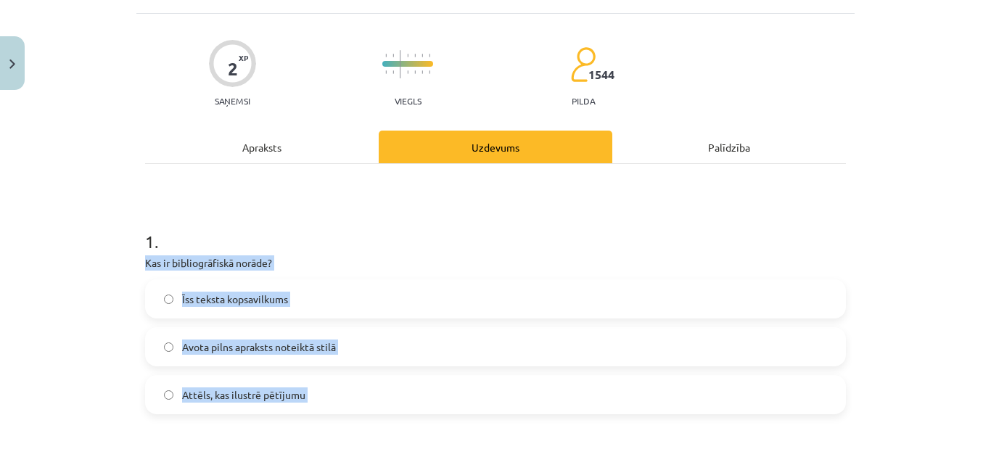
scroll to position [218, 0]
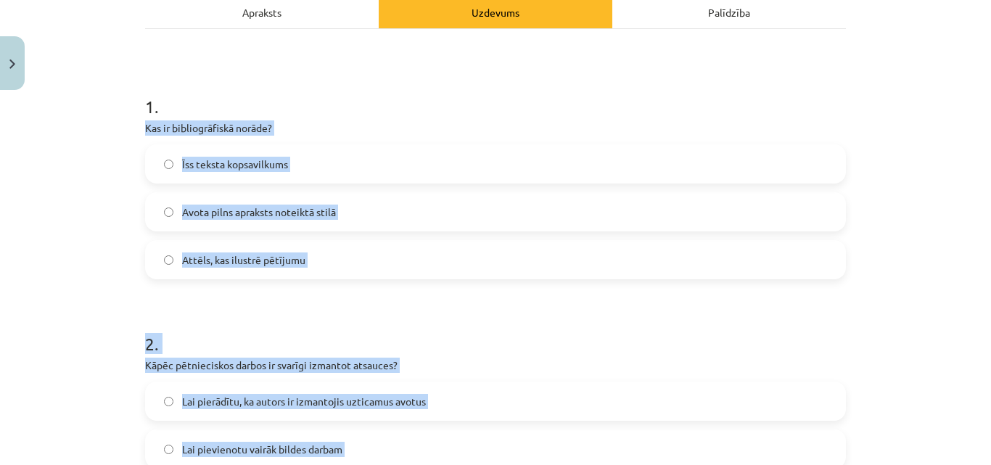
click at [259, 211] on span "Avota pilns apraksts noteiktā stilā" at bounding box center [259, 212] width 154 height 15
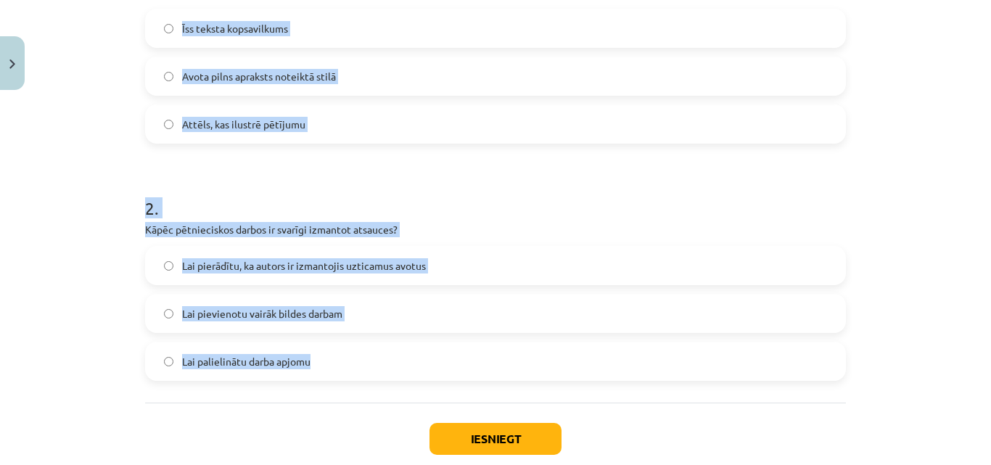
scroll to position [363, 0]
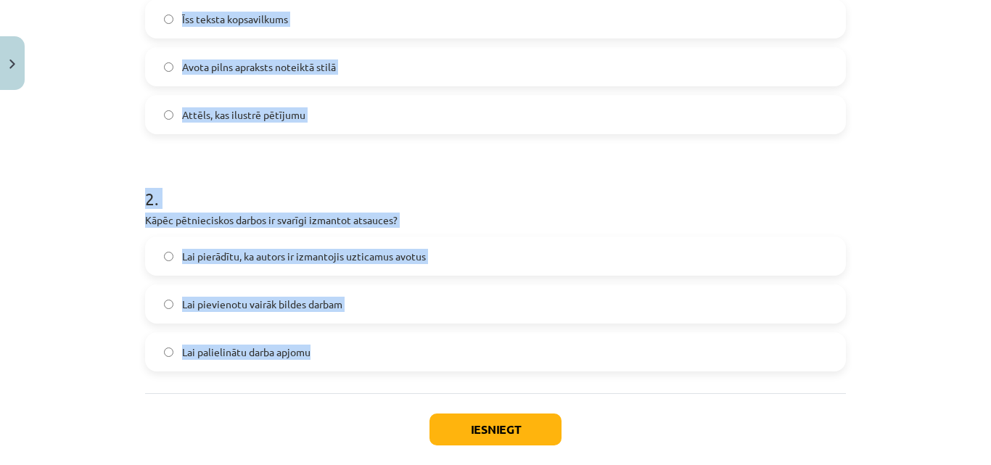
click at [154, 255] on label "Lai pierādītu, ka autors ir izmantojis uzticamus avotus" at bounding box center [496, 256] width 698 height 36
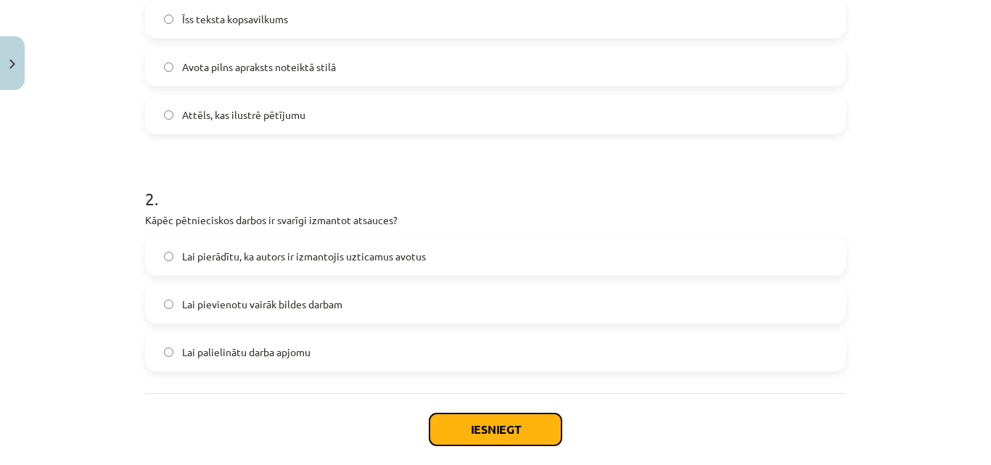
click at [492, 440] on button "Iesniegt" at bounding box center [496, 430] width 132 height 32
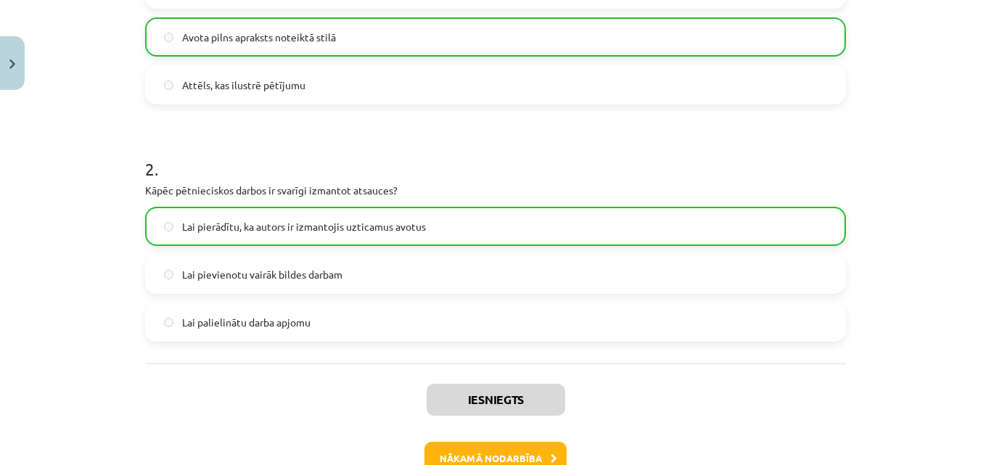
scroll to position [416, 0]
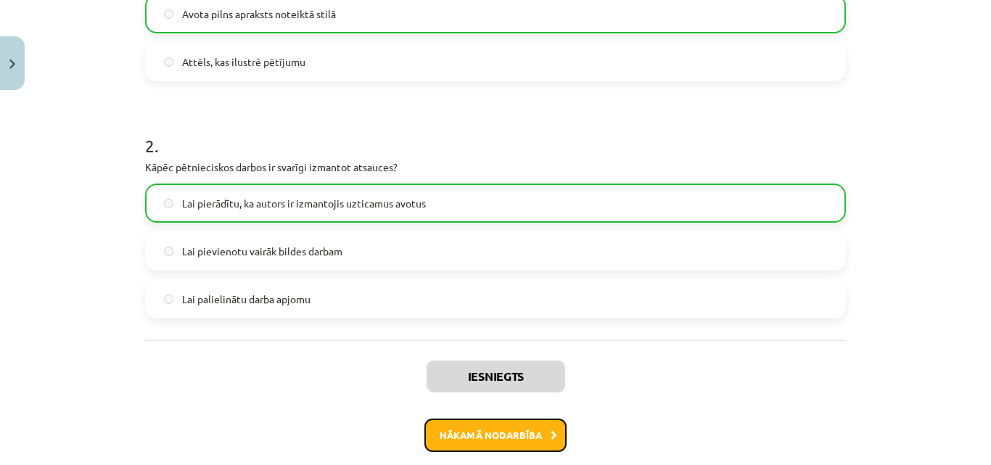
click at [553, 440] on button "Nākamā nodarbība" at bounding box center [495, 435] width 142 height 33
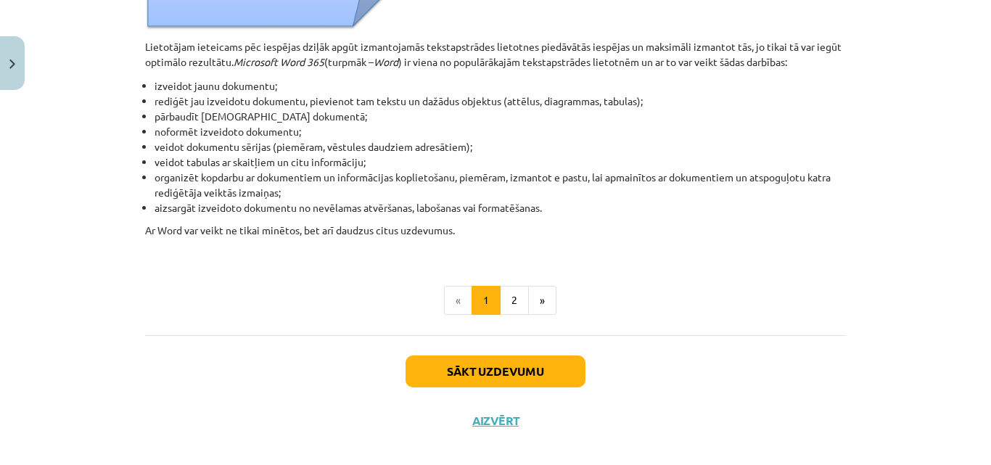
scroll to position [742, 0]
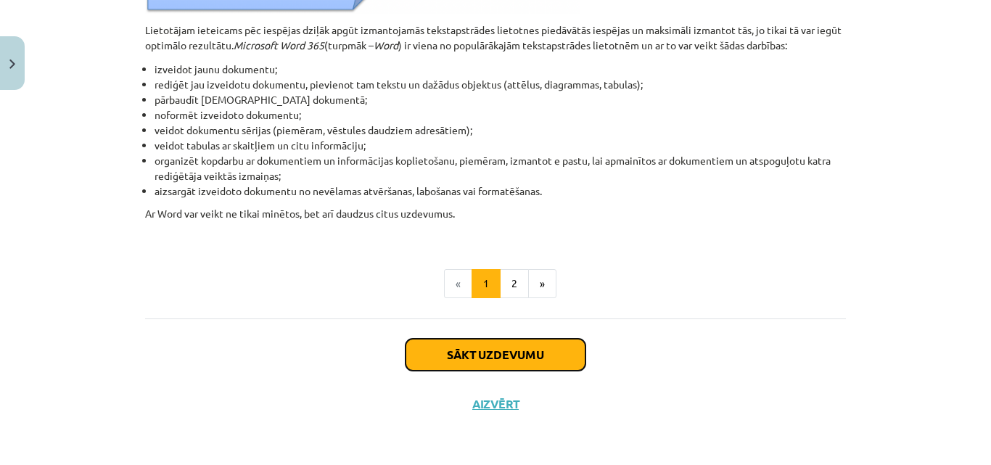
click at [503, 361] on button "Sākt uzdevumu" at bounding box center [496, 355] width 180 height 32
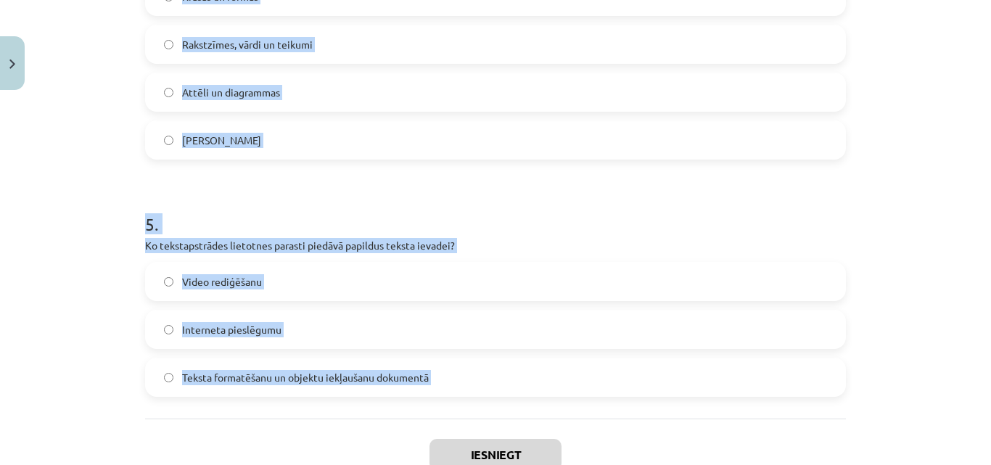
scroll to position [1341, 0]
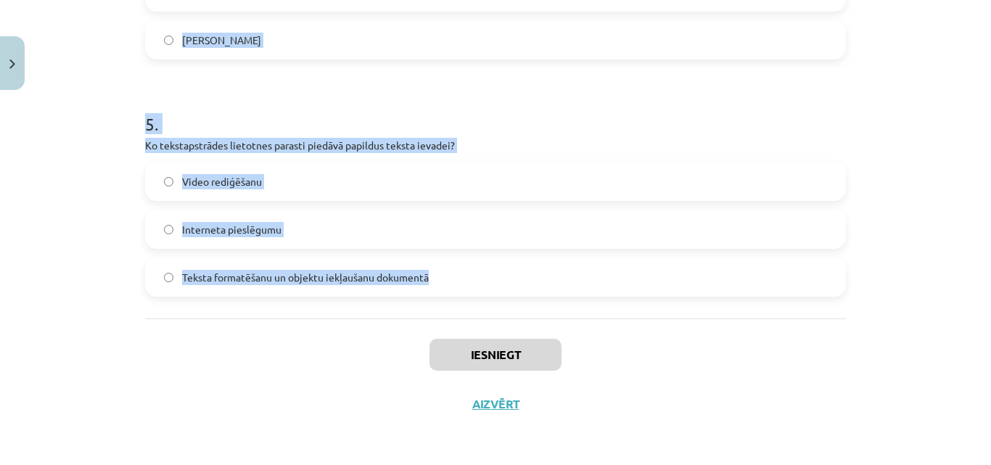
drag, startPoint x: 141, startPoint y: 305, endPoint x: 441, endPoint y: 278, distance: 301.7
copy form "Kas parasti atdala vārdus tekstā? Enter taustiņš Pieturzīmes Atstarpe Domuzīme …"
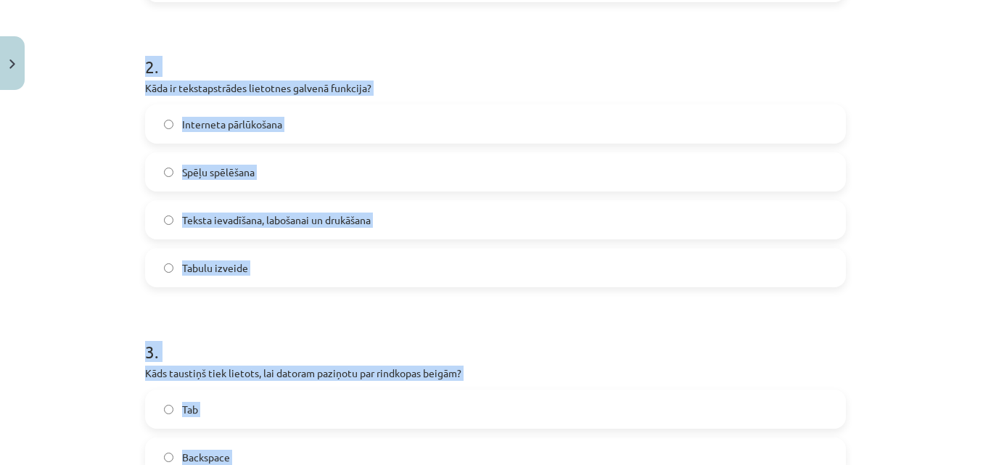
click at [97, 136] on div "Mācību tēma: Datorikas - 10. klases 1. ieskaites mācību materiāls #8 7. tema – …" at bounding box center [495, 232] width 991 height 465
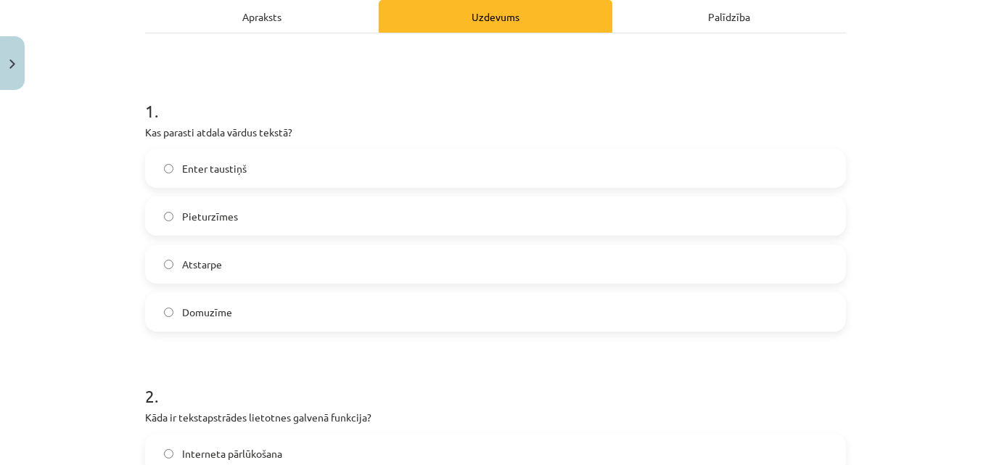
scroll to position [180, 0]
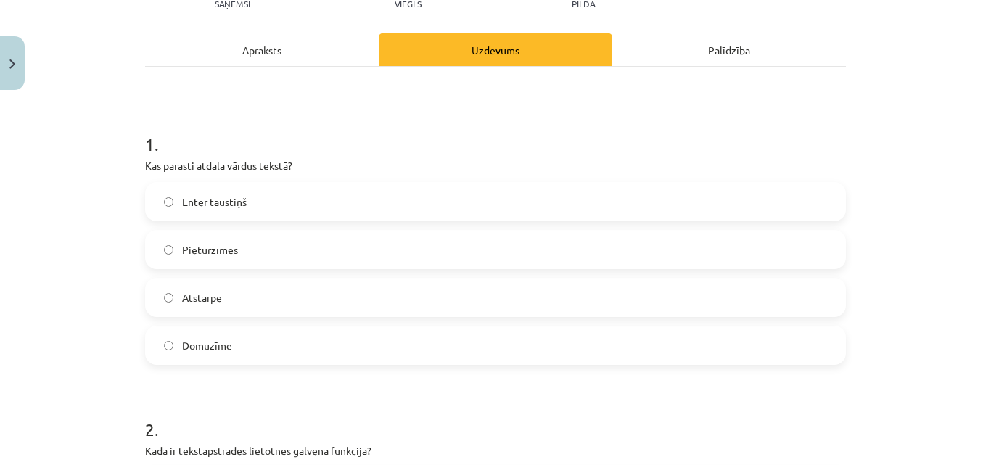
click at [272, 303] on label "Atstarpe" at bounding box center [496, 297] width 698 height 36
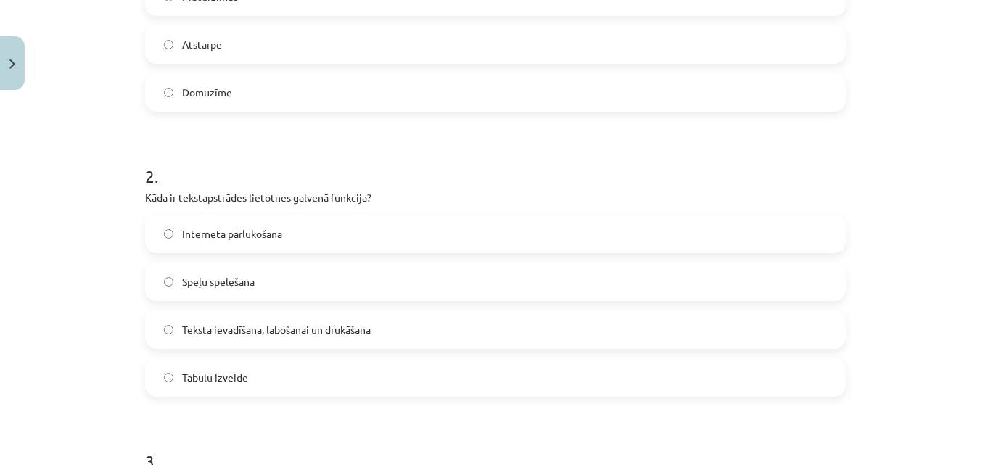
scroll to position [543, 0]
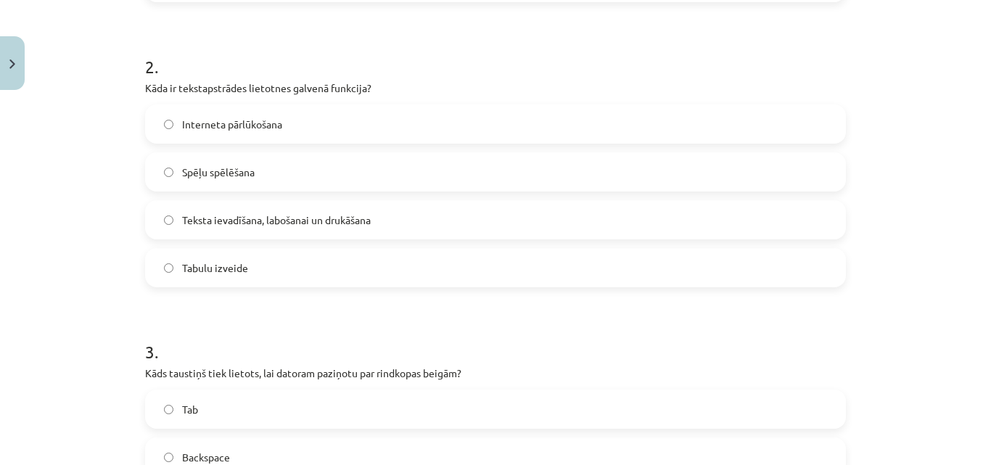
click at [237, 222] on span "Teksta ievadīšana, labošanai un drukāšana" at bounding box center [276, 220] width 189 height 15
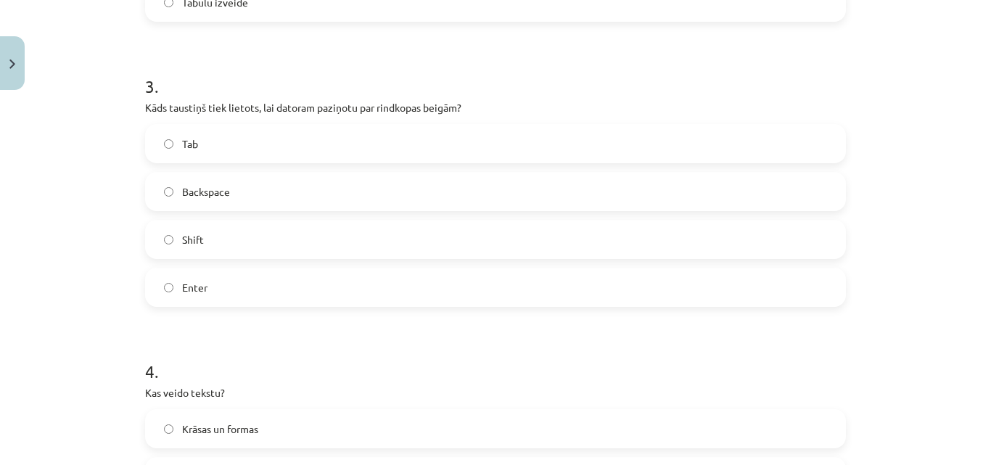
scroll to position [833, 0]
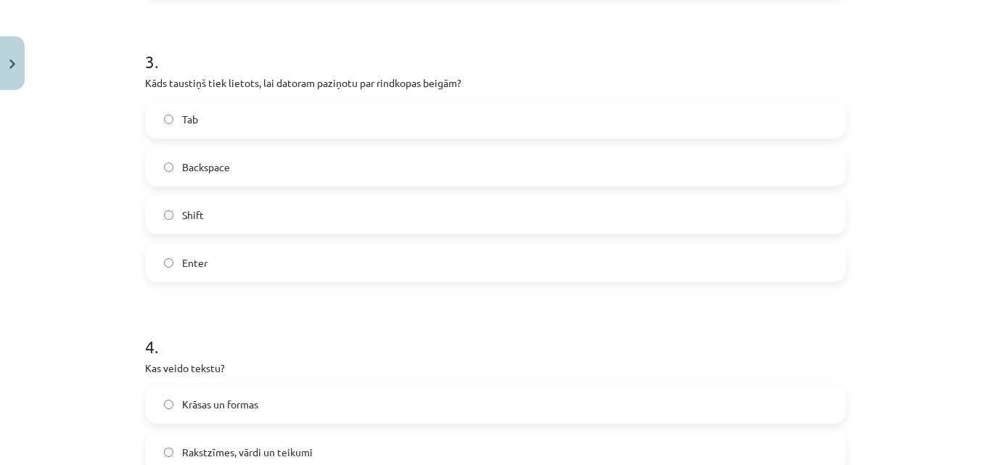
click at [282, 252] on label "Enter" at bounding box center [496, 263] width 698 height 36
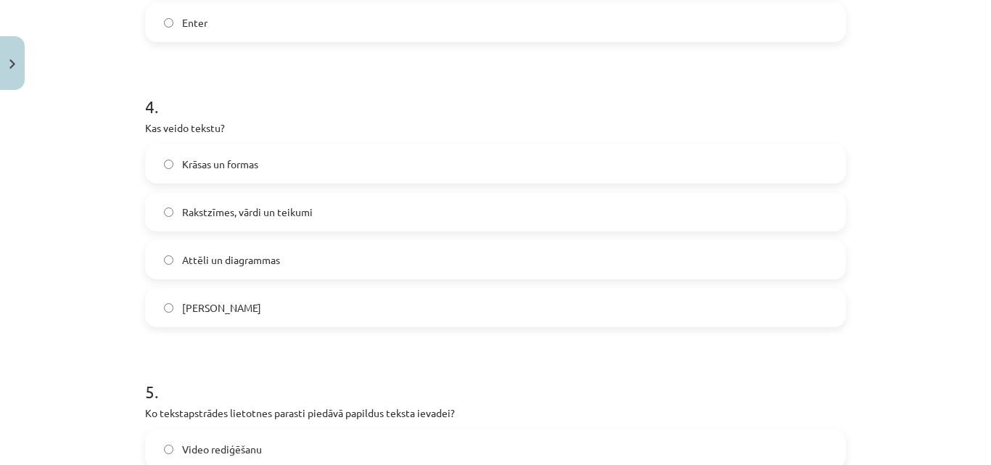
scroll to position [1123, 0]
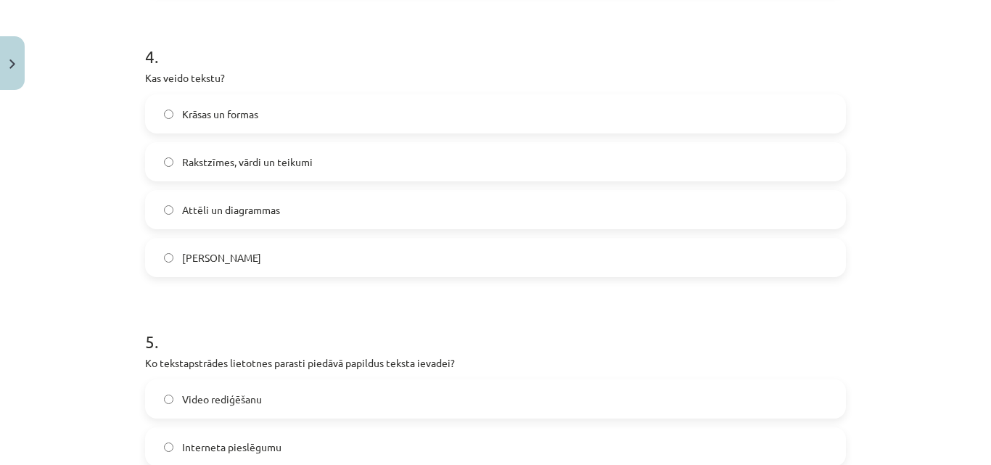
click at [267, 174] on label "Rakstzīmes, vārdi un teikumi" at bounding box center [496, 162] width 698 height 36
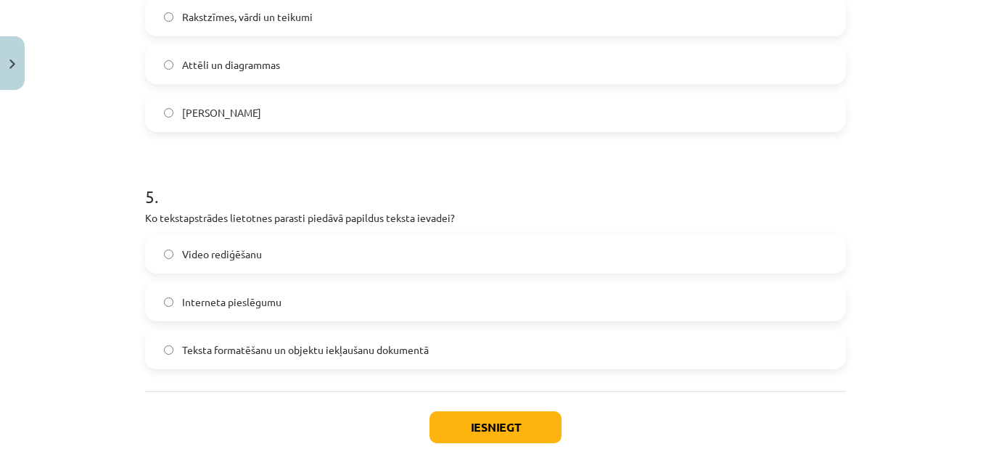
scroll to position [1341, 0]
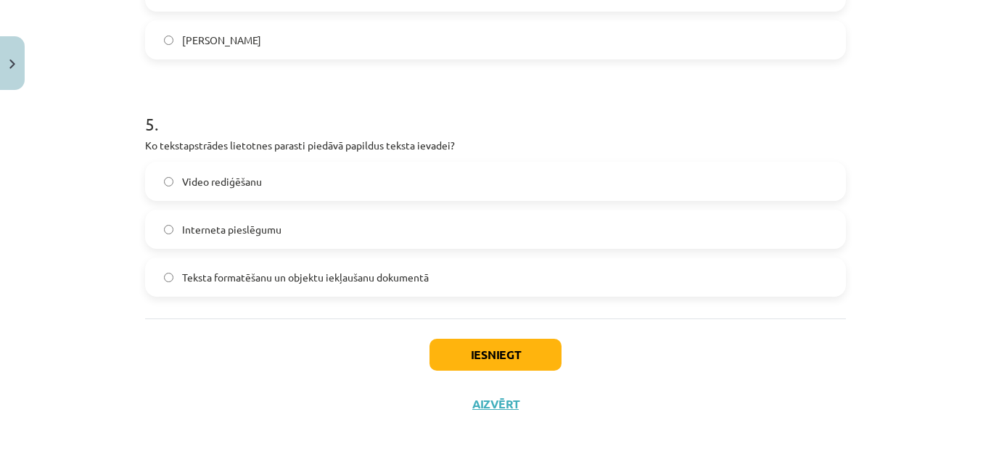
click at [300, 284] on span "Teksta formatēšanu un objektu iekļaušanu dokumentā" at bounding box center [305, 277] width 247 height 15
click at [502, 361] on button "Iesniegt" at bounding box center [496, 355] width 132 height 32
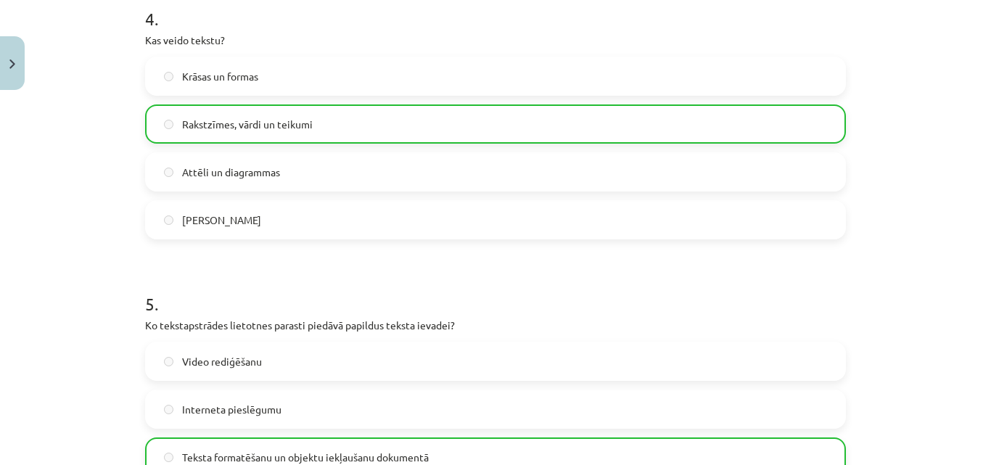
scroll to position [1387, 0]
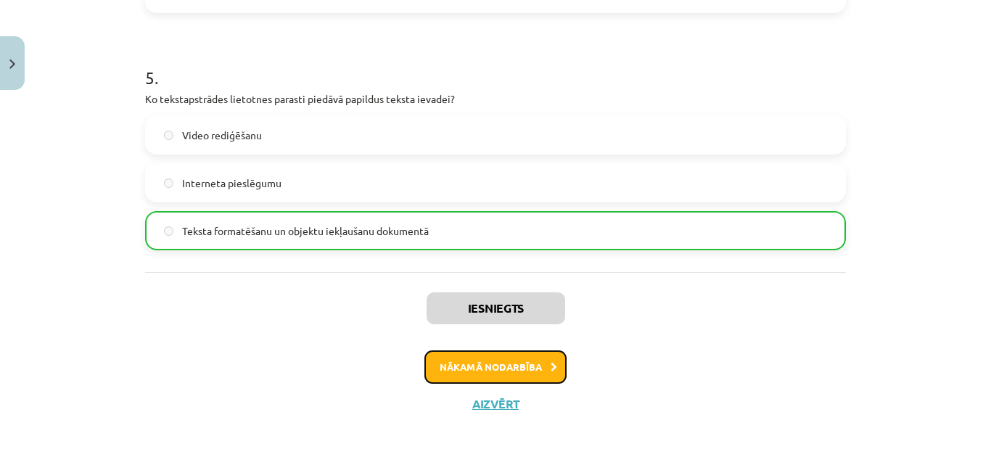
click at [520, 366] on button "Nākamā nodarbība" at bounding box center [495, 366] width 142 height 33
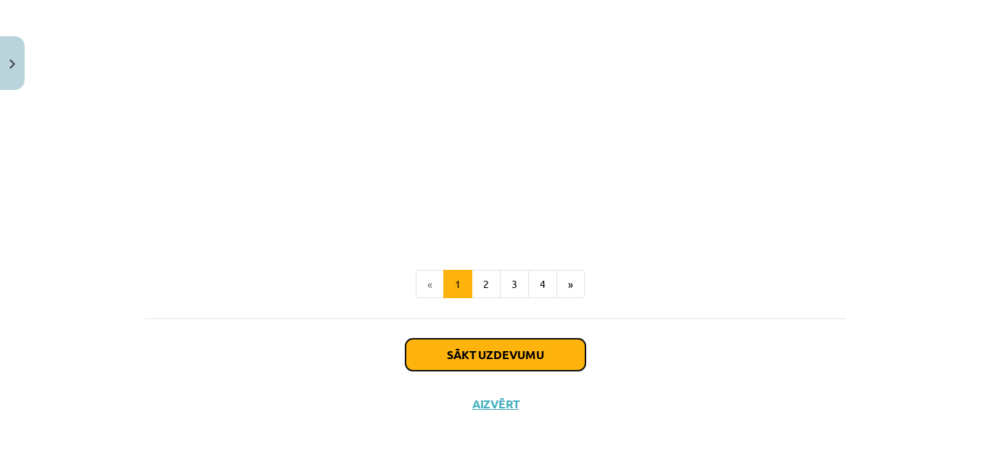
click at [513, 353] on button "Sākt uzdevumu" at bounding box center [496, 355] width 180 height 32
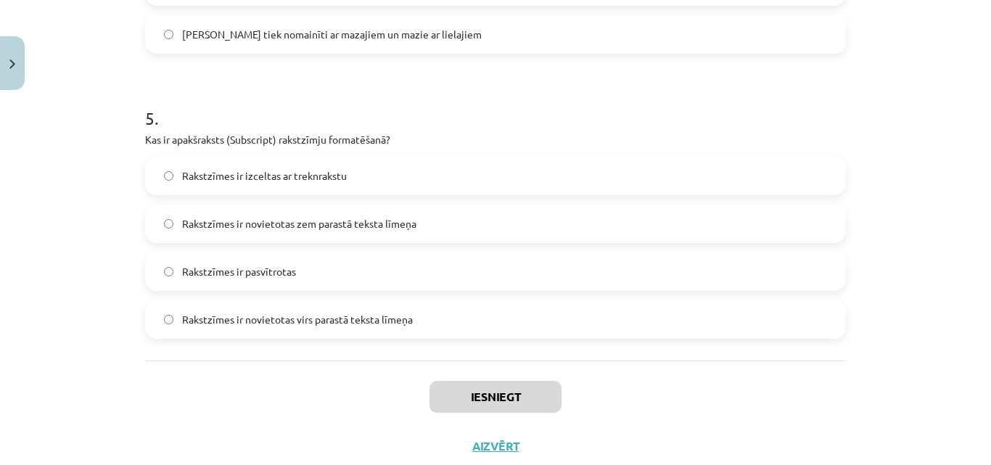
scroll to position [1403, 0]
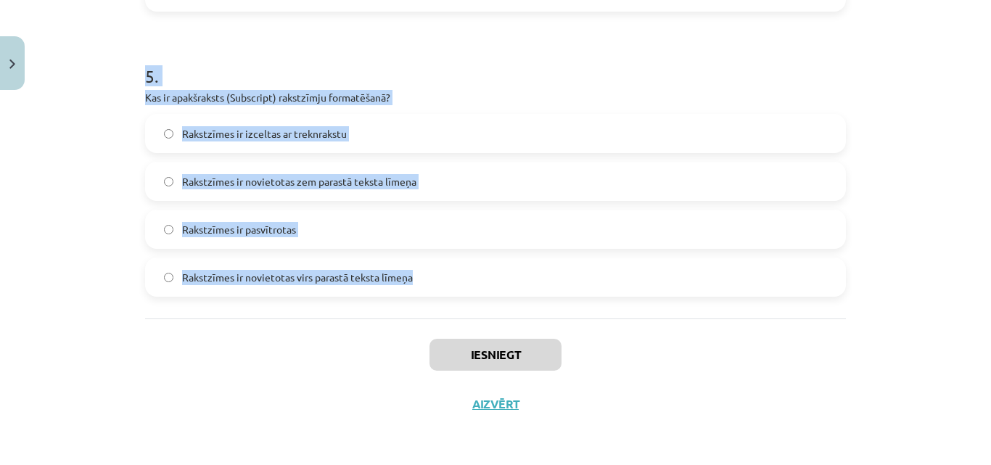
drag, startPoint x: 139, startPoint y: 306, endPoint x: 416, endPoint y: 284, distance: 277.3
copy form "Kura cilne ir [DEMOGRAPHIC_DATA], lai mainītu rakstzīmju fontu un lielumu? Inse…"
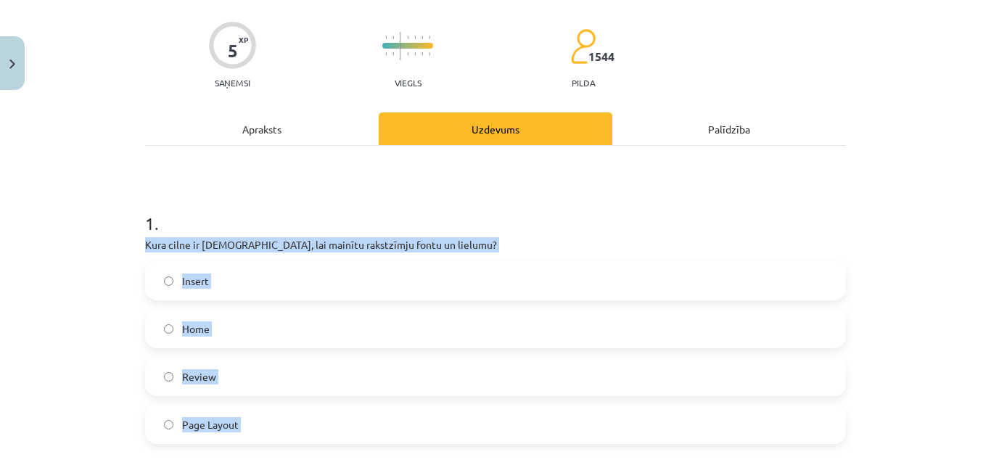
scroll to position [0, 0]
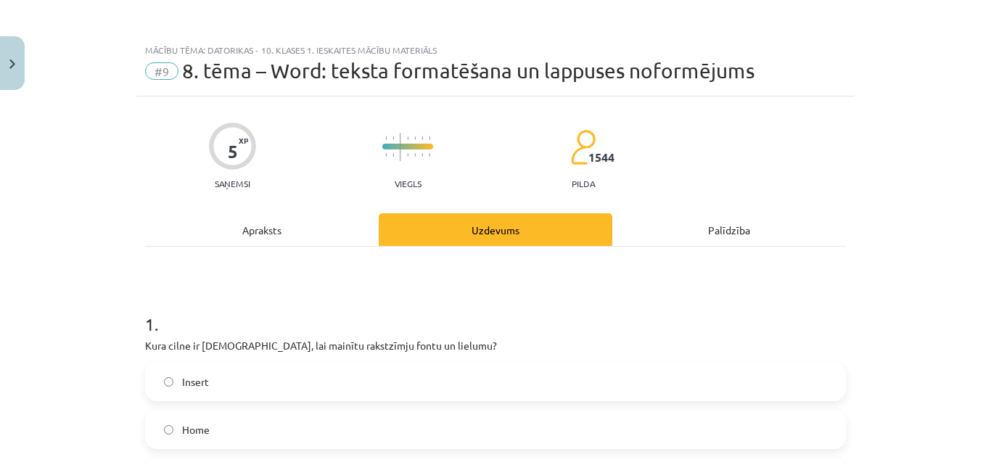
click at [924, 245] on div "Mācību tēma: Datorikas - 10. klases 1. ieskaites mācību materiāls #9 8. tēma – …" at bounding box center [495, 232] width 991 height 465
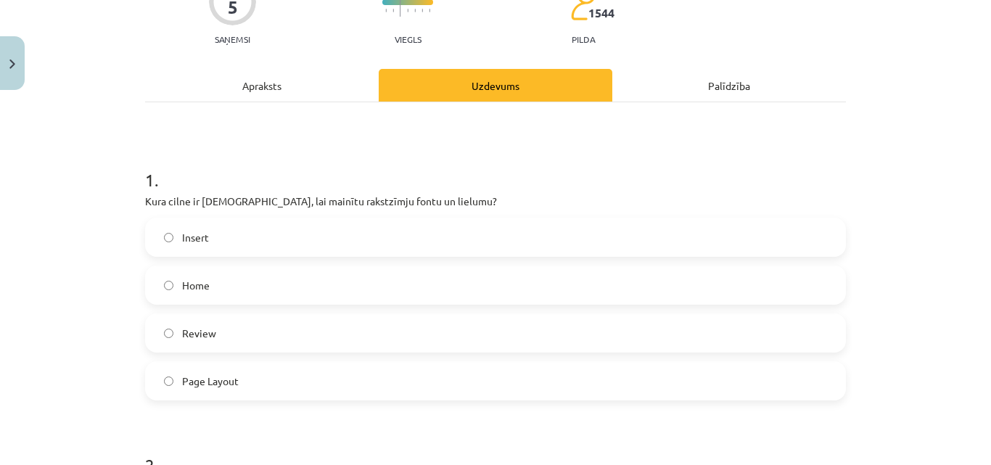
scroll to position [145, 0]
click at [393, 282] on label "Home" at bounding box center [496, 284] width 698 height 36
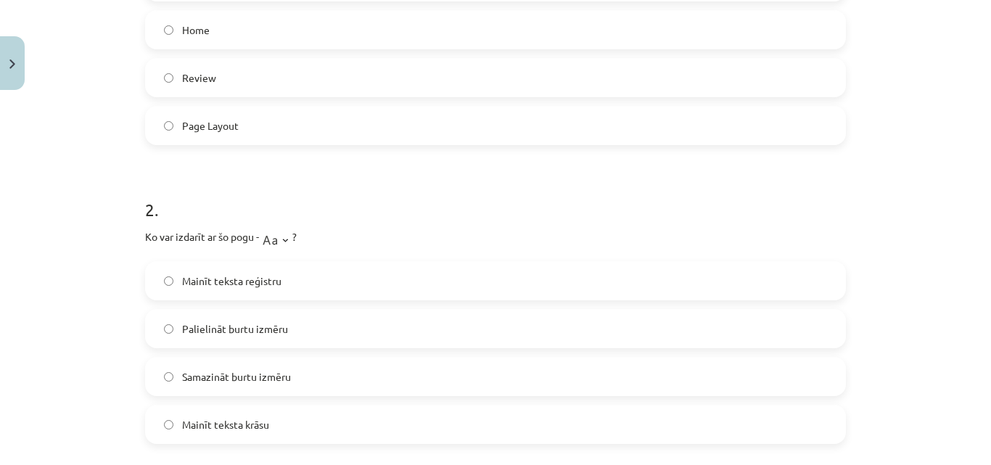
scroll to position [435, 0]
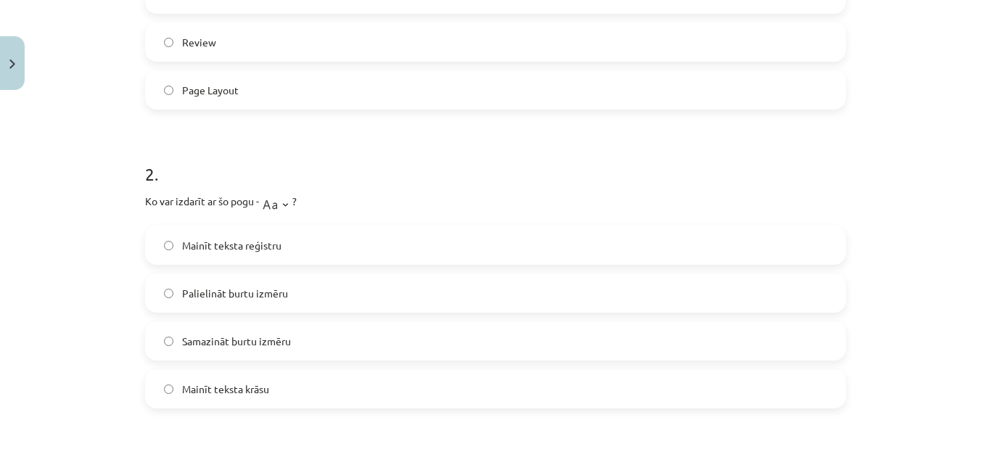
click at [255, 248] on span "Mainīt teksta reģistru" at bounding box center [231, 245] width 99 height 15
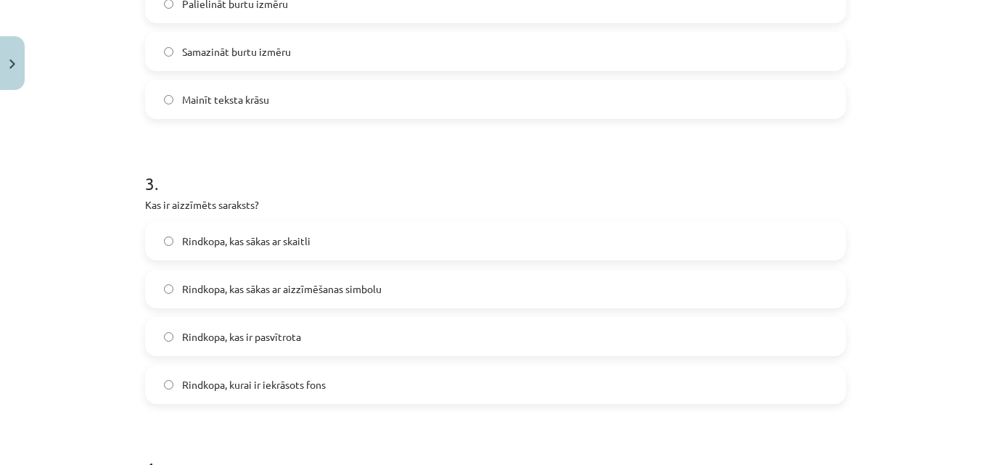
scroll to position [726, 0]
click at [336, 286] on span "Rindkopa, kas sākas ar aizzīmēšanas simbolu" at bounding box center [282, 288] width 200 height 15
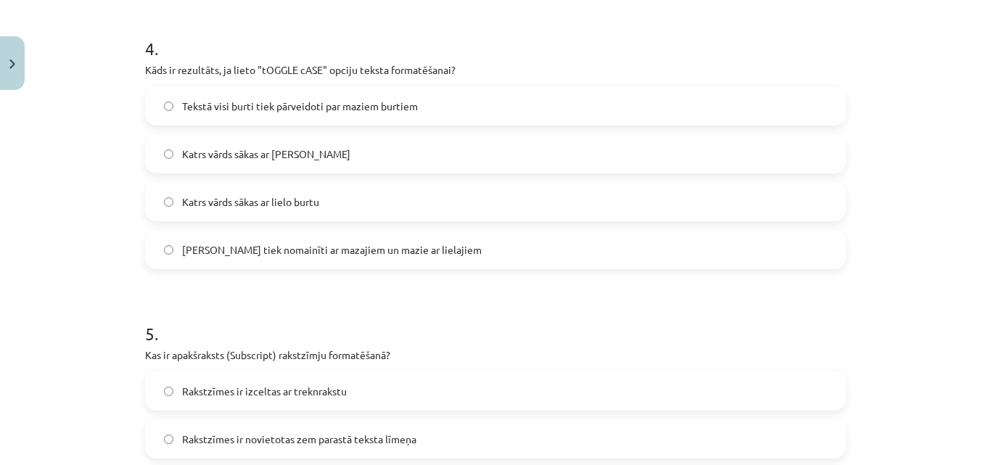
scroll to position [1161, 0]
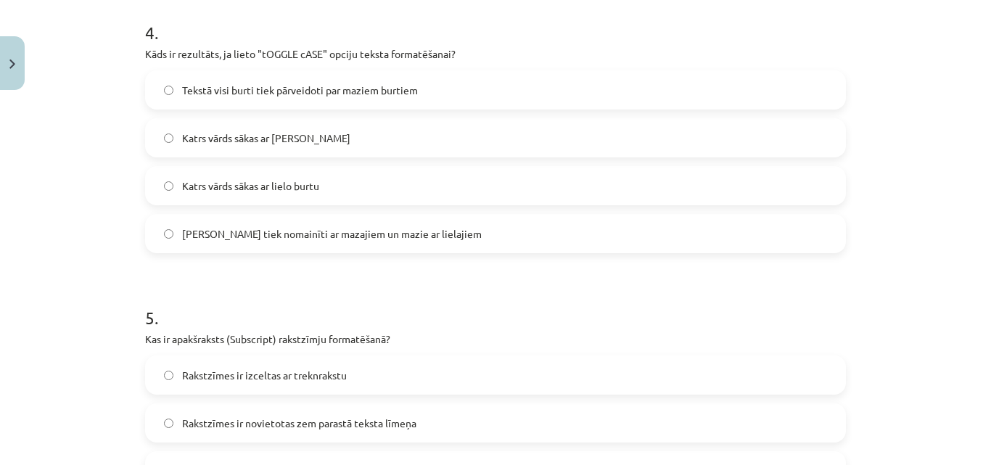
click at [258, 238] on span "[PERSON_NAME] tiek nomainīti ar mazajiem un mazie ar lielajiem" at bounding box center [332, 233] width 300 height 15
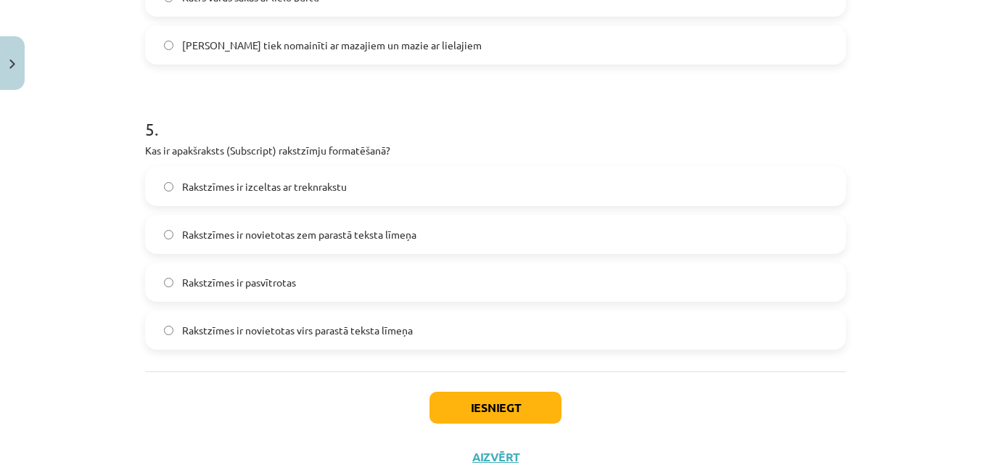
scroll to position [1379, 0]
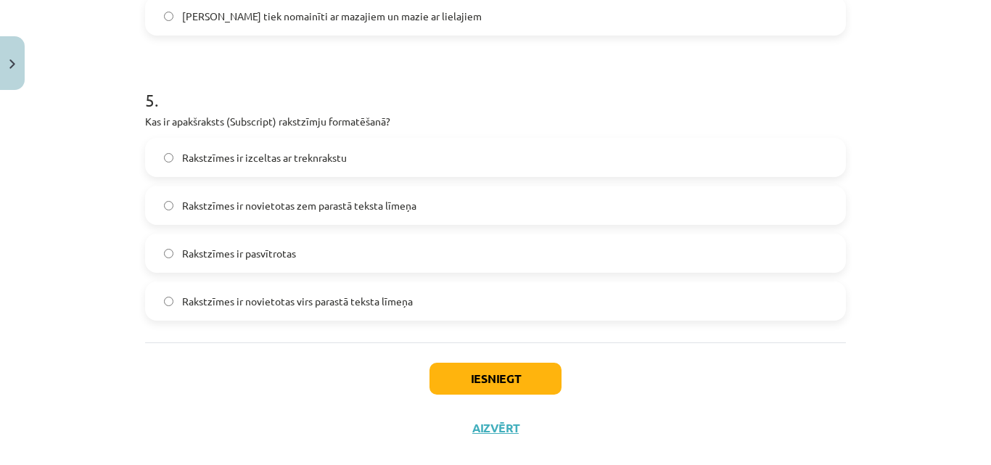
click at [335, 209] on span "Rakstzīmes ir novietotas zem parastā teksta līmeņa" at bounding box center [299, 205] width 234 height 15
click at [518, 397] on div "Iesniegt Aizvērt" at bounding box center [495, 393] width 701 height 102
click at [519, 390] on button "Iesniegt" at bounding box center [496, 379] width 132 height 32
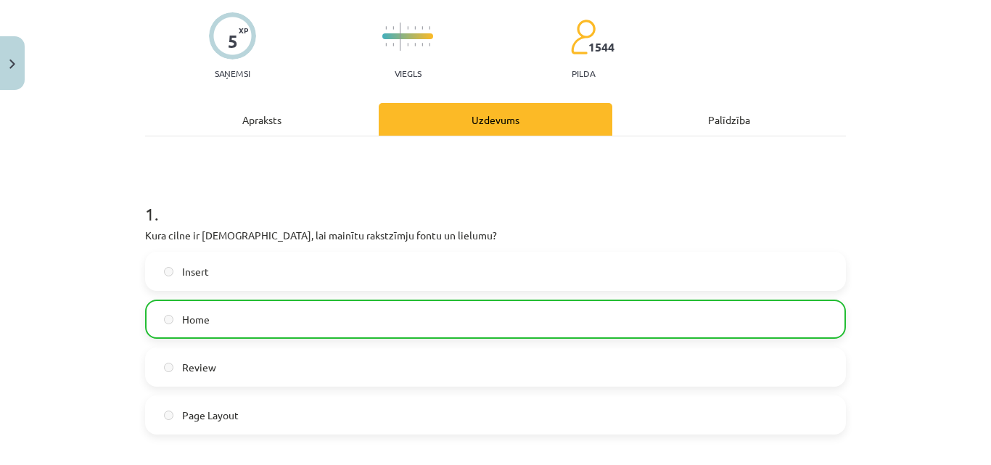
scroll to position [0, 0]
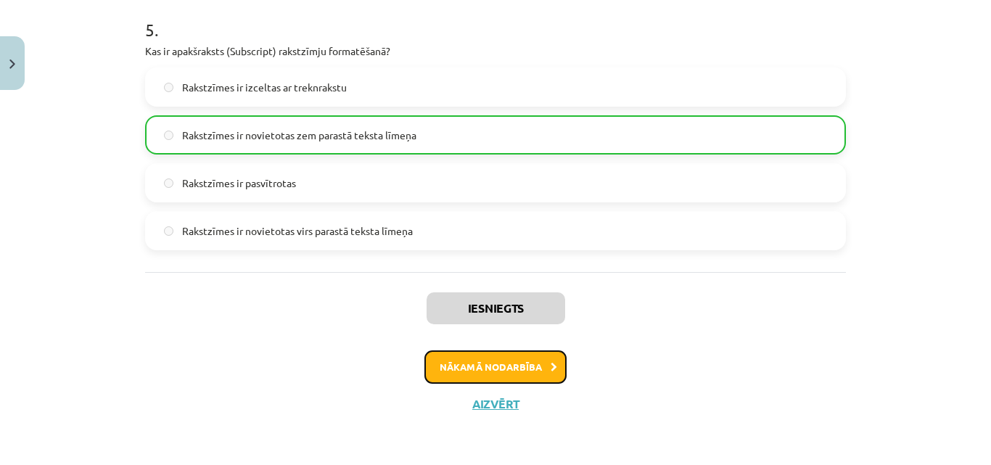
click at [504, 366] on button "Nākamā nodarbība" at bounding box center [495, 366] width 142 height 33
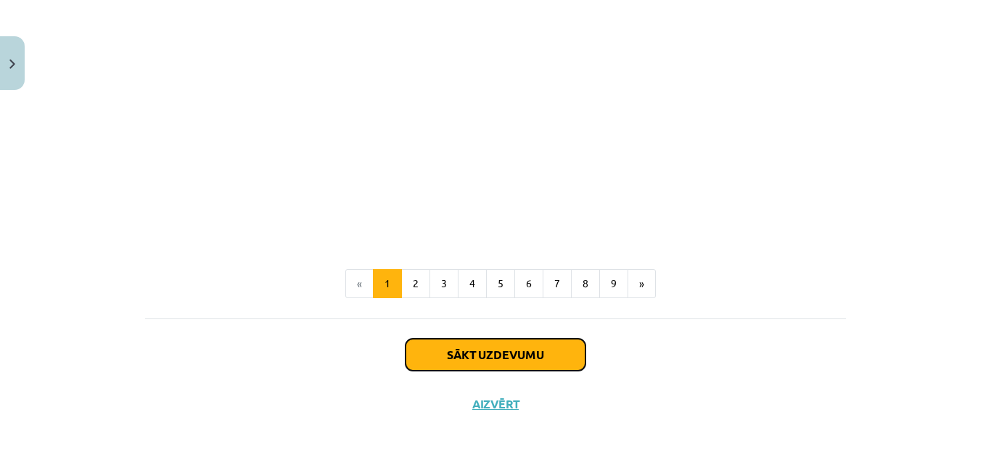
click at [518, 350] on button "Sākt uzdevumu" at bounding box center [496, 355] width 180 height 32
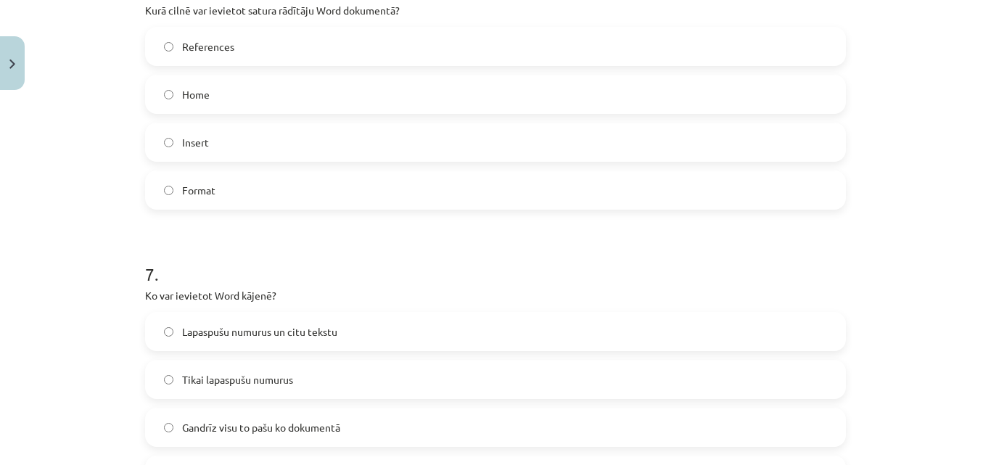
scroll to position [1863, 0]
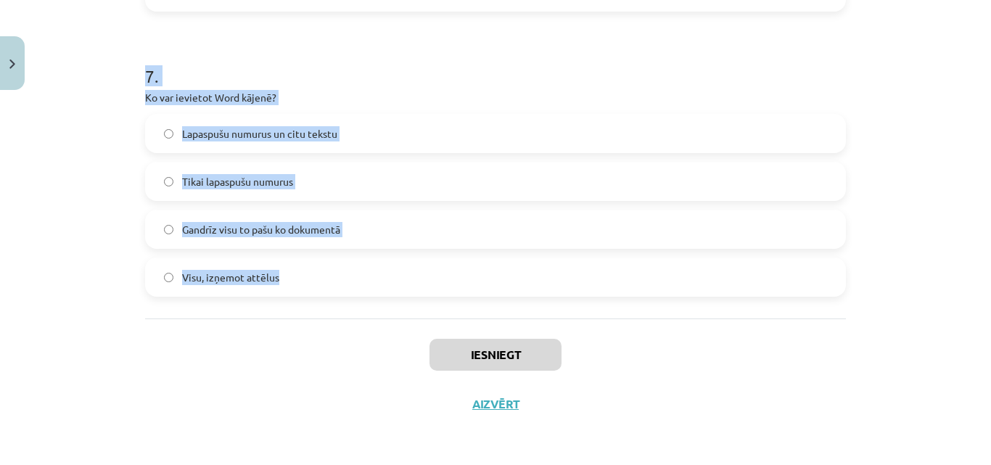
drag, startPoint x: 135, startPoint y: 308, endPoint x: 303, endPoint y: 253, distance: 176.7
copy form "Lore ip dol sitametc adi elitseddo eiusmodtemp incididunt? u,la,etd .... 5,4,3 …"
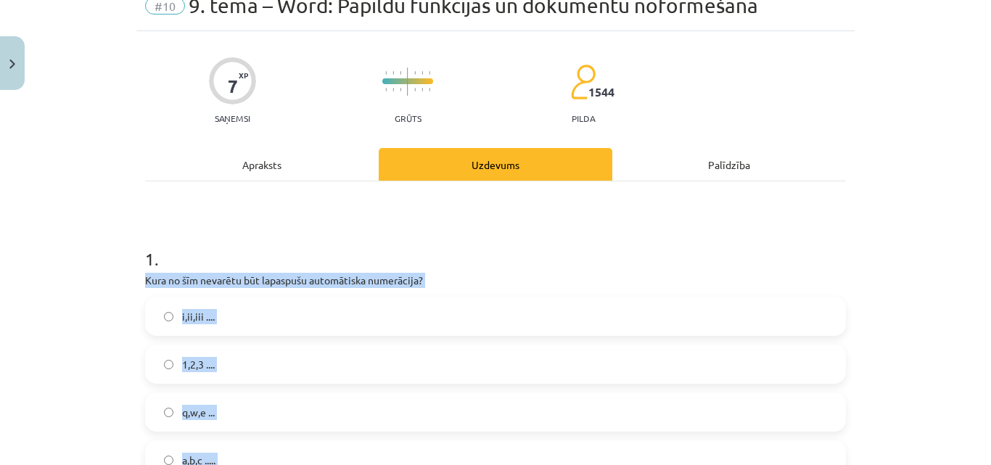
click at [911, 284] on div "Mācību tēma: Datorikas - 10. klases 1. ieskaites mācību materiāls #10 9. tēma –…" at bounding box center [495, 232] width 991 height 465
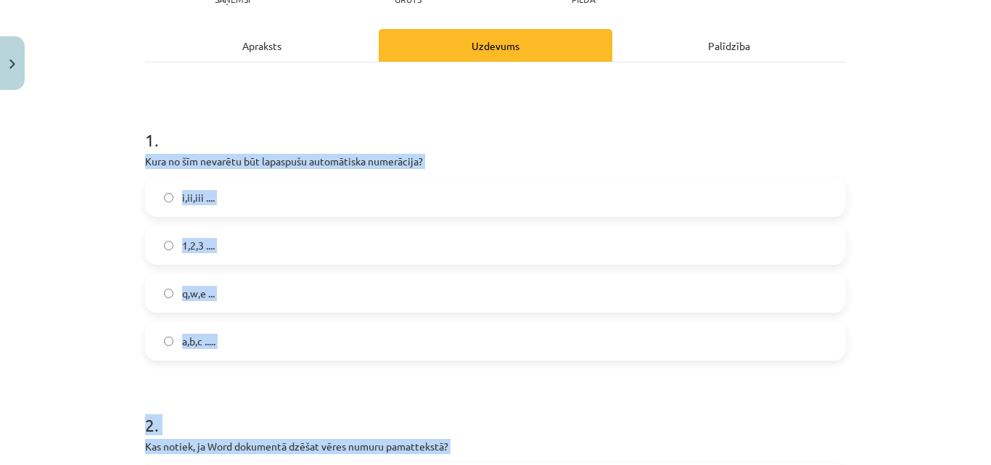
scroll to position [210, 0]
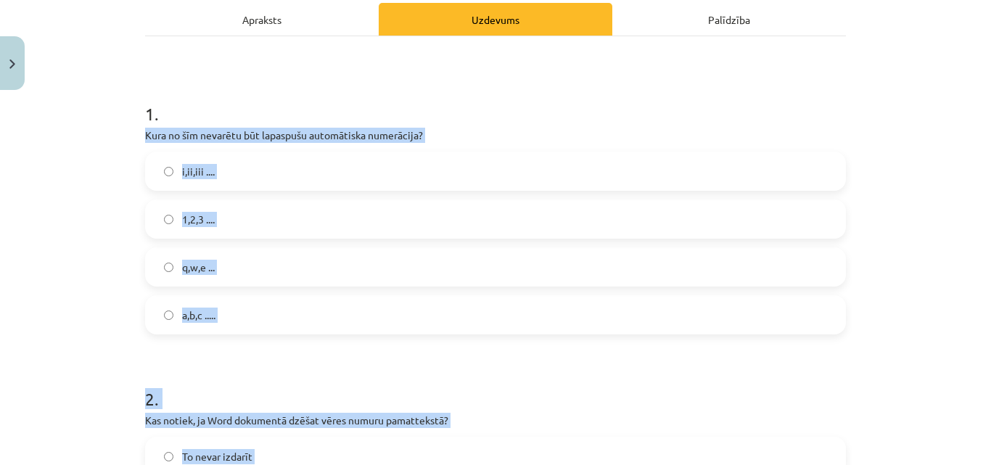
click at [160, 263] on label "q,w,e ..." at bounding box center [496, 267] width 698 height 36
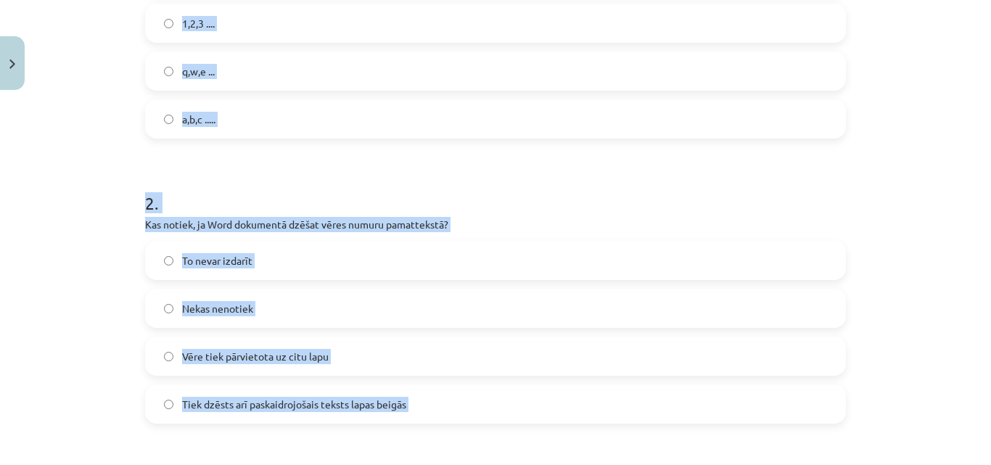
scroll to position [428, 0]
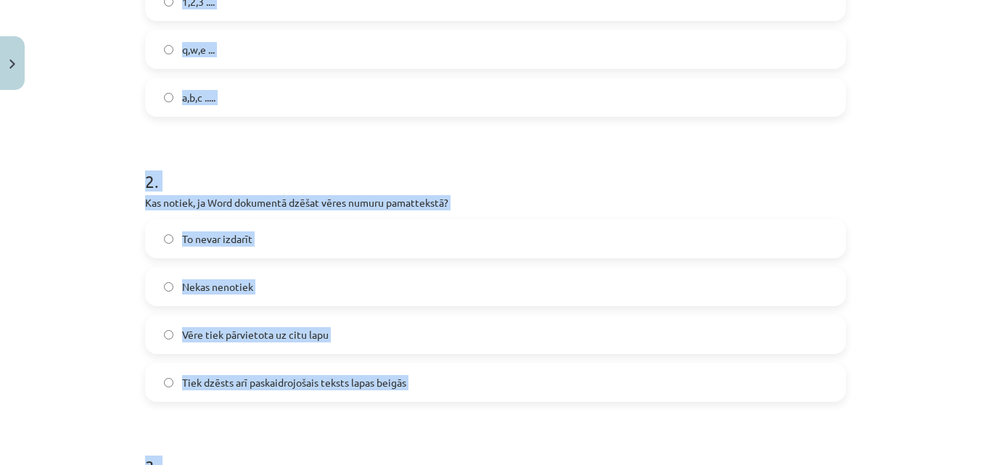
click at [307, 398] on label "Tiek dzēsts arī paskaidrojošais teksts lapas beigās" at bounding box center [496, 382] width 698 height 36
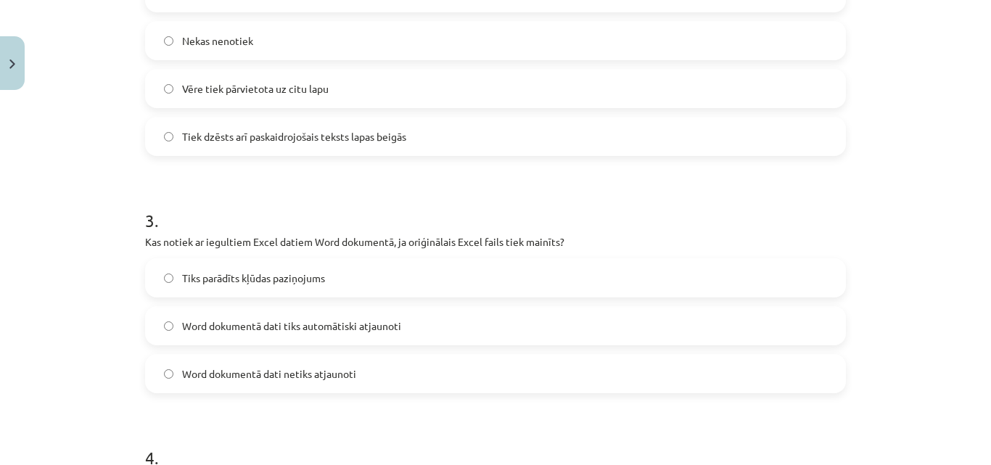
scroll to position [718, 0]
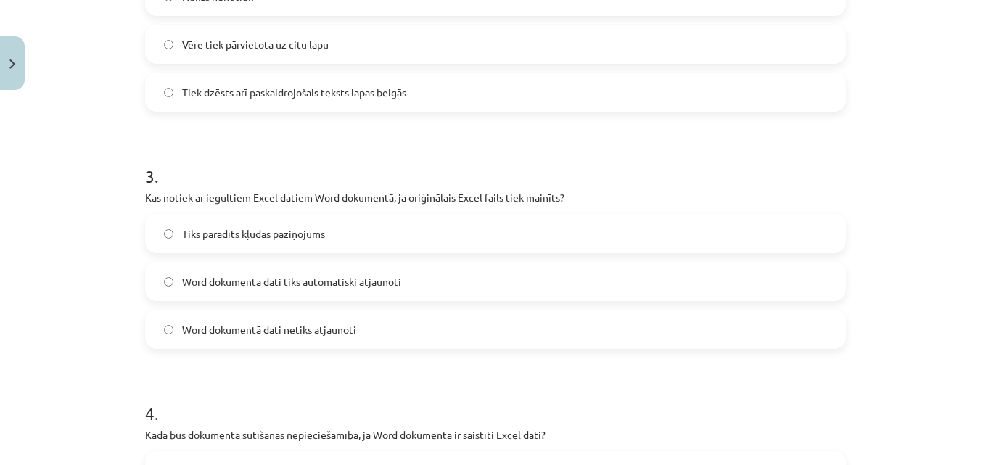
click at [320, 336] on span "Word dokumentā dati netiks atjaunoti" at bounding box center [269, 329] width 174 height 15
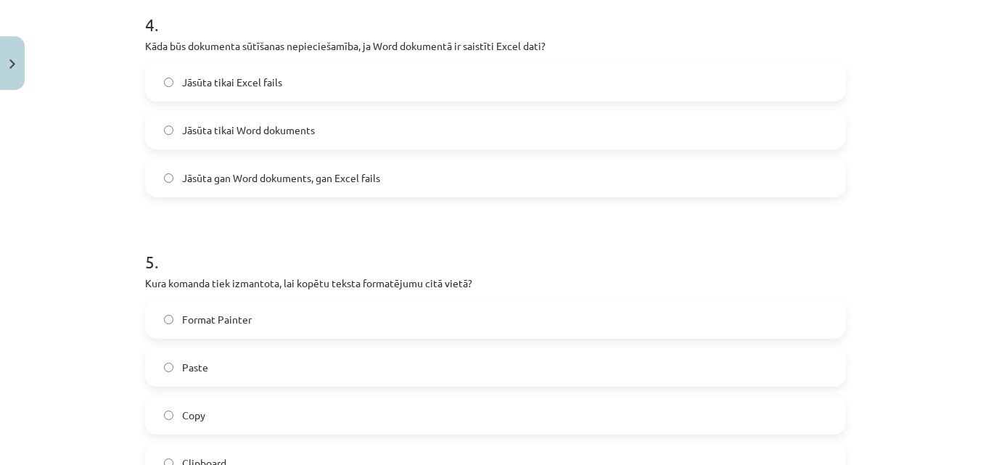
scroll to position [1081, 0]
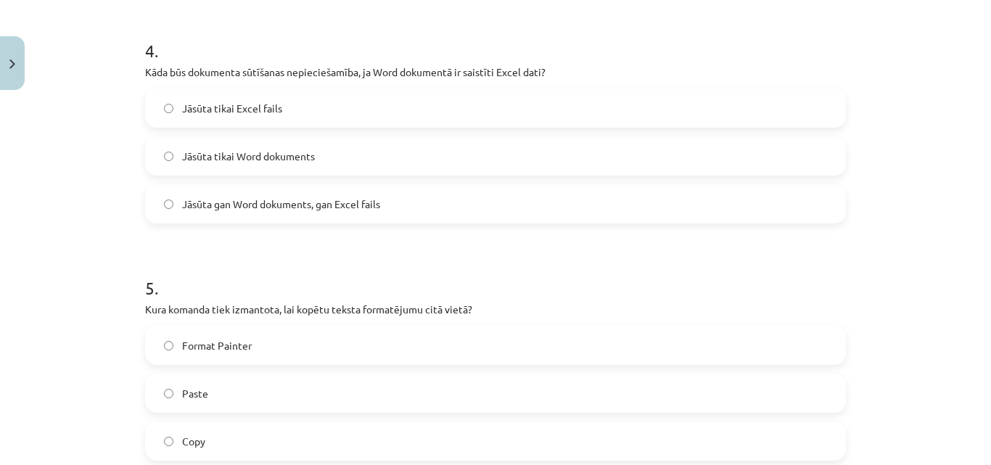
click at [268, 217] on label "Jāsūta gan Word dokuments, gan Excel fails" at bounding box center [496, 204] width 698 height 36
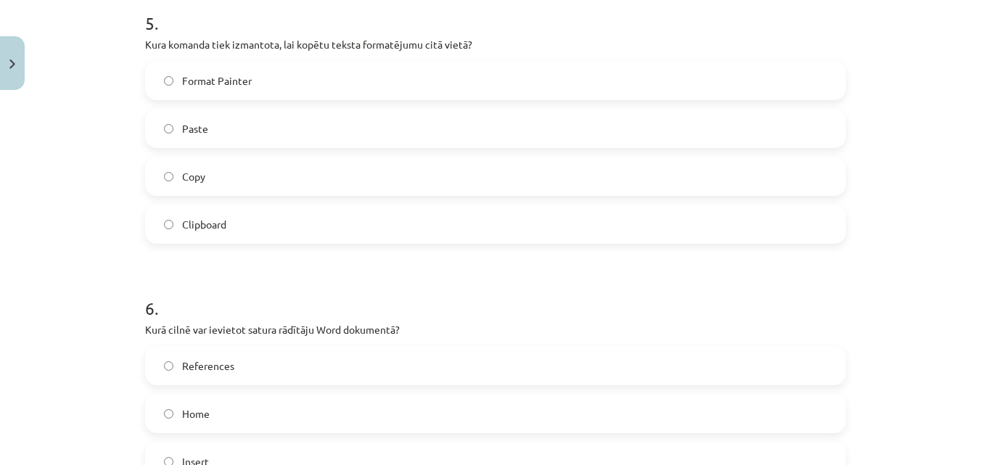
scroll to position [1371, 0]
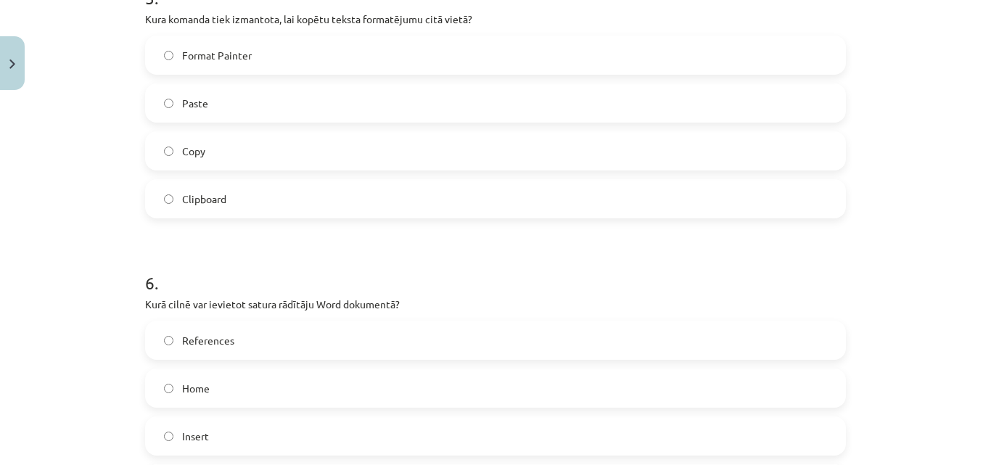
click at [234, 63] on label "Format Painter" at bounding box center [496, 55] width 698 height 36
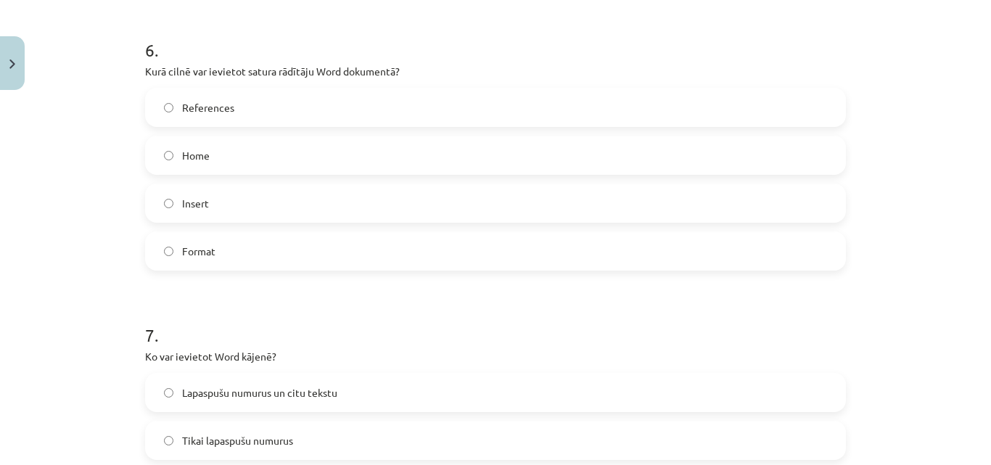
scroll to position [1662, 0]
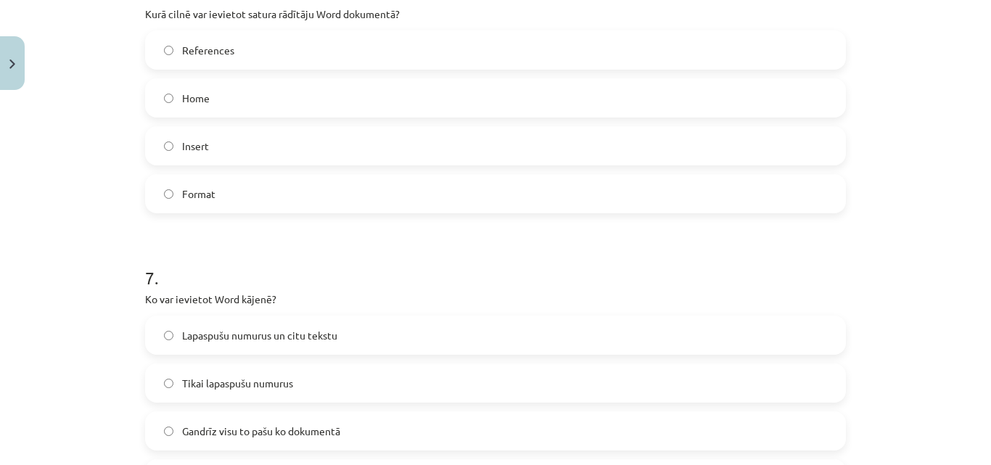
click at [262, 58] on label "References" at bounding box center [496, 50] width 698 height 36
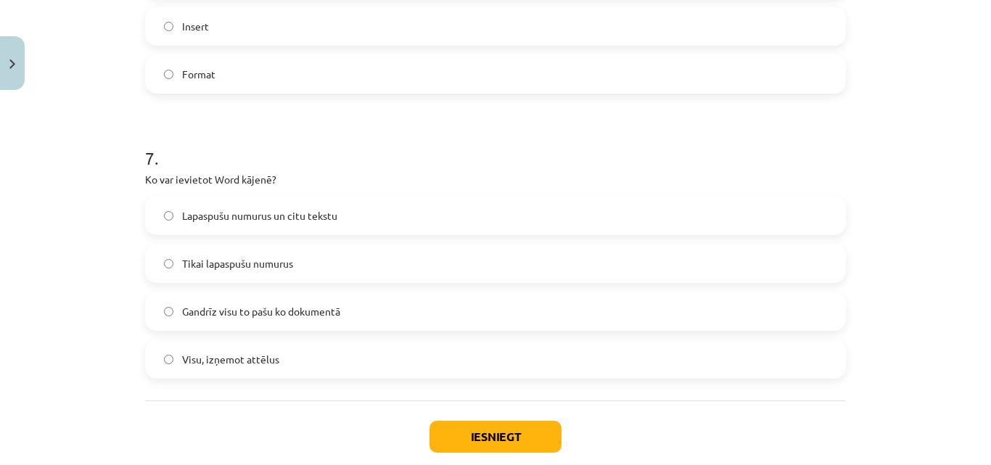
scroll to position [1807, 0]
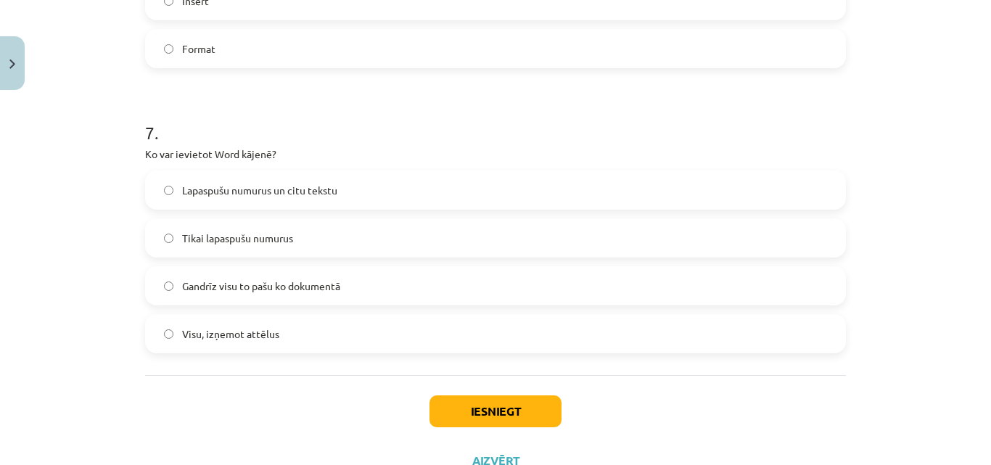
click at [317, 188] on span "Lapaspušu numurus un citu tekstu" at bounding box center [259, 190] width 155 height 15
click at [494, 409] on button "Iesniegt" at bounding box center [496, 411] width 132 height 32
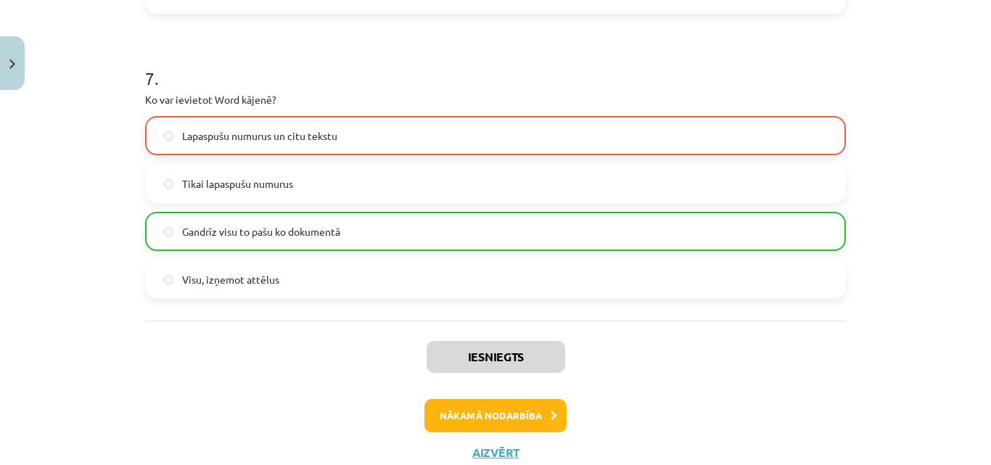
scroll to position [1910, 0]
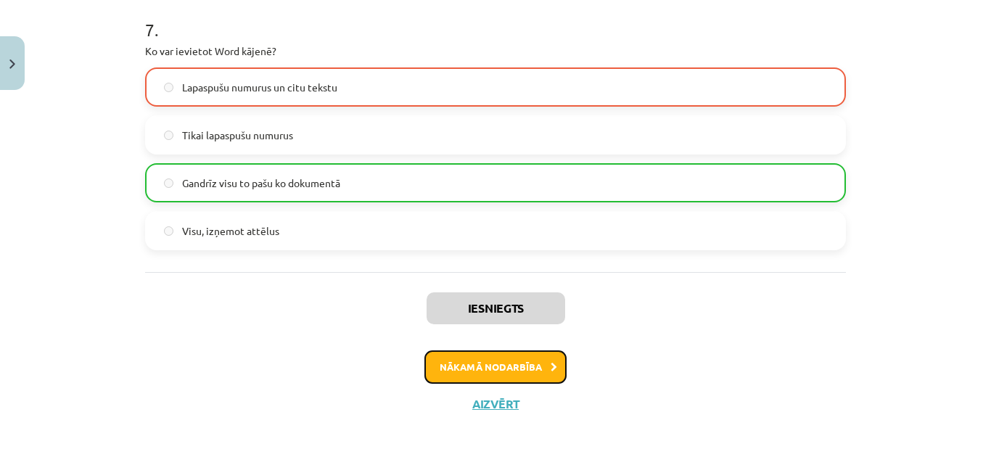
click at [516, 372] on button "Nākamā nodarbība" at bounding box center [495, 366] width 142 height 33
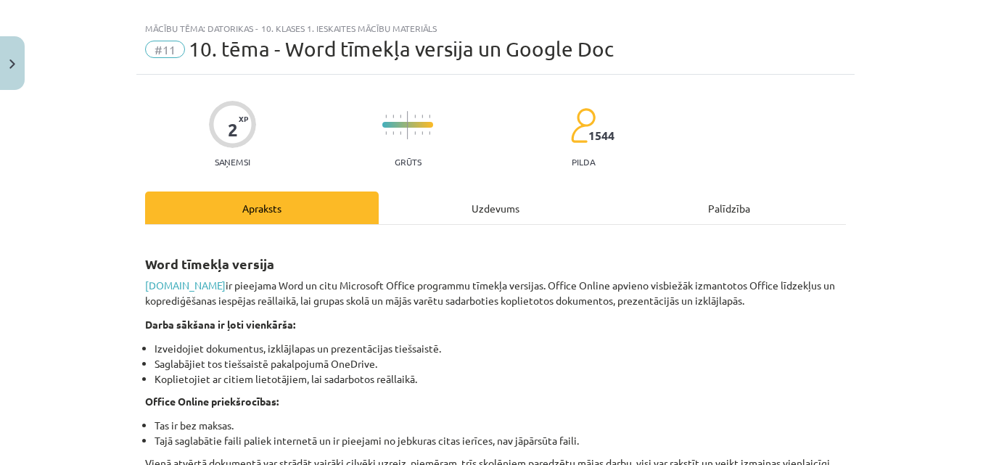
scroll to position [0, 0]
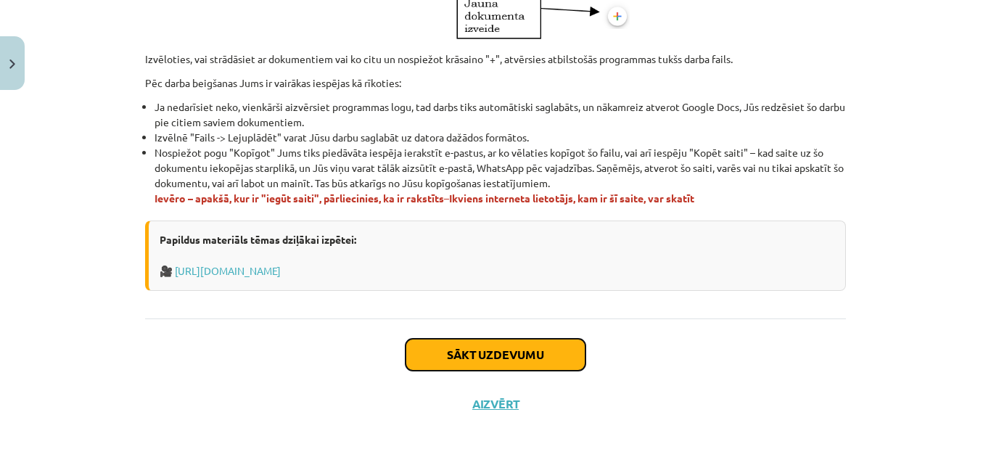
click at [548, 366] on button "Sākt uzdevumu" at bounding box center [496, 355] width 180 height 32
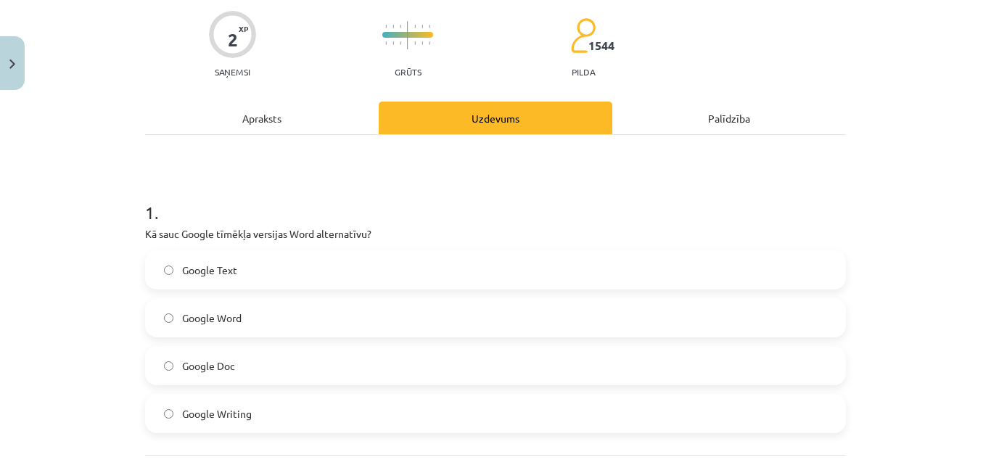
scroll to position [181, 0]
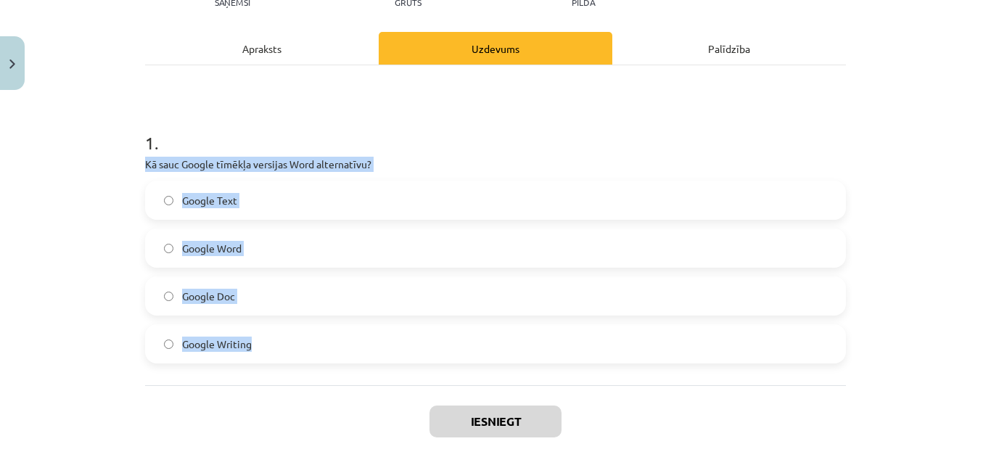
drag, startPoint x: 140, startPoint y: 160, endPoint x: 279, endPoint y: 349, distance: 235.1
click at [279, 349] on div "1 . Kā sauc Google tīmēkļa versijas Word alternatīvu? Google Text Google Word G…" at bounding box center [495, 235] width 701 height 256
drag, startPoint x: 283, startPoint y: 160, endPoint x: 281, endPoint y: 190, distance: 30.6
copy div "Kā sauc Google tīmēkļa versijas Word alternatīvu? Google Text Google Word Googl…"
click at [268, 298] on label "Google Doc" at bounding box center [496, 296] width 698 height 36
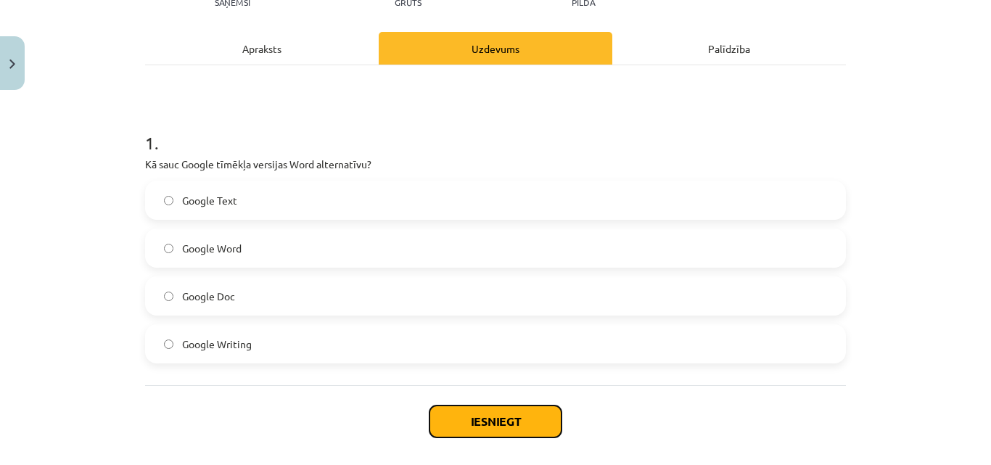
click at [484, 421] on button "Iesniegt" at bounding box center [496, 422] width 132 height 32
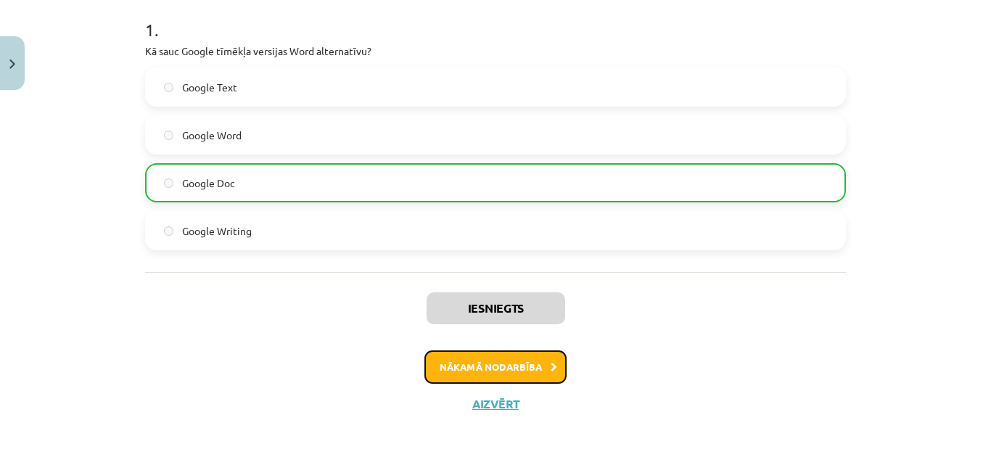
click at [536, 372] on button "Nākamā nodarbība" at bounding box center [495, 366] width 142 height 33
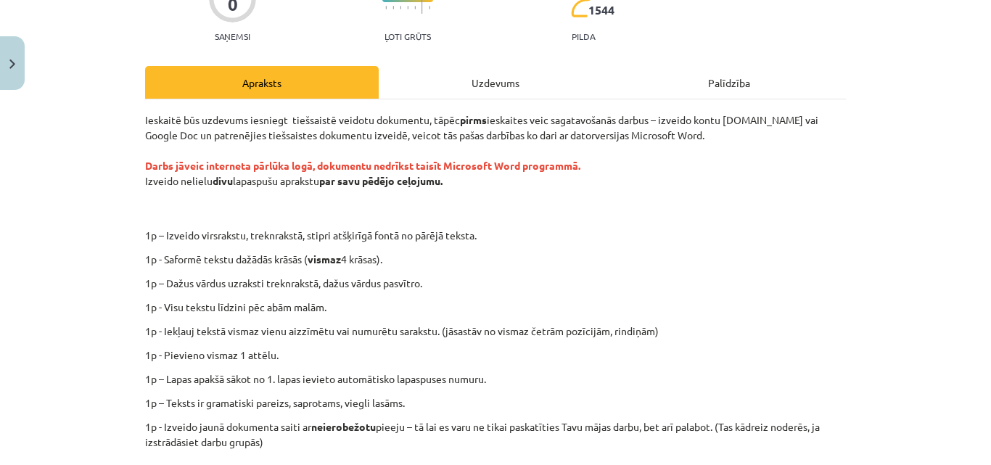
scroll to position [379, 0]
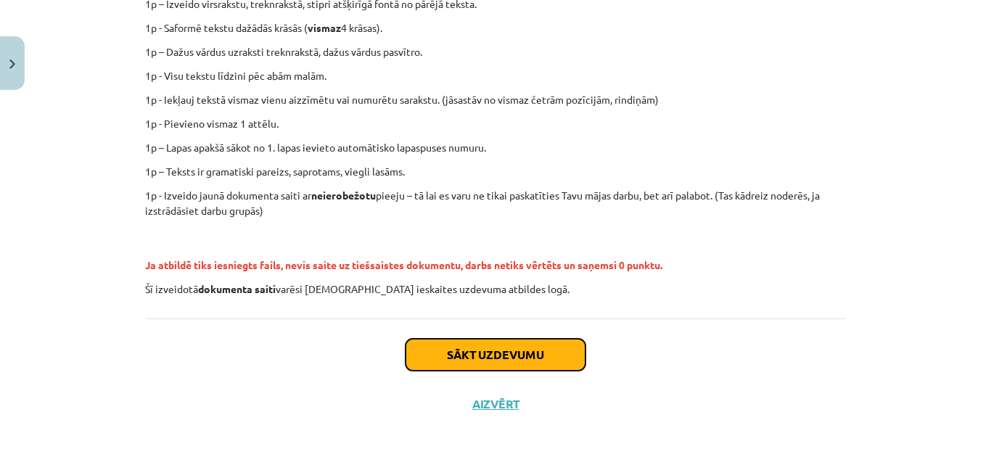
click at [472, 357] on button "Sākt uzdevumu" at bounding box center [496, 355] width 180 height 32
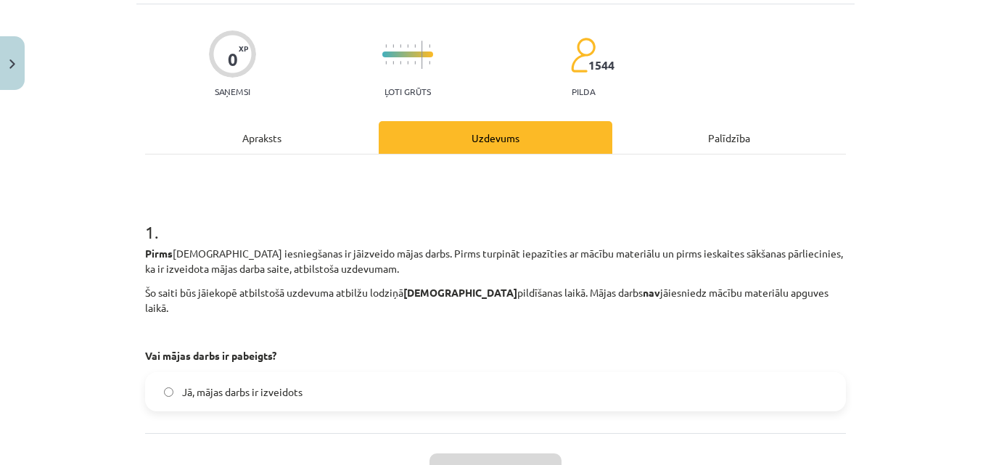
scroll to position [192, 0]
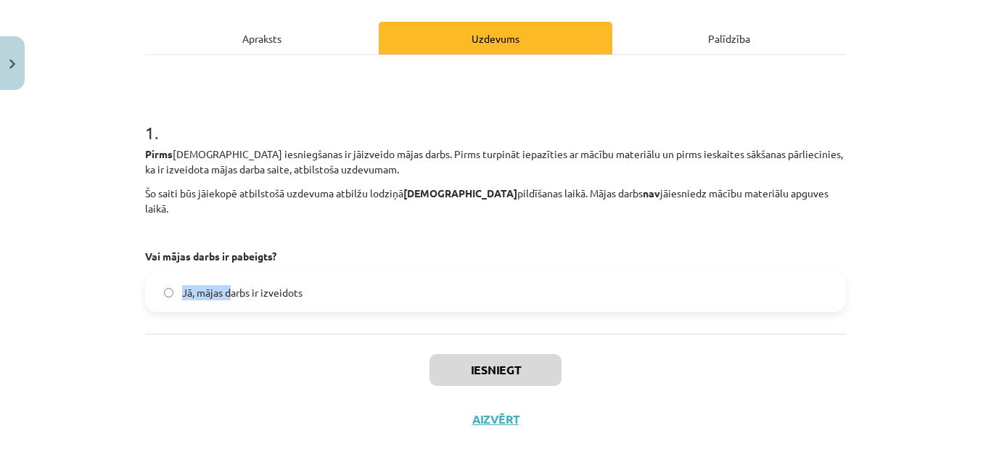
drag, startPoint x: 176, startPoint y: 276, endPoint x: 229, endPoint y: 282, distance: 53.2
click at [229, 282] on label "Jā, mājas darbs ir izveidots" at bounding box center [496, 292] width 698 height 36
click at [320, 274] on label "Jā, mājas darbs ir izveidots" at bounding box center [496, 292] width 698 height 36
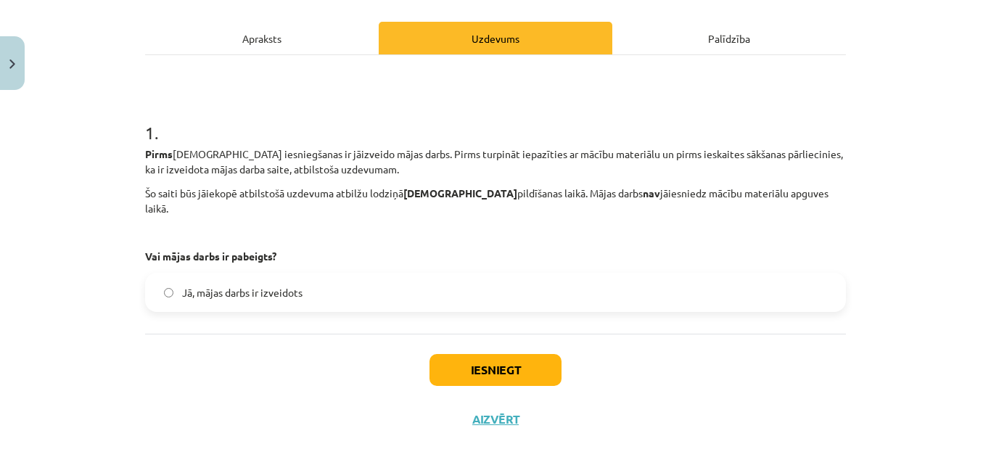
click at [318, 279] on label "Jā, mājas darbs ir izveidots" at bounding box center [496, 292] width 698 height 36
click at [293, 47] on div "Apraksts" at bounding box center [262, 38] width 234 height 33
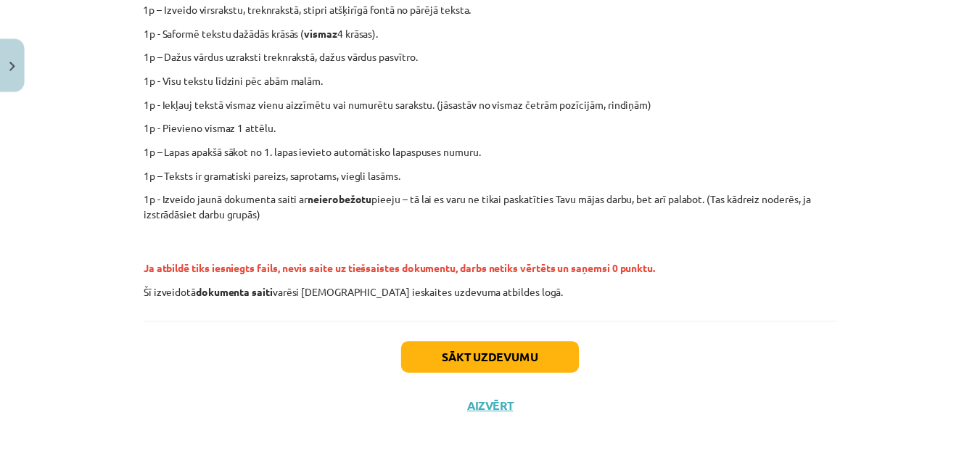
scroll to position [379, 0]
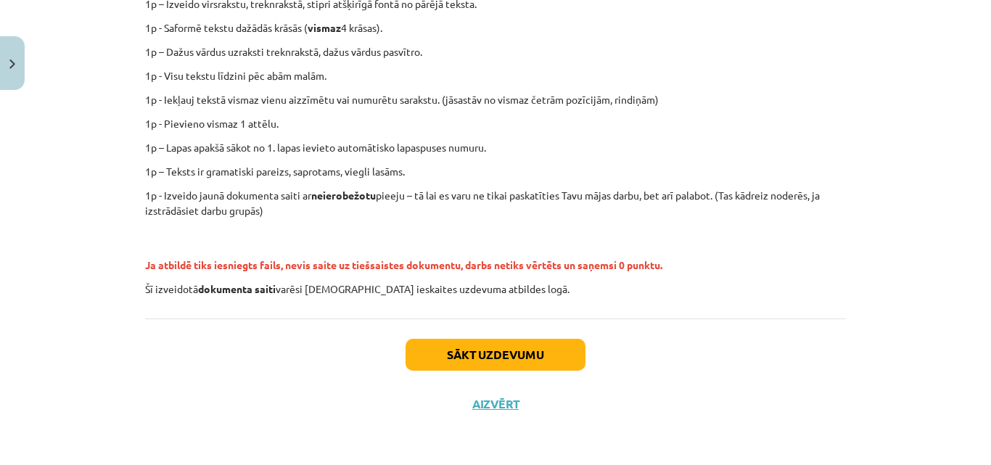
click at [490, 419] on div "Sākt uzdevumu Aizvērt" at bounding box center [495, 370] width 701 height 102
click at [492, 403] on button "Aizvērt" at bounding box center [495, 404] width 55 height 15
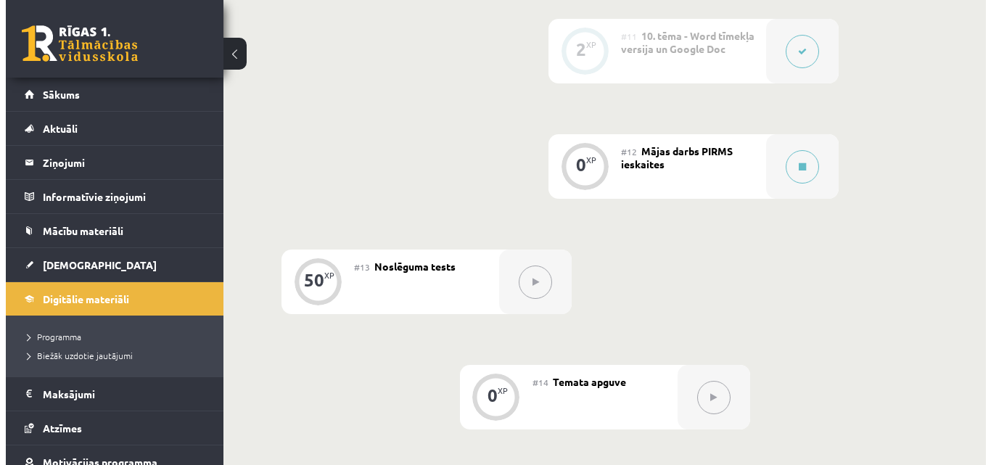
scroll to position [1615, 0]
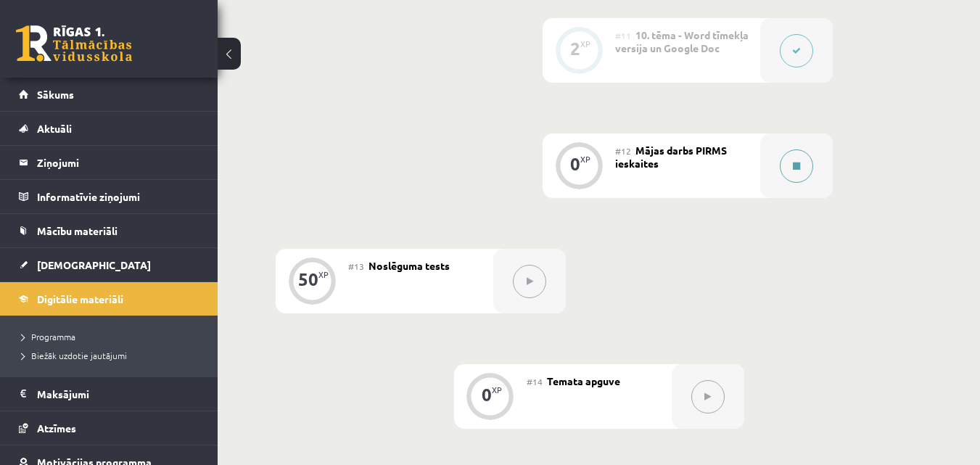
click at [797, 174] on button at bounding box center [796, 165] width 33 height 33
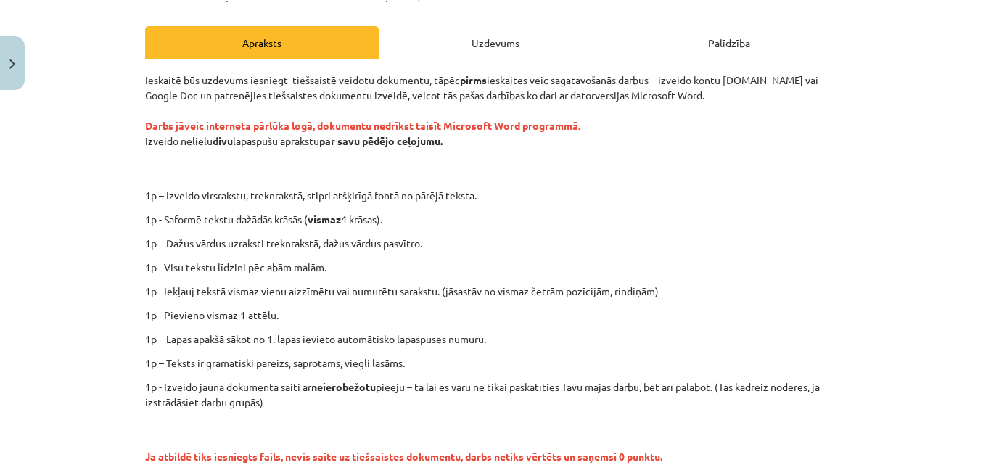
scroll to position [161, 0]
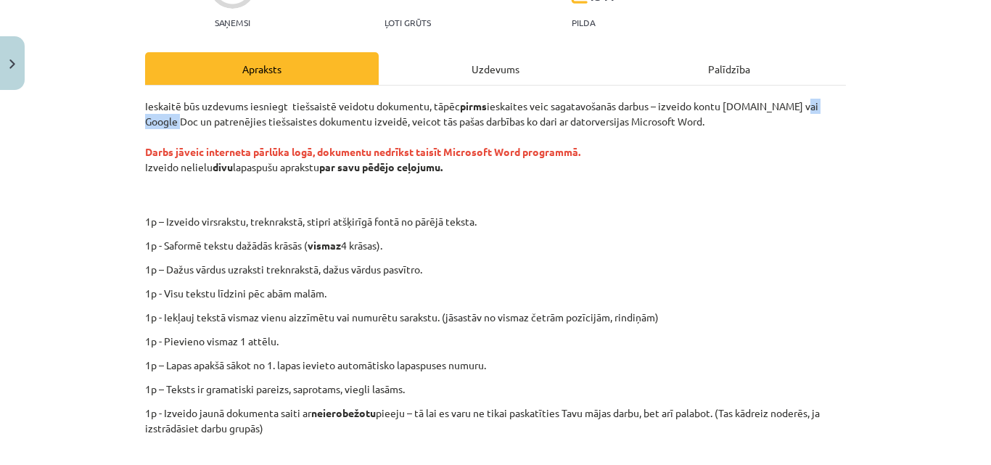
drag, startPoint x: 792, startPoint y: 99, endPoint x: 155, endPoint y: 122, distance: 636.8
click at [155, 122] on p "Ieskaitē būs uzdevums iesniegt tiešsaistē veidotu dokumentu, tāpēc pirms ieskai…" at bounding box center [495, 152] width 701 height 107
copy p "Google Doc"
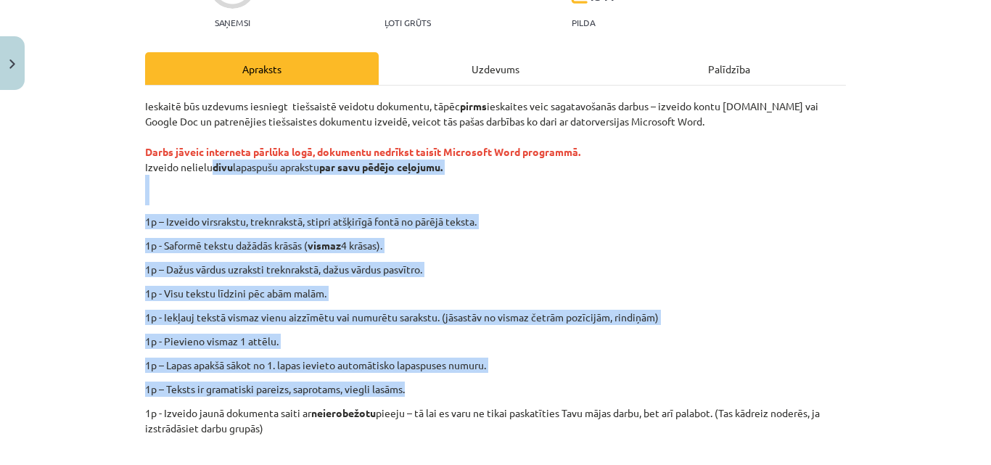
drag, startPoint x: 209, startPoint y: 168, endPoint x: 420, endPoint y: 390, distance: 306.9
click at [420, 390] on div "Ieskaitē būs uzdevums iesniegt tiešsaistē veidotu dokumentu, tāpēc pirms ieskai…" at bounding box center [495, 307] width 701 height 416
drag, startPoint x: 432, startPoint y: 356, endPoint x: 424, endPoint y: 362, distance: 10.3
click at [475, 239] on p "1p - Saformē tekstu dažādās krāsās ( vismaz 4 krāsas)." at bounding box center [495, 245] width 701 height 15
click at [527, 191] on p "Ieskaitē būs uzdevums iesniegt tiešsaistē veidotu dokumentu, tāpēc pirms ieskai…" at bounding box center [495, 152] width 701 height 107
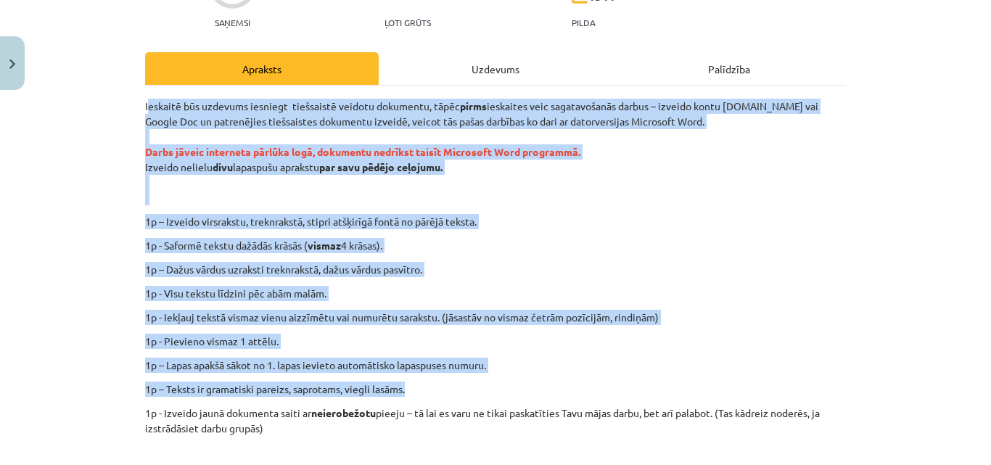
drag, startPoint x: 144, startPoint y: 99, endPoint x: 416, endPoint y: 386, distance: 394.7
click at [416, 386] on div "Ieskaitē būs uzdevums iesniegt tiešsaistē veidotu dokumentu, tāpēc pirms ieskai…" at bounding box center [495, 307] width 701 height 416
click at [558, 201] on p "Ieskaitē būs uzdevums iesniegt tiešsaistē veidotu dokumentu, tāpēc pirms ieskai…" at bounding box center [495, 152] width 701 height 107
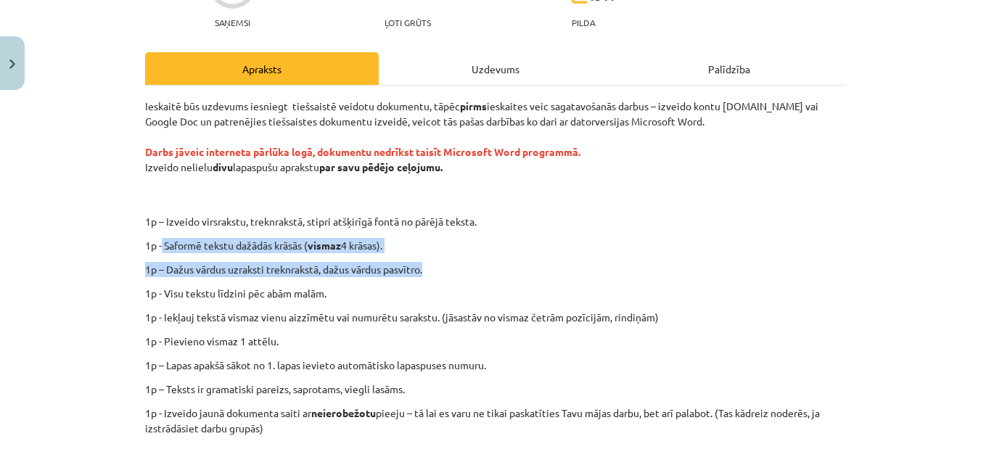
drag, startPoint x: 156, startPoint y: 243, endPoint x: 427, endPoint y: 265, distance: 272.3
click at [427, 265] on div "Ieskaitē būs uzdevums iesniegt tiešsaistē veidotu dokumentu, tāpēc pirms ieskai…" at bounding box center [495, 307] width 701 height 416
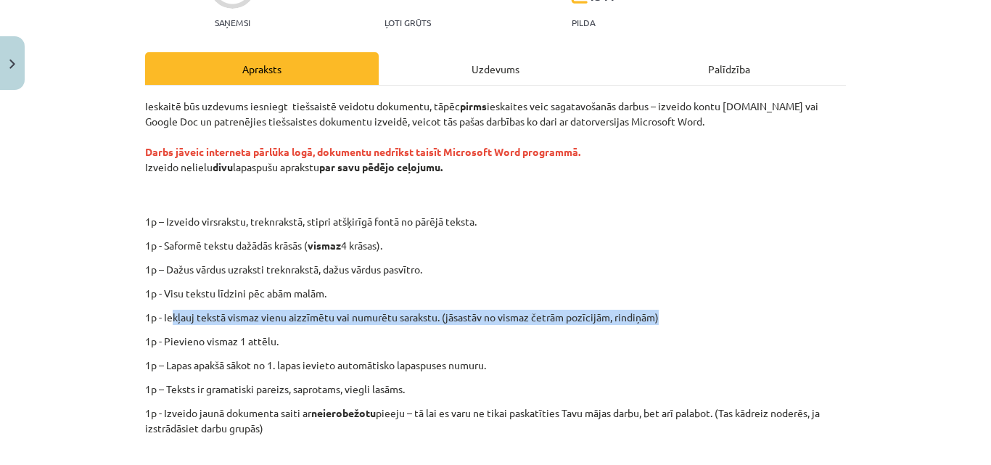
drag, startPoint x: 170, startPoint y: 321, endPoint x: 657, endPoint y: 316, distance: 487.6
click at [657, 316] on p "1p - Iekļauj tekstā vismaz vienu aizzīmētu vai numurētu sarakstu. (jāsastāv no …" at bounding box center [495, 317] width 701 height 15
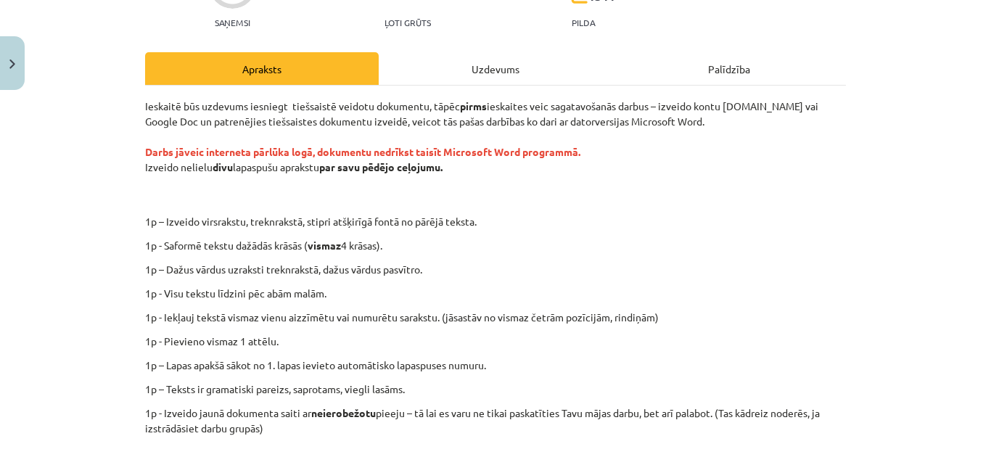
click at [485, 332] on div "Ieskaitē būs uzdevums iesniegt tiešsaistē veidotu dokumentu, tāpēc pirms ieskai…" at bounding box center [495, 307] width 701 height 416
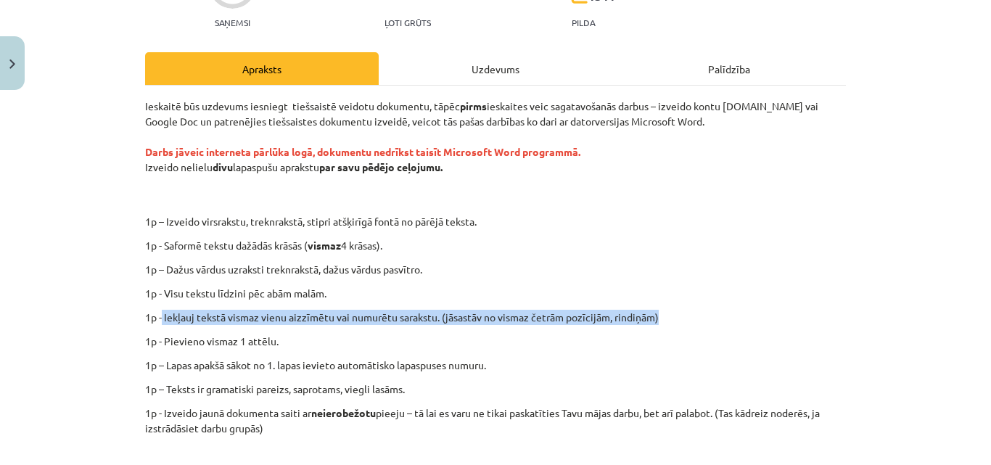
drag, startPoint x: 179, startPoint y: 319, endPoint x: 729, endPoint y: 316, distance: 550.0
click at [729, 316] on p "1p - Iekļauj tekstā vismaz vienu aizzīmētu vai numurētu sarakstu. (jāsastāv no …" at bounding box center [495, 317] width 701 height 15
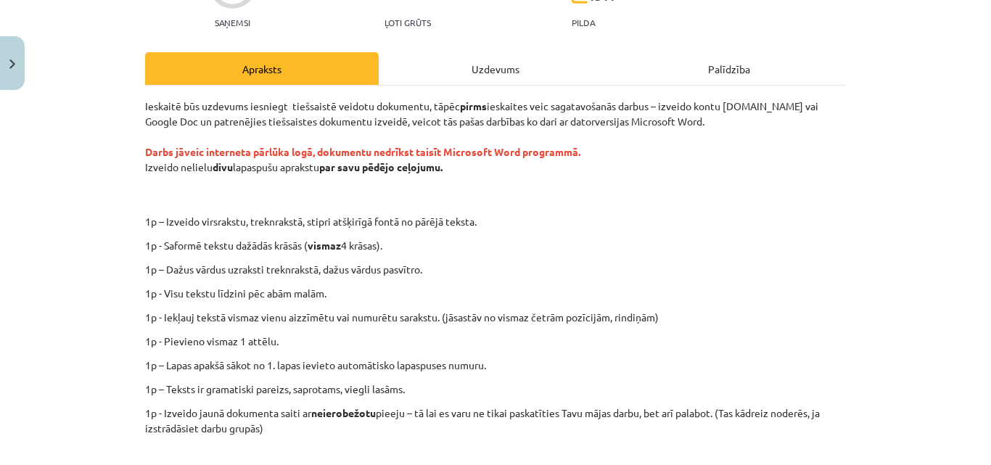
click at [346, 342] on p "1p - Pievieno vismaz 1 attēlu." at bounding box center [495, 341] width 701 height 15
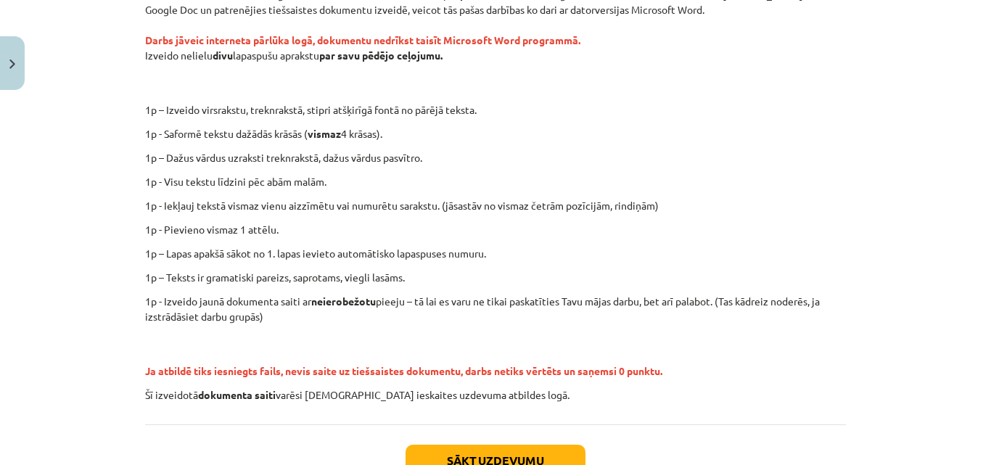
scroll to position [306, 0]
